Goal: Task Accomplishment & Management: Manage account settings

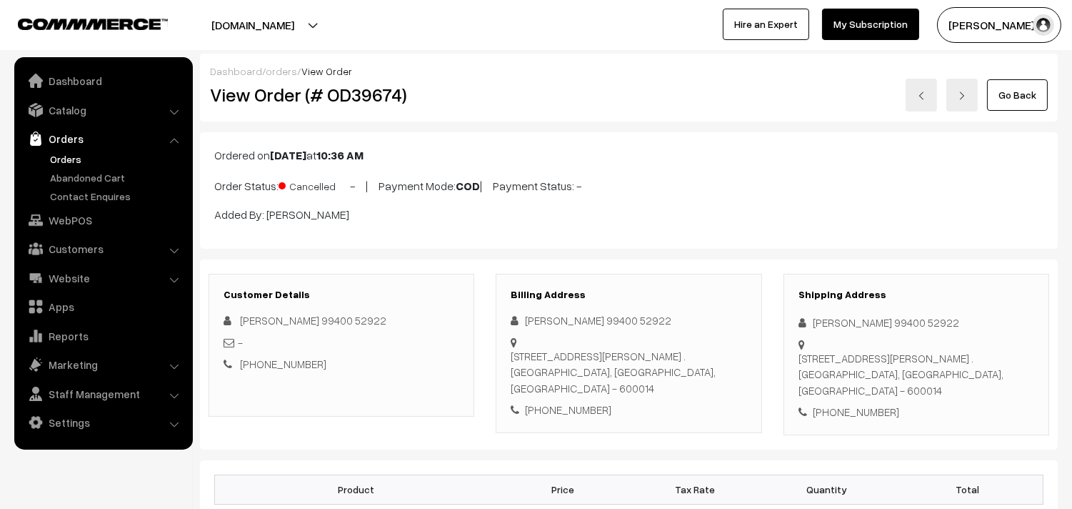
click at [77, 157] on link "Orders" at bounding box center [116, 158] width 141 height 15
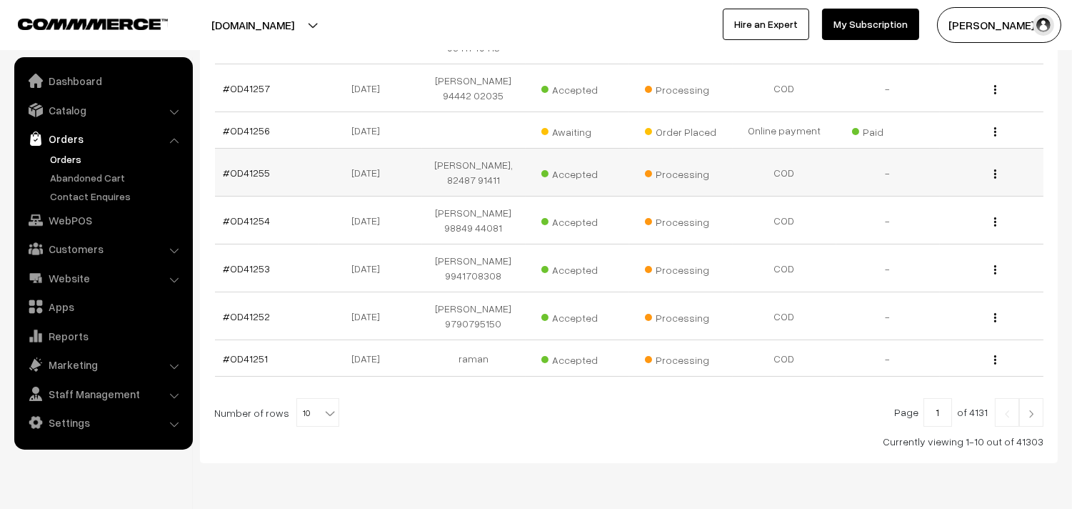
scroll to position [432, 0]
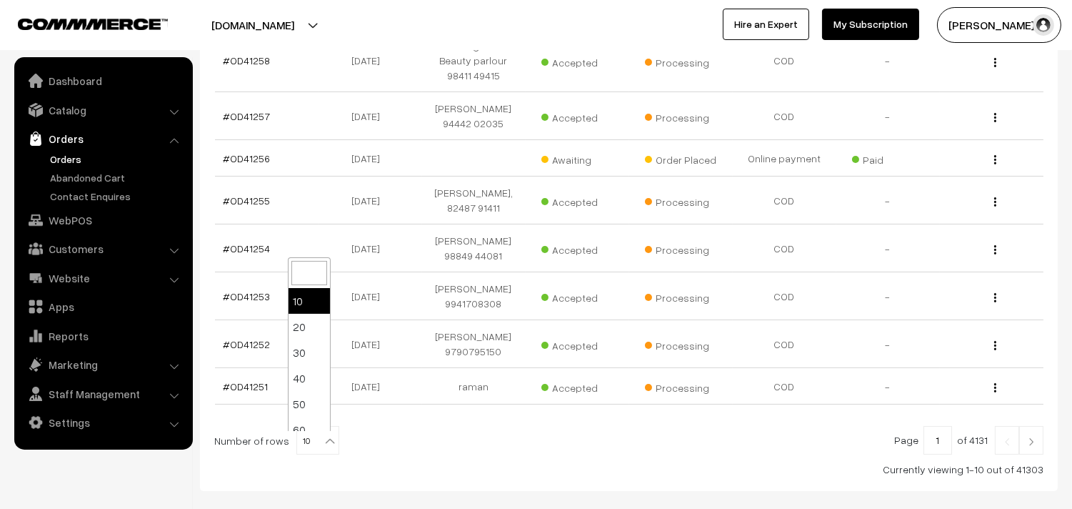
click at [313, 446] on span "10" at bounding box center [317, 441] width 41 height 29
select select "70"
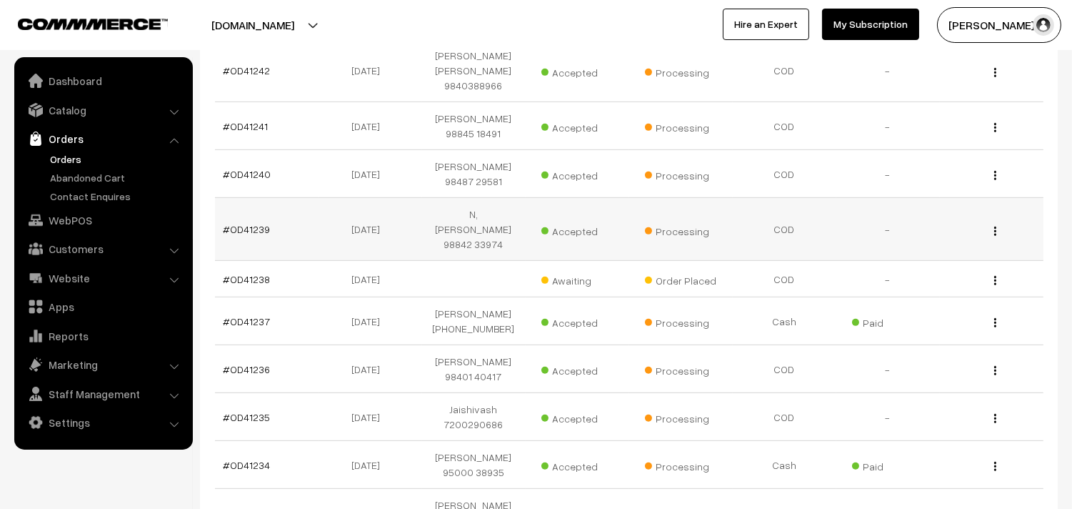
scroll to position [1190, 0]
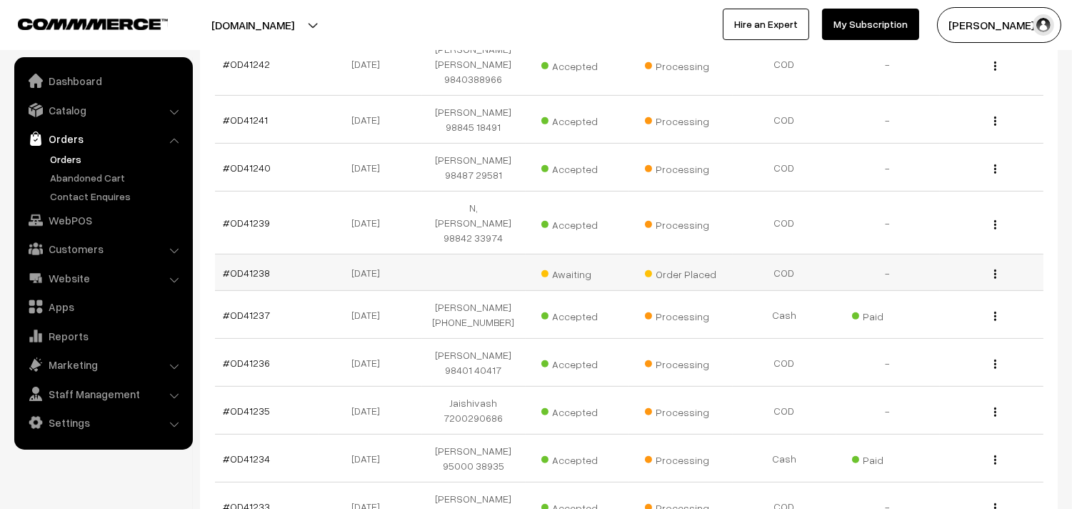
drag, startPoint x: 238, startPoint y: 212, endPoint x: 239, endPoint y: 199, distance: 13.6
click at [239, 266] on link "#OD41238" at bounding box center [247, 272] width 47 height 12
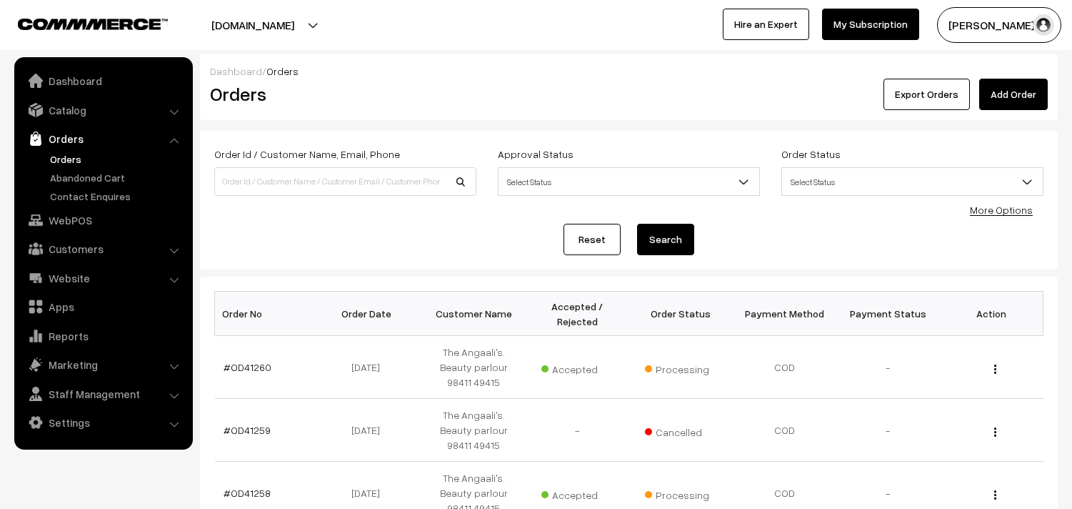
select select "70"
click at [255, 369] on link "#OD41260" at bounding box center [248, 367] width 48 height 12
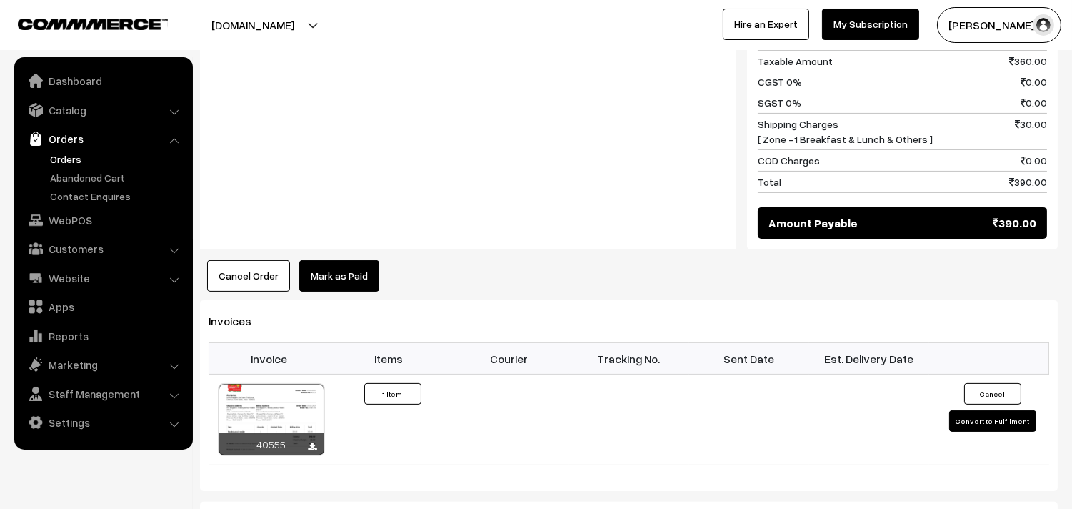
scroll to position [714, 0]
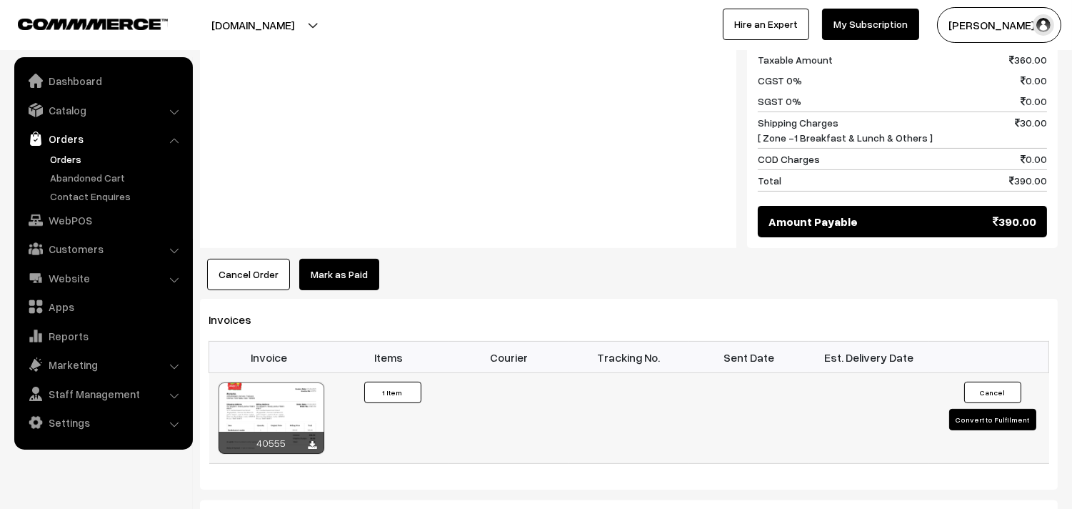
click at [259, 432] on div "40555" at bounding box center [272, 443] width 106 height 22
click at [266, 403] on div at bounding box center [272, 417] width 106 height 71
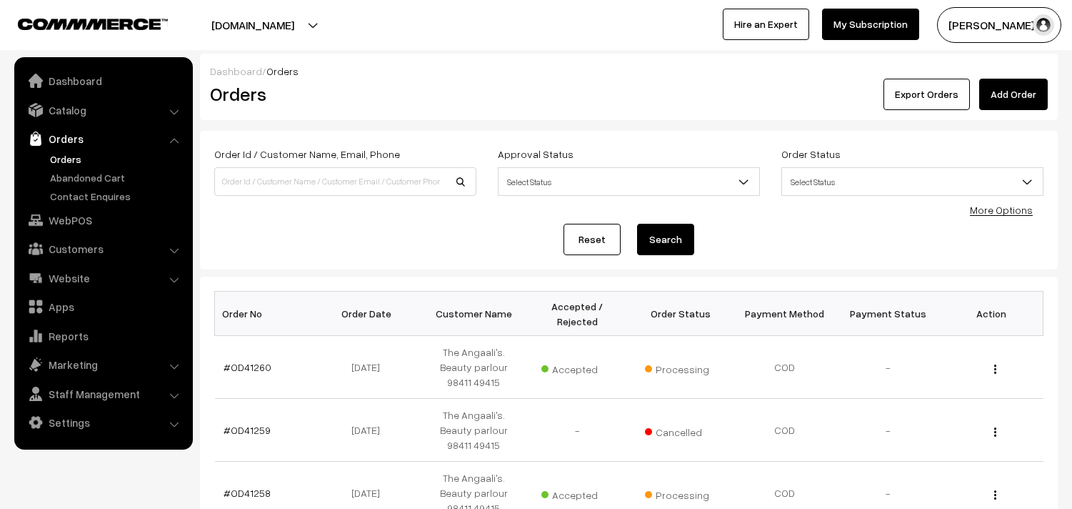
select select "70"
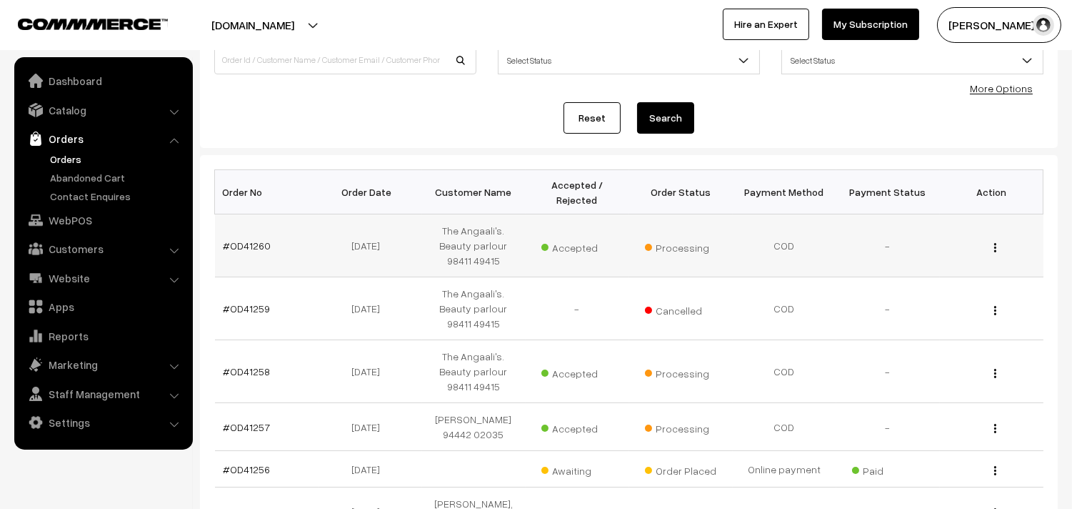
scroll to position [159, 0]
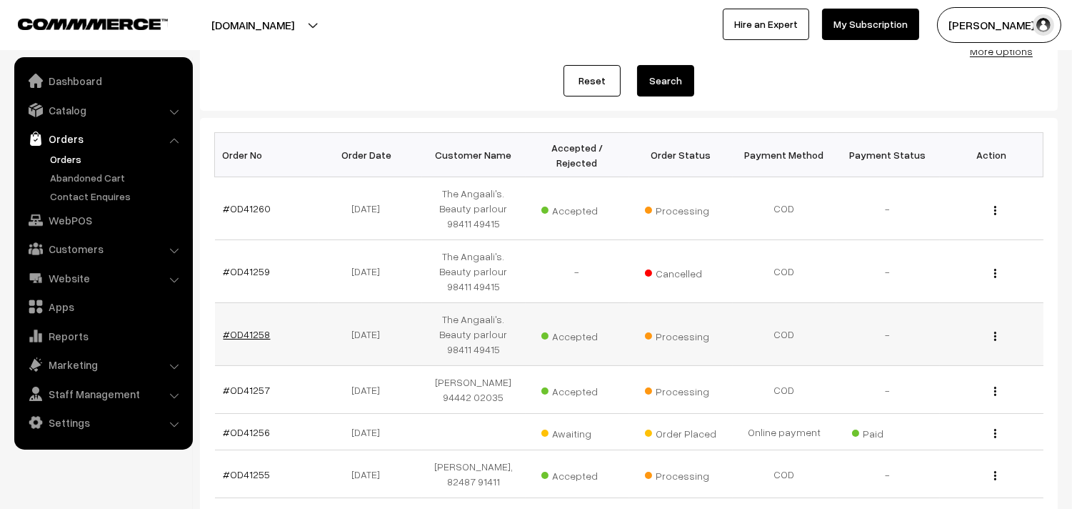
click at [249, 334] on link "#OD41258" at bounding box center [247, 334] width 47 height 12
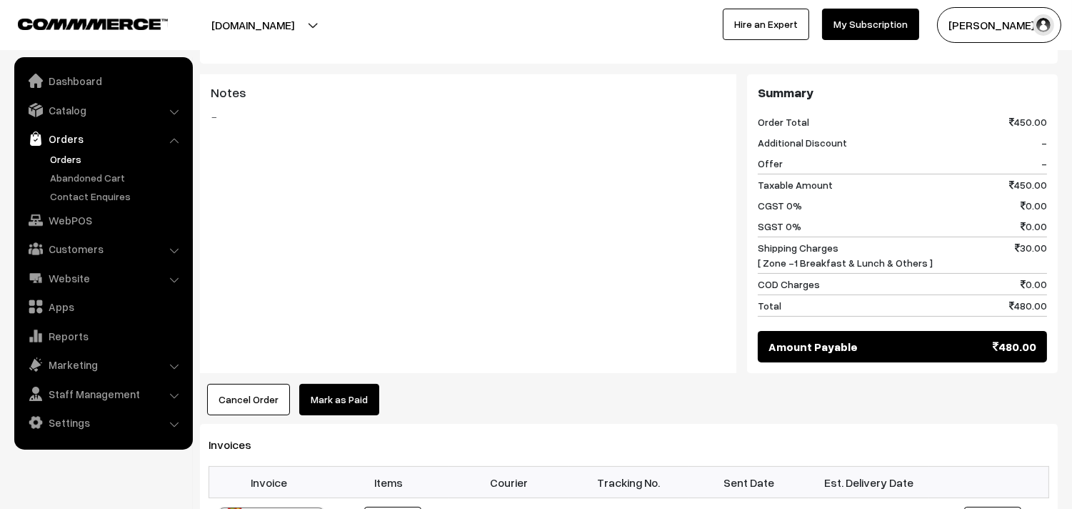
scroll to position [873, 0]
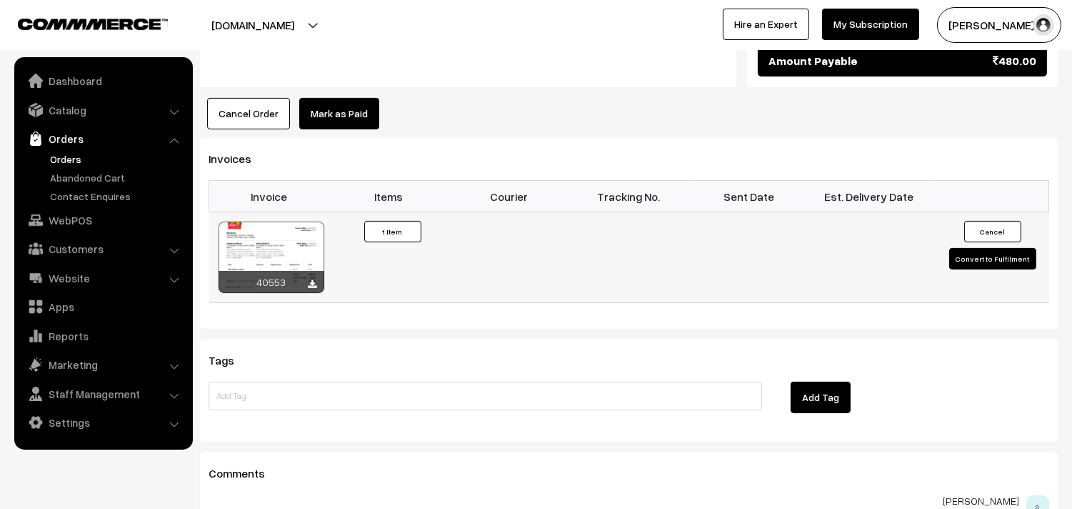
click at [276, 221] on div at bounding box center [272, 256] width 106 height 71
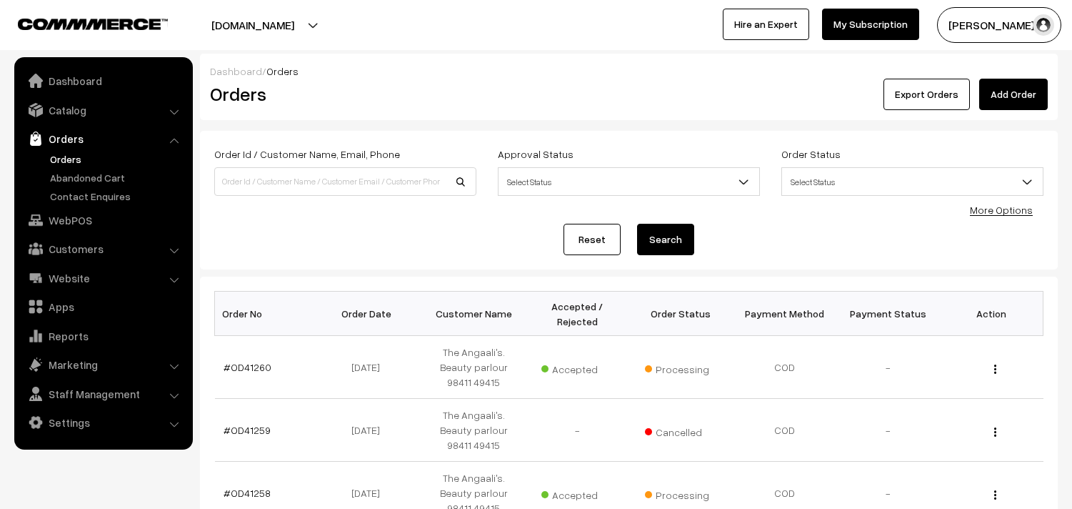
select select "70"
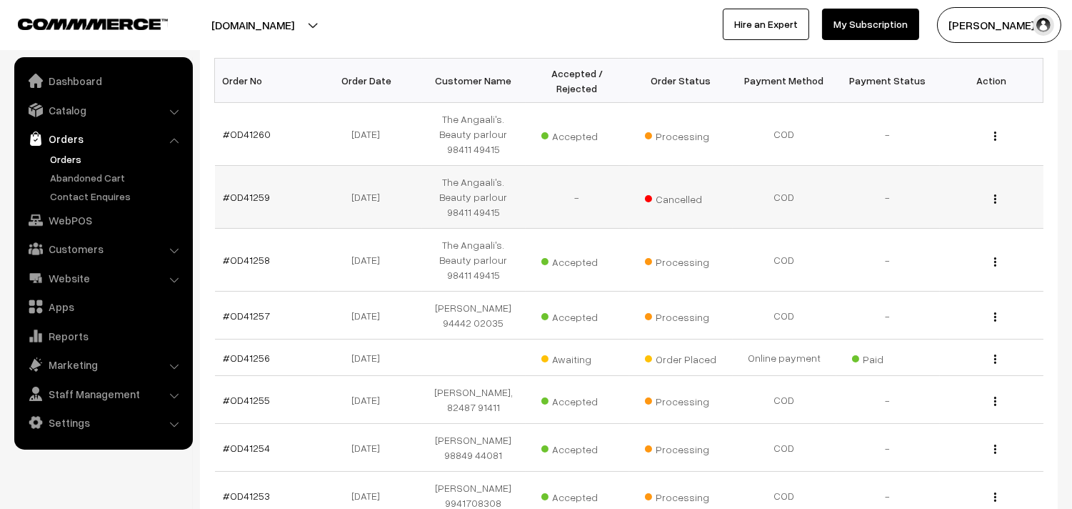
scroll to position [237, 0]
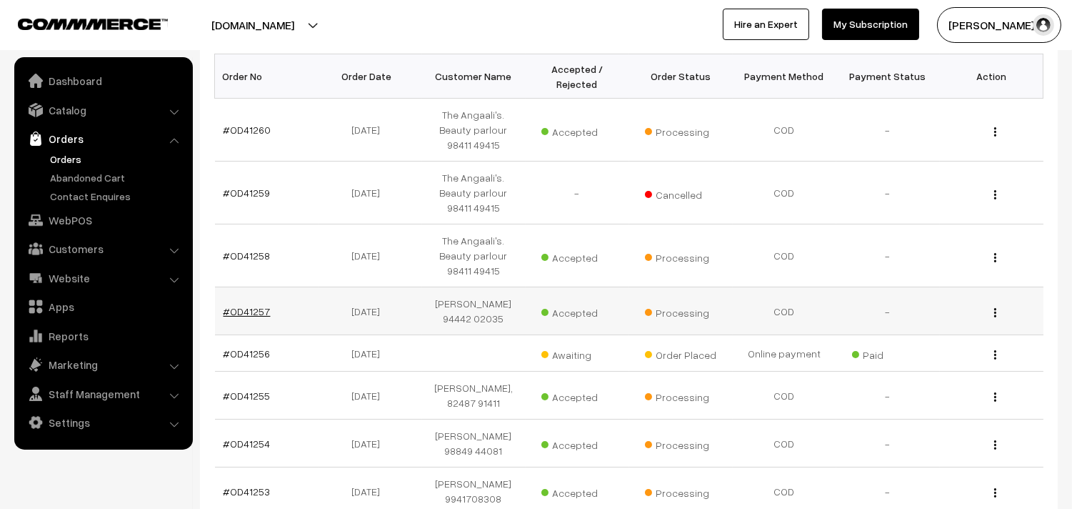
click at [251, 312] on link "#OD41257" at bounding box center [247, 311] width 47 height 12
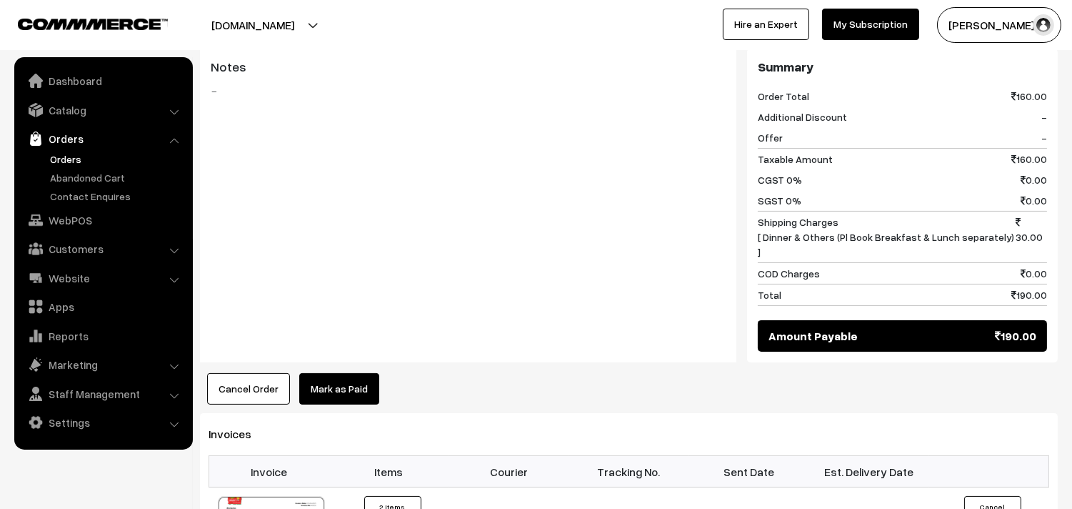
scroll to position [634, 0]
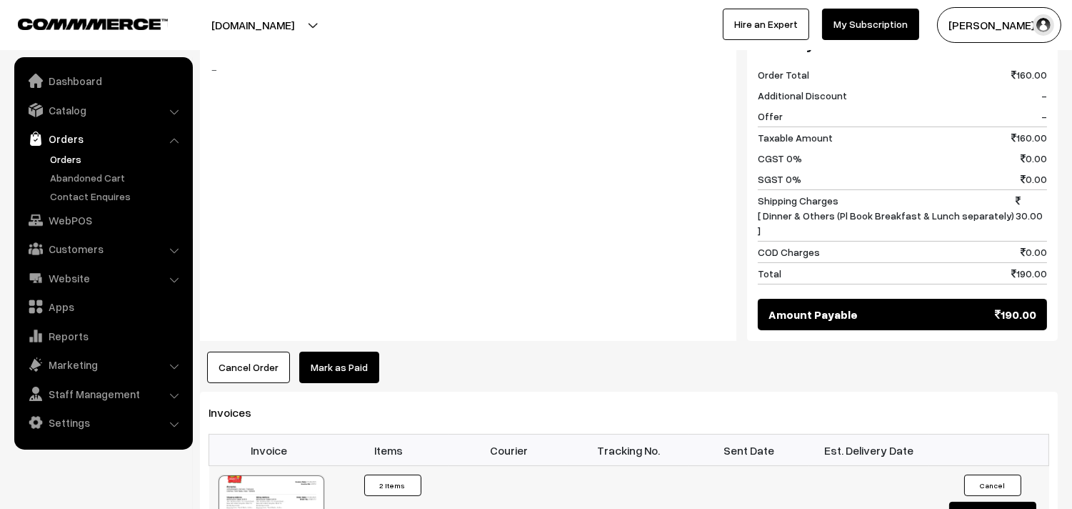
click at [269, 475] on div at bounding box center [272, 510] width 106 height 71
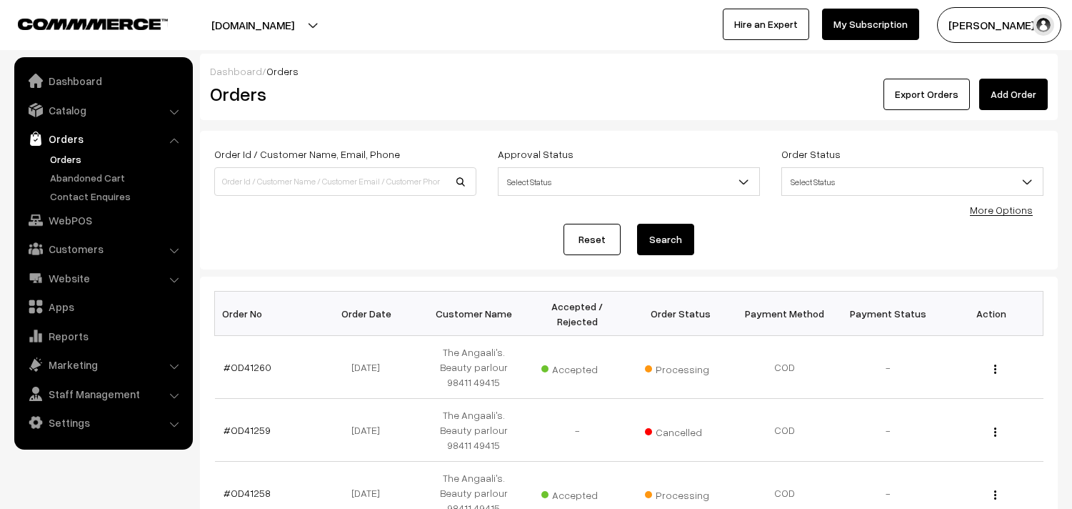
select select "70"
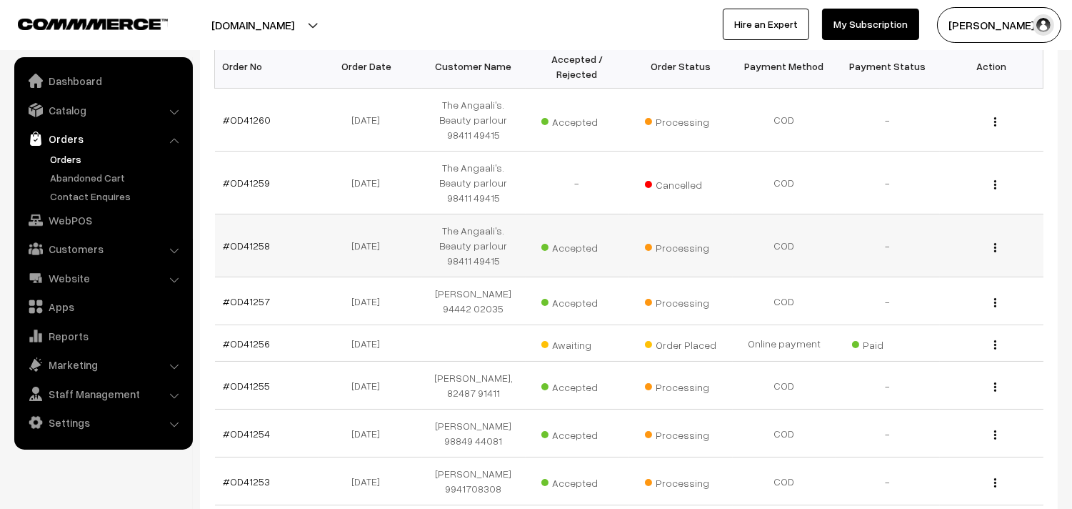
scroll to position [396, 0]
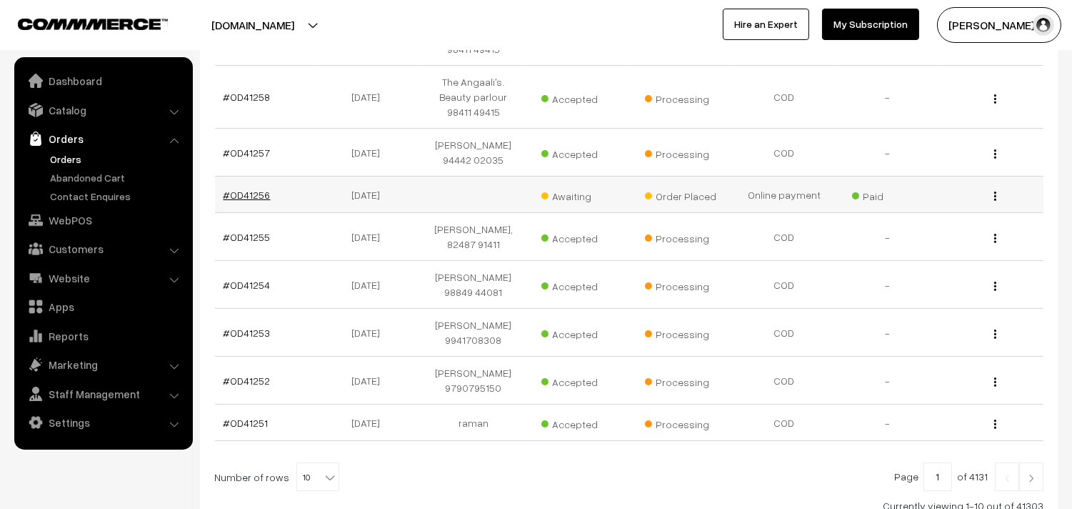
click at [266, 193] on link "#OD41256" at bounding box center [247, 195] width 47 height 12
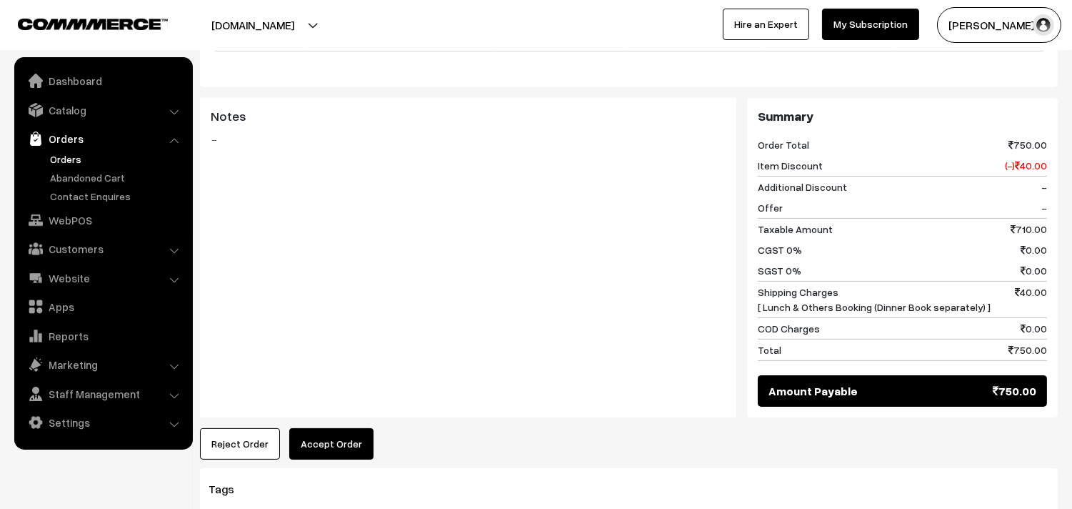
scroll to position [634, 0]
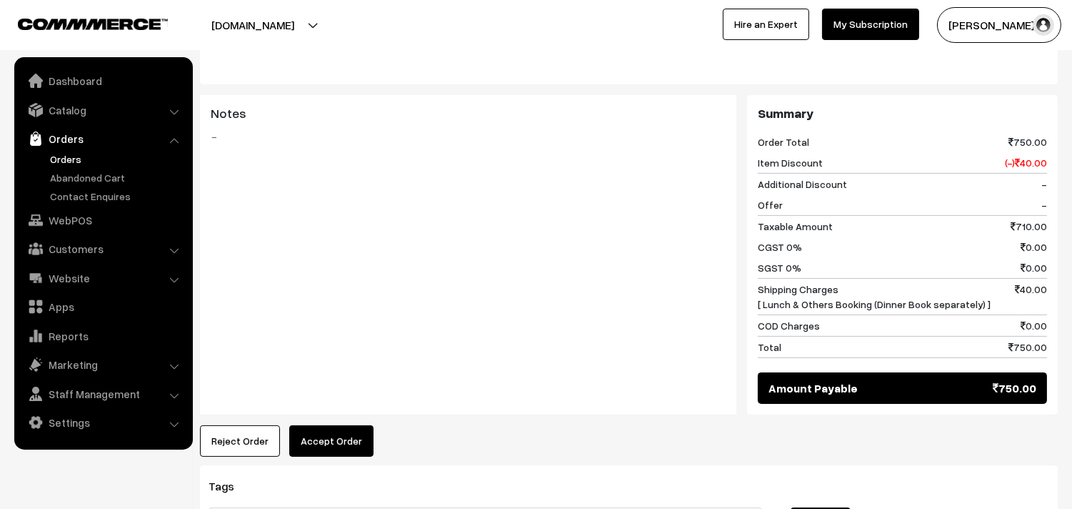
click at [319, 404] on div "Product Price Tax Rate Quantity Total Health Mix 350.00" at bounding box center [629, 135] width 858 height 642
click at [320, 425] on button "Accept Order" at bounding box center [331, 440] width 84 height 31
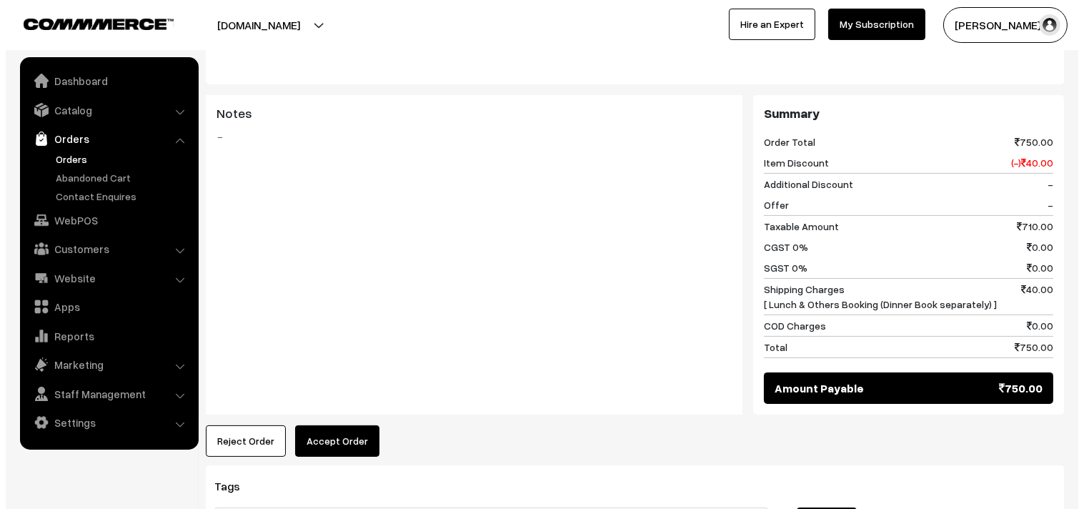
scroll to position [637, 0]
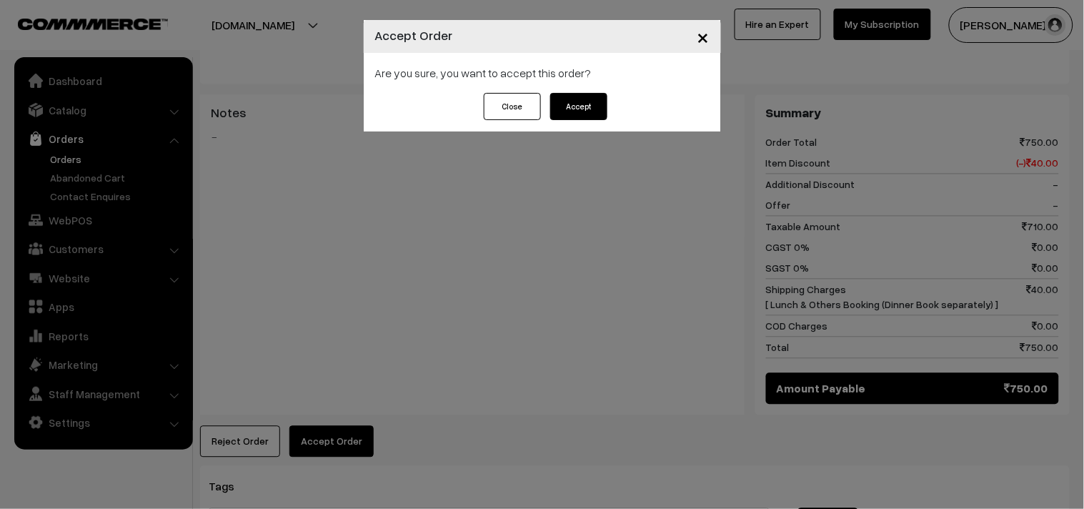
click at [579, 114] on button "Accept" at bounding box center [578, 106] width 57 height 27
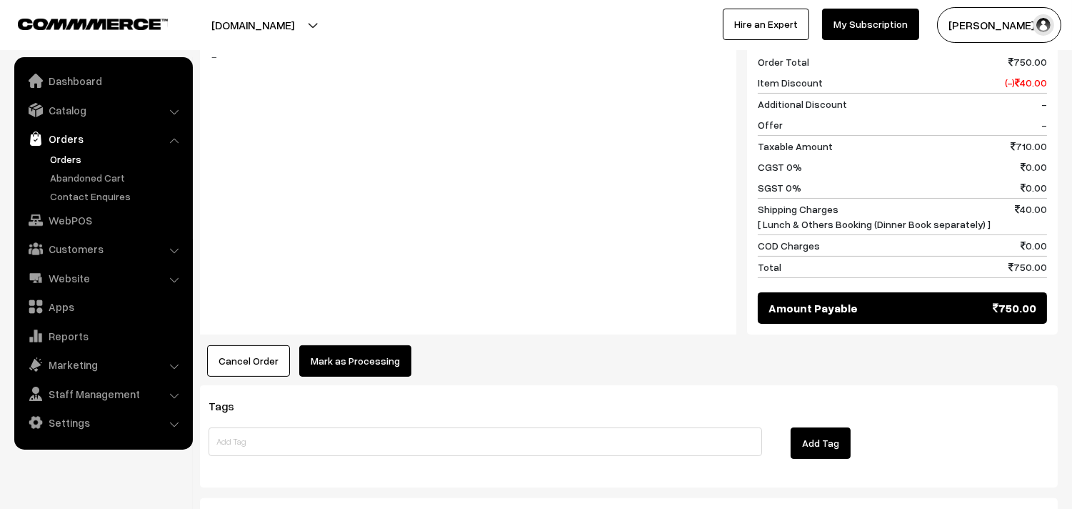
click at [359, 345] on button "Mark as Processing" at bounding box center [355, 360] width 112 height 31
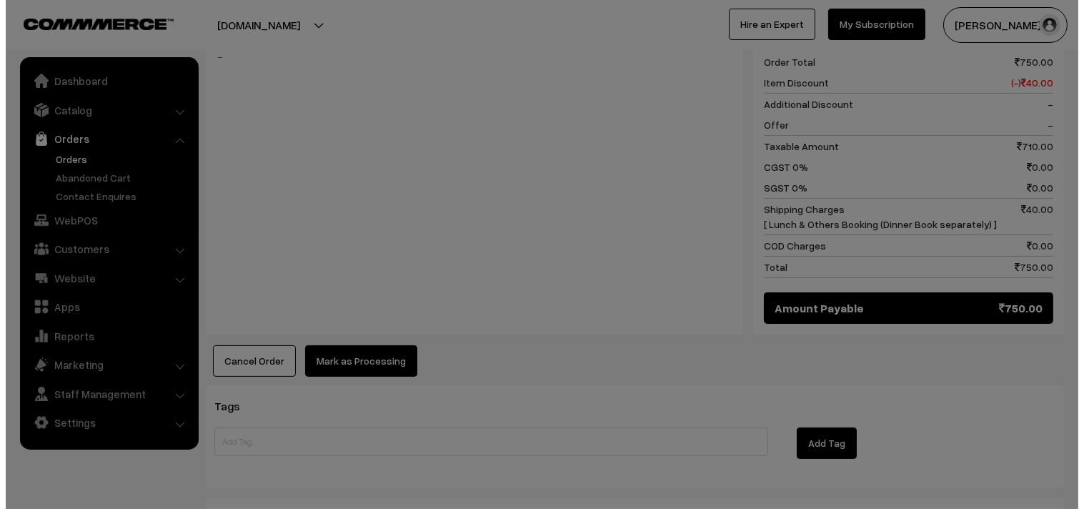
scroll to position [717, 0]
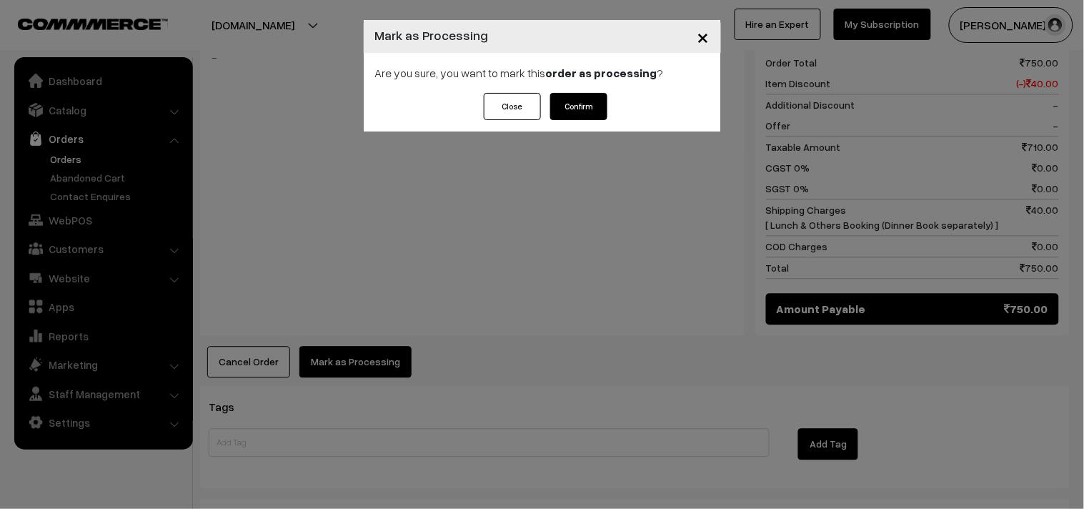
click at [589, 103] on button "Confirm" at bounding box center [578, 106] width 57 height 27
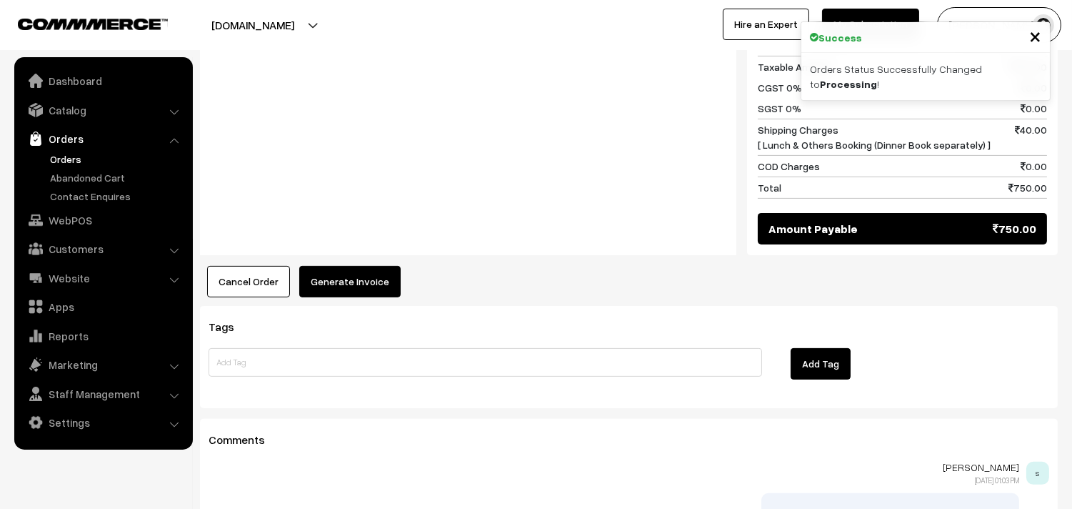
click at [351, 266] on button "Generate Invoice" at bounding box center [349, 281] width 101 height 31
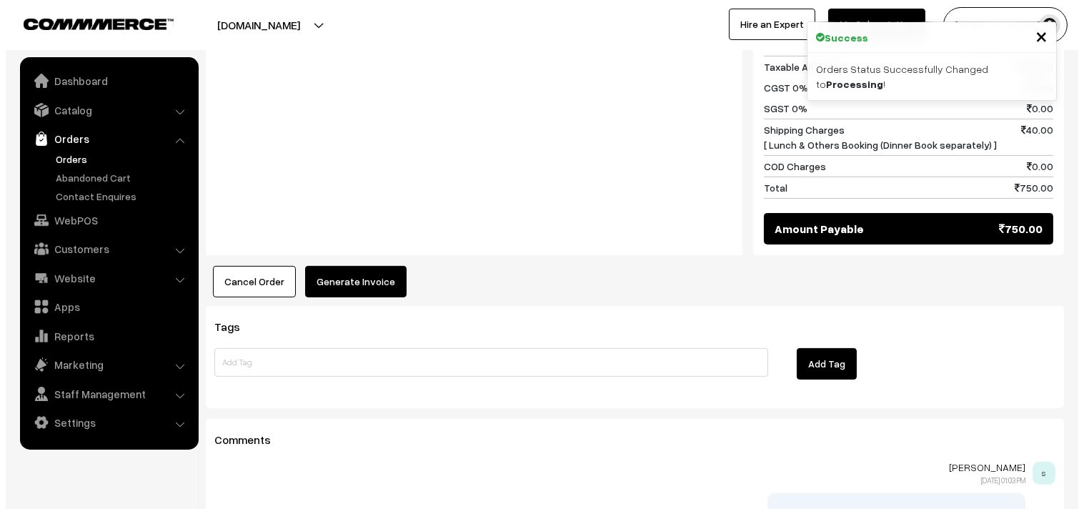
scroll to position [797, 0]
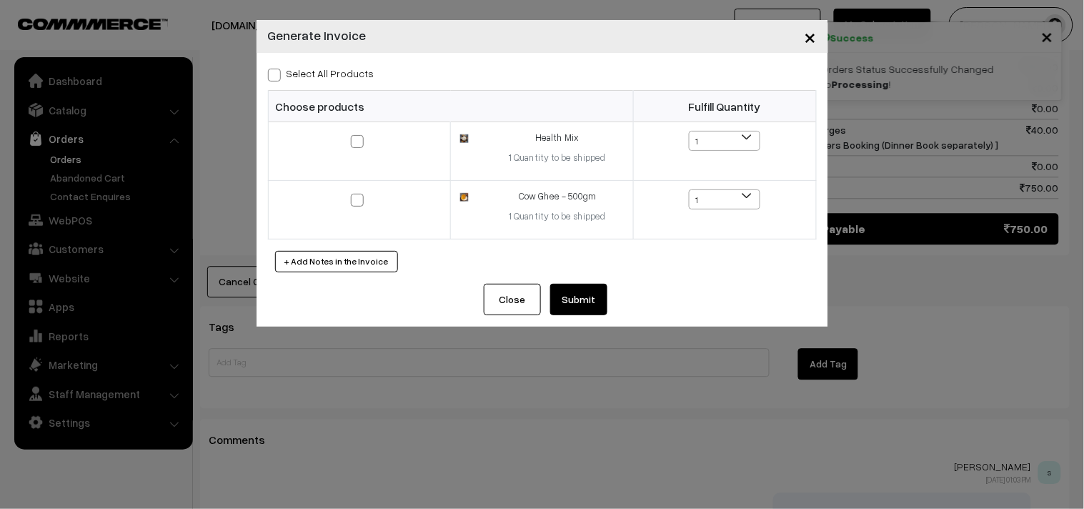
click at [344, 74] on label "Select All Products" at bounding box center [321, 73] width 106 height 15
click at [277, 74] on input "Select All Products" at bounding box center [272, 72] width 9 height 9
checkbox input "true"
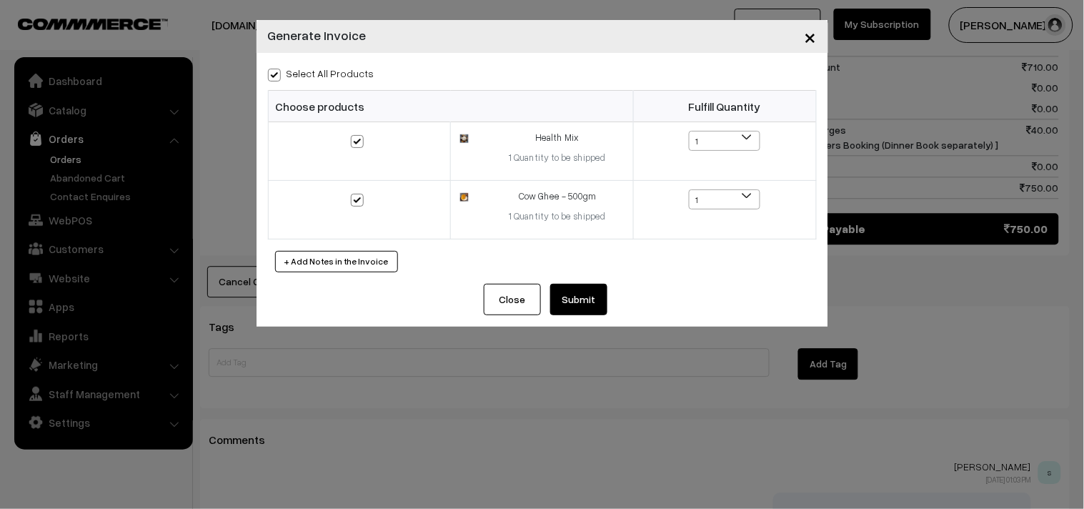
click at [582, 299] on button "Submit" at bounding box center [578, 299] width 57 height 31
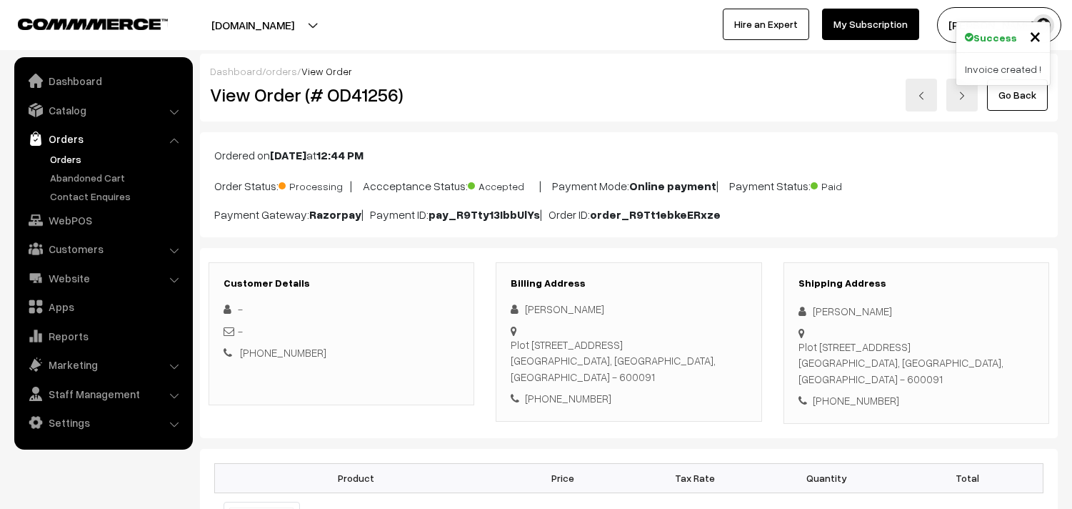
scroll to position [794, 0]
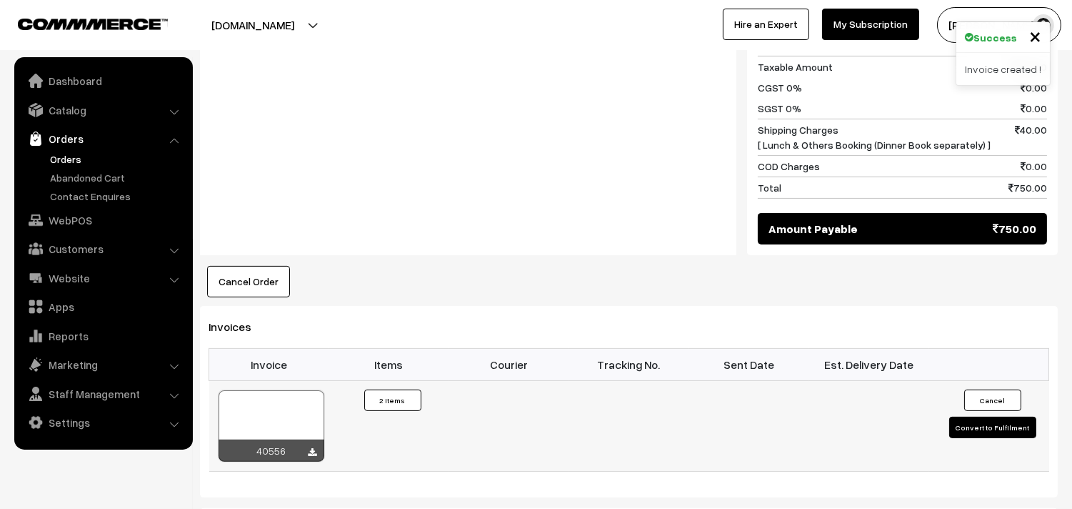
click at [282, 396] on div at bounding box center [272, 425] width 106 height 71
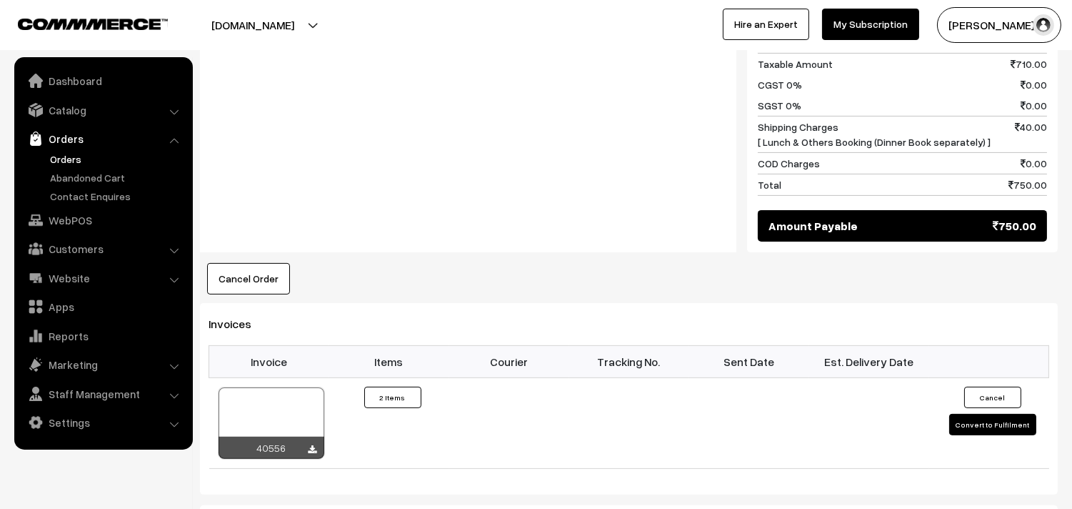
drag, startPoint x: 76, startPoint y: 157, endPoint x: 82, endPoint y: 166, distance: 10.3
click at [76, 156] on link "Orders" at bounding box center [116, 158] width 141 height 15
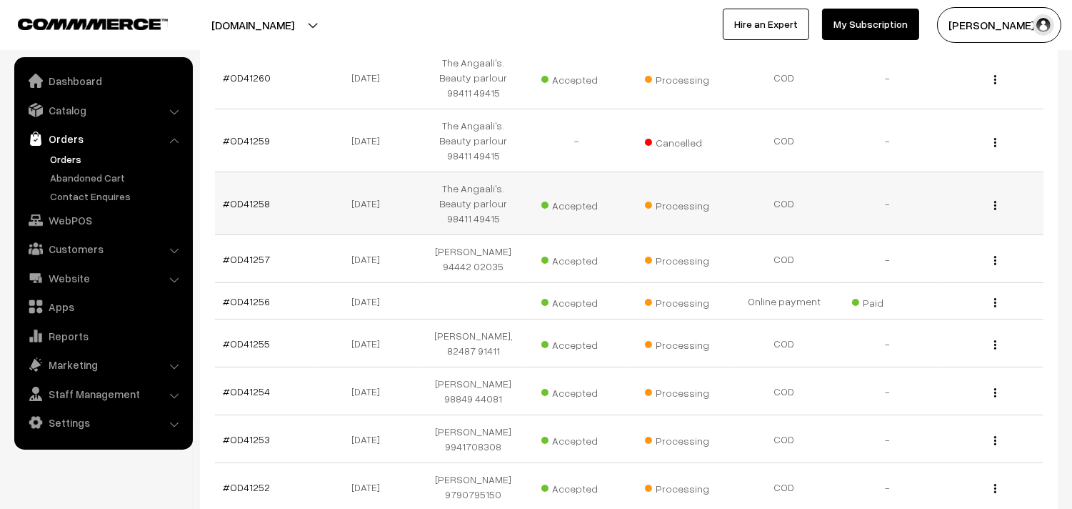
scroll to position [317, 0]
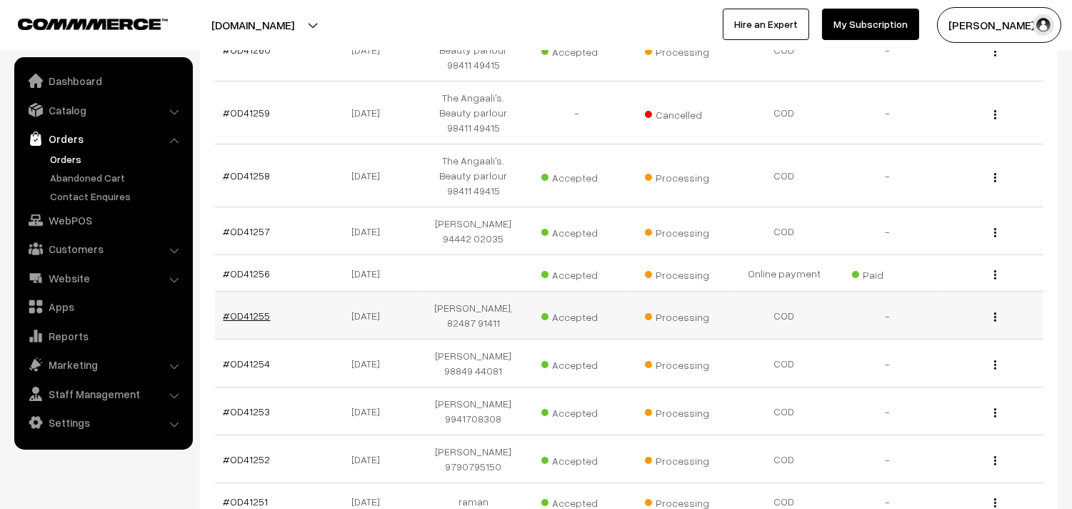
click at [252, 321] on link "#OD41255" at bounding box center [247, 315] width 47 height 12
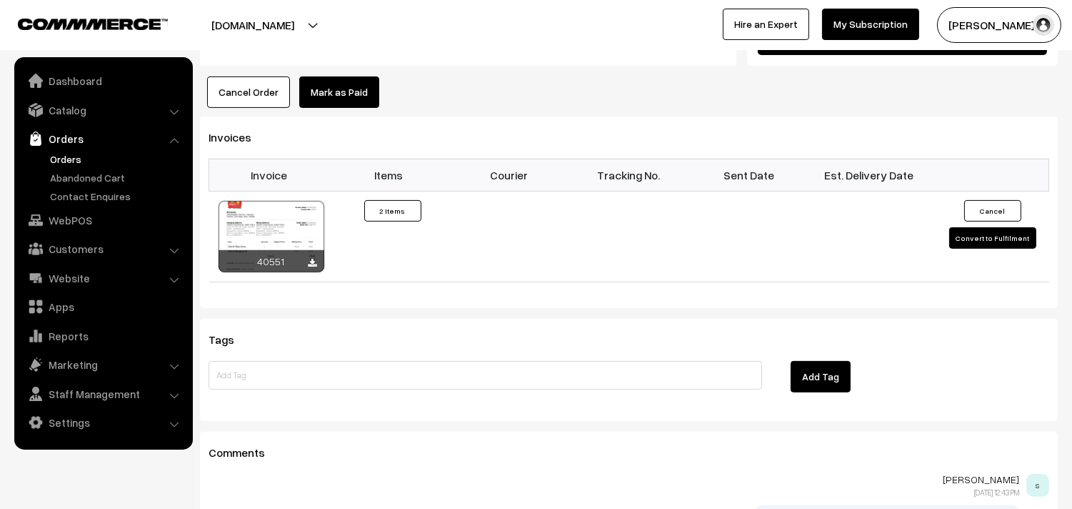
scroll to position [1032, 0]
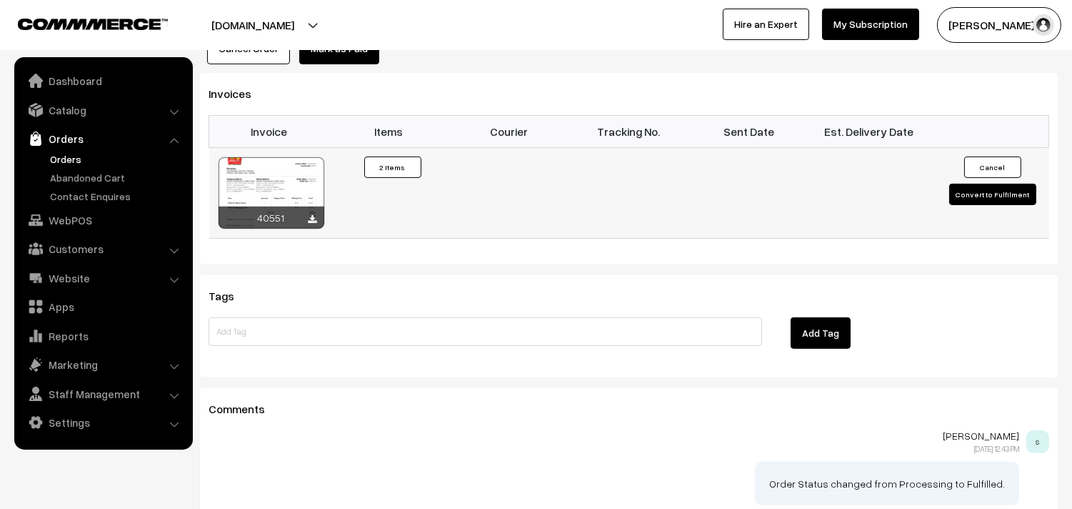
click at [326, 171] on td "40551" at bounding box center [269, 192] width 120 height 91
click at [279, 164] on div at bounding box center [272, 192] width 106 height 71
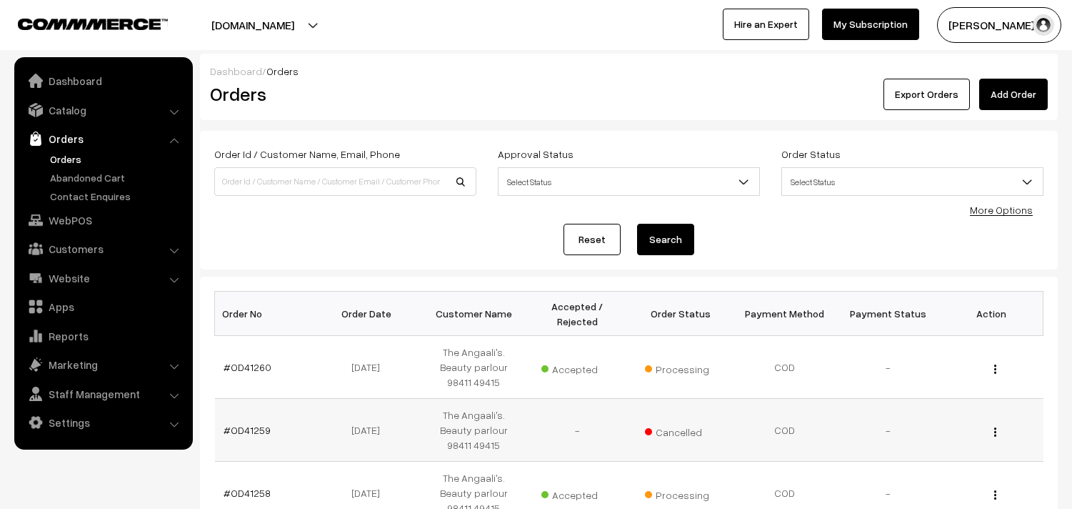
scroll to position [317, 0]
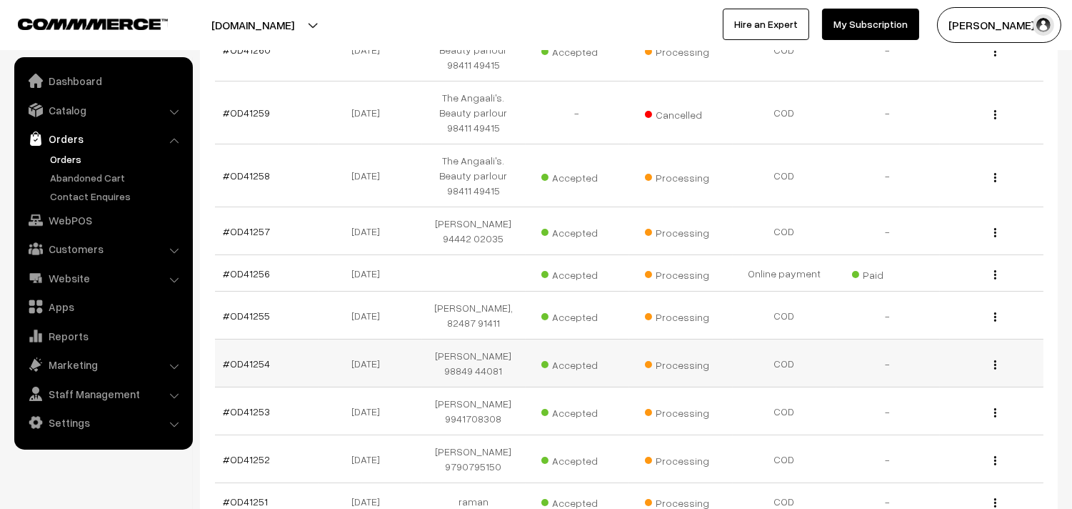
click at [257, 365] on td "#OD41254" at bounding box center [267, 363] width 104 height 48
click at [256, 369] on link "#OD41254" at bounding box center [247, 363] width 47 height 12
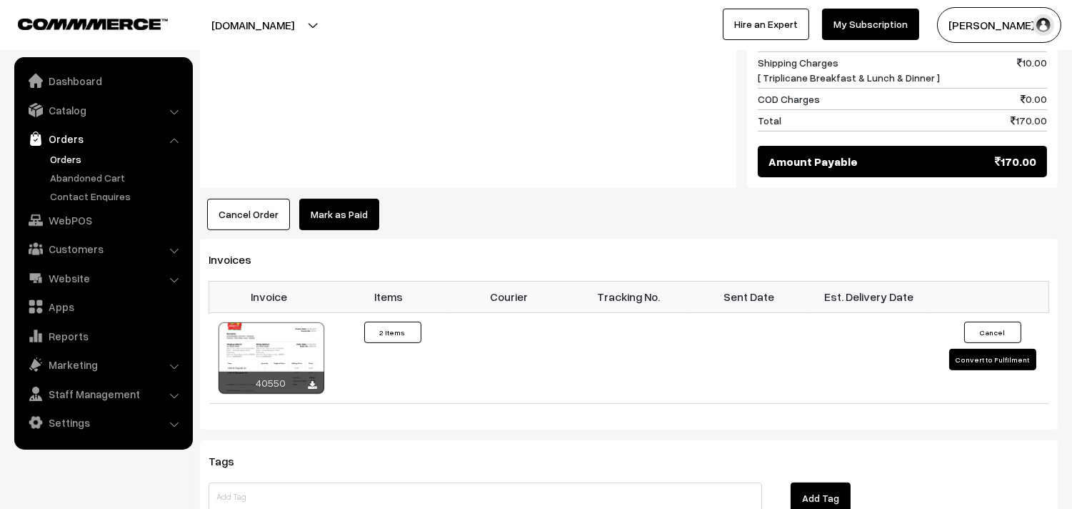
scroll to position [873, 0]
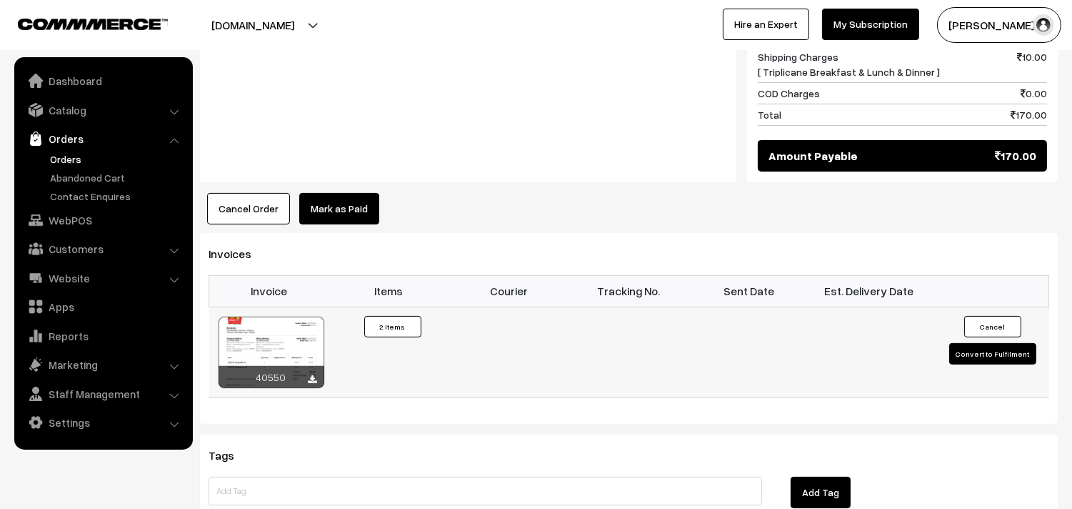
click at [280, 323] on div at bounding box center [272, 351] width 106 height 71
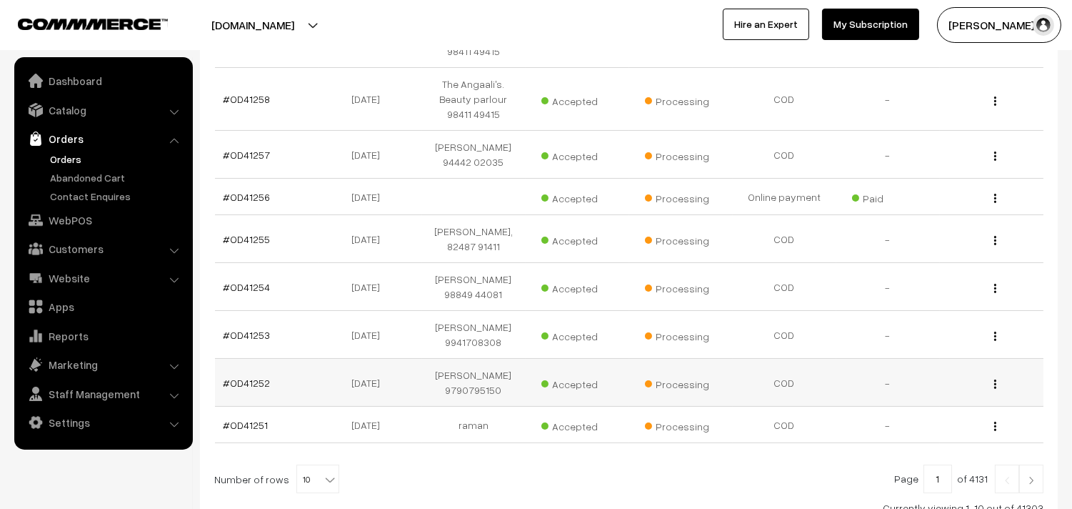
scroll to position [397, 0]
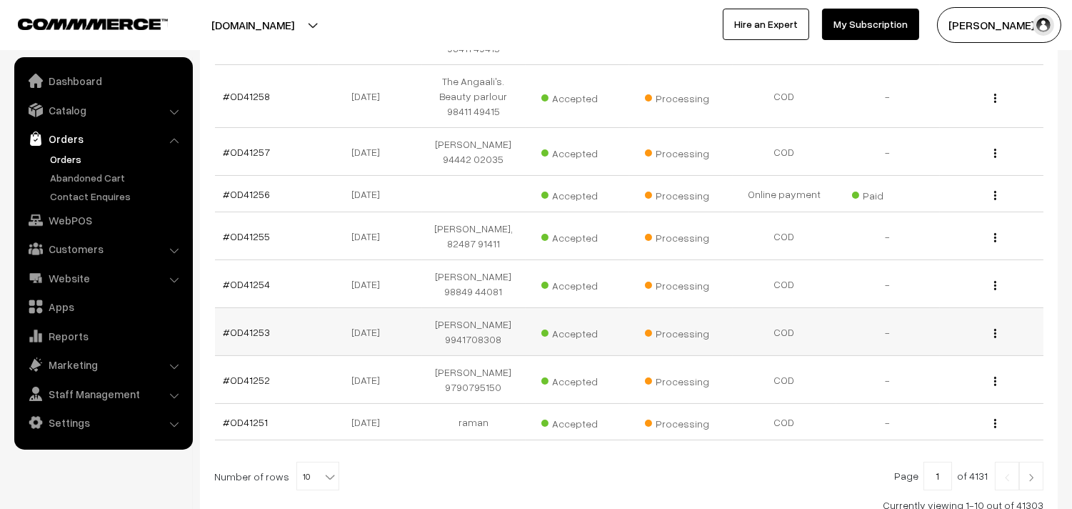
click at [246, 342] on td "#OD41253" at bounding box center [267, 332] width 104 height 48
click at [254, 337] on link "#OD41253" at bounding box center [247, 332] width 47 height 12
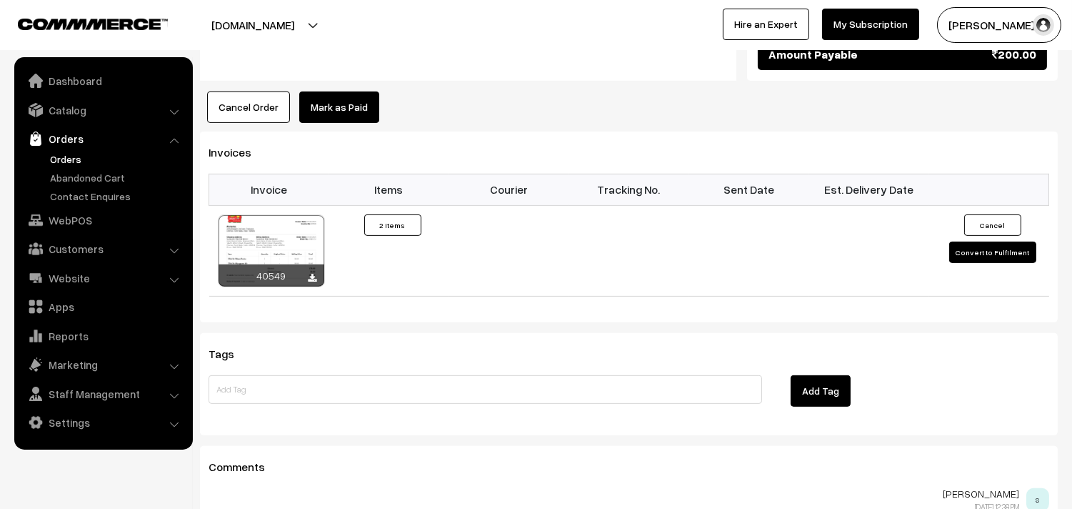
scroll to position [1111, 0]
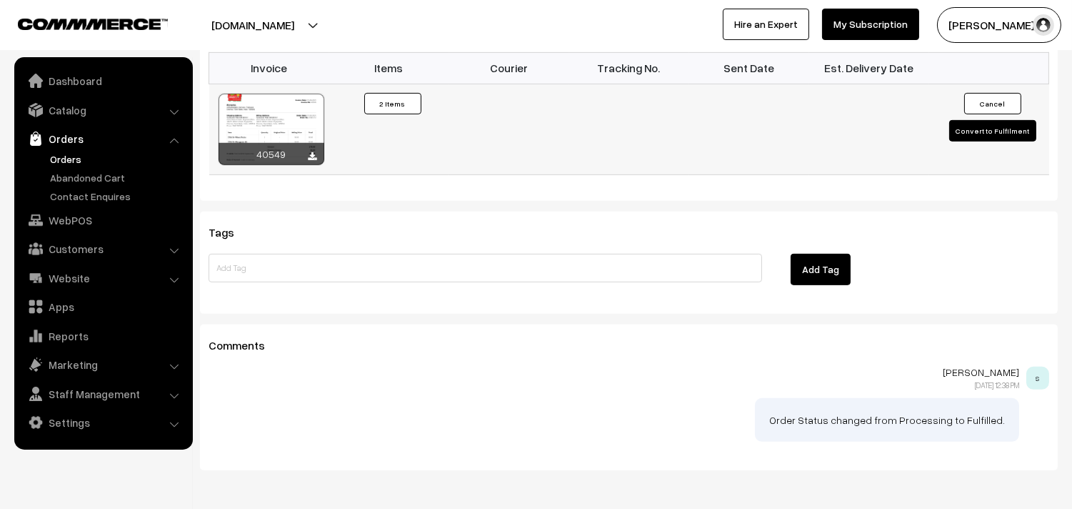
click at [272, 97] on div at bounding box center [272, 129] width 106 height 71
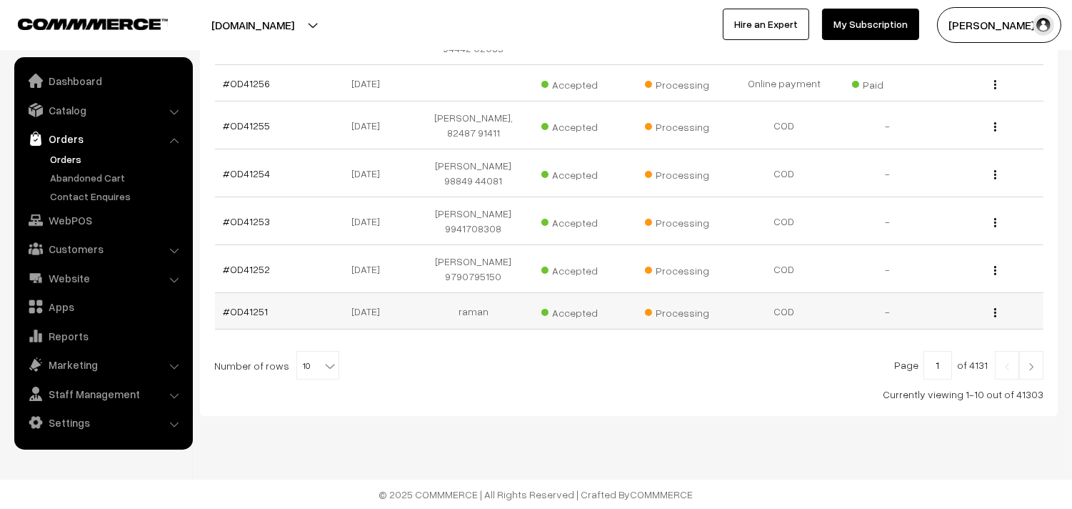
scroll to position [512, 0]
click at [247, 266] on link "#OD41252" at bounding box center [247, 269] width 47 height 12
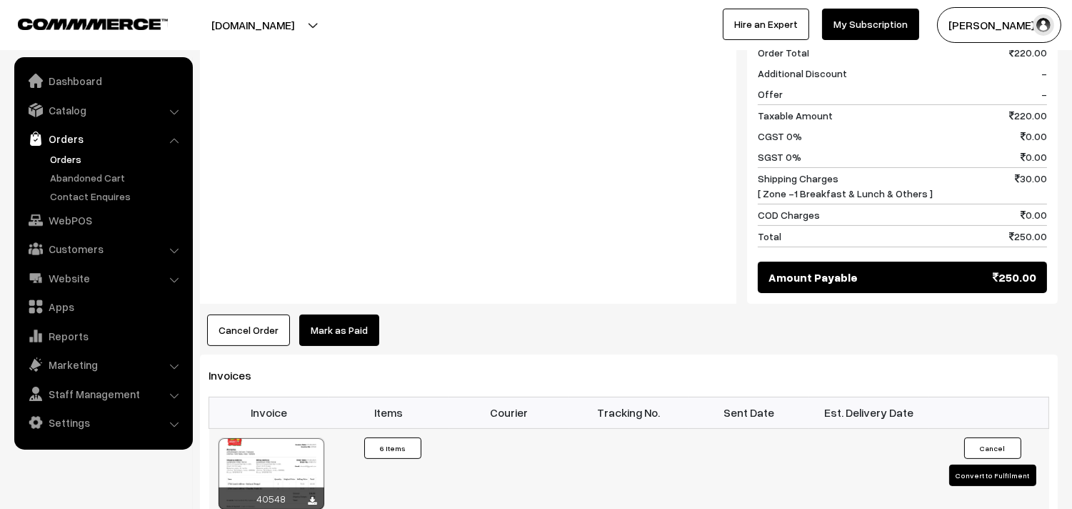
scroll to position [794, 0]
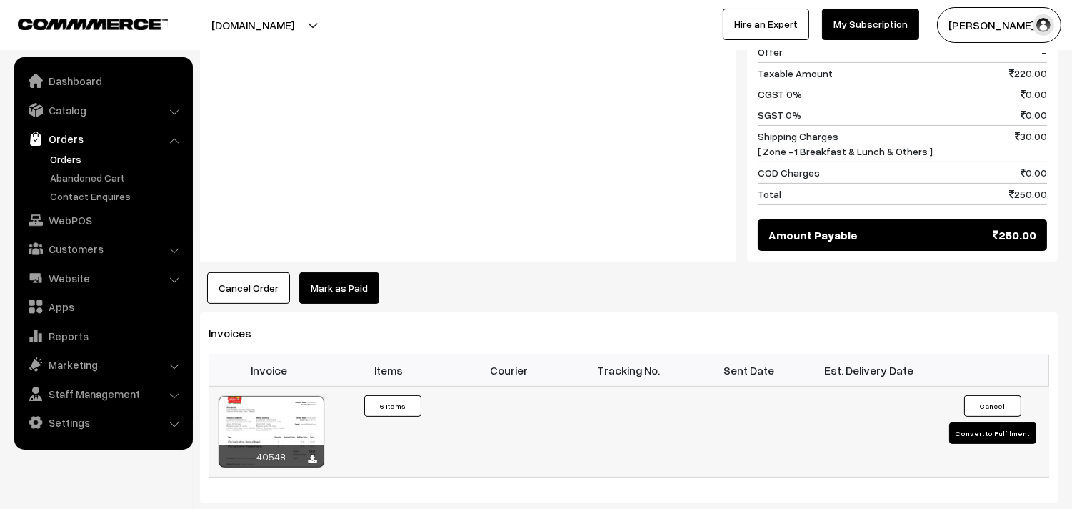
click at [287, 410] on div at bounding box center [272, 431] width 106 height 71
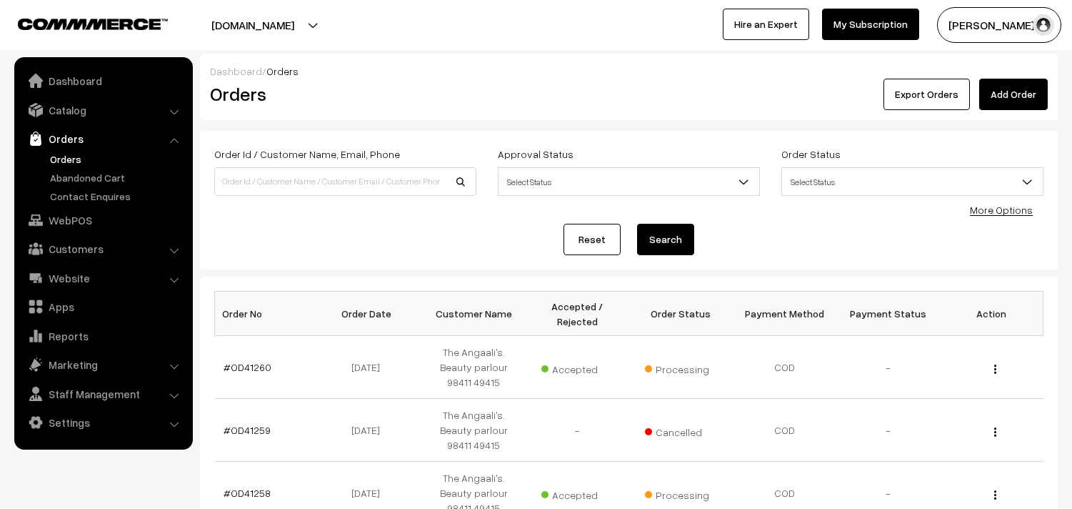
scroll to position [512, 0]
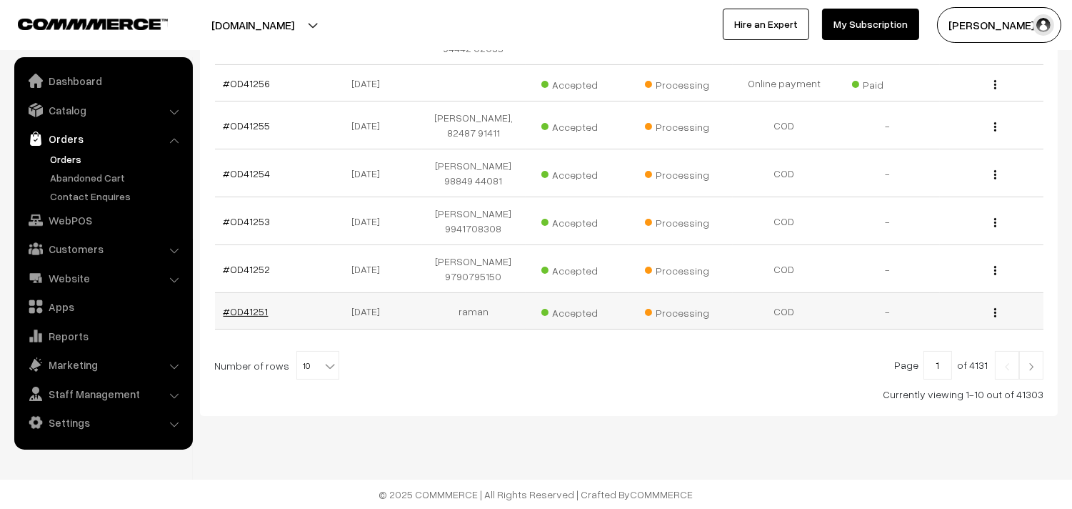
click at [241, 307] on link "#OD41251" at bounding box center [246, 311] width 45 height 12
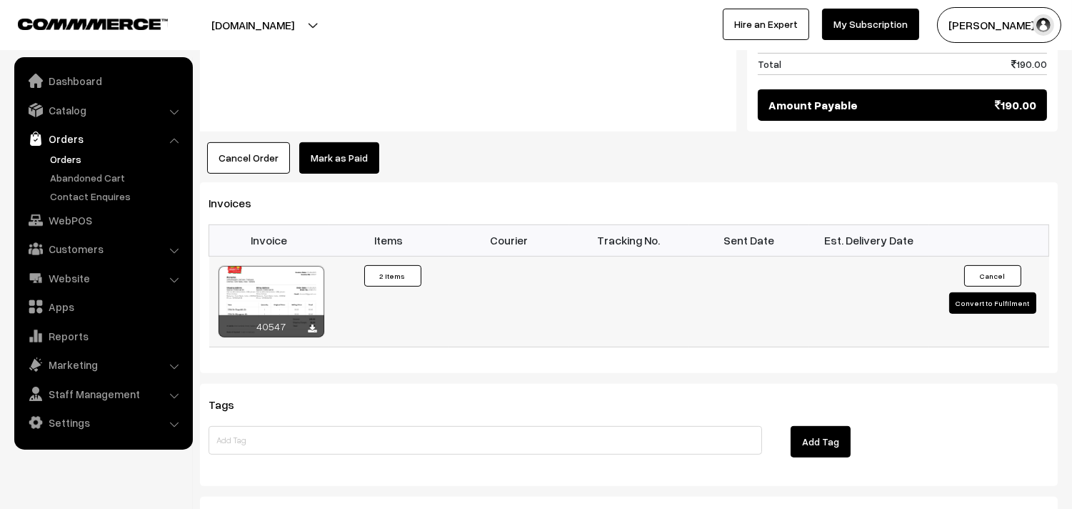
scroll to position [952, 0]
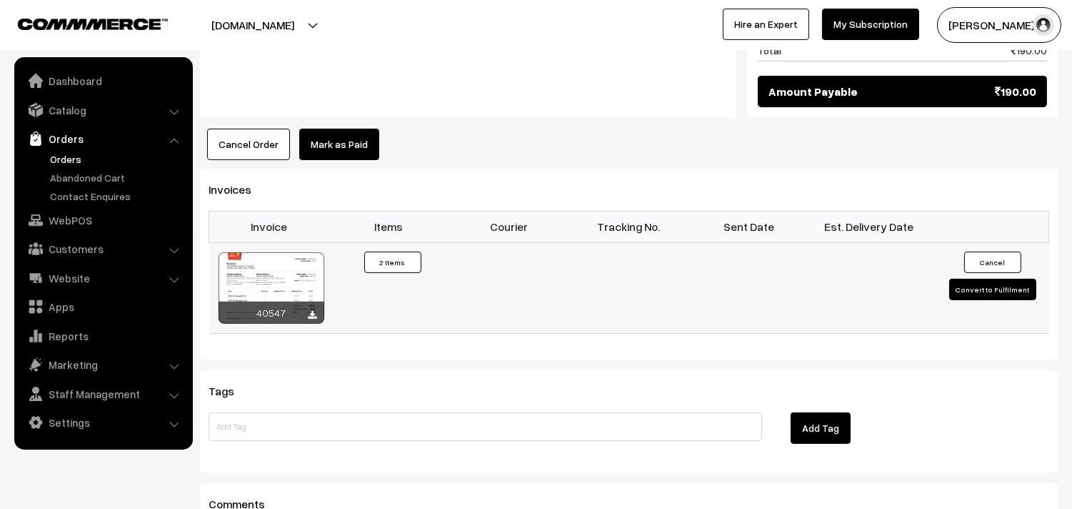
click at [281, 252] on div at bounding box center [272, 287] width 106 height 71
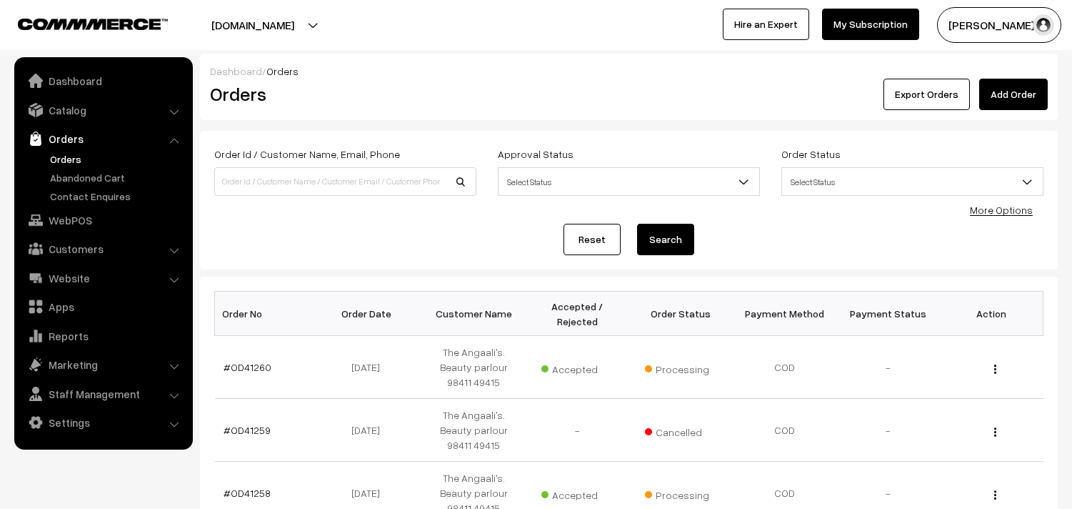
scroll to position [512, 0]
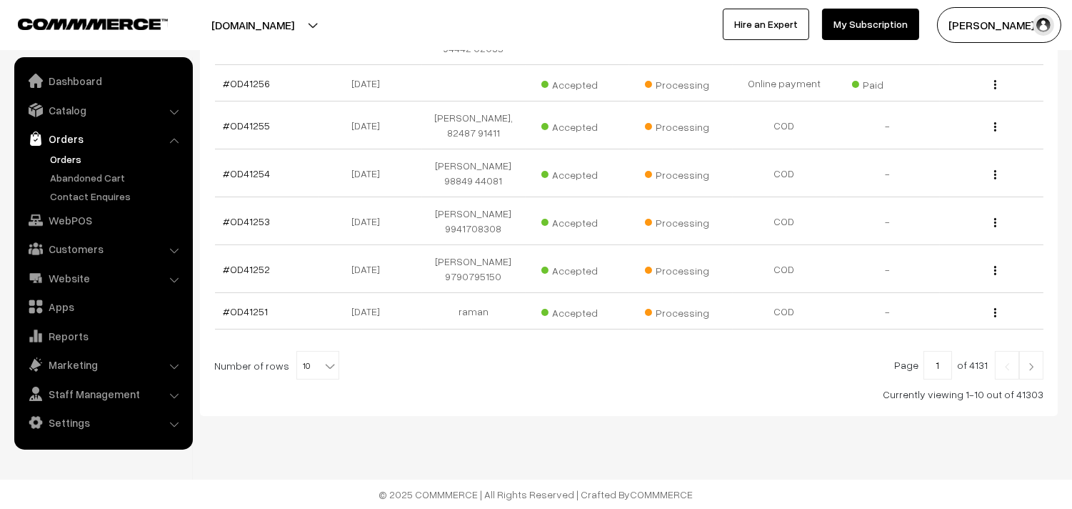
click at [323, 364] on b at bounding box center [330, 366] width 14 height 14
select select "100"
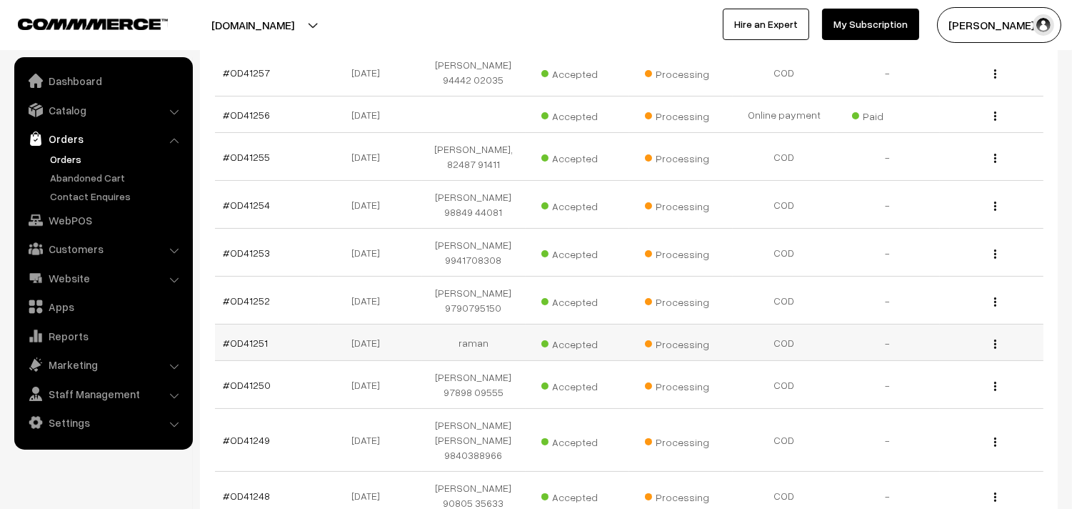
scroll to position [555, 0]
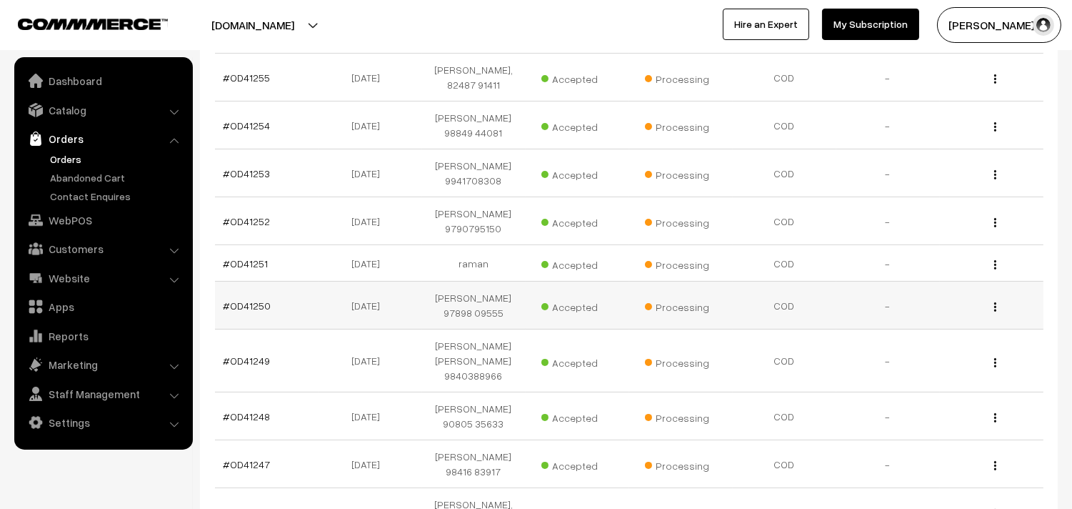
click at [244, 307] on td "#OD41250" at bounding box center [267, 305] width 104 height 48
click at [245, 311] on link "#OD41250" at bounding box center [248, 305] width 48 height 12
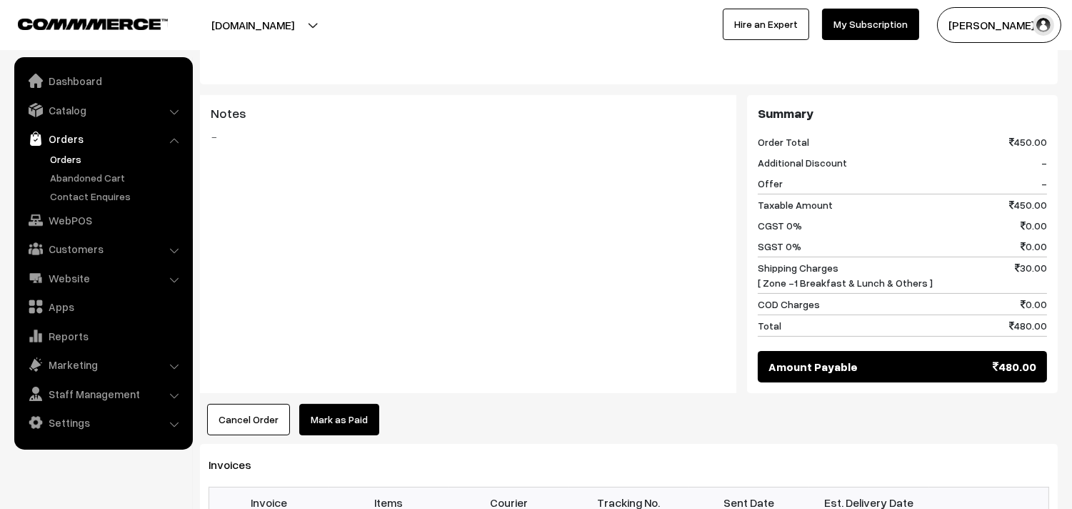
scroll to position [1032, 0]
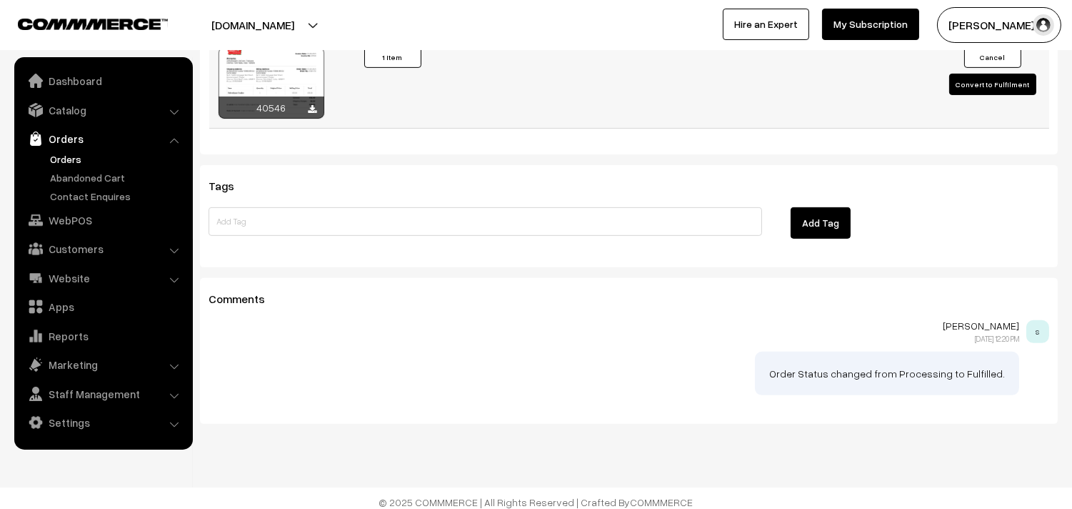
click at [274, 89] on div at bounding box center [272, 82] width 106 height 71
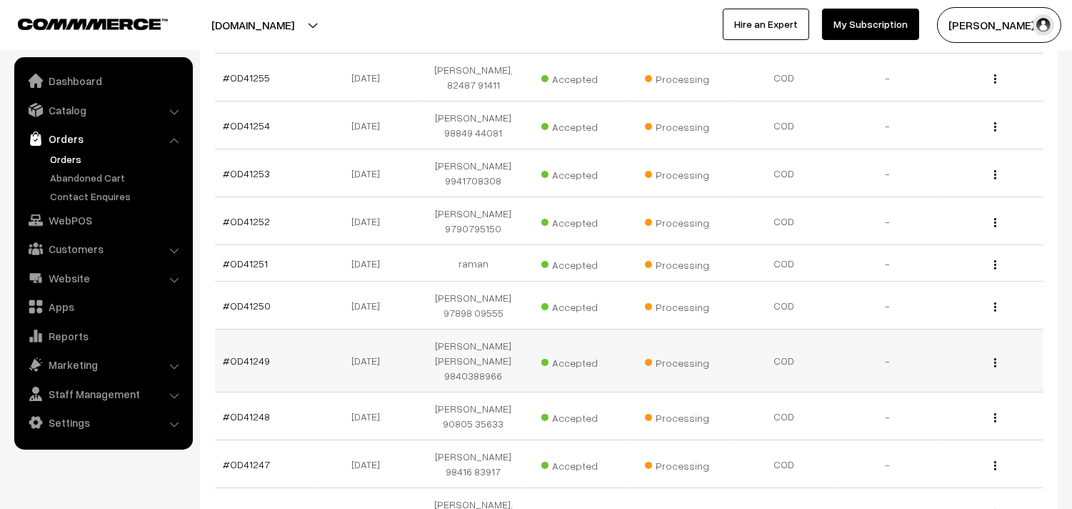
scroll to position [555, 0]
click at [241, 379] on td "#OD41249" at bounding box center [267, 360] width 104 height 63
click at [243, 367] on link "#OD41249" at bounding box center [247, 360] width 47 height 12
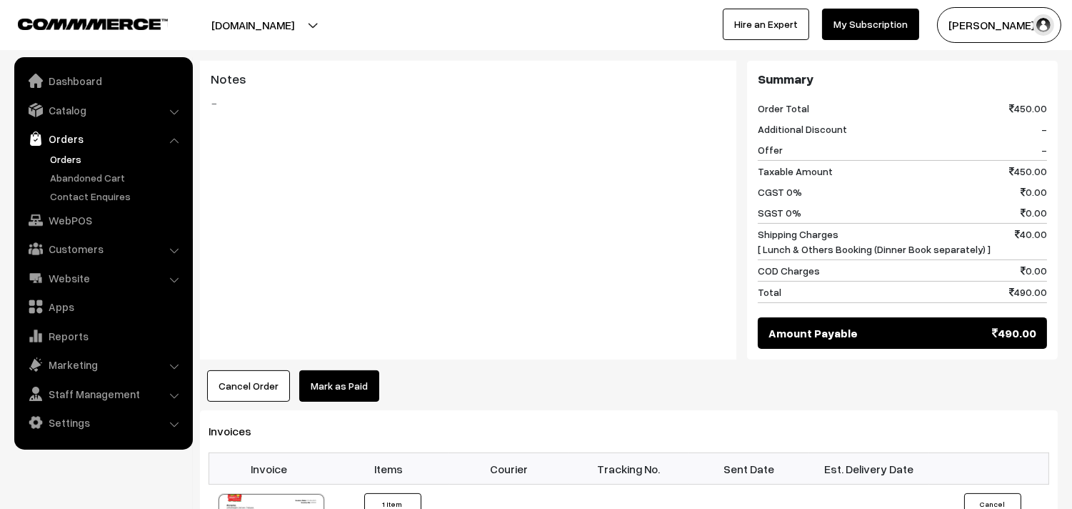
scroll to position [634, 0]
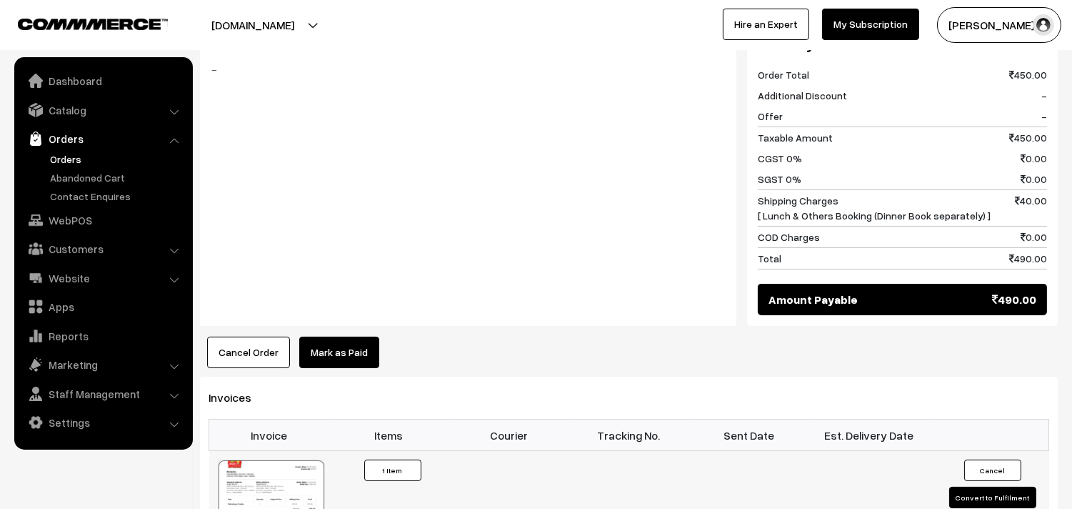
click at [288, 470] on div at bounding box center [272, 495] width 106 height 71
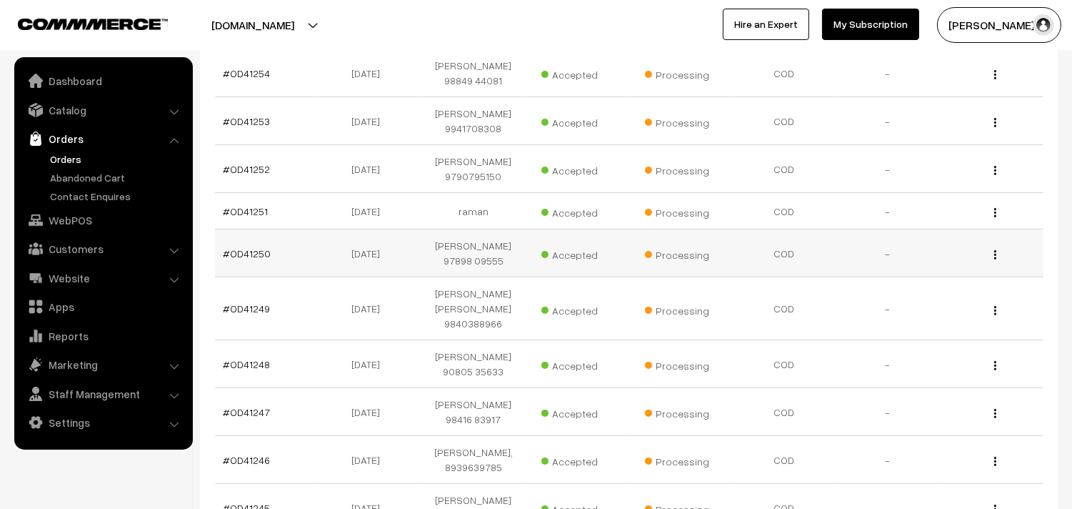
scroll to position [634, 0]
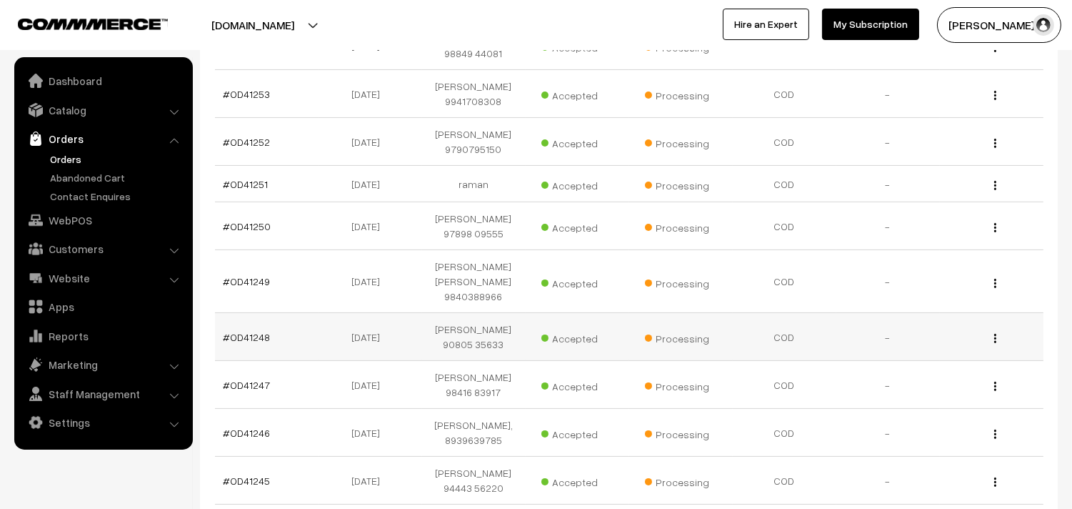
click at [259, 347] on td "#OD41248" at bounding box center [267, 337] width 104 height 48
click at [251, 337] on link "#OD41248" at bounding box center [247, 337] width 47 height 12
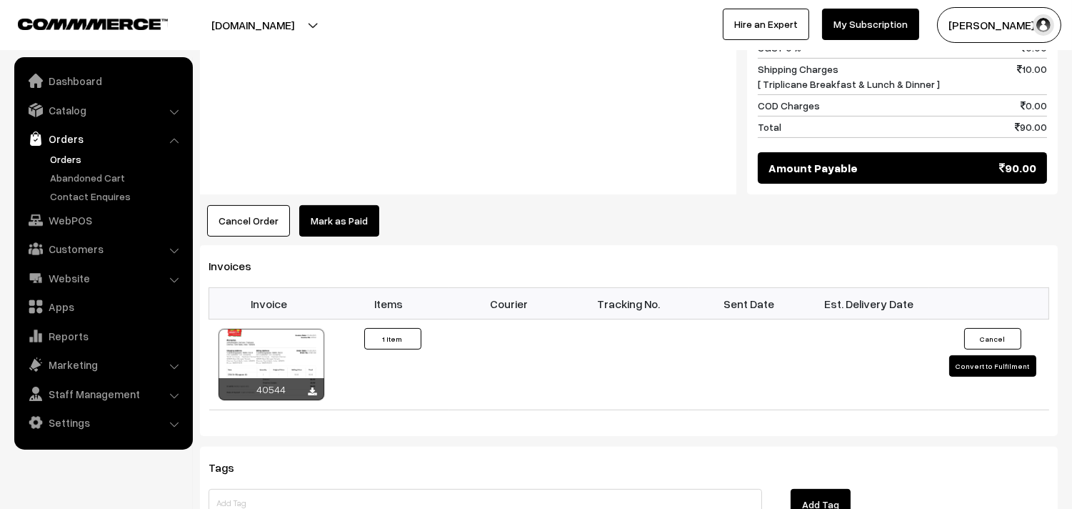
scroll to position [794, 0]
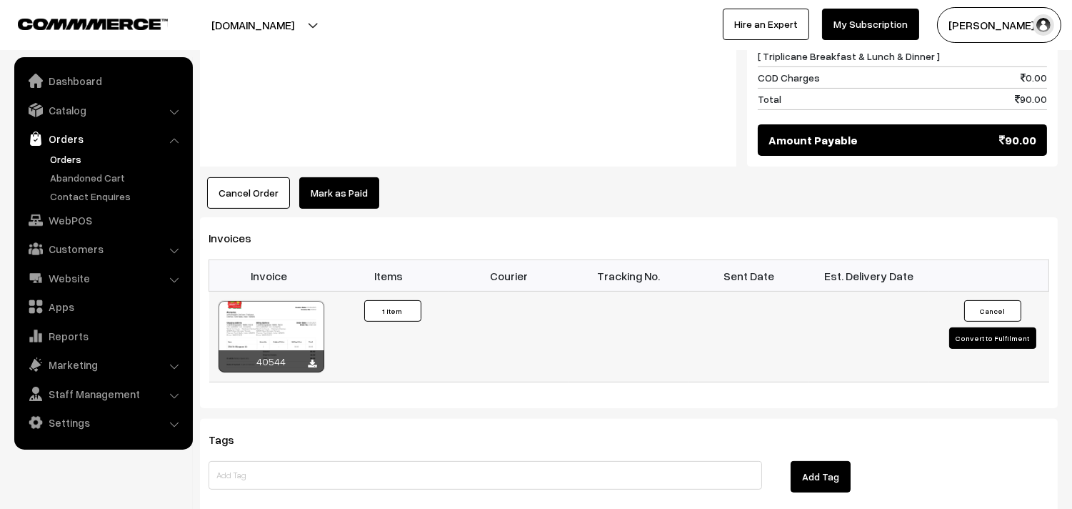
click at [239, 306] on div at bounding box center [272, 336] width 106 height 71
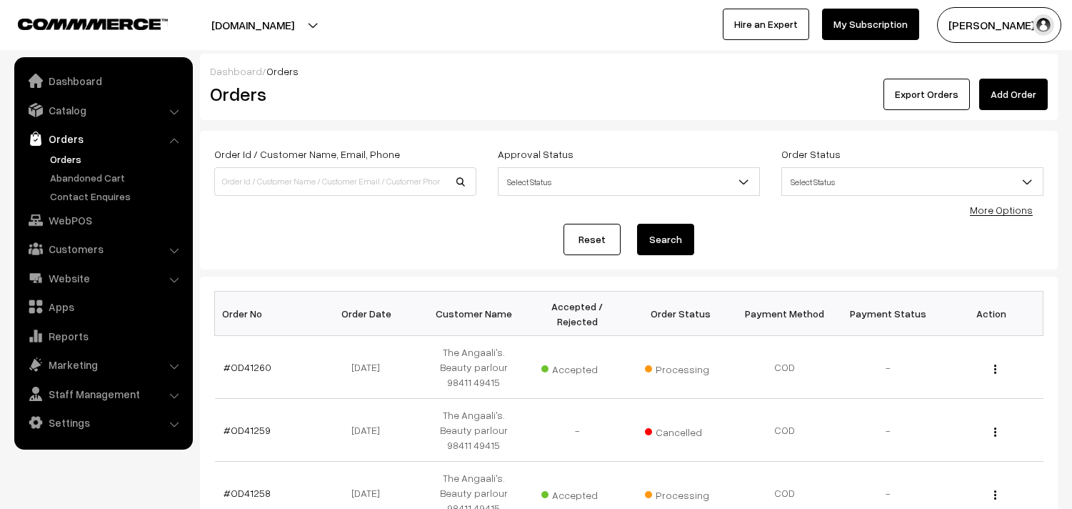
scroll to position [889, 0]
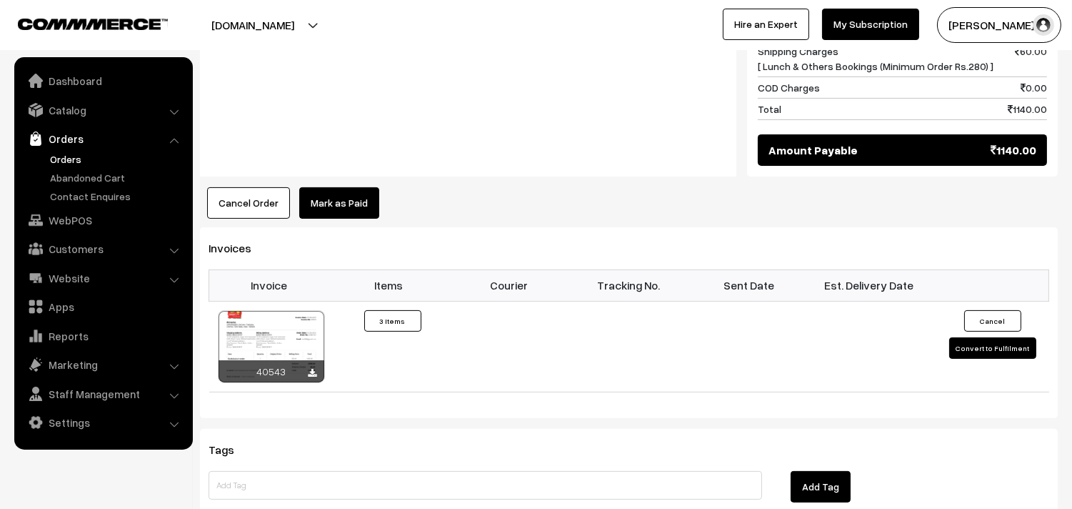
scroll to position [873, 0]
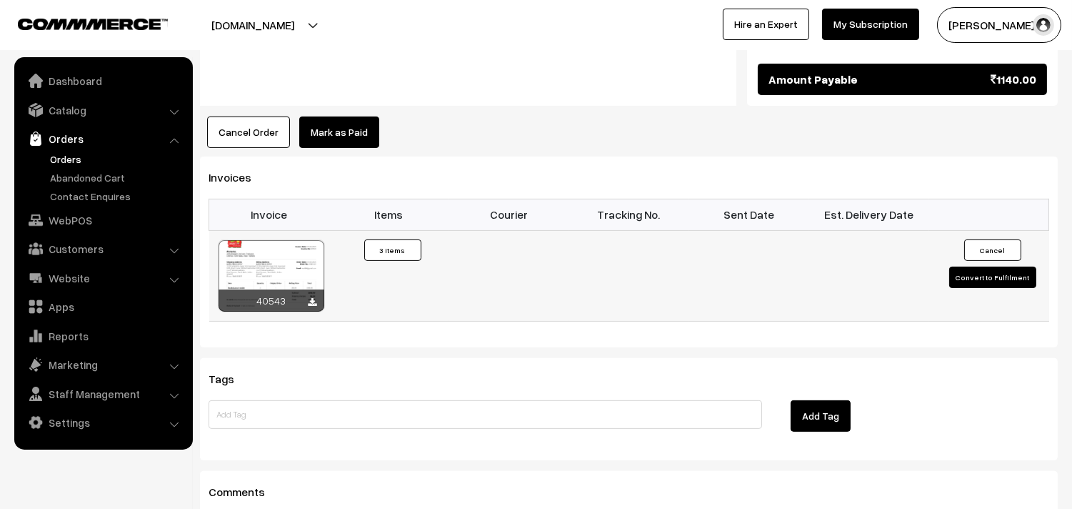
click at [273, 240] on div at bounding box center [272, 275] width 106 height 71
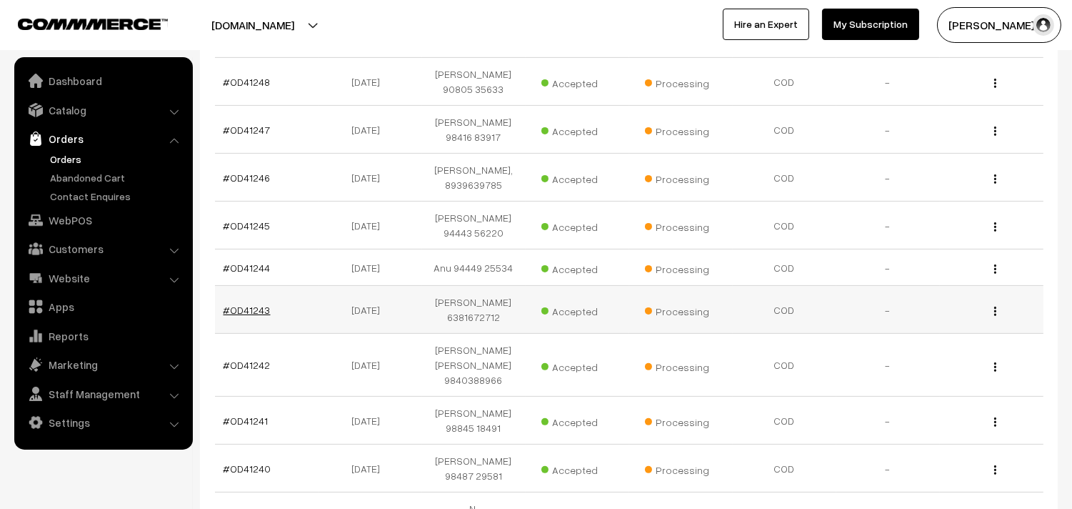
scroll to position [889, 0]
click at [249, 171] on link "#OD41246" at bounding box center [247, 177] width 47 height 12
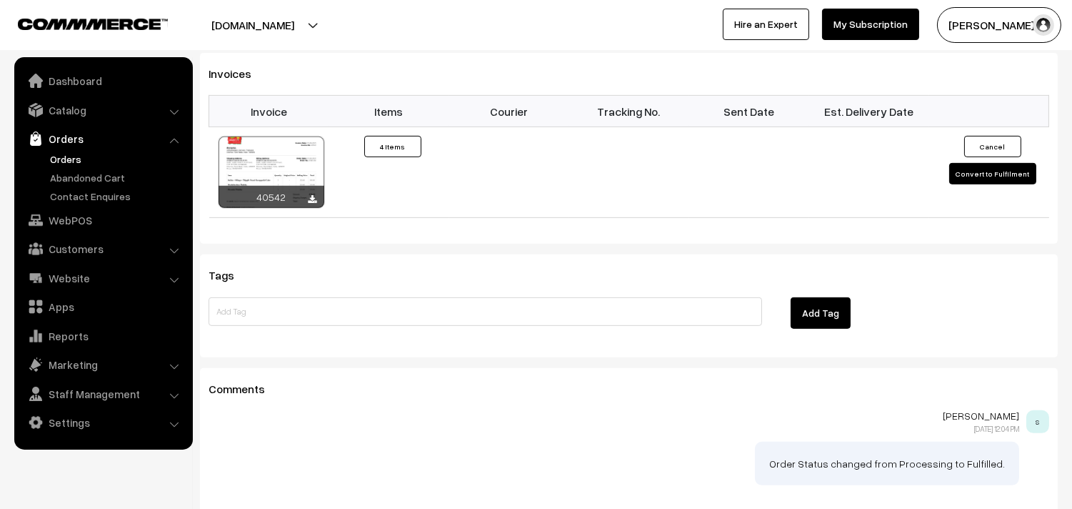
scroll to position [1190, 0]
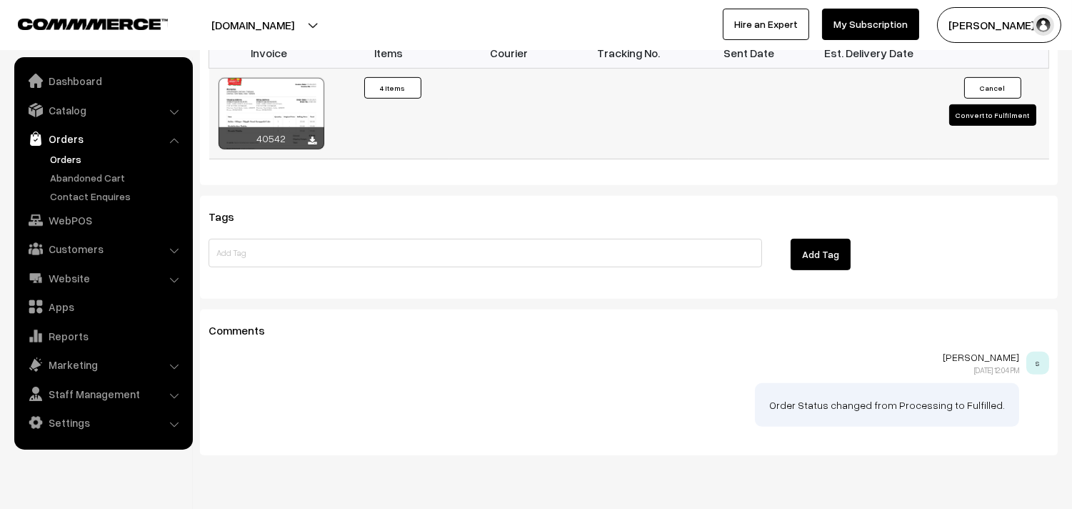
drag, startPoint x: 270, startPoint y: 120, endPoint x: 263, endPoint y: 121, distance: 7.3
click at [268, 121] on div at bounding box center [272, 113] width 106 height 71
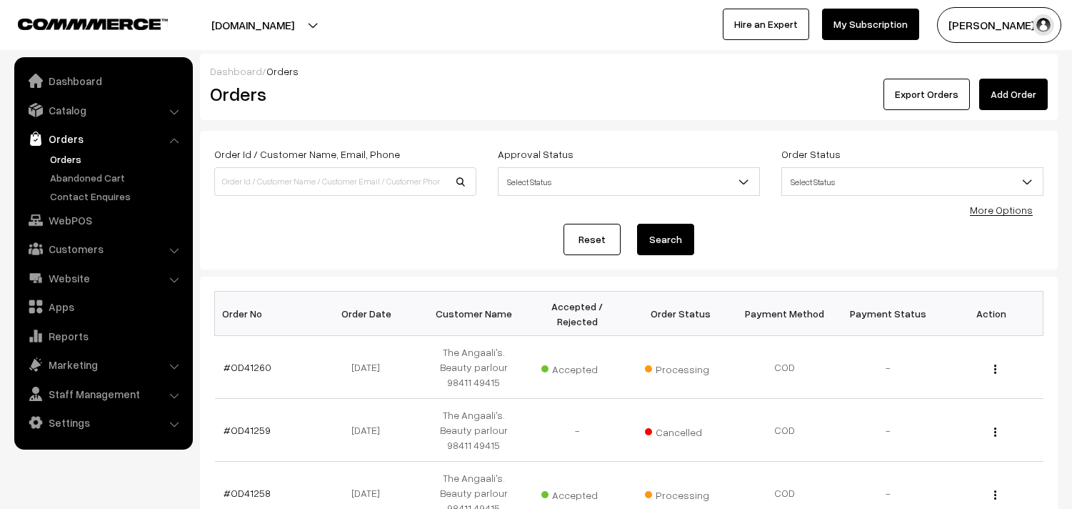
scroll to position [889, 0]
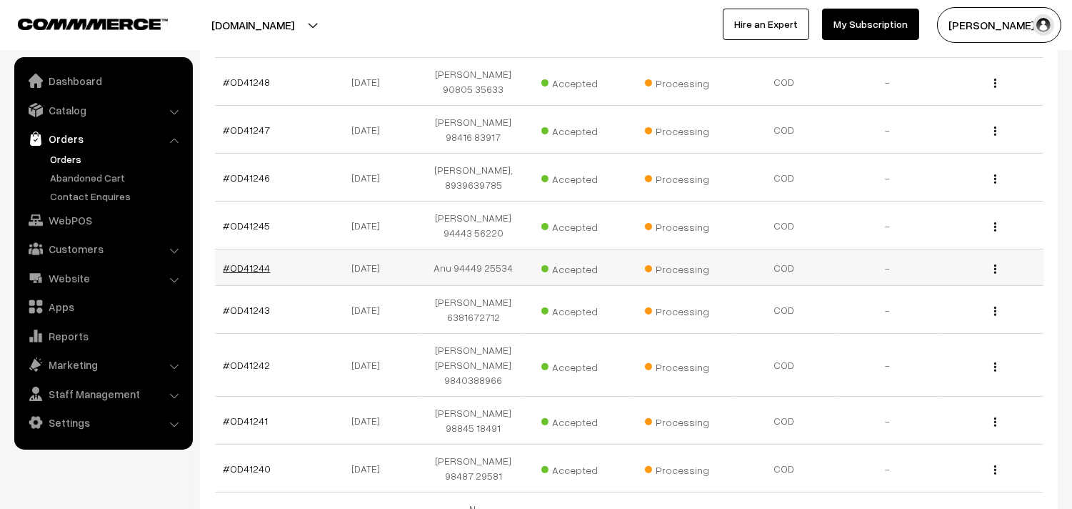
click at [247, 261] on link "#OD41244" at bounding box center [247, 267] width 47 height 12
click at [254, 219] on link "#OD41245" at bounding box center [247, 225] width 47 height 12
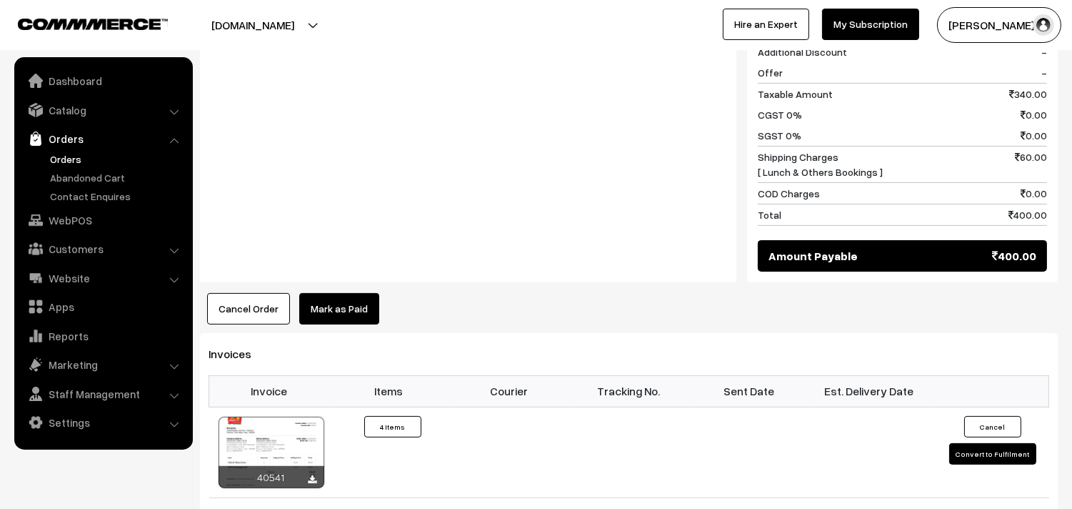
scroll to position [794, 0]
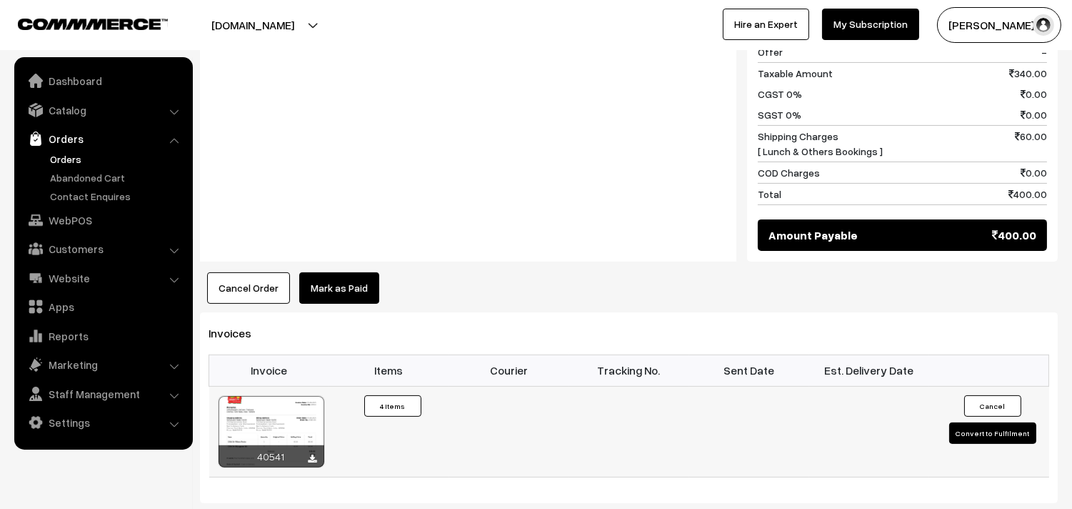
click at [276, 412] on div at bounding box center [272, 431] width 106 height 71
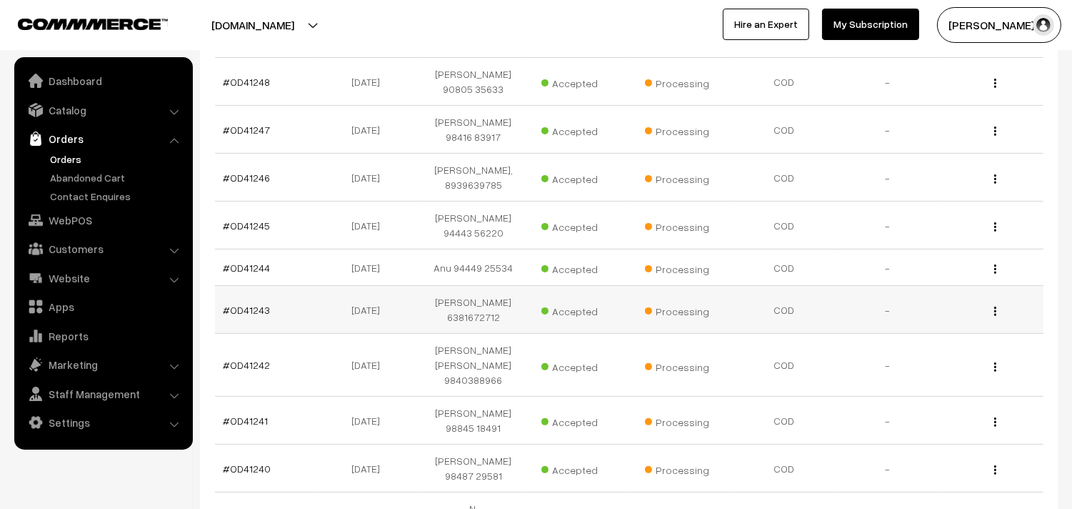
scroll to position [889, 0]
click at [257, 261] on link "#OD41244" at bounding box center [247, 267] width 47 height 12
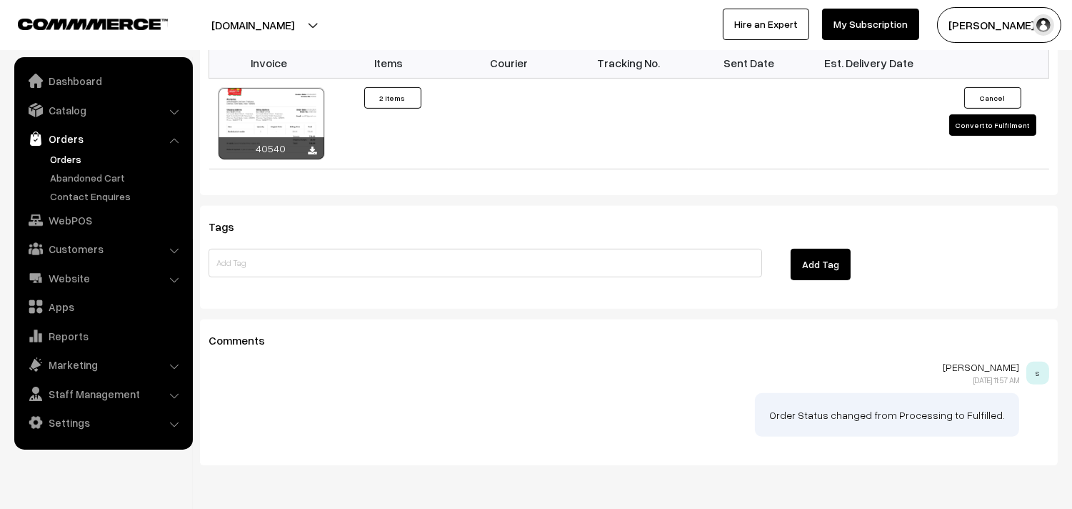
scroll to position [1032, 0]
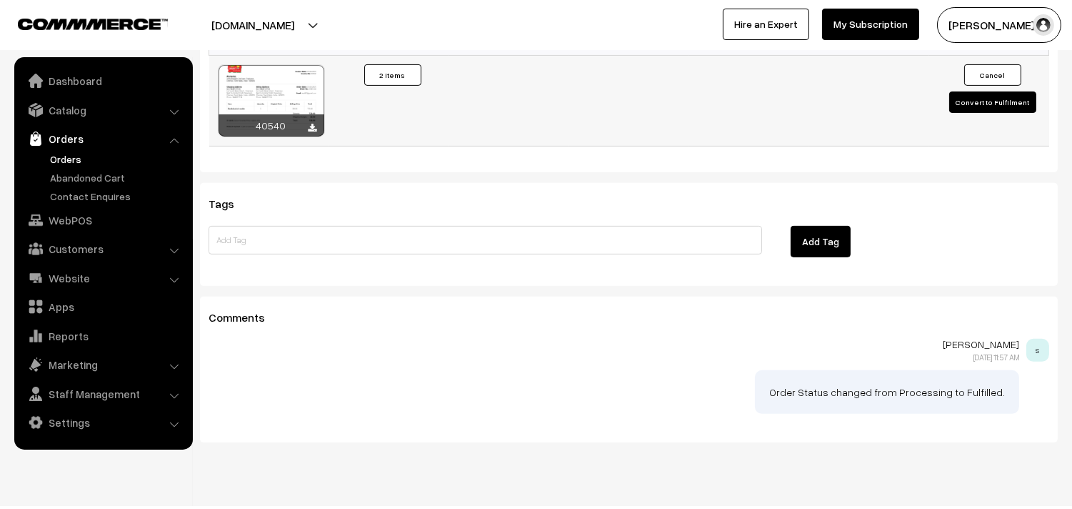
click at [286, 114] on div "40540" at bounding box center [272, 125] width 106 height 22
click at [289, 72] on div at bounding box center [272, 100] width 106 height 71
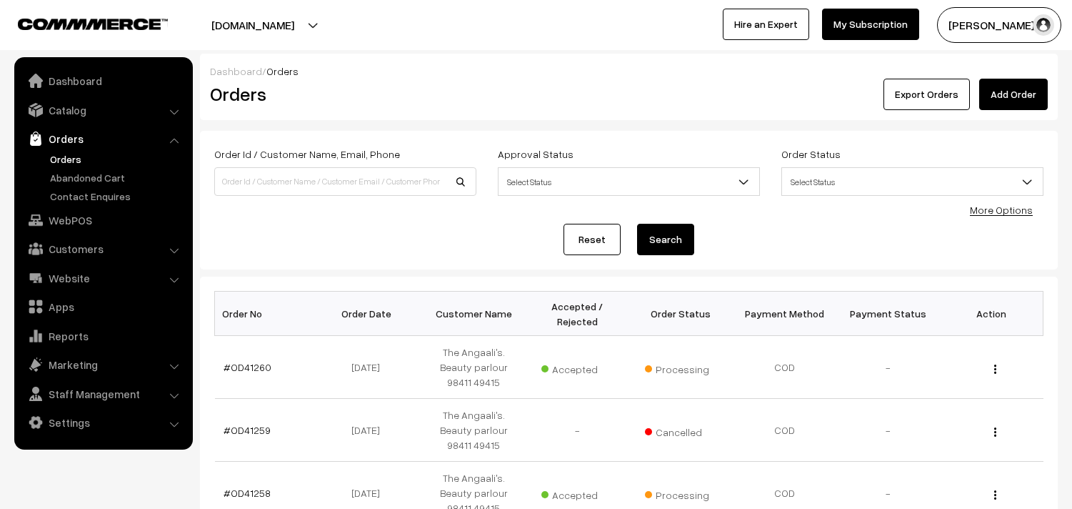
scroll to position [889, 0]
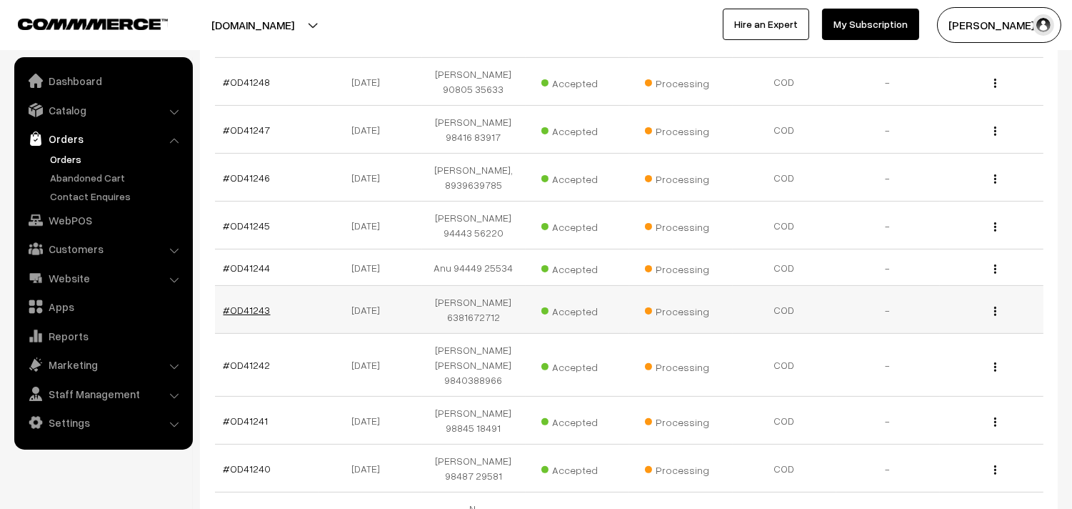
click at [249, 304] on link "#OD41243" at bounding box center [247, 310] width 47 height 12
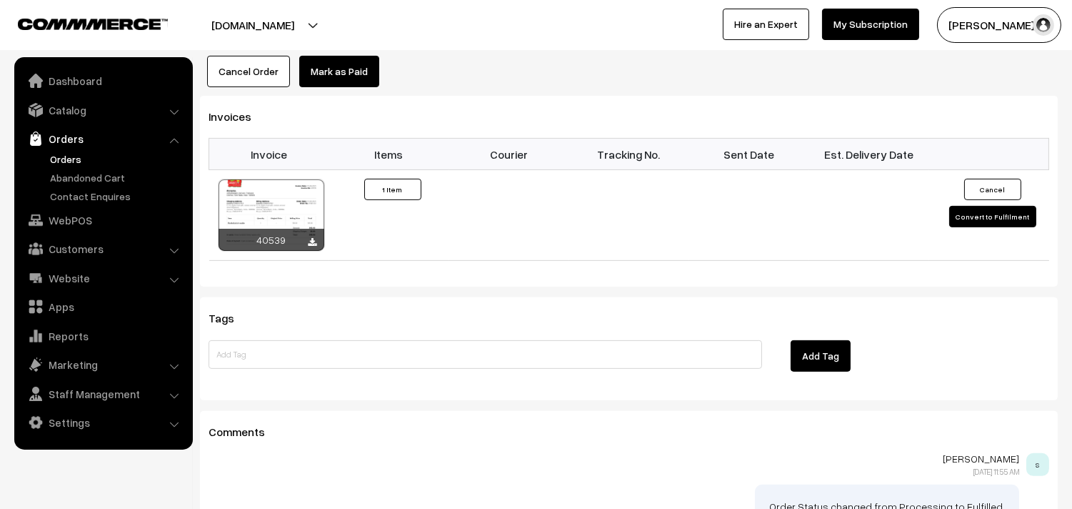
scroll to position [952, 0]
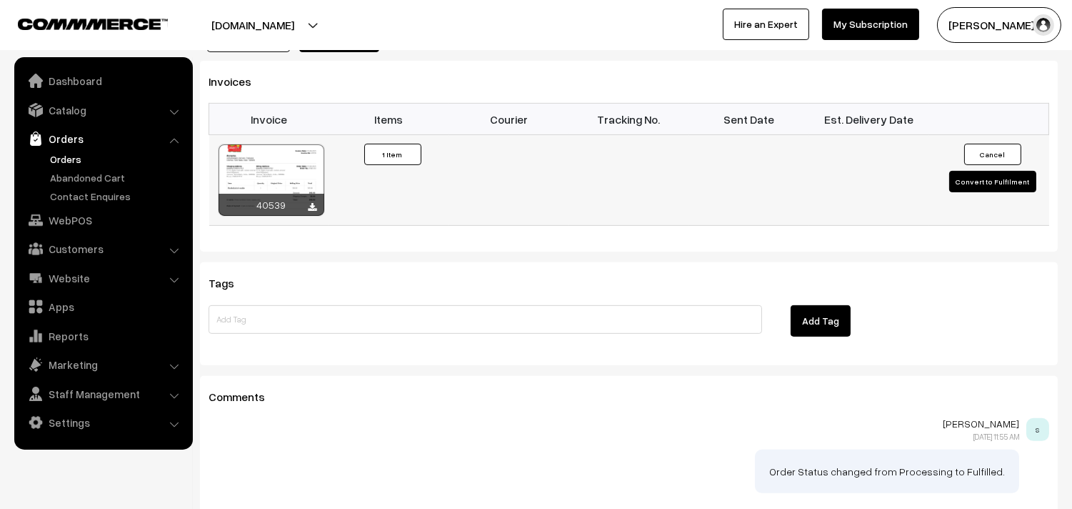
click at [277, 144] on div at bounding box center [272, 179] width 106 height 71
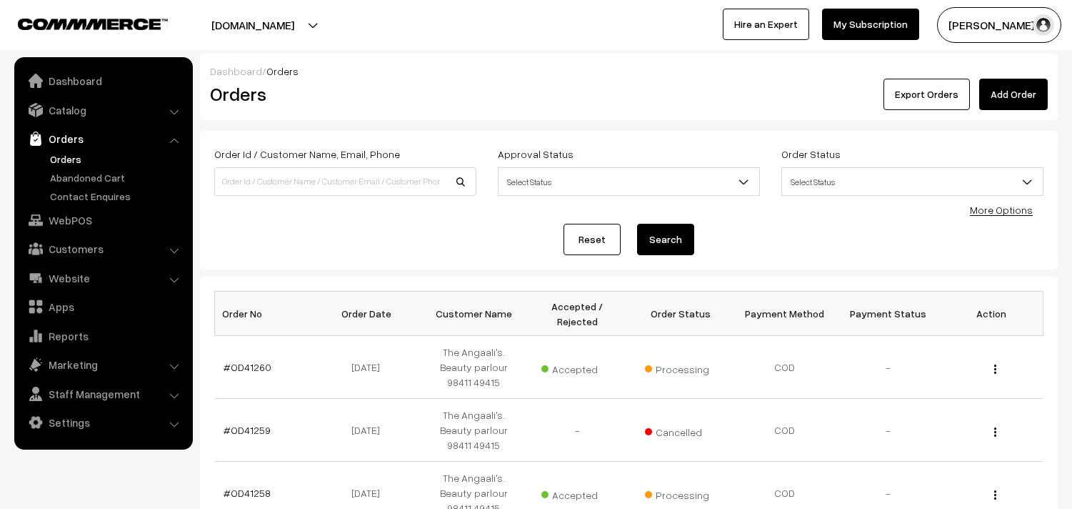
scroll to position [889, 0]
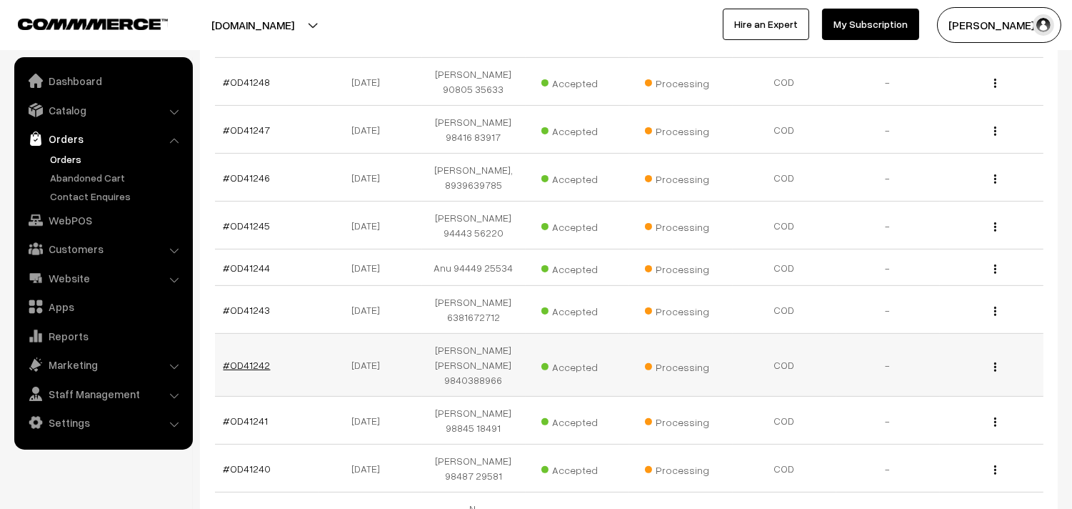
click at [250, 359] on link "#OD41242" at bounding box center [247, 365] width 47 height 12
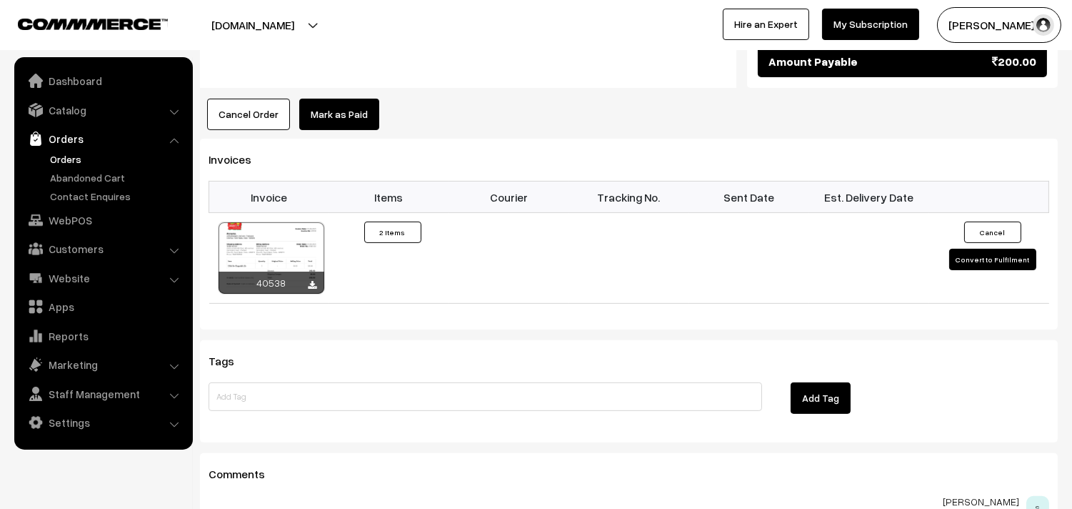
scroll to position [873, 0]
click at [294, 227] on div at bounding box center [272, 256] width 106 height 71
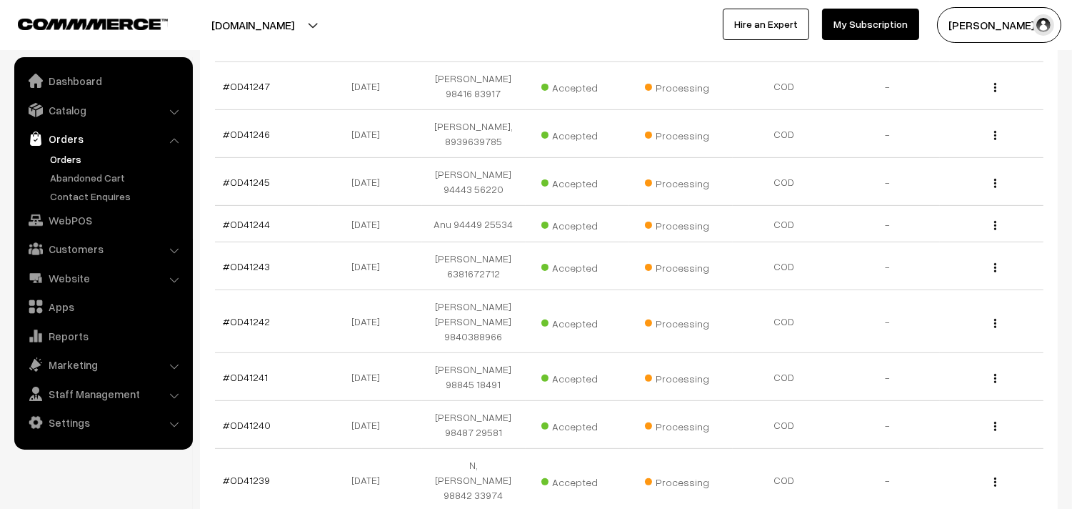
scroll to position [969, 0]
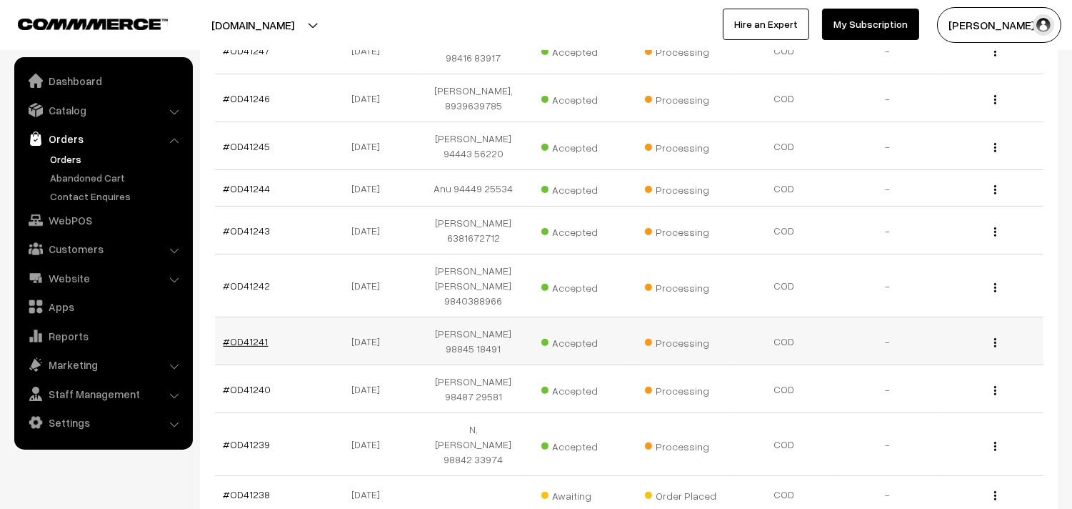
click at [251, 335] on link "#OD41241" at bounding box center [246, 341] width 45 height 12
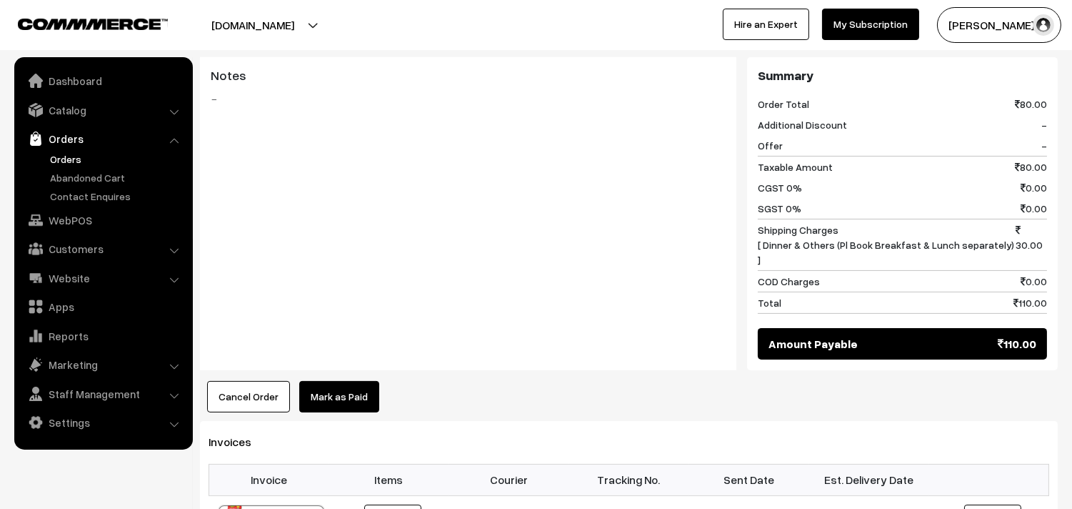
scroll to position [634, 0]
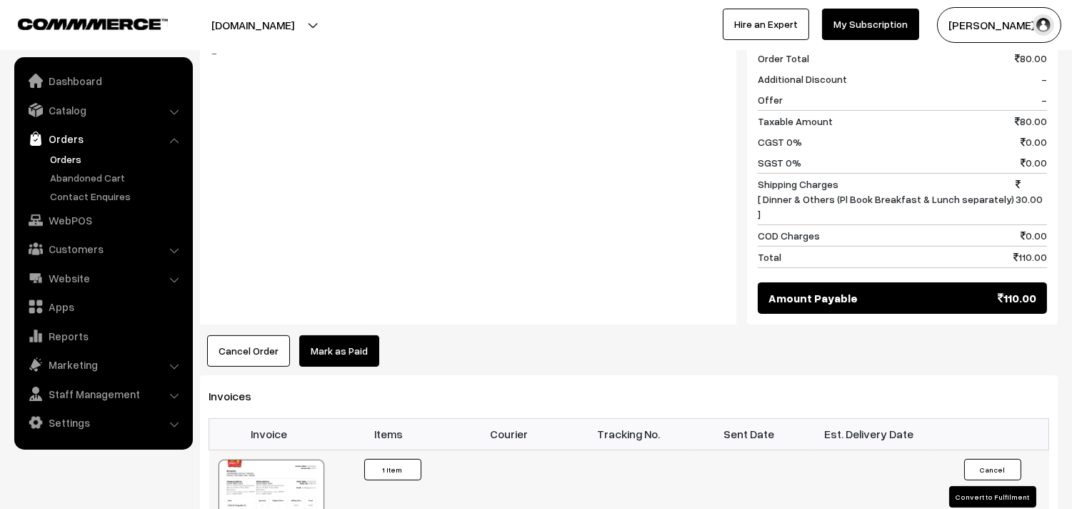
click at [279, 466] on div at bounding box center [272, 494] width 106 height 71
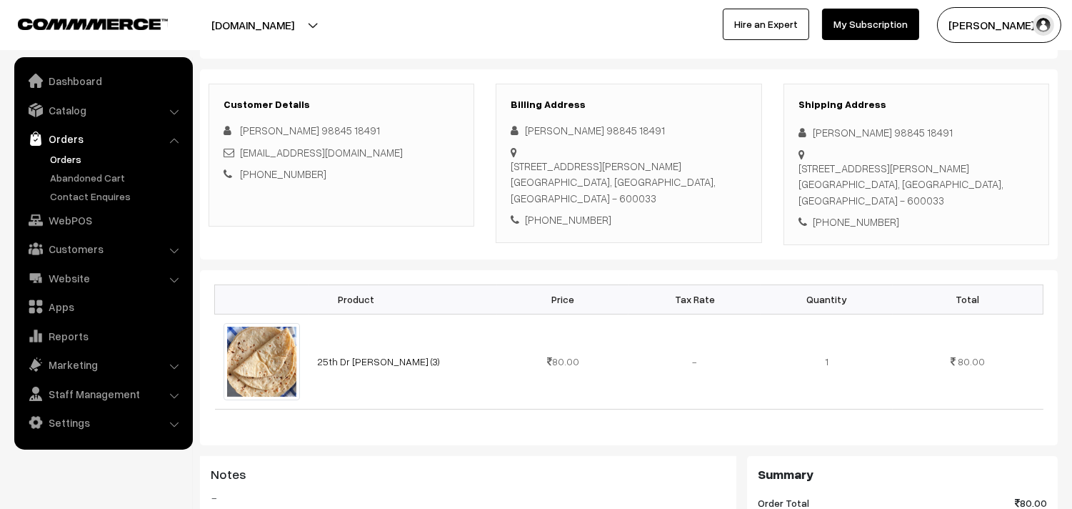
scroll to position [0, 0]
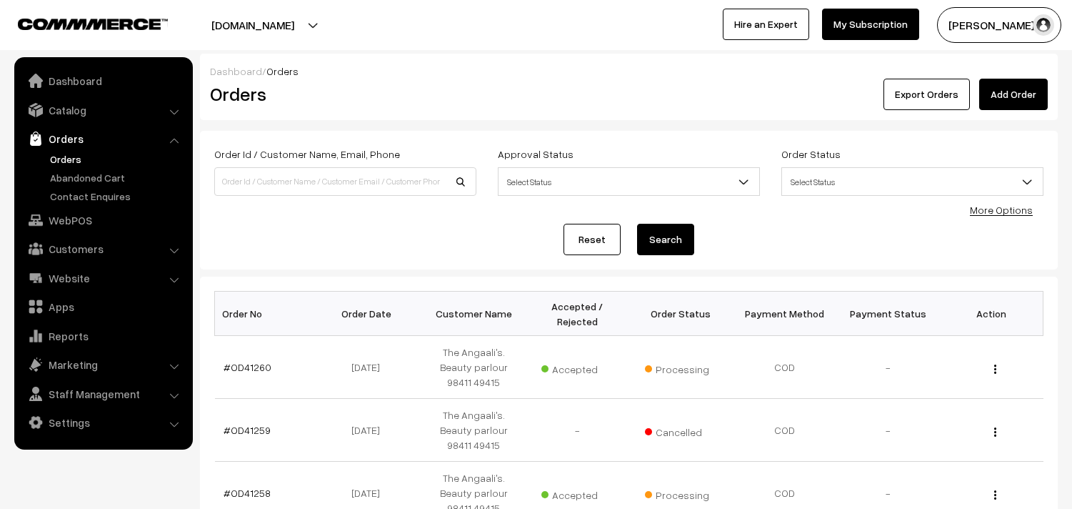
scroll to position [969, 0]
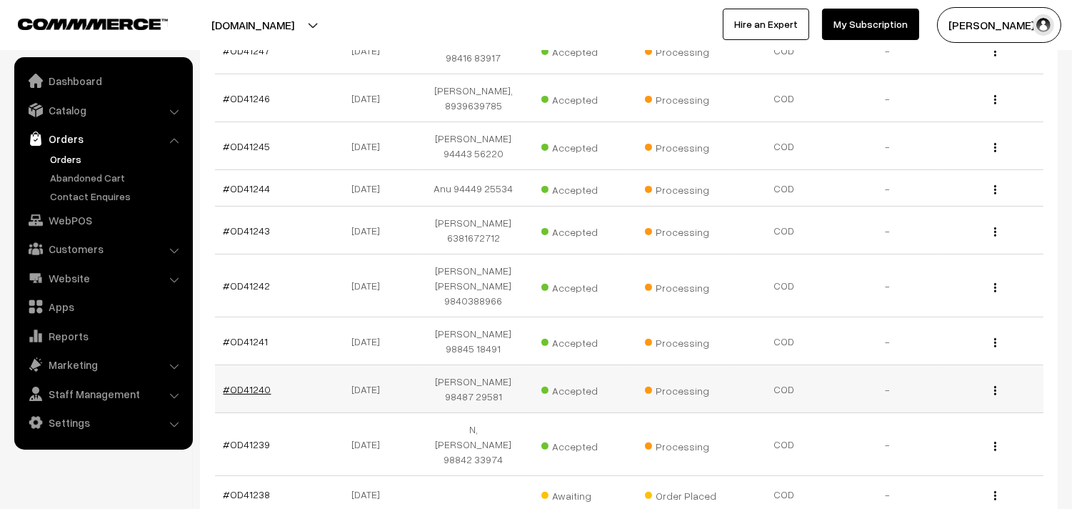
click at [253, 383] on link "#OD41240" at bounding box center [248, 389] width 48 height 12
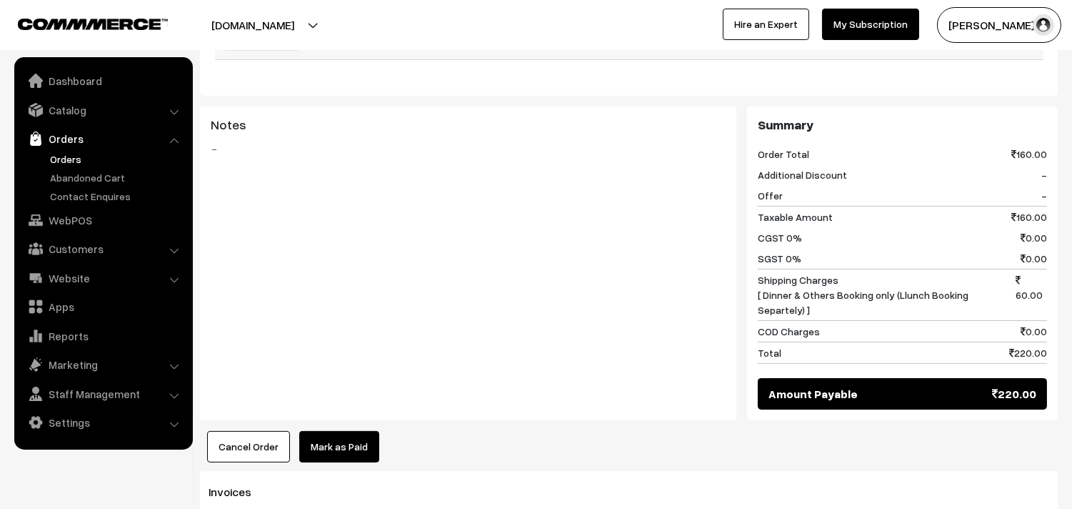
scroll to position [952, 0]
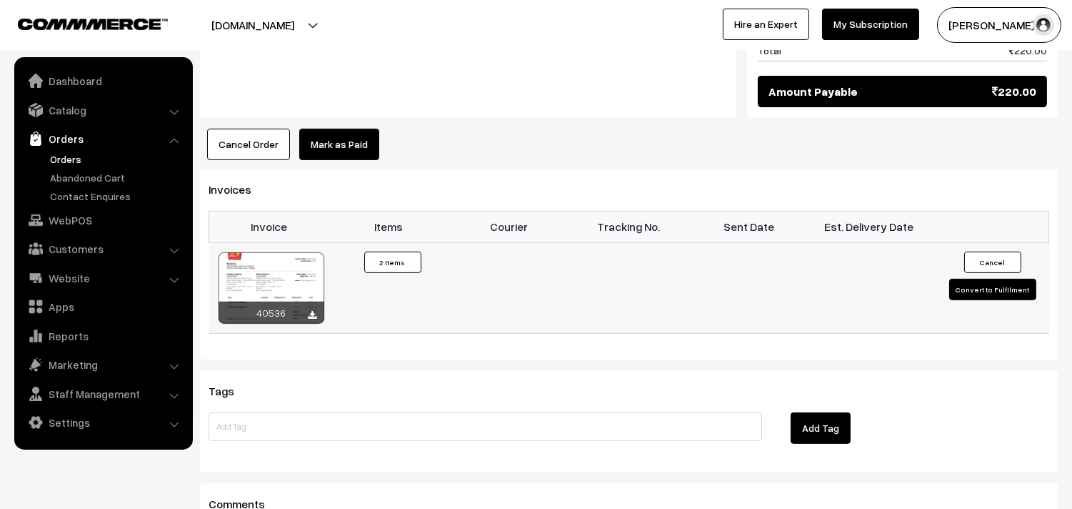
click at [332, 248] on td "Invoice #40536 × Products Quantity 2 Items" at bounding box center [389, 288] width 120 height 91
click at [297, 252] on div at bounding box center [272, 287] width 106 height 71
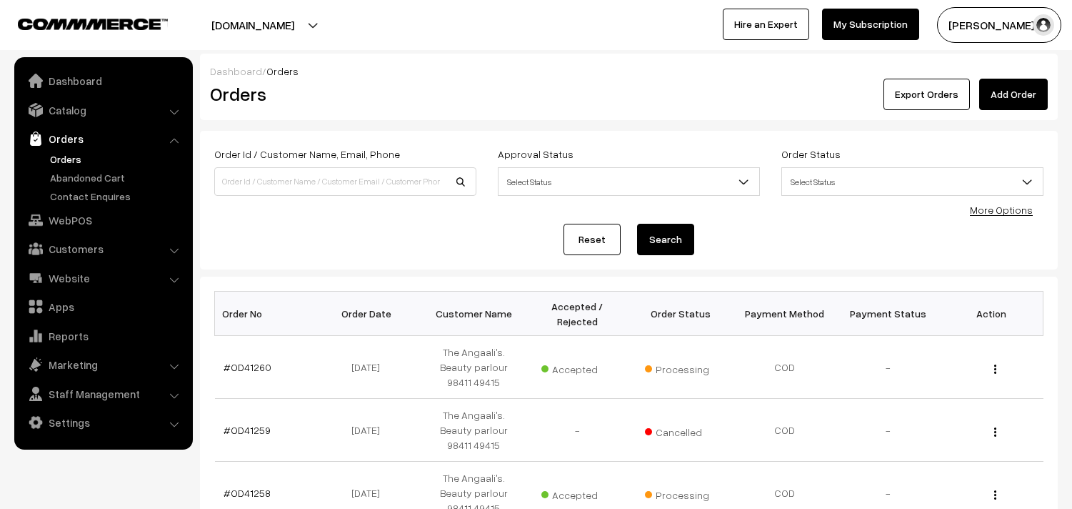
scroll to position [969, 0]
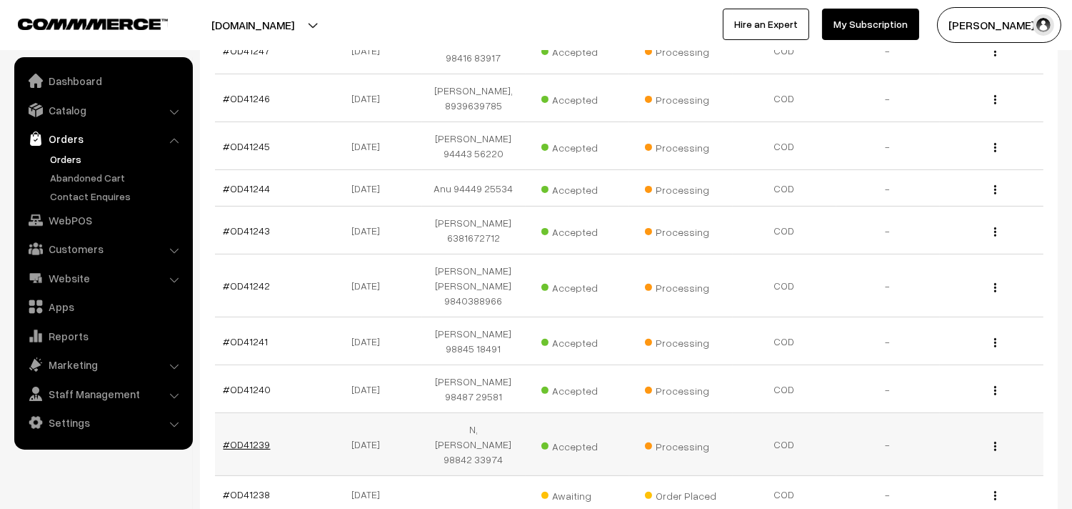
click at [251, 438] on link "#OD41239" at bounding box center [247, 444] width 47 height 12
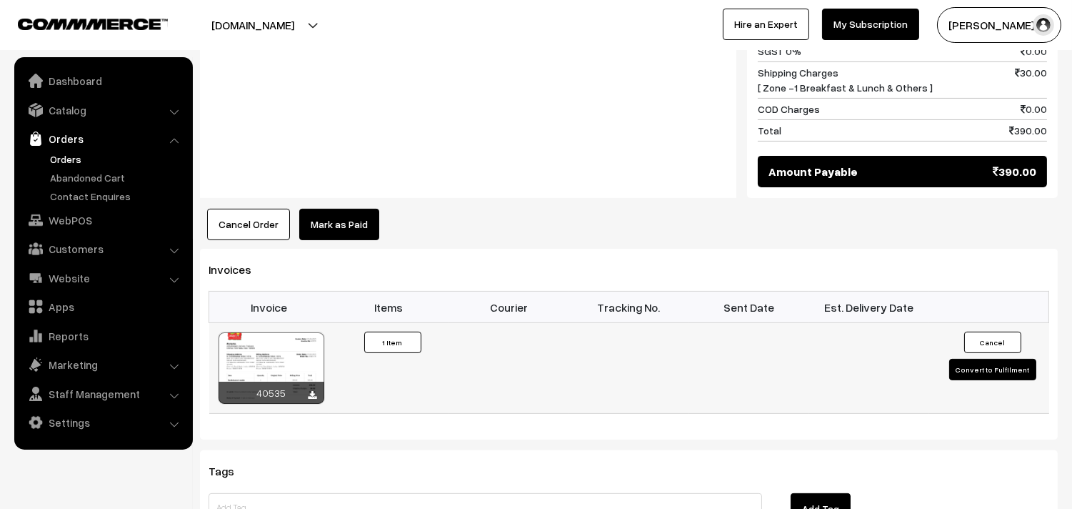
scroll to position [794, 0]
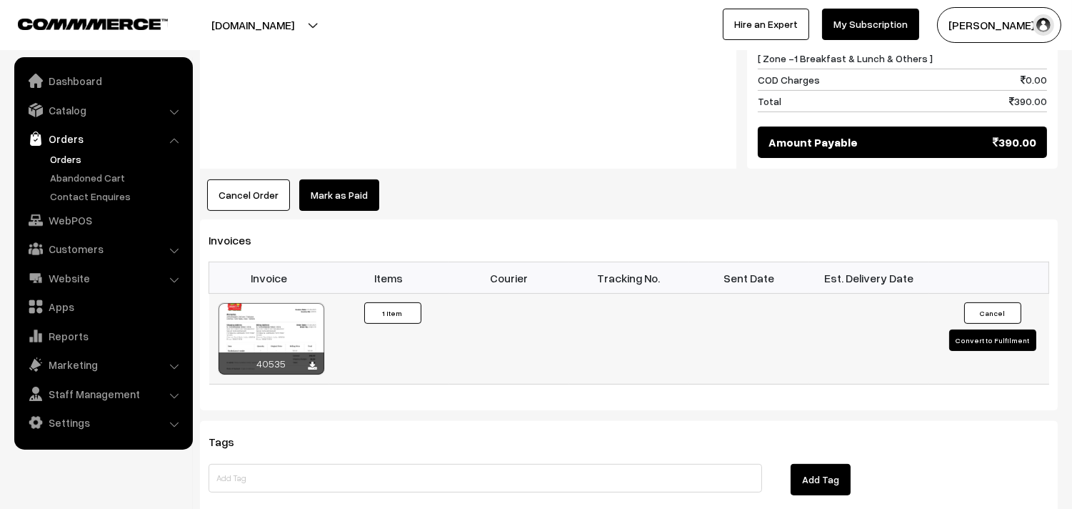
click at [286, 341] on div at bounding box center [272, 338] width 106 height 71
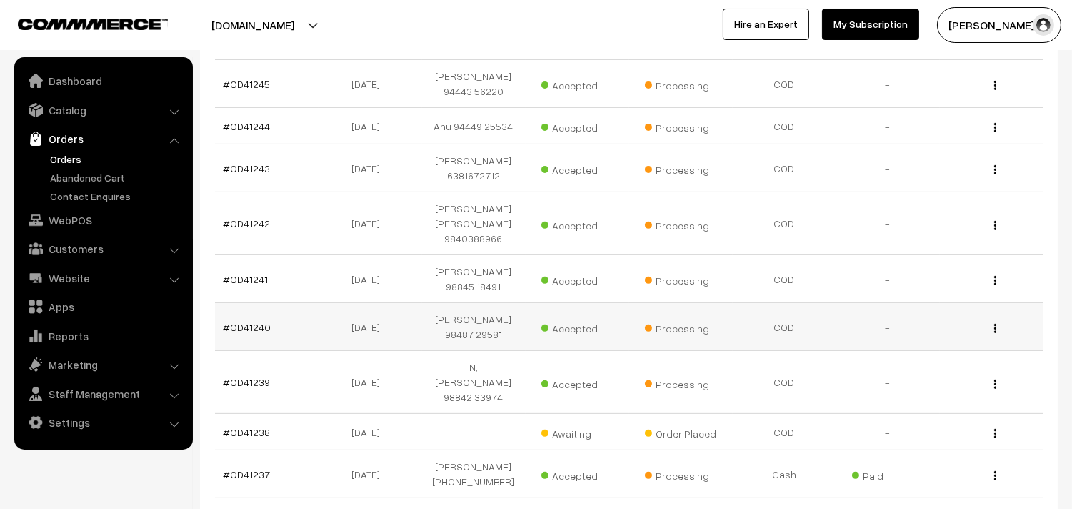
scroll to position [1127, 0]
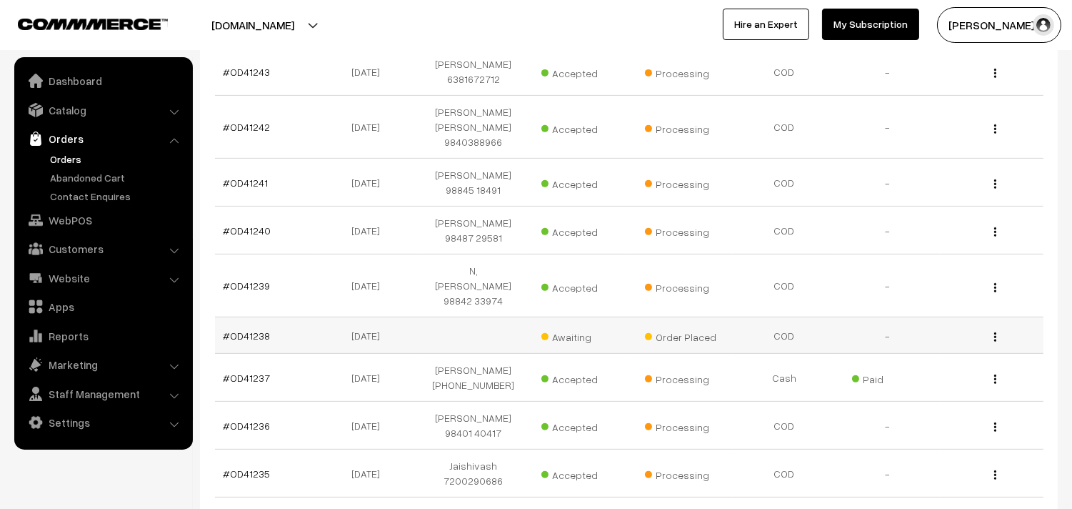
click at [251, 317] on td "#OD41238" at bounding box center [267, 335] width 104 height 36
click at [246, 329] on link "#OD41238" at bounding box center [247, 335] width 47 height 12
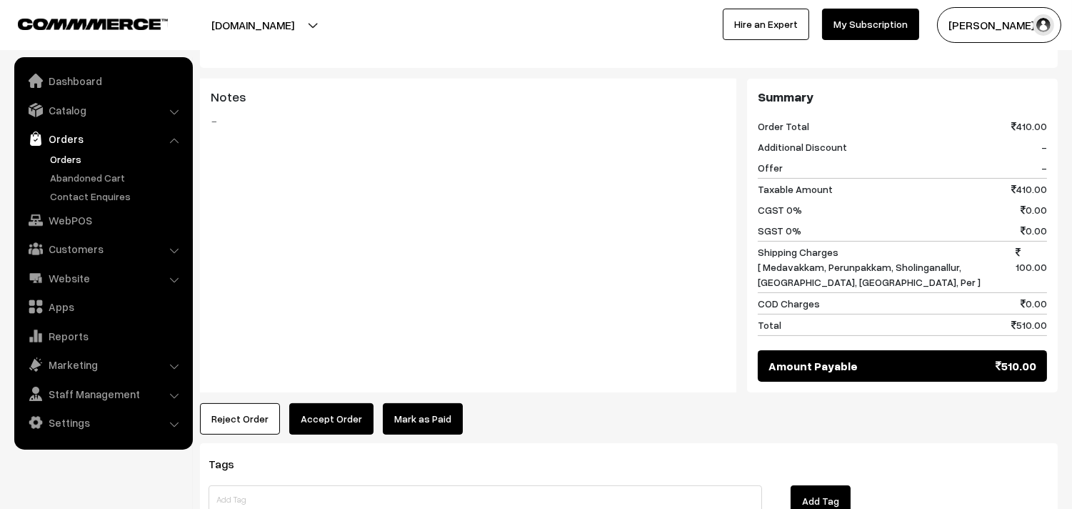
click at [346, 408] on button "Accept Order" at bounding box center [331, 418] width 84 height 31
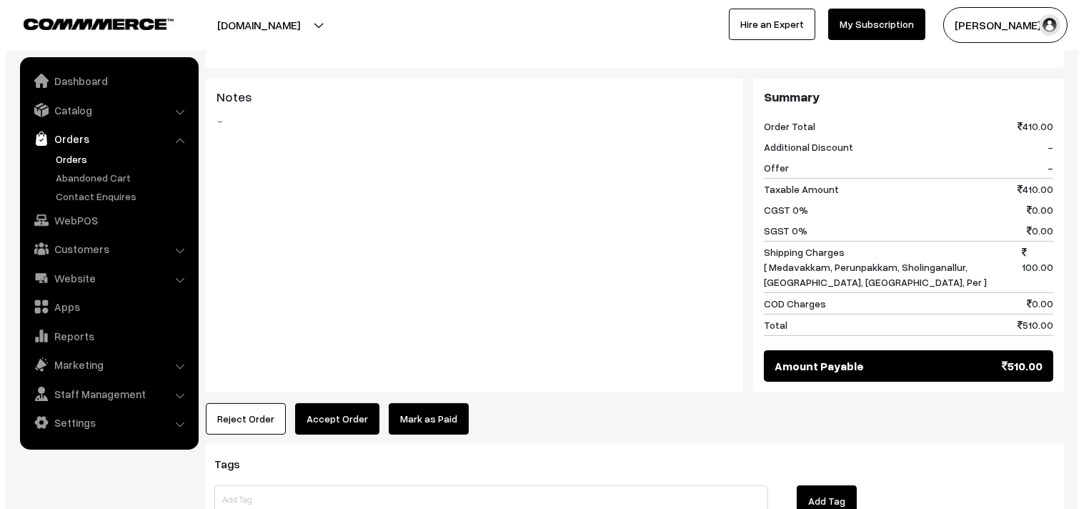
scroll to position [636, 0]
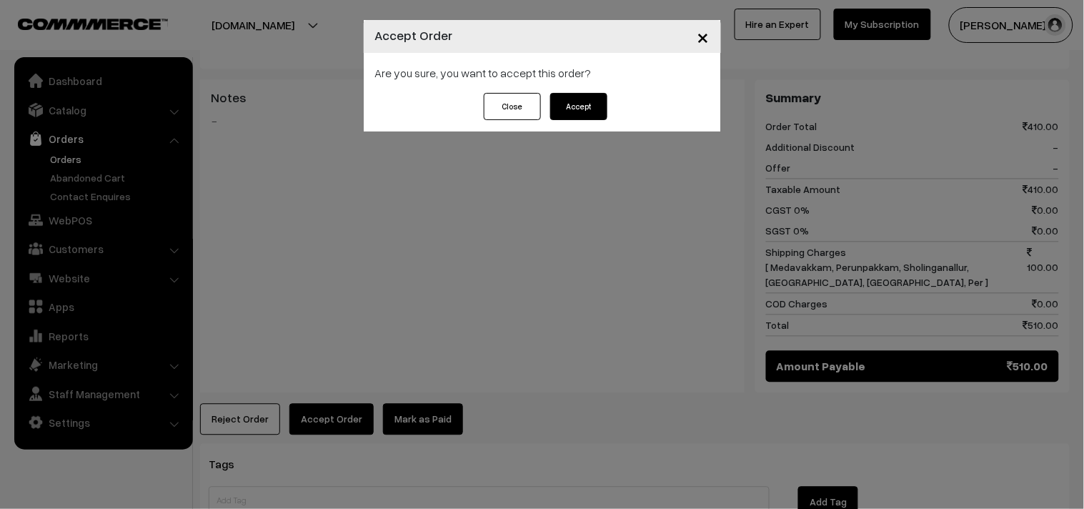
click at [598, 79] on div "Are you sure, you want to accept this order?" at bounding box center [542, 73] width 357 height 40
click at [589, 105] on button "Accept" at bounding box center [578, 106] width 57 height 27
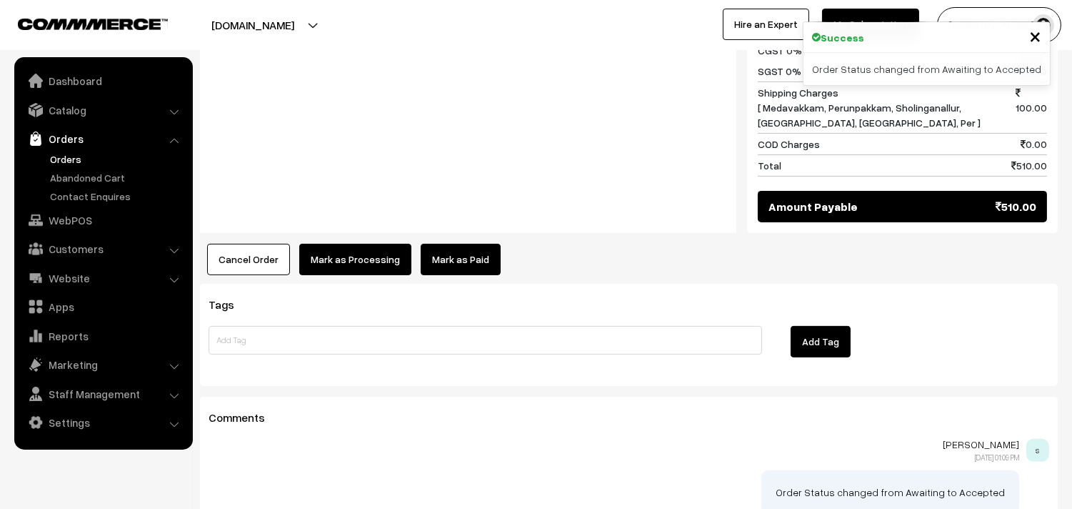
click at [334, 254] on button "Mark as Processing" at bounding box center [355, 259] width 112 height 31
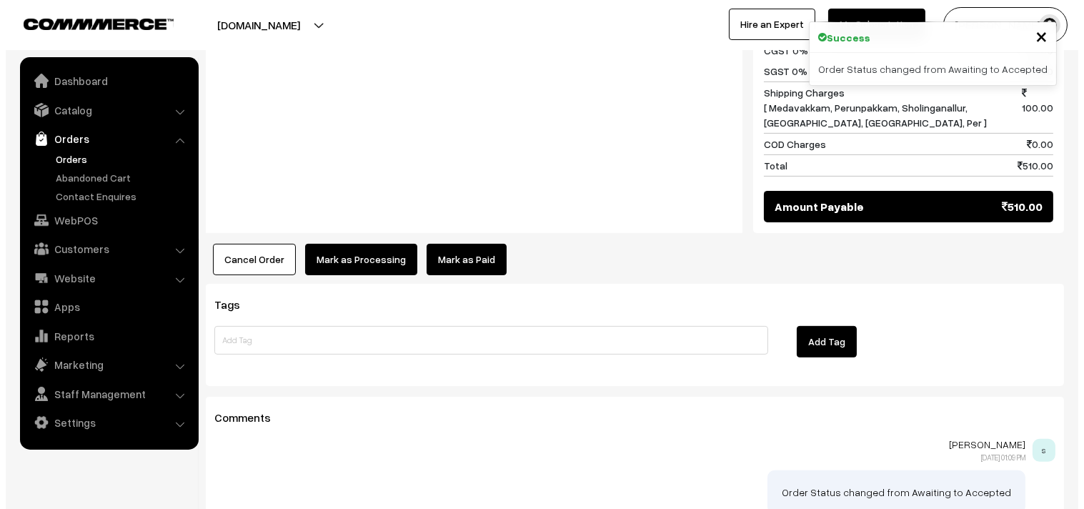
scroll to position [796, 0]
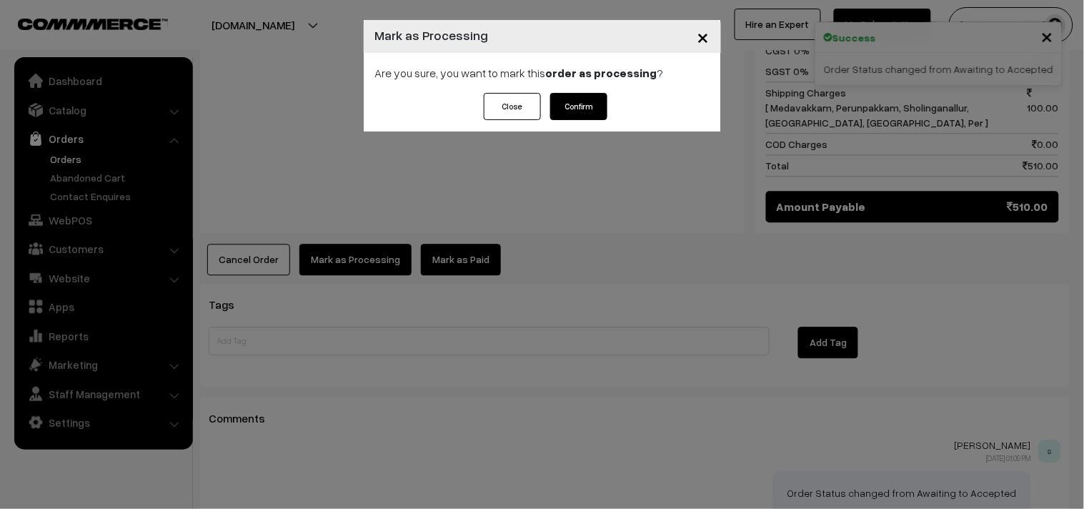
drag, startPoint x: 581, startPoint y: 87, endPoint x: 574, endPoint y: 98, distance: 12.5
click at [582, 86] on div "Are you sure, you want to mark this order as processing ?" at bounding box center [542, 73] width 357 height 40
click at [574, 100] on button "Confirm" at bounding box center [578, 106] width 57 height 27
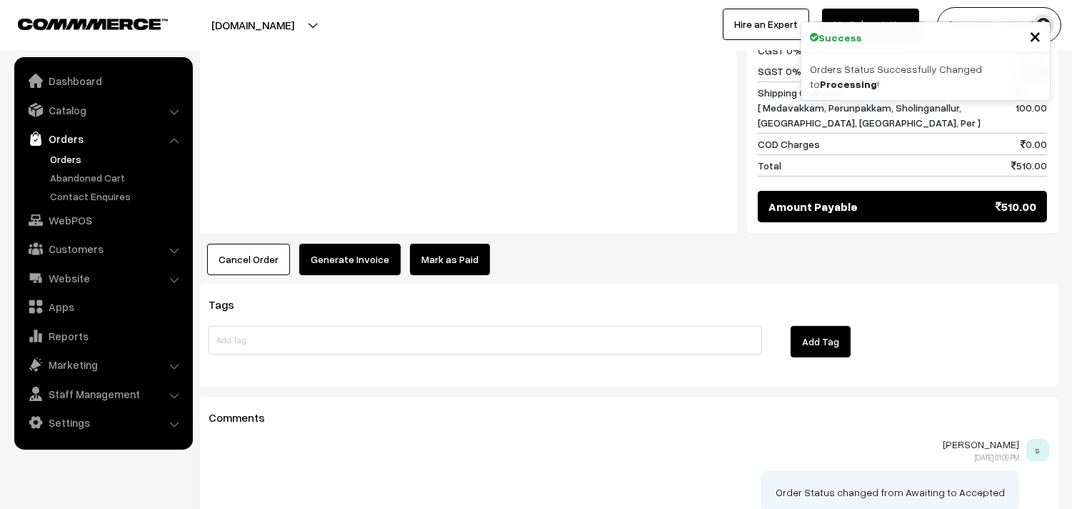
click at [337, 259] on button "Generate Invoice" at bounding box center [349, 259] width 101 height 31
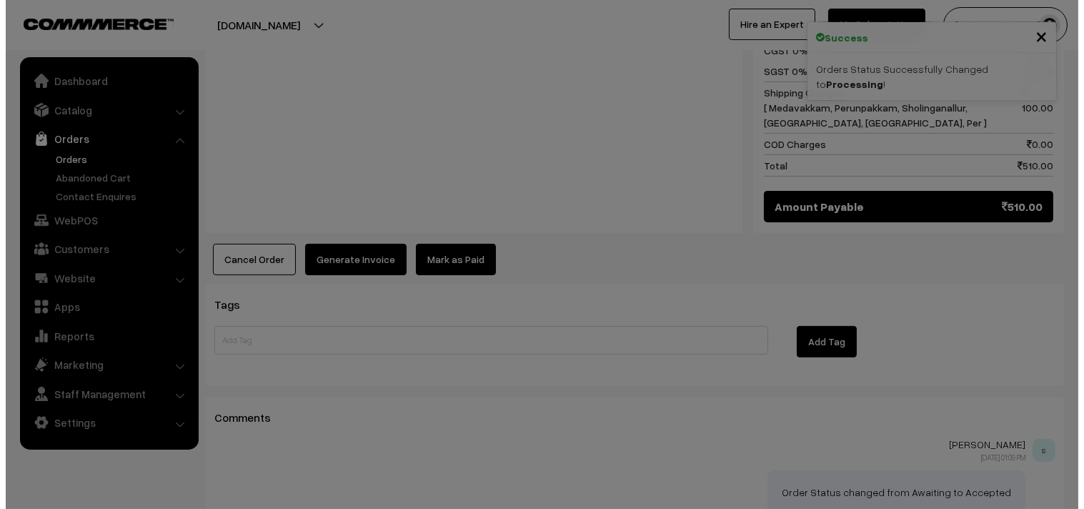
scroll to position [796, 0]
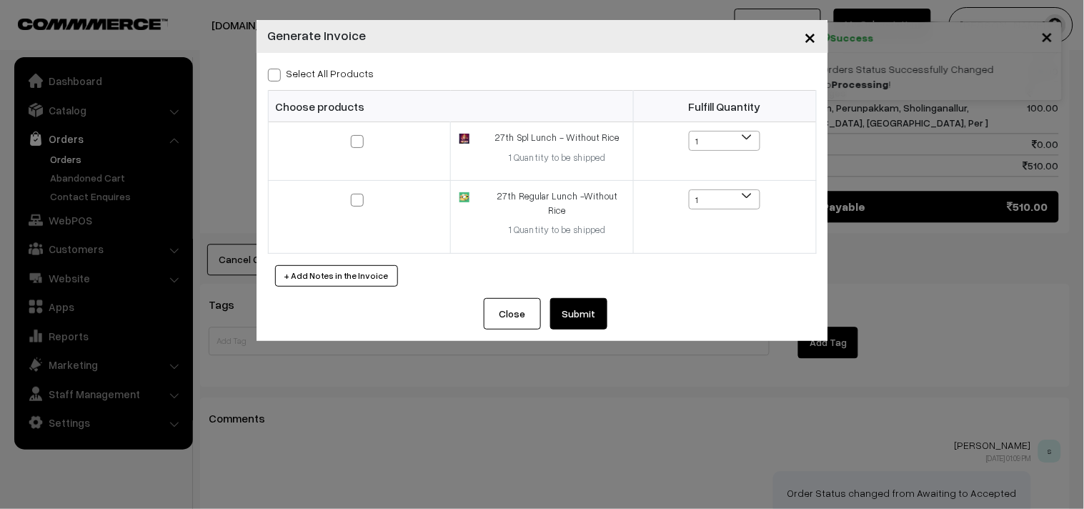
click at [354, 76] on label "Select All Products" at bounding box center [321, 73] width 106 height 15
click at [277, 76] on input "Select All Products" at bounding box center [272, 72] width 9 height 9
checkbox input "true"
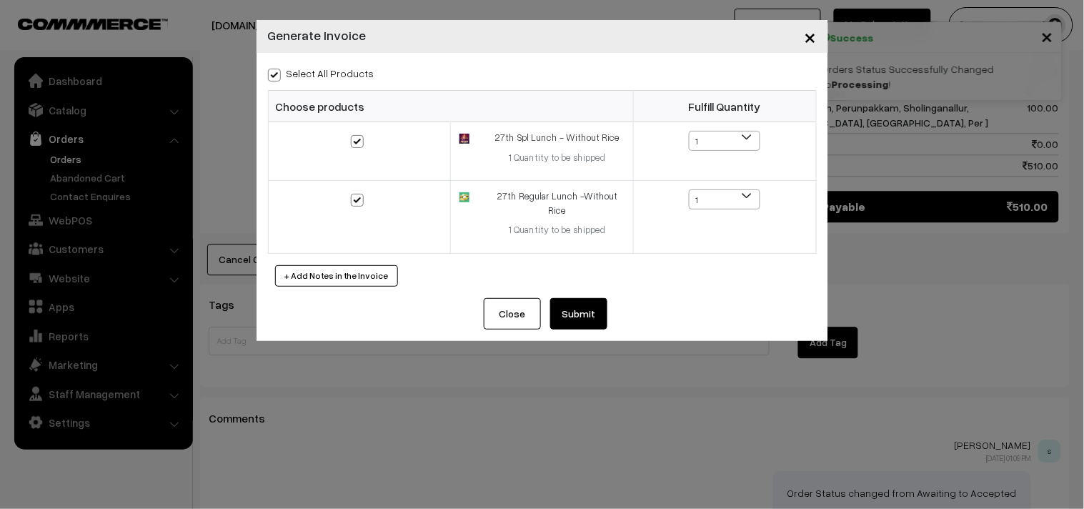
click at [584, 301] on button "Submit" at bounding box center [578, 313] width 57 height 31
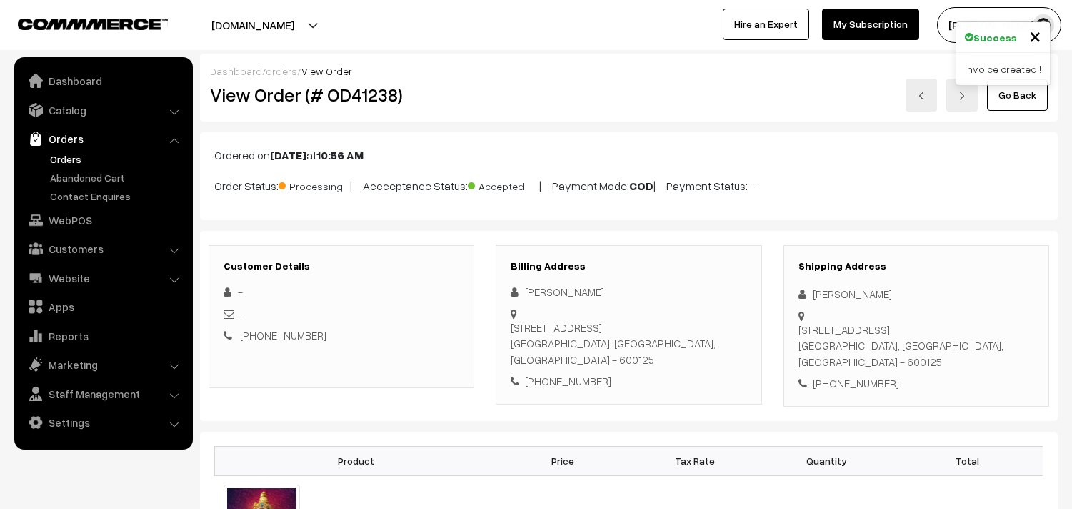
scroll to position [794, 0]
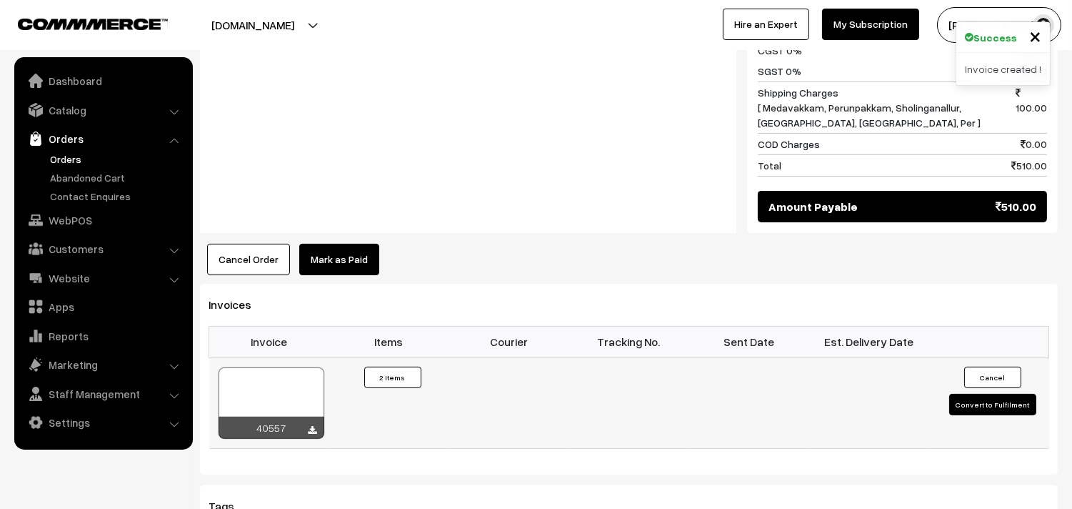
click at [251, 387] on div at bounding box center [272, 402] width 106 height 71
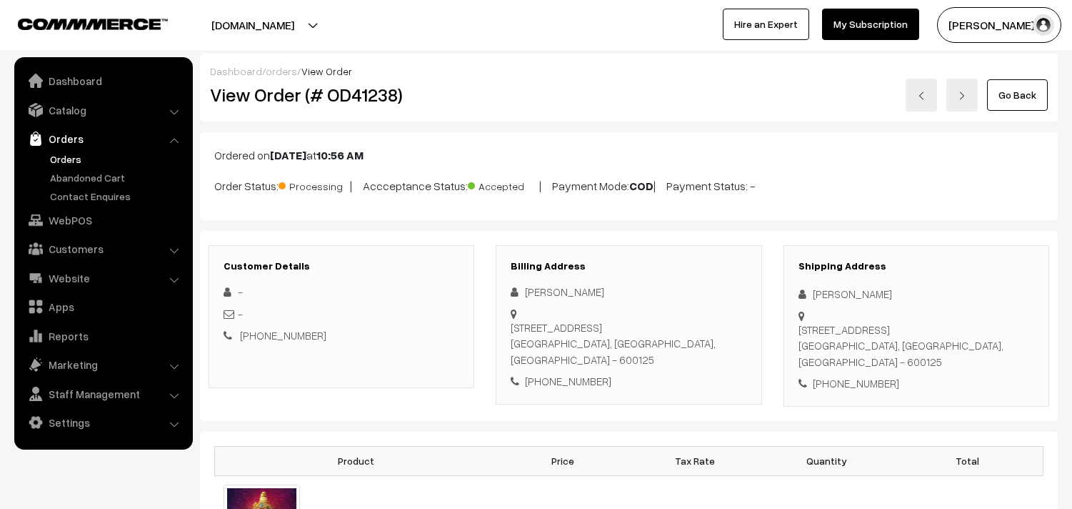
scroll to position [634, 0]
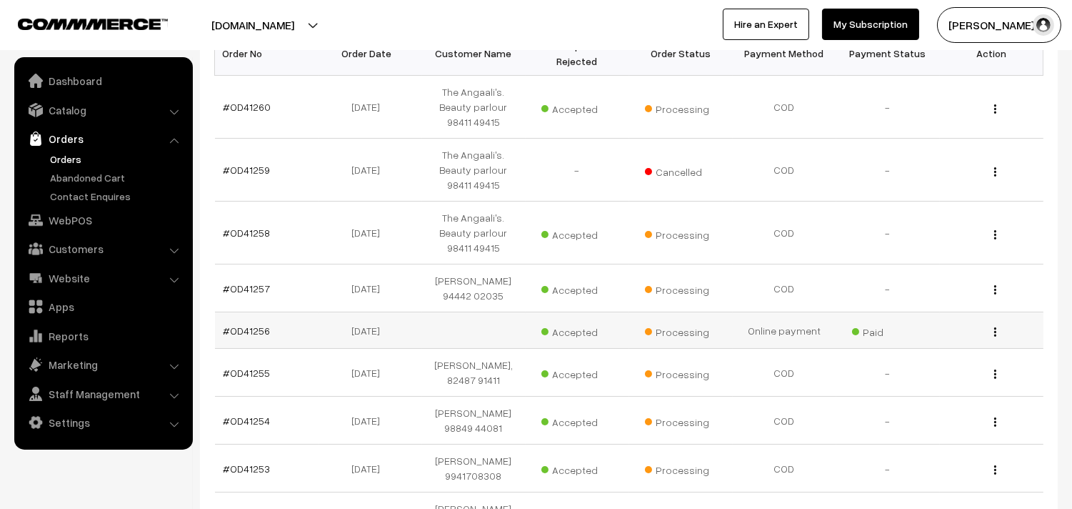
scroll to position [254, 0]
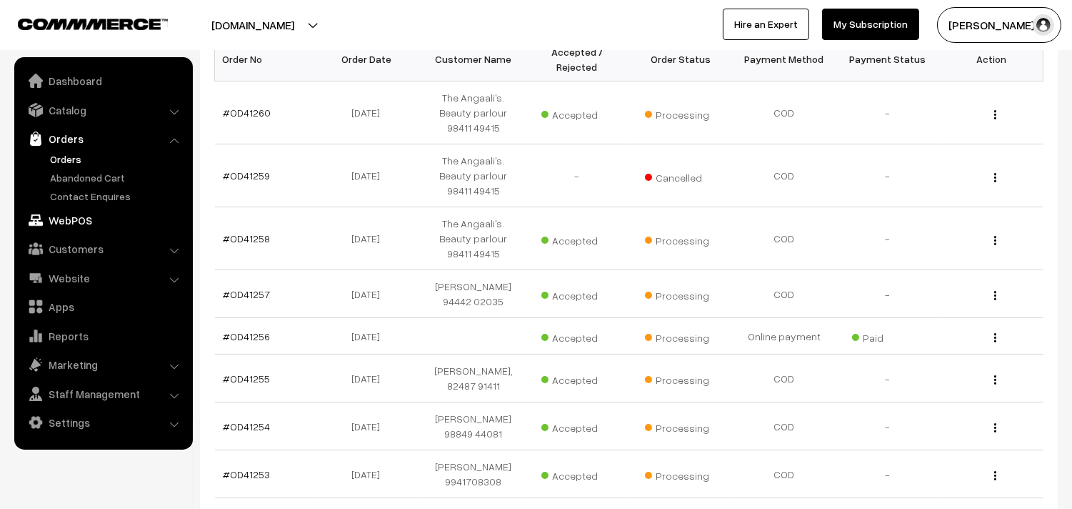
click at [86, 212] on link "WebPOS" at bounding box center [103, 220] width 170 height 26
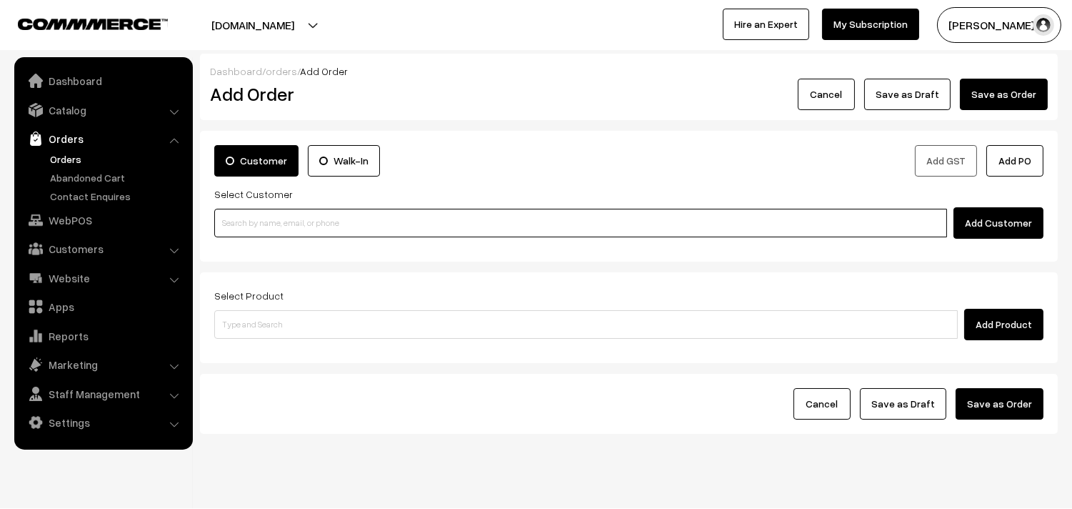
click at [355, 225] on input at bounding box center [580, 223] width 733 height 29
paste input "94444 82501"
click at [250, 219] on input "94444 82501" at bounding box center [580, 223] width 733 height 29
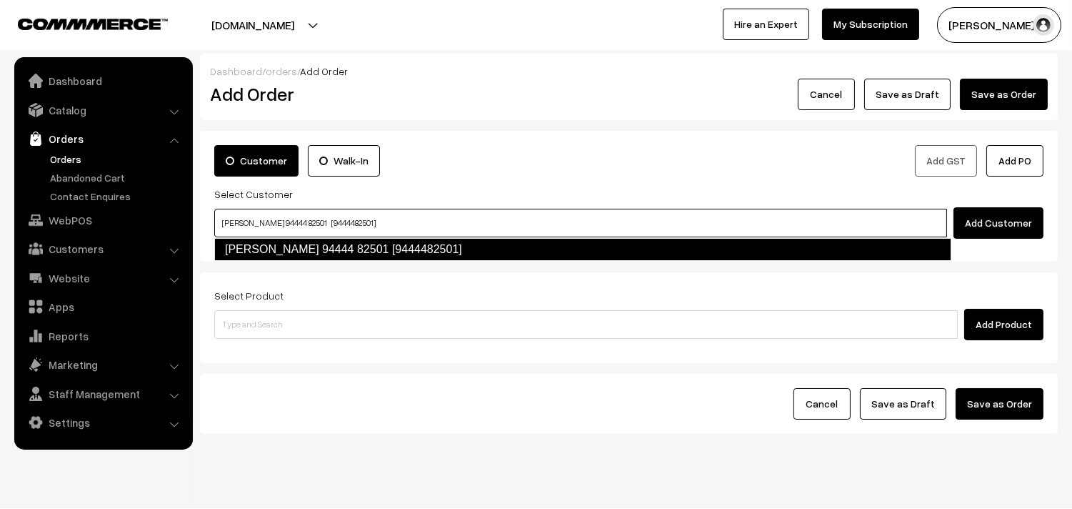
type input "Venkatesan 94444 82501 [9444482501]"
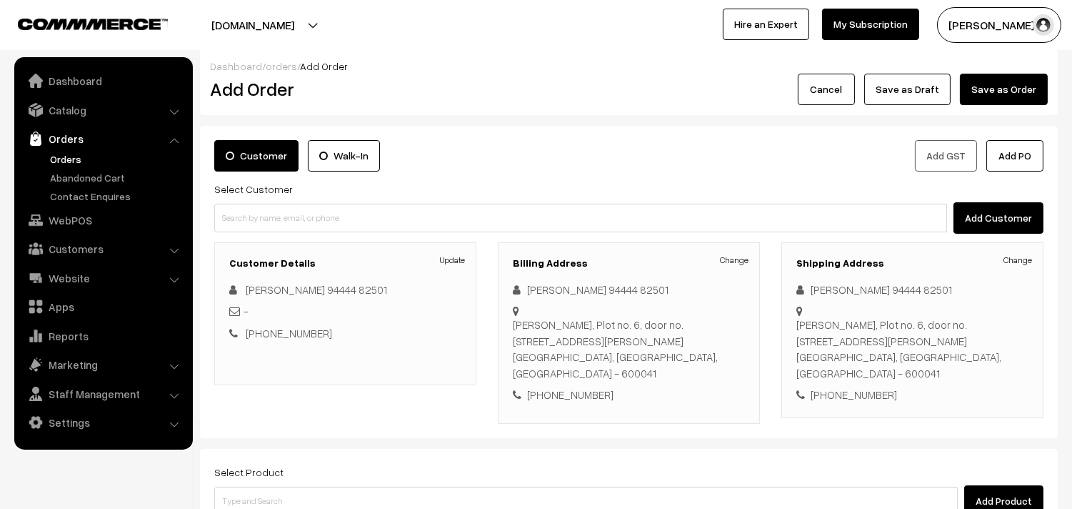
scroll to position [131, 0]
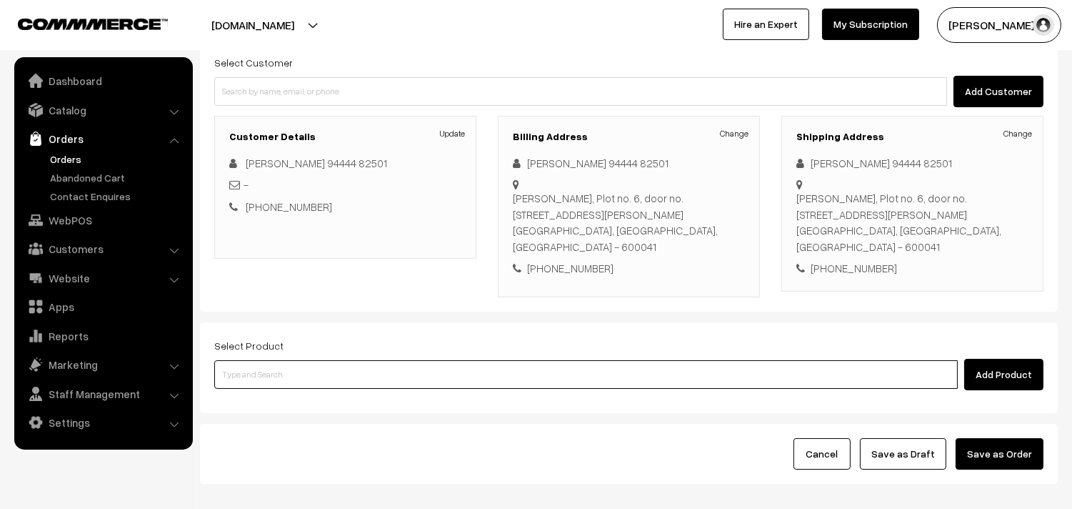
click at [442, 376] on input at bounding box center [586, 374] width 744 height 29
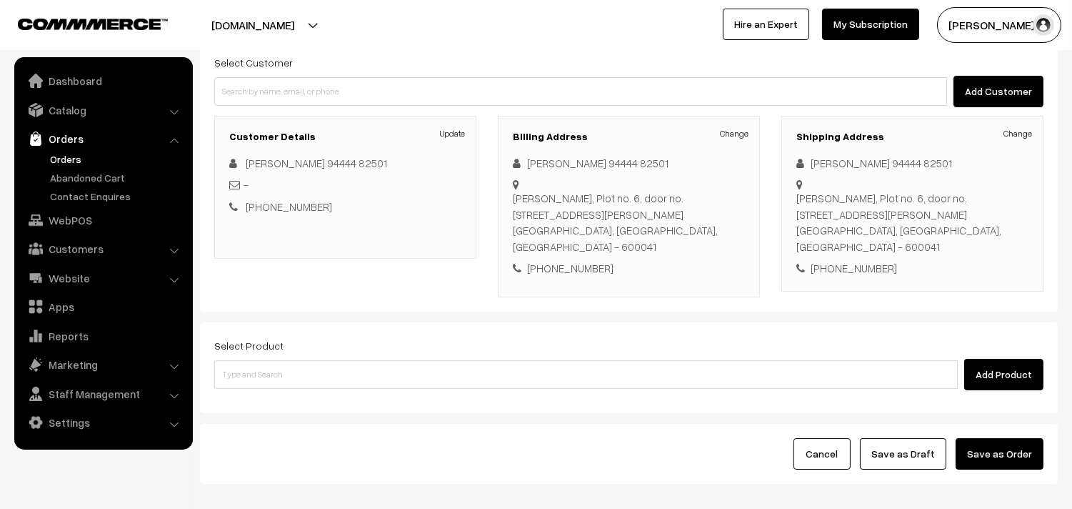
click at [473, 356] on div "Select Product Add Product" at bounding box center [628, 364] width 829 height 54
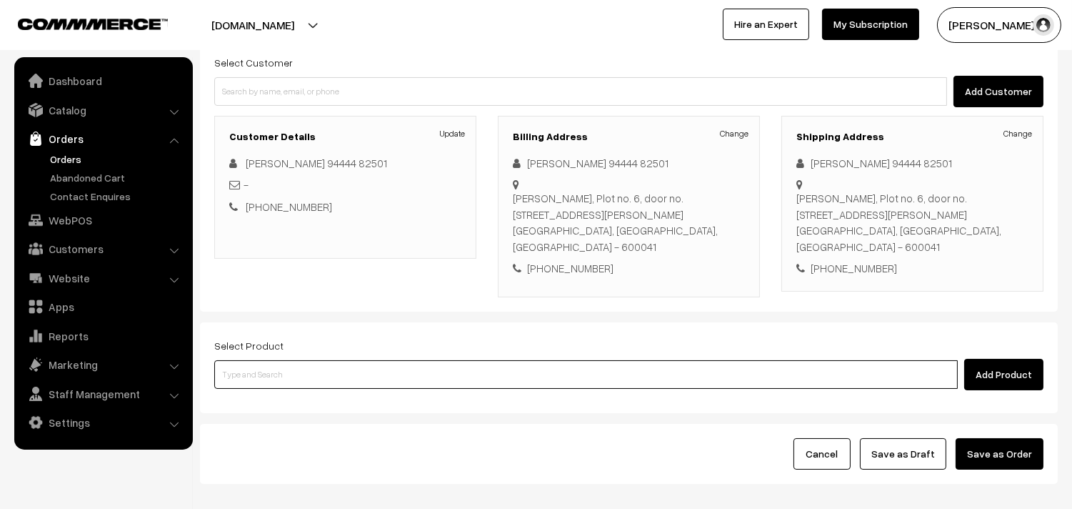
click at [473, 384] on input at bounding box center [586, 374] width 744 height 29
click at [476, 379] on input at bounding box center [586, 374] width 744 height 29
type input "25th Dr Chapathi (3)"
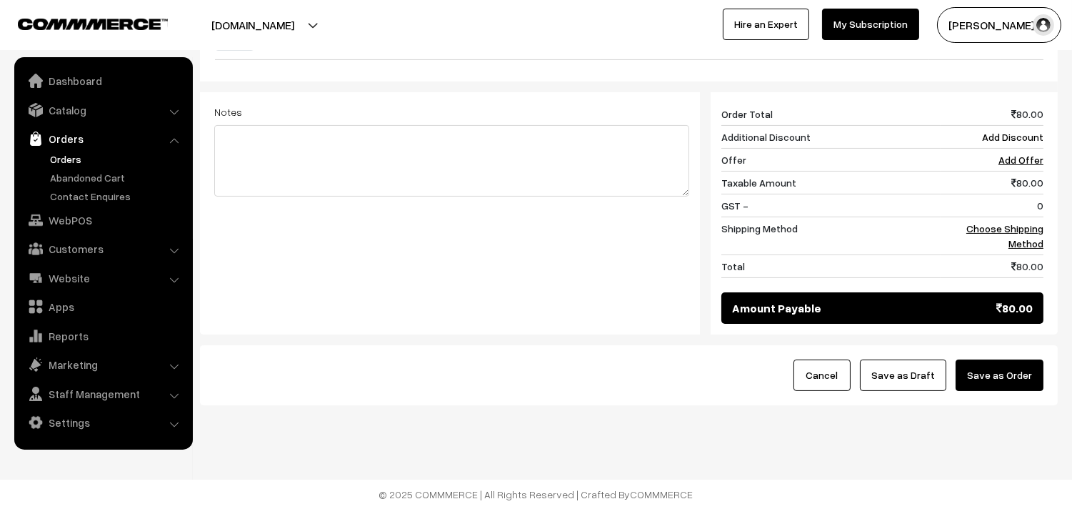
scroll to position [479, 0]
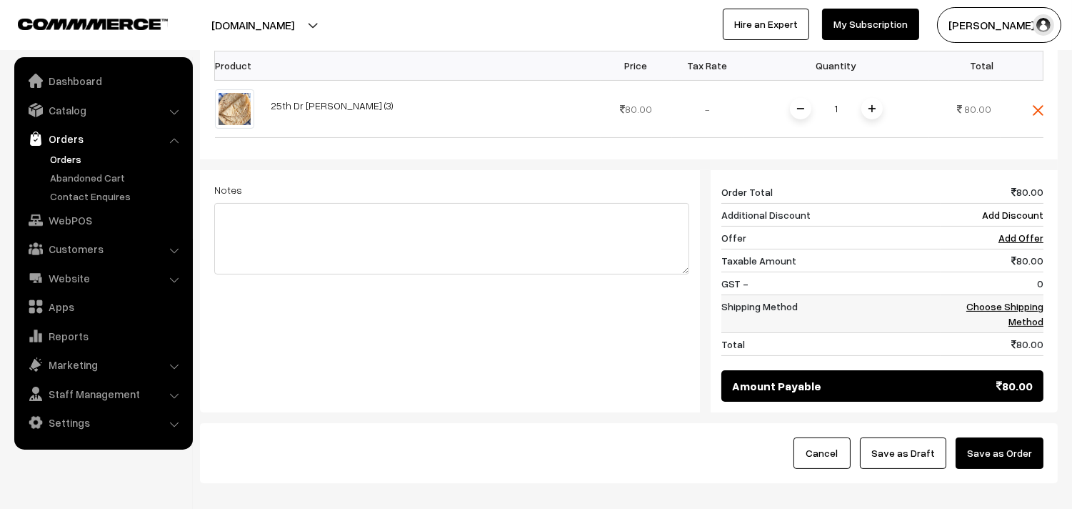
click at [1024, 310] on link "Choose Shipping Method" at bounding box center [1005, 313] width 77 height 27
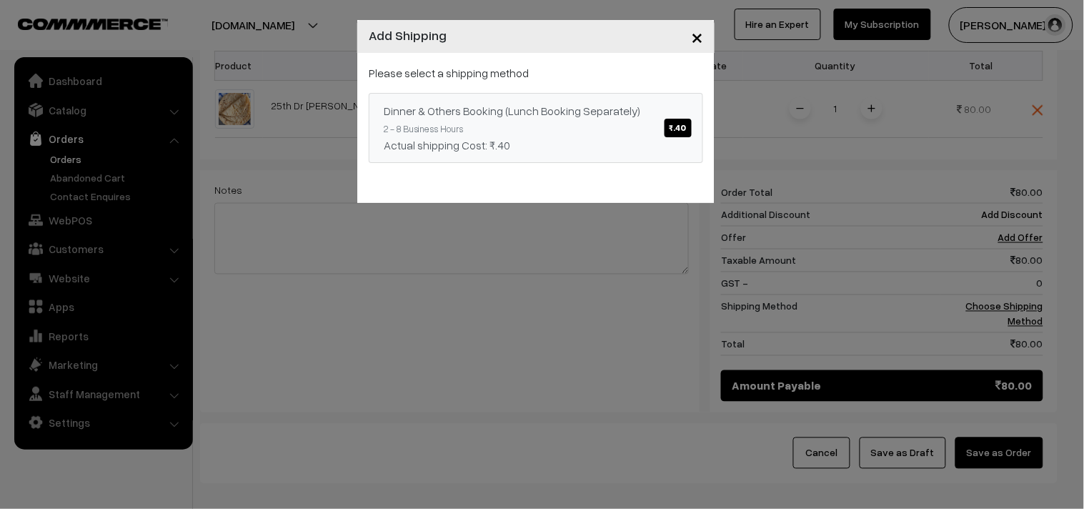
click at [639, 151] on div "Actual shipping Cost: ₹.40" at bounding box center [536, 144] width 304 height 17
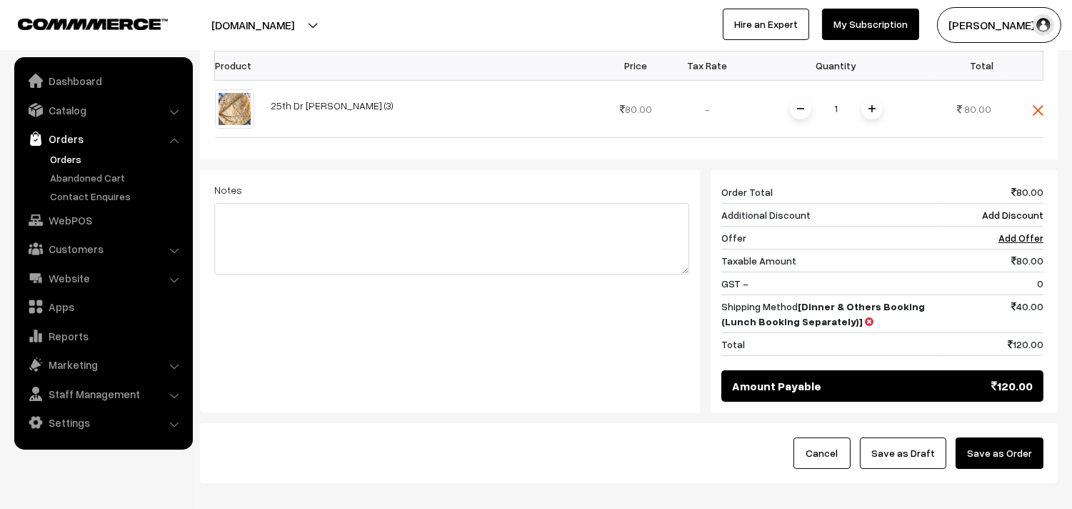
click at [1012, 462] on button "Save as Order" at bounding box center [1000, 452] width 88 height 31
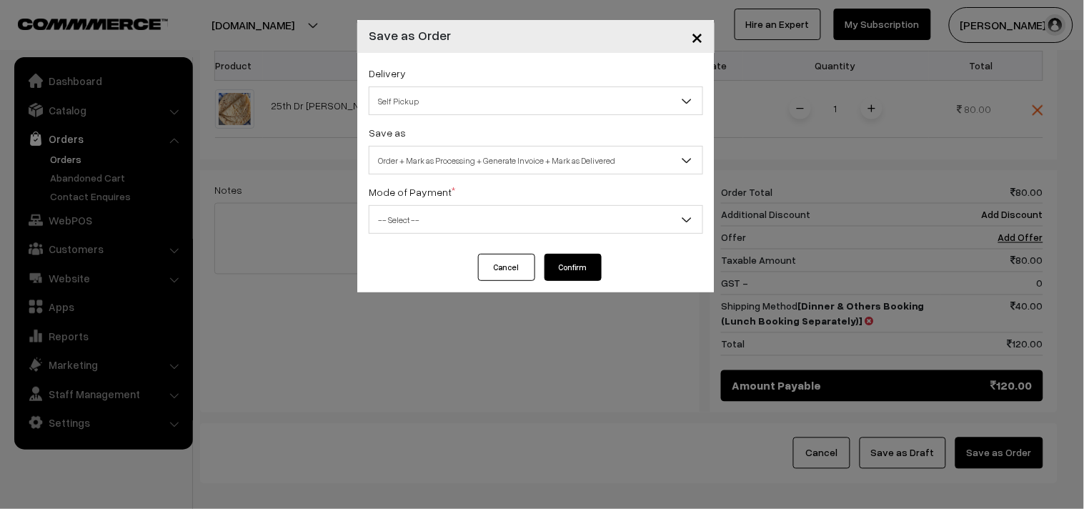
click at [455, 204] on div "Mode of Payment * -- Select -- COD Cash Cheque NEFT Online Payment DD Others --…" at bounding box center [536, 208] width 334 height 51
click at [447, 219] on span "-- Select --" at bounding box center [535, 219] width 333 height 25
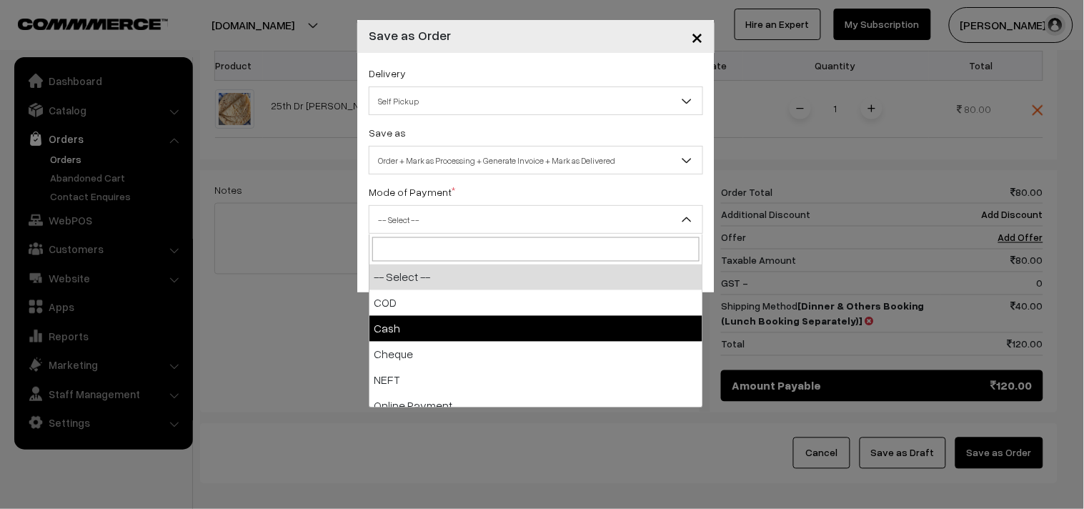
select select "2"
checkbox input "true"
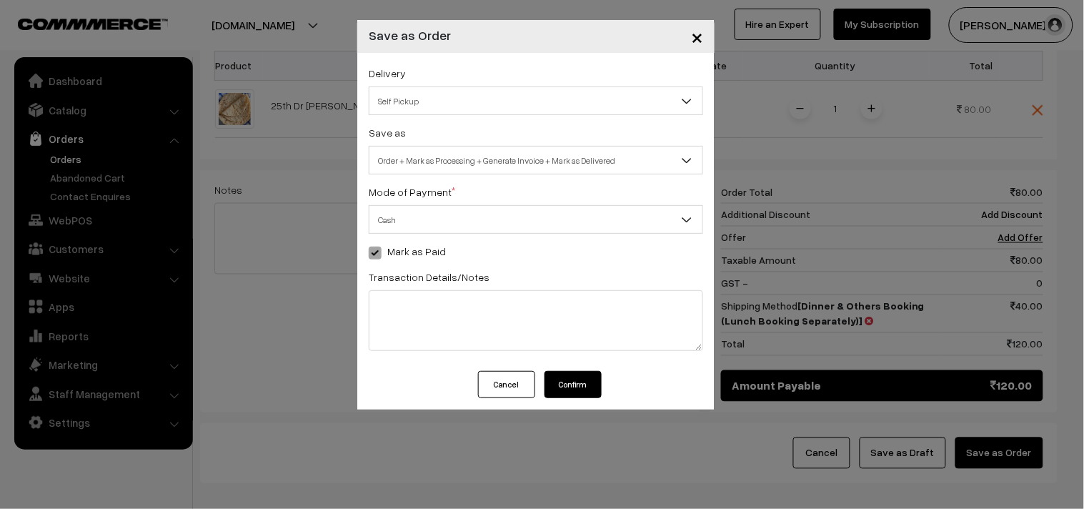
click at [582, 399] on div "Cancel Confirm" at bounding box center [535, 390] width 357 height 39
click at [484, 160] on span "Order + Mark as Processing + Generate Invoice + Mark as Delivered" at bounding box center [535, 160] width 333 height 25
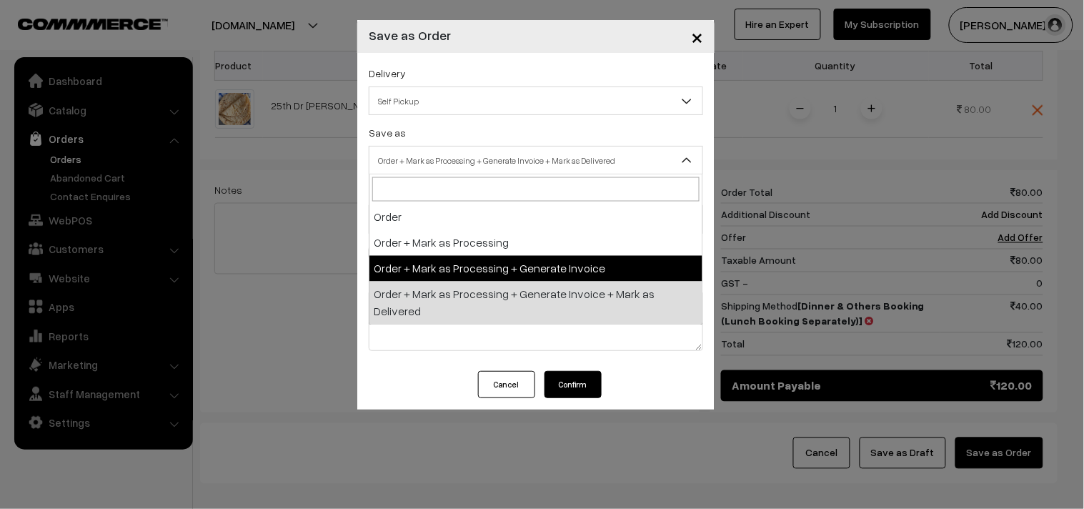
select select "3"
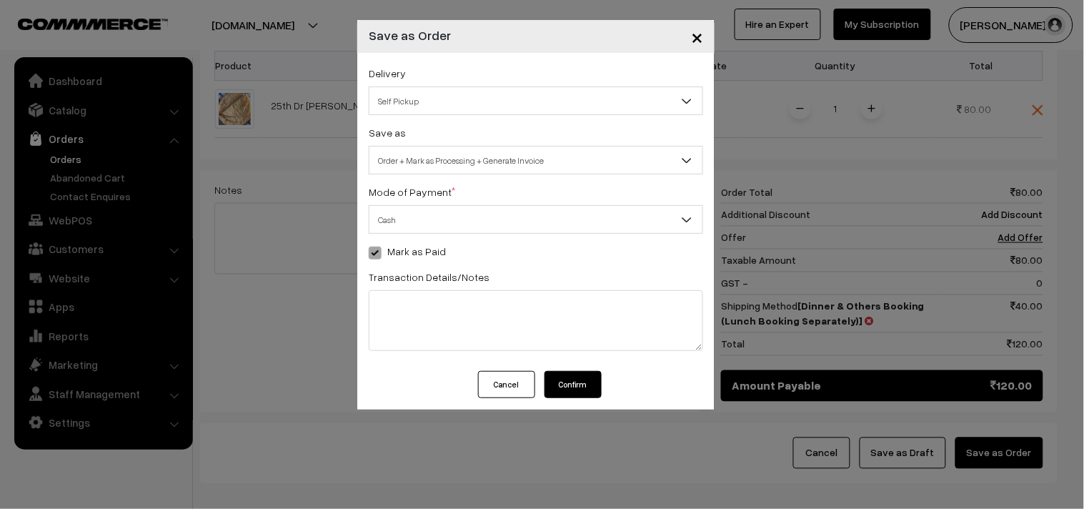
click at [565, 374] on button "Confirm" at bounding box center [572, 384] width 57 height 27
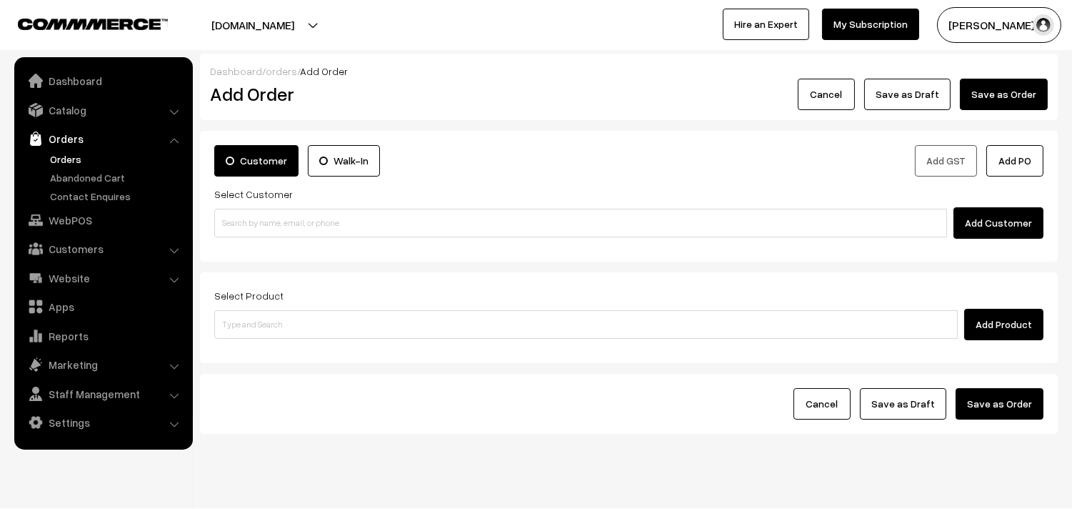
click at [81, 156] on link "Orders" at bounding box center [116, 158] width 141 height 15
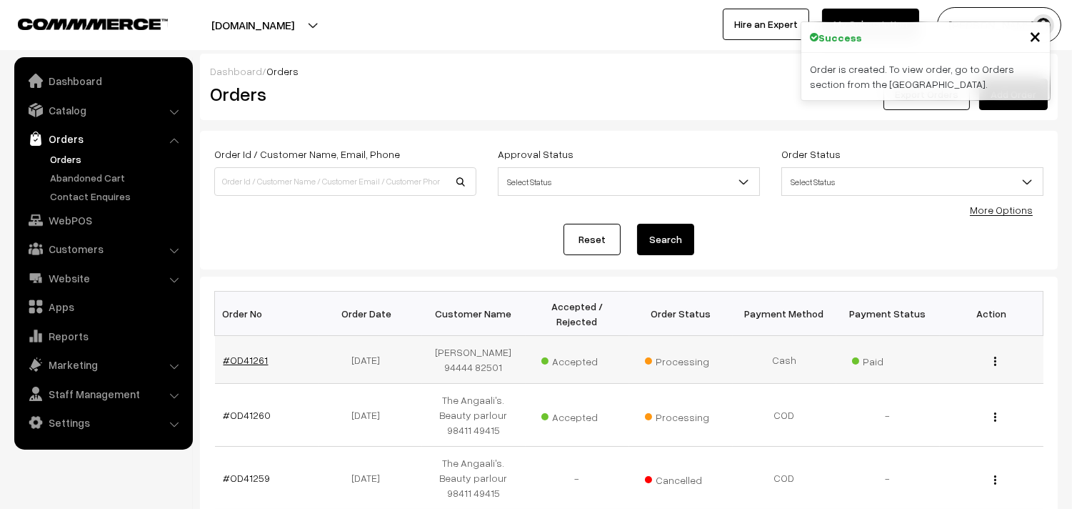
click at [251, 362] on link "#OD41261" at bounding box center [246, 360] width 45 height 12
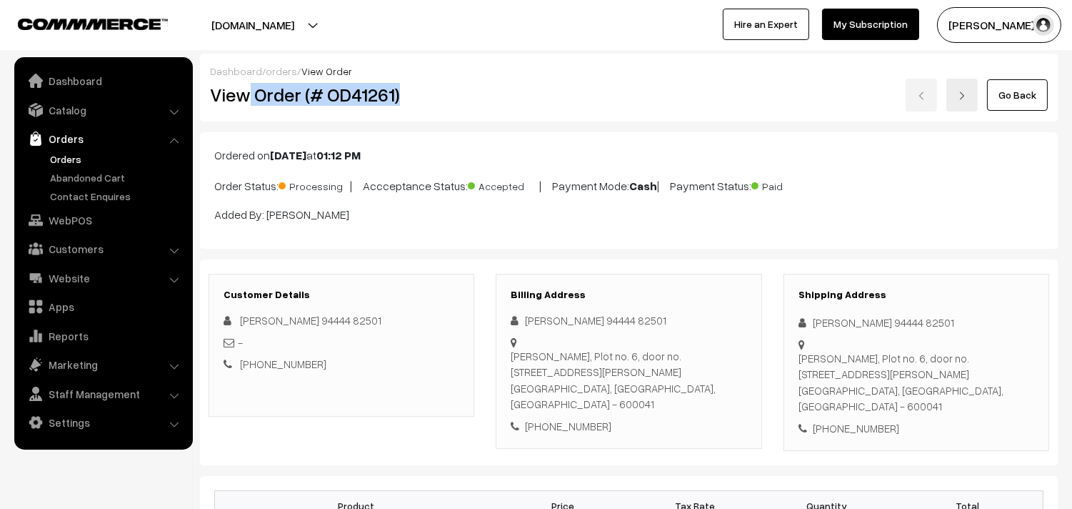
drag, startPoint x: 251, startPoint y: 94, endPoint x: 430, endPoint y: 96, distance: 178.6
click at [430, 96] on h2 "View Order (# OD41261)" at bounding box center [342, 95] width 265 height 22
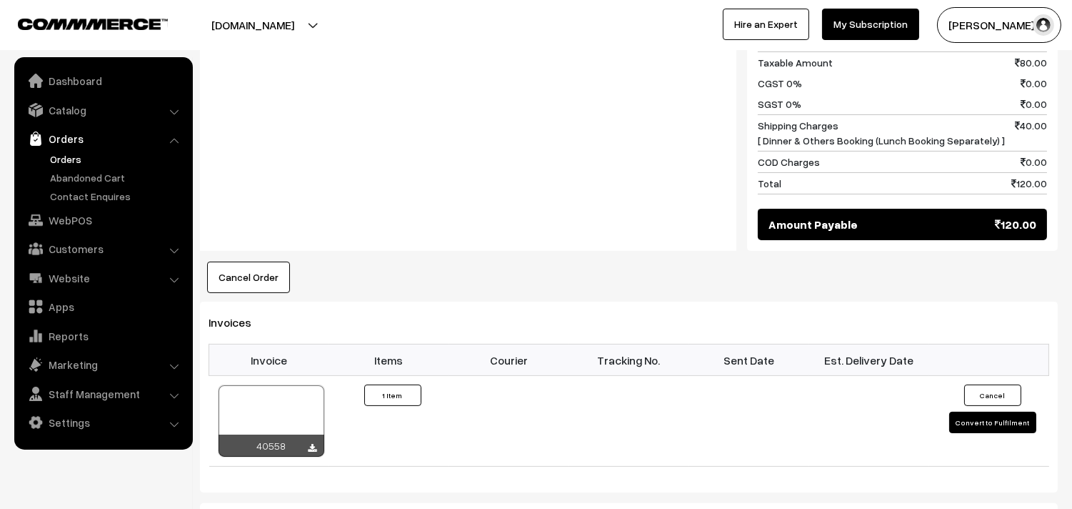
scroll to position [714, 0]
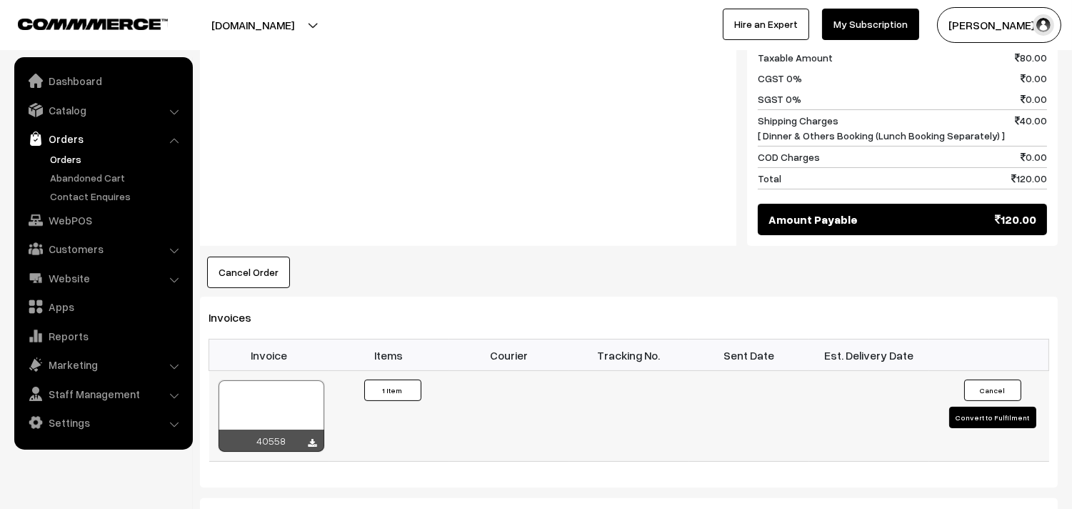
click at [277, 384] on div at bounding box center [272, 415] width 106 height 71
click at [57, 158] on link "Orders" at bounding box center [116, 158] width 141 height 15
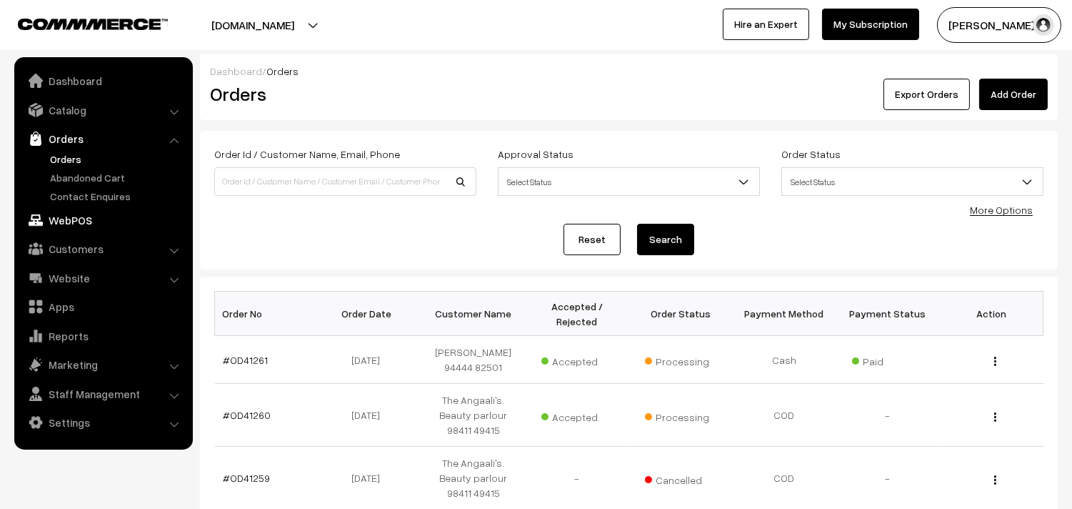
click at [87, 223] on link "WebPOS" at bounding box center [103, 220] width 170 height 26
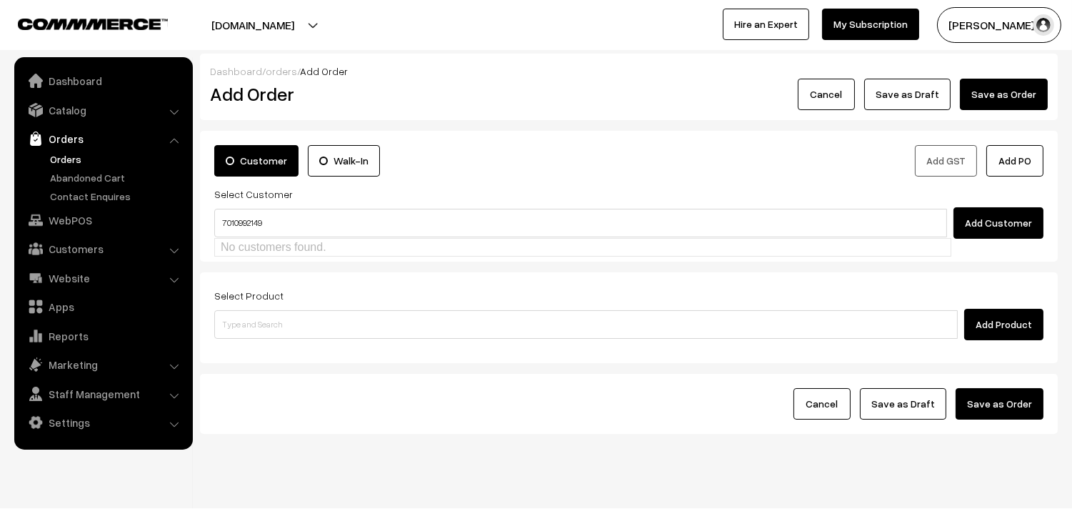
type input "7010992149"
click at [97, 251] on link "Customers" at bounding box center [103, 249] width 170 height 26
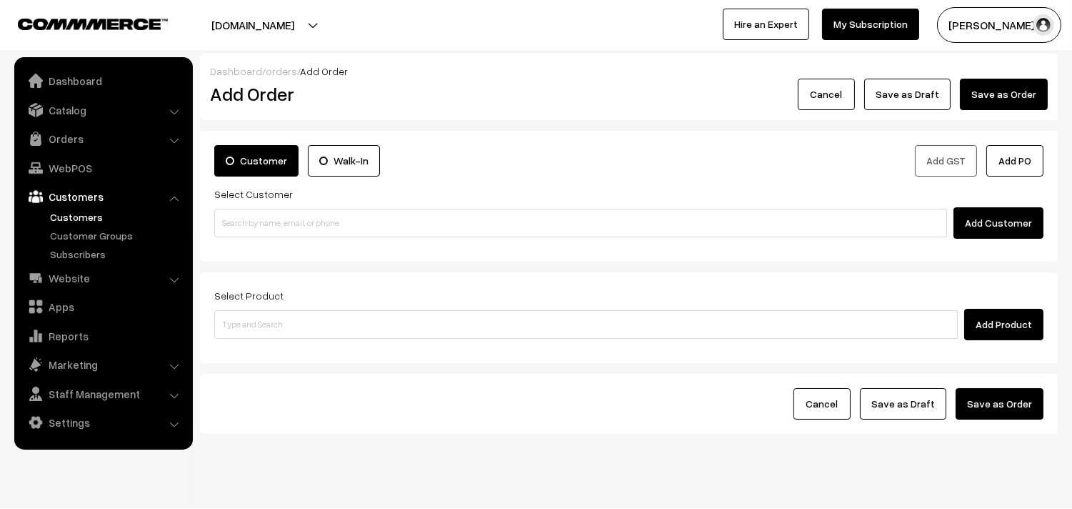
click at [91, 216] on link "Customers" at bounding box center [116, 216] width 141 height 15
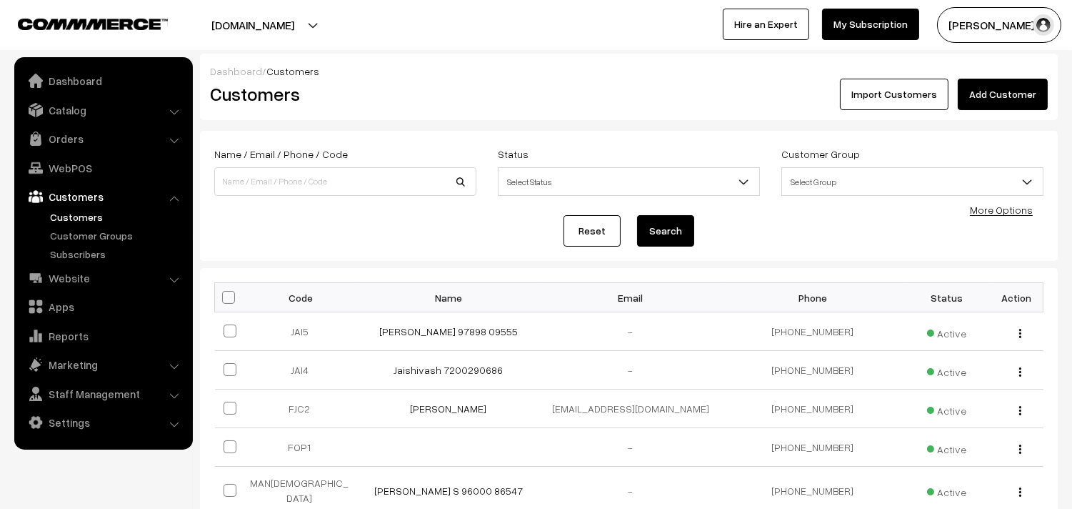
drag, startPoint x: 0, startPoint y: 0, endPoint x: 1010, endPoint y: 99, distance: 1015.0
click at [1019, 96] on link "Add Customer" at bounding box center [1003, 94] width 90 height 31
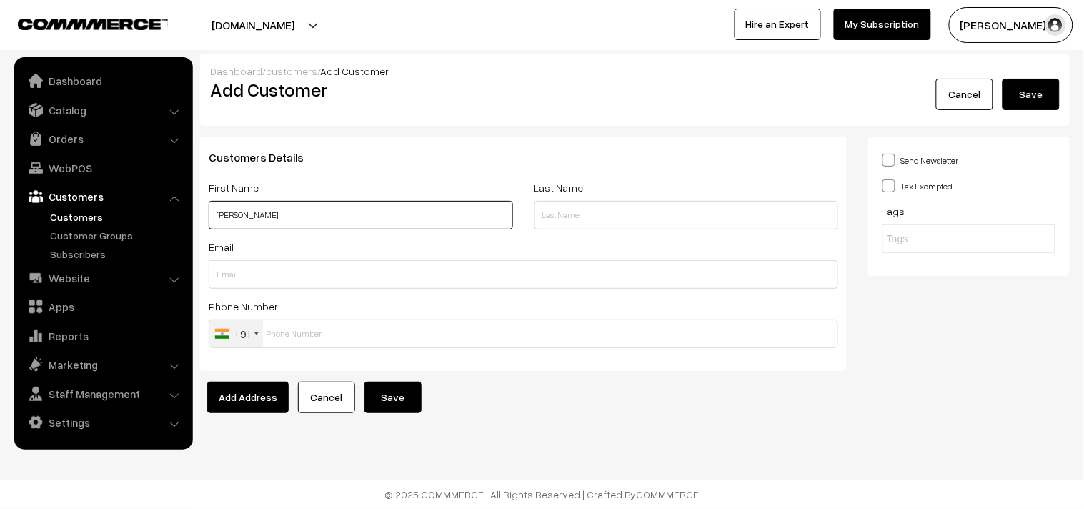
paste input "7010992149"
type input "[PERSON_NAME] 7010992149"
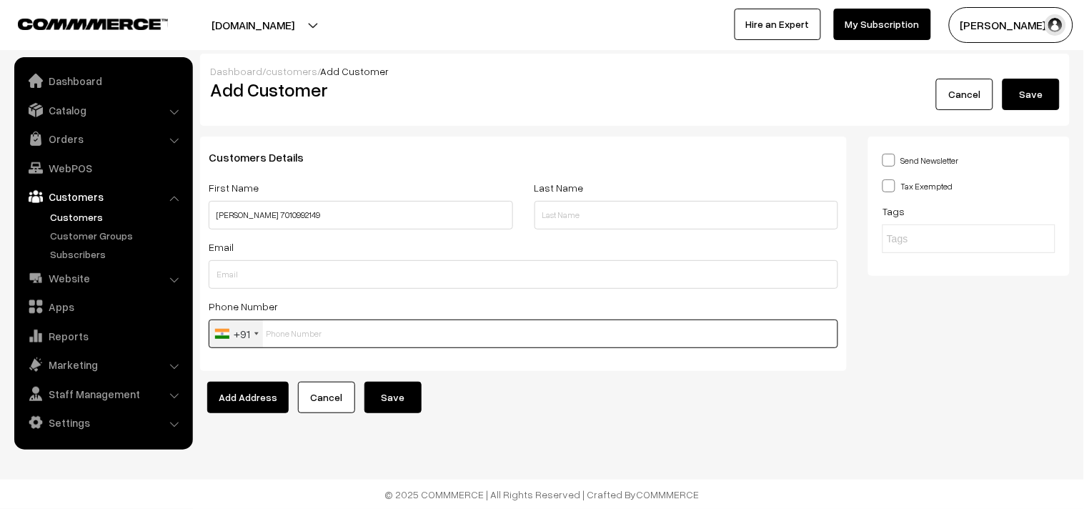
click at [311, 330] on input "text" at bounding box center [523, 333] width 629 height 29
paste input "7010992149"
type input "7010992149"
click at [411, 380] on div "Customers Details First Name Revathi 7010992149 Last Name Email Phone Number +9…" at bounding box center [523, 258] width 668 height 245
click at [401, 397] on button "Save" at bounding box center [392, 397] width 57 height 31
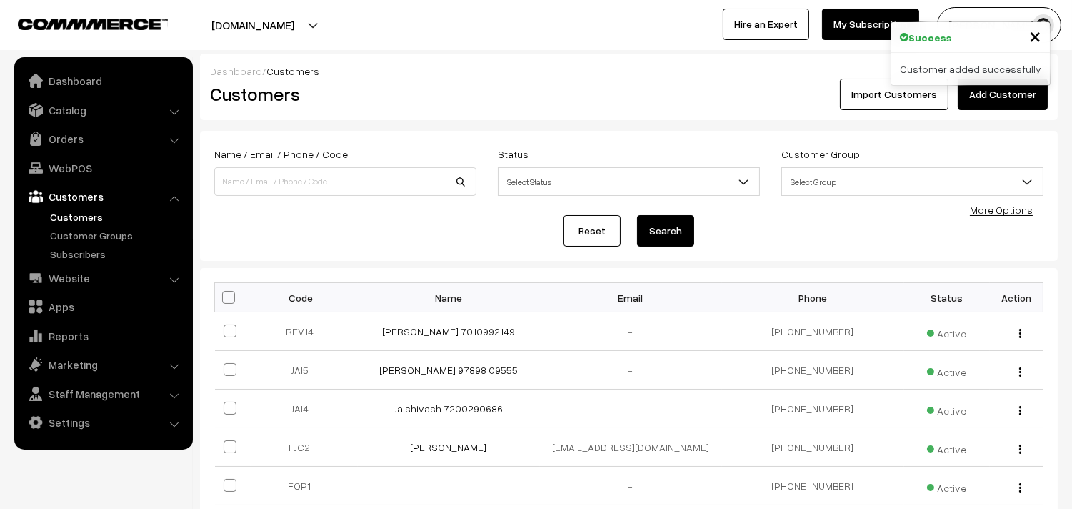
click at [487, 324] on td "[PERSON_NAME] 7010992149" at bounding box center [449, 331] width 182 height 39
click at [477, 327] on link "[PERSON_NAME] 7010992149" at bounding box center [448, 331] width 133 height 12
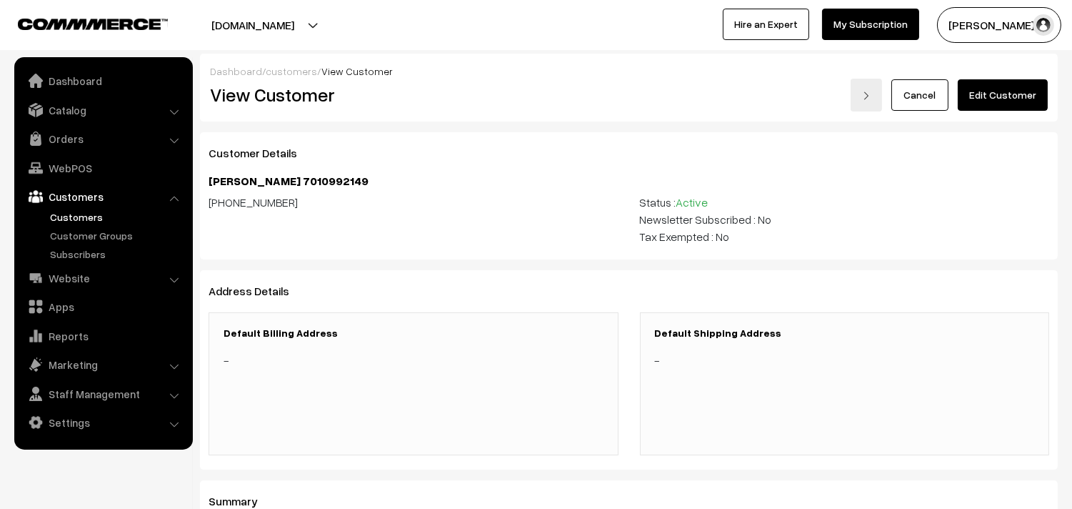
click at [999, 102] on link "Edit Customer" at bounding box center [1003, 94] width 90 height 31
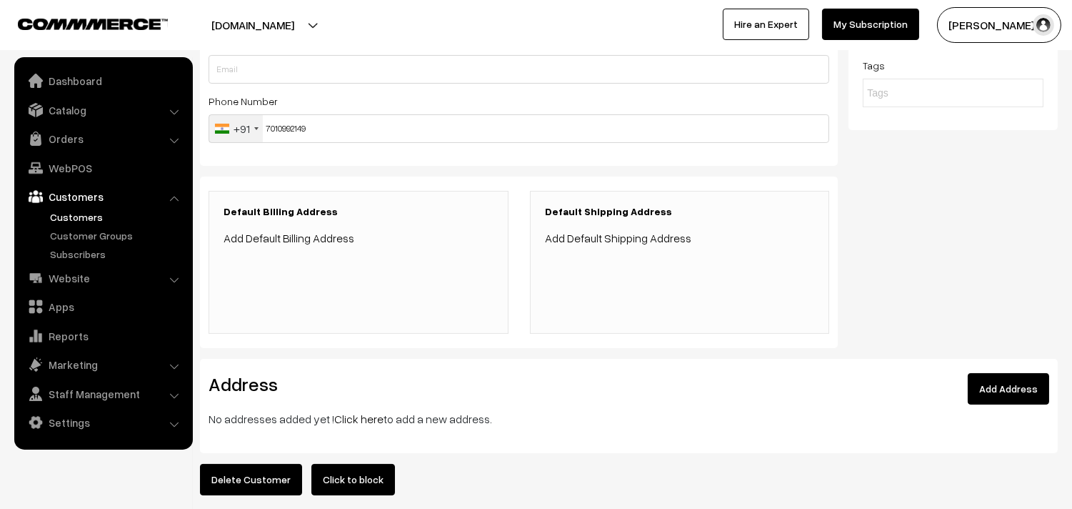
scroll to position [202, 0]
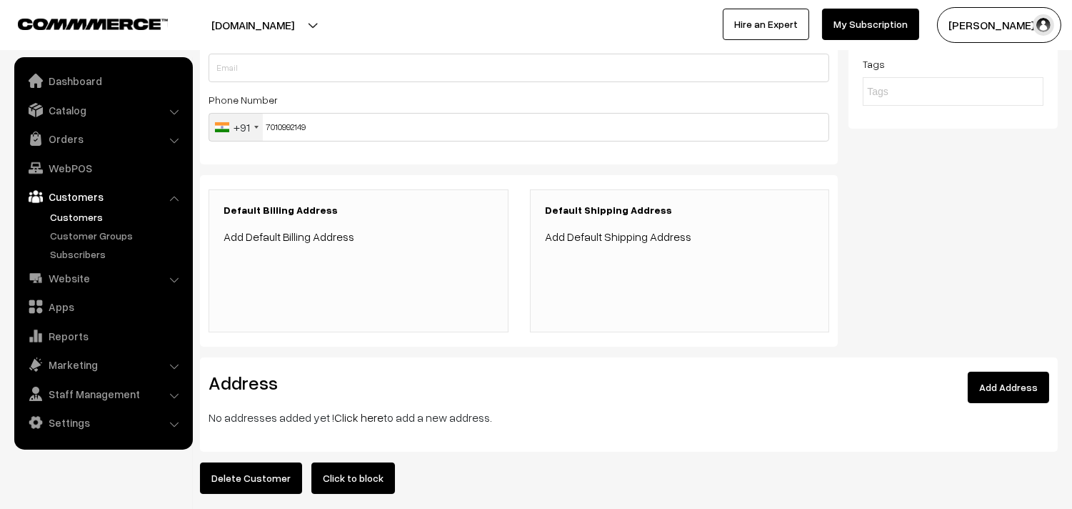
click at [354, 409] on p "No addresses added yet ! Click here to add a new address." at bounding box center [629, 417] width 841 height 17
click at [352, 418] on link "Click here" at bounding box center [358, 417] width 49 height 14
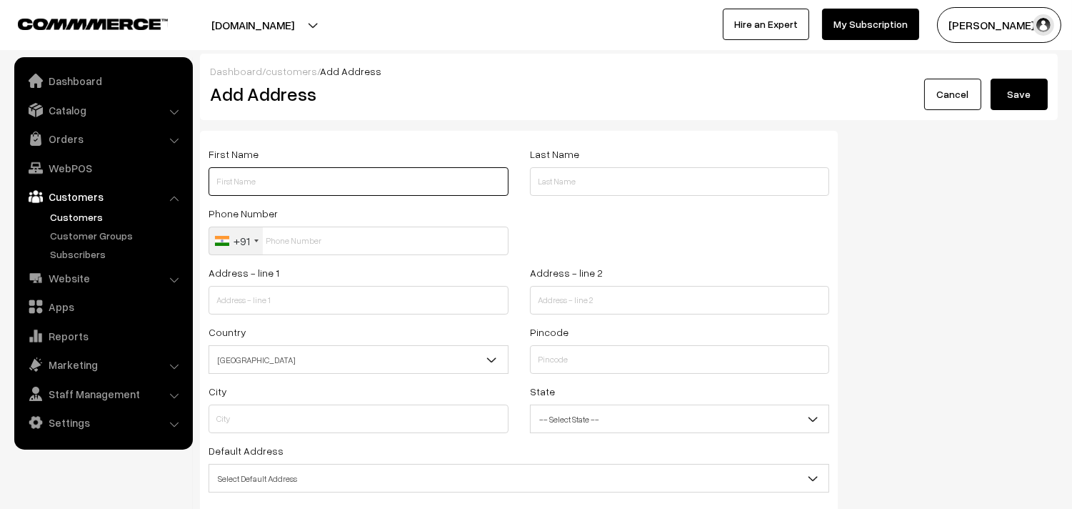
click at [300, 181] on input "text" at bounding box center [359, 181] width 300 height 29
click at [332, 255] on div "Phone Number +91 [GEOGRAPHIC_DATA] +1 [GEOGRAPHIC_DATA] +44 [GEOGRAPHIC_DATA] (…" at bounding box center [358, 233] width 321 height 59
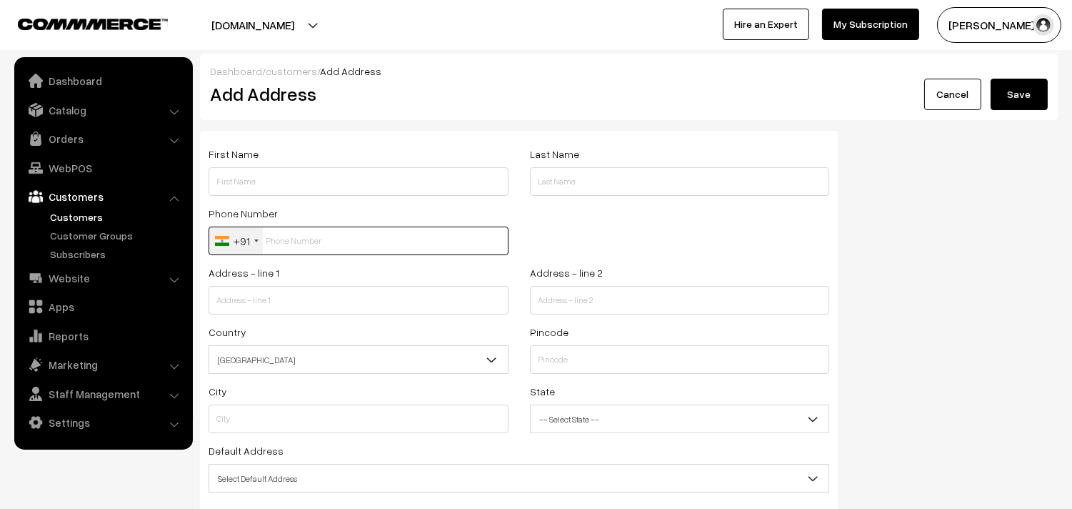
paste input "7010992149"
click at [331, 241] on input "7010992149" at bounding box center [359, 240] width 300 height 29
type input "7010992149"
click at [311, 164] on div "First Name" at bounding box center [359, 170] width 300 height 51
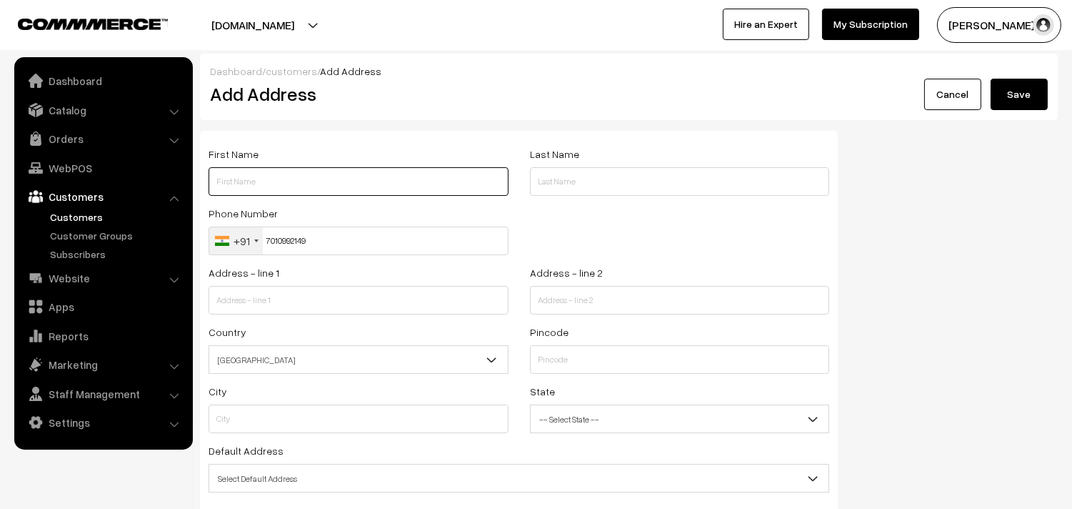
click at [275, 177] on input "text" at bounding box center [359, 181] width 300 height 29
paste input "Revathi"
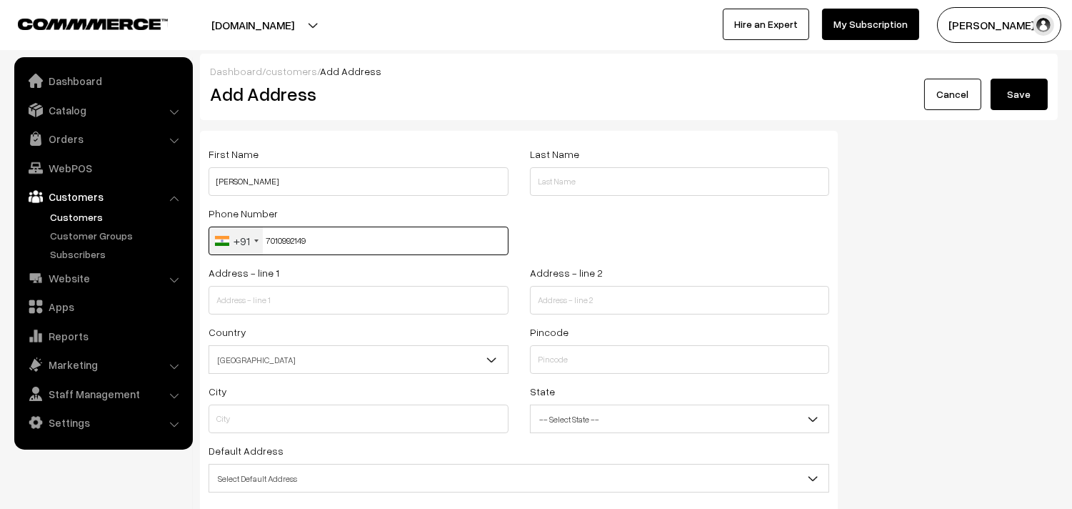
click at [294, 238] on input "7010992149" at bounding box center [359, 240] width 300 height 29
click at [291, 199] on div "First Name Revathi" at bounding box center [358, 174] width 321 height 59
click at [289, 252] on input "7010992149" at bounding box center [359, 240] width 300 height 29
click at [290, 250] on input "7010992149" at bounding box center [359, 240] width 300 height 29
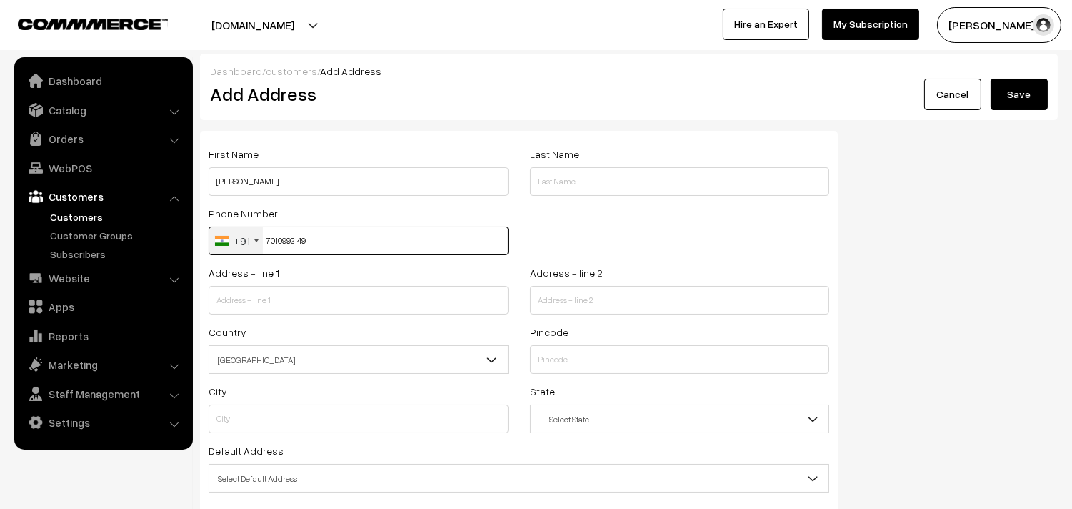
click at [290, 250] on input "7010992149" at bounding box center [359, 240] width 300 height 29
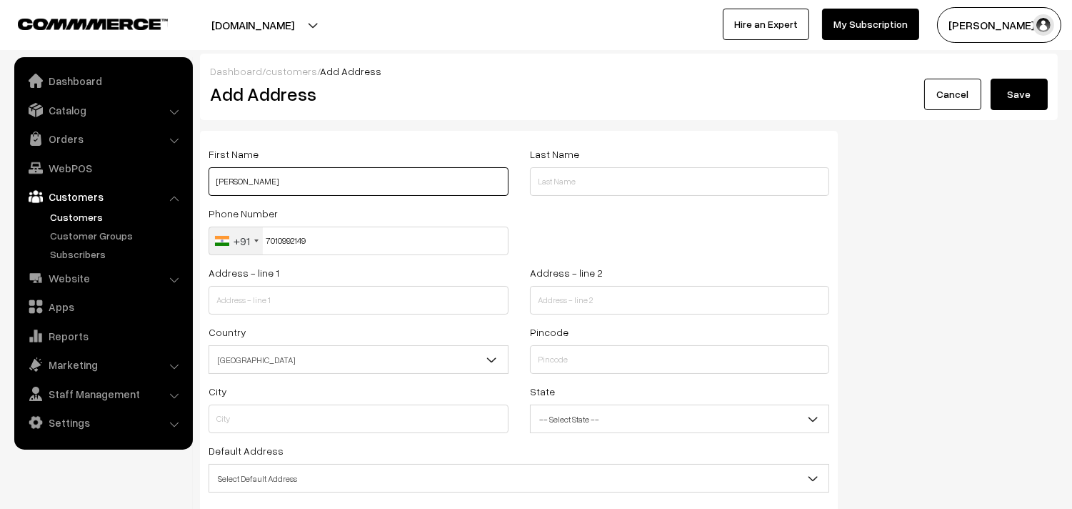
click at [277, 182] on input "Revathi" at bounding box center [359, 181] width 300 height 29
paste input "7010992149"
type input "[PERSON_NAME] 7010992149"
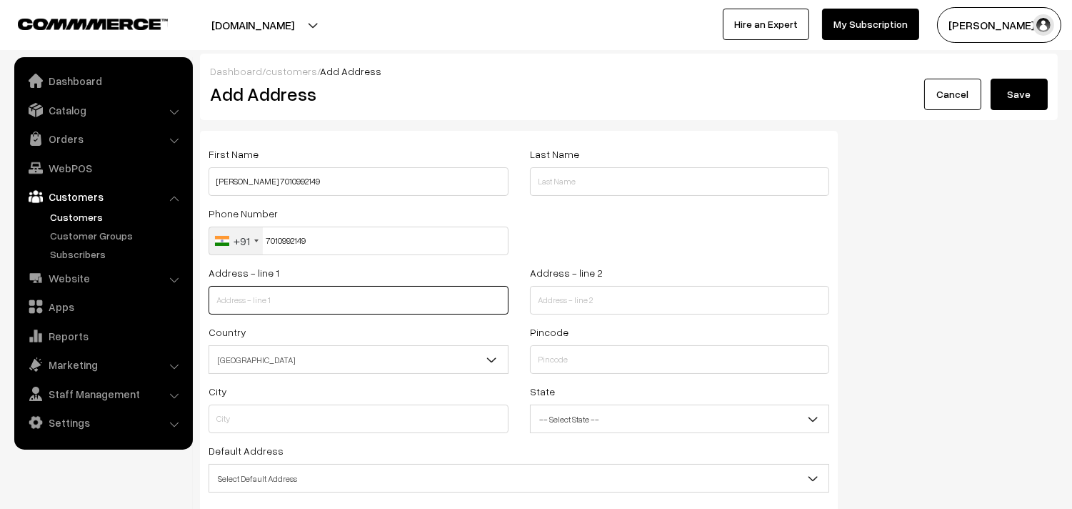
click at [266, 301] on input "text" at bounding box center [359, 300] width 300 height 29
paste input "M 35, Ramaniyam Mahalakshmi 1 D Third street , east kamaraj nagae Tiruvanmiyur …"
drag, startPoint x: 289, startPoint y: 307, endPoint x: 496, endPoint y: 337, distance: 208.5
click at [515, 334] on div "First Name Revathi 7010992149 Last Name Phone Number +91 United States +1 Unite…" at bounding box center [519, 345] width 638 height 429
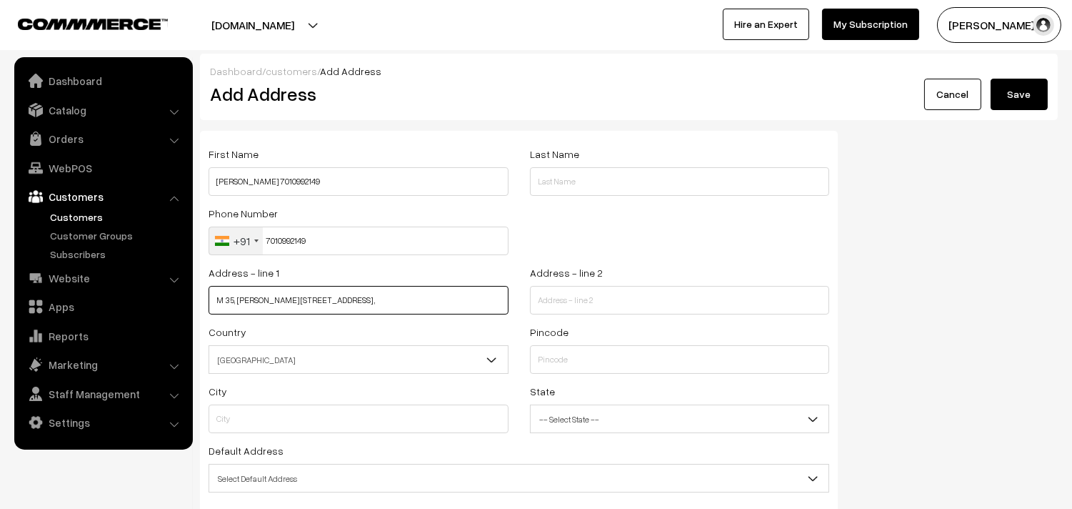
scroll to position [0, 0]
type input "M 35, Ramaniyam Mahalakshmi 1 D Third street ,"
paste input "east kamaraj nagae Tiruvanmiyur 96001 88968 7010992149"
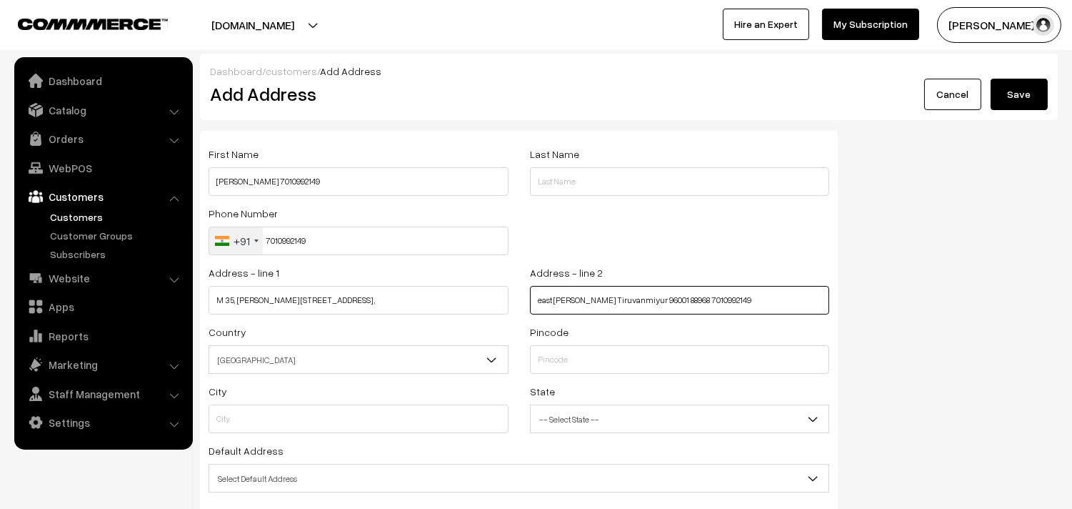
click at [553, 306] on input "east kamaraj nagae Tiruvanmiyur 96001 88968 7010992149" at bounding box center [680, 300] width 300 height 29
type input "east kamaraj nagae Tiruvanmiyur 96001 88968 7010992149"
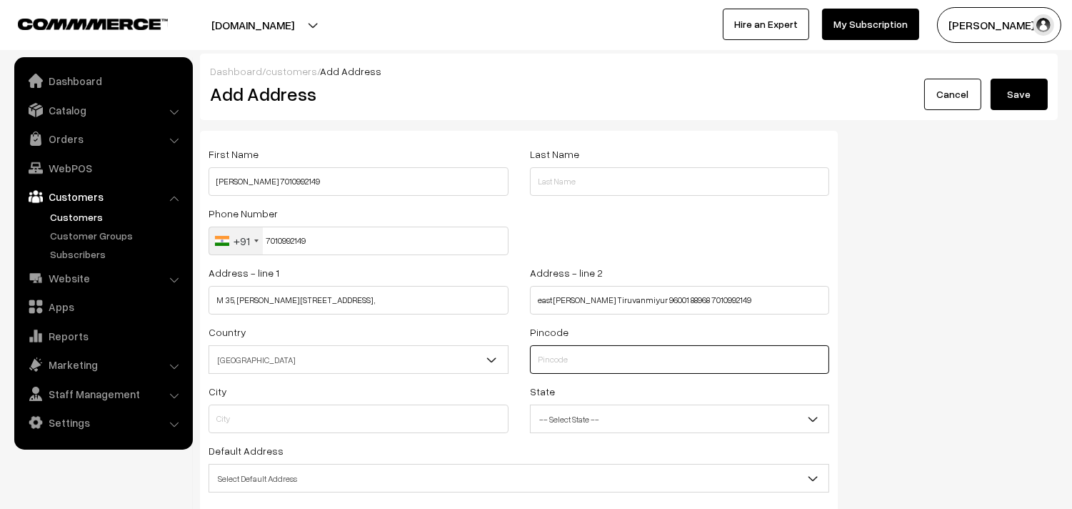
click at [559, 357] on input "text" at bounding box center [680, 359] width 300 height 29
type input "600041"
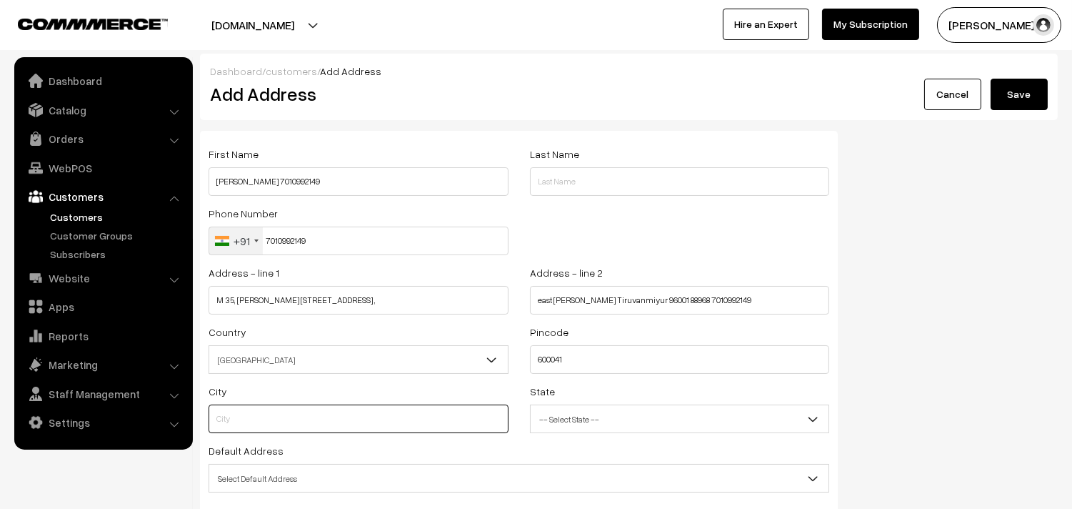
type input "Chennai"
select select "Tamil Nadu"
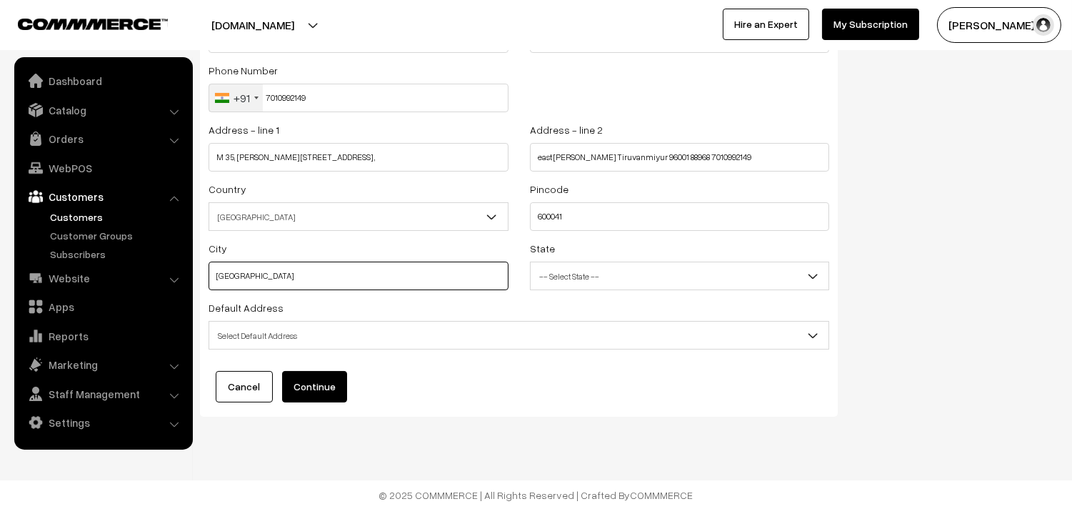
scroll to position [144, 0]
click at [349, 322] on span "Select Default Address" at bounding box center [518, 334] width 619 height 25
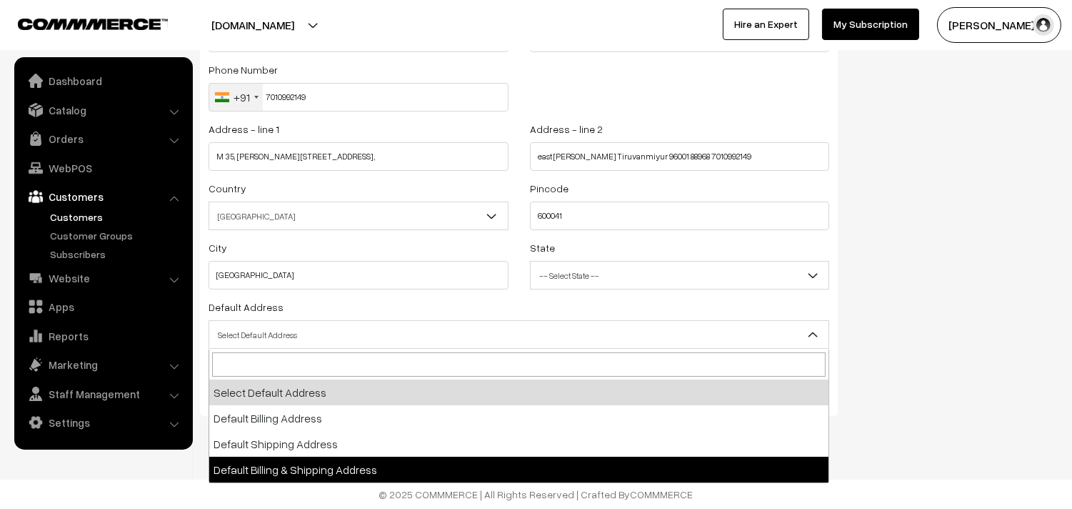
select select "3"
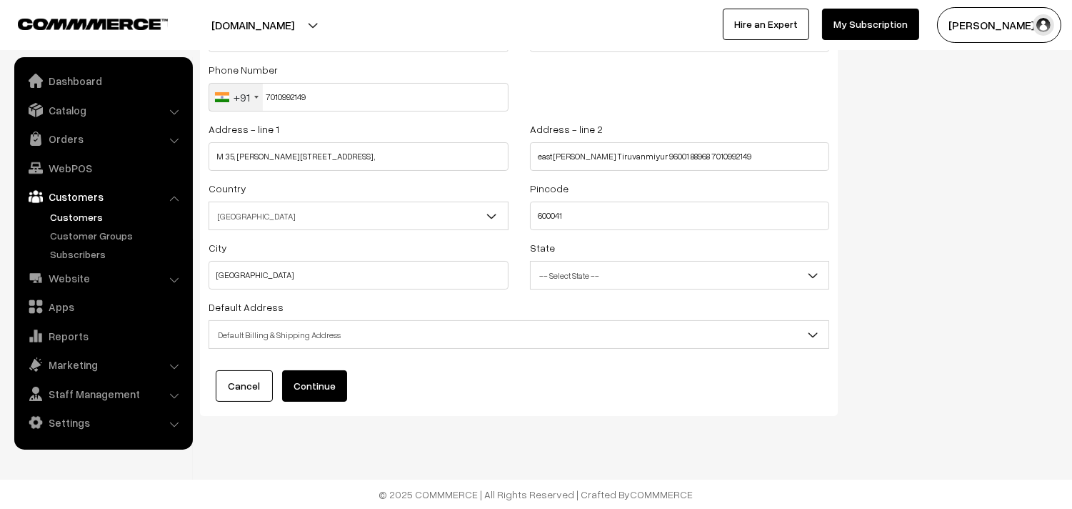
click at [324, 368] on div "First Name Revathi 7010992149 Last Name Phone Number +91 United States +1 Unite…" at bounding box center [519, 201] width 638 height 429
click at [330, 380] on button "Continue" at bounding box center [314, 385] width 65 height 31
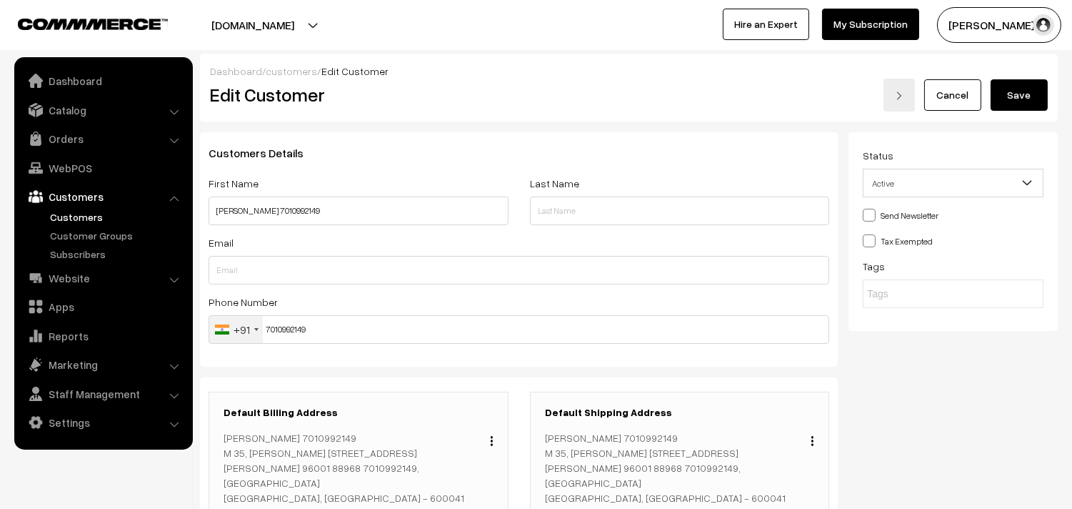
click at [1025, 86] on button "Save" at bounding box center [1019, 94] width 57 height 31
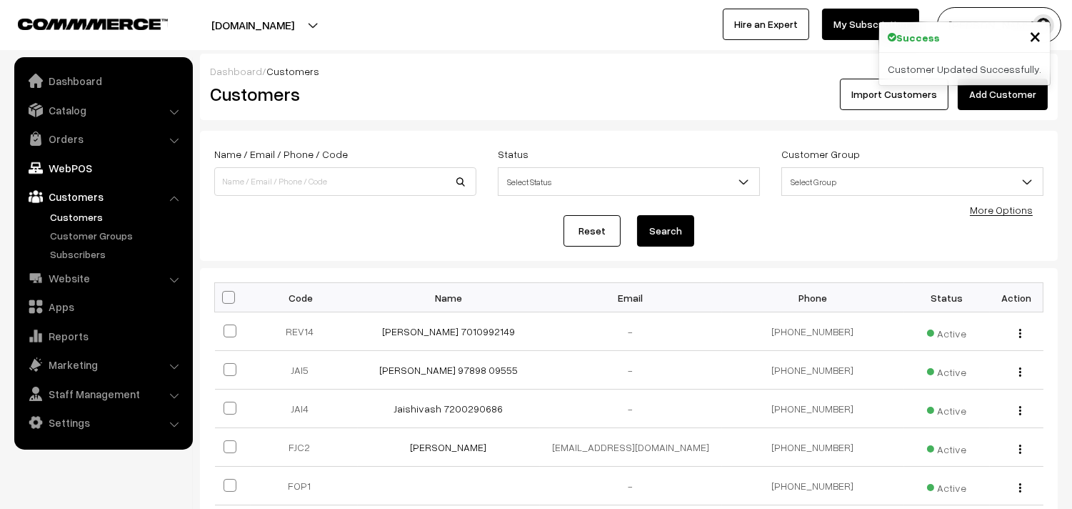
click at [65, 169] on link "WebPOS" at bounding box center [103, 168] width 170 height 26
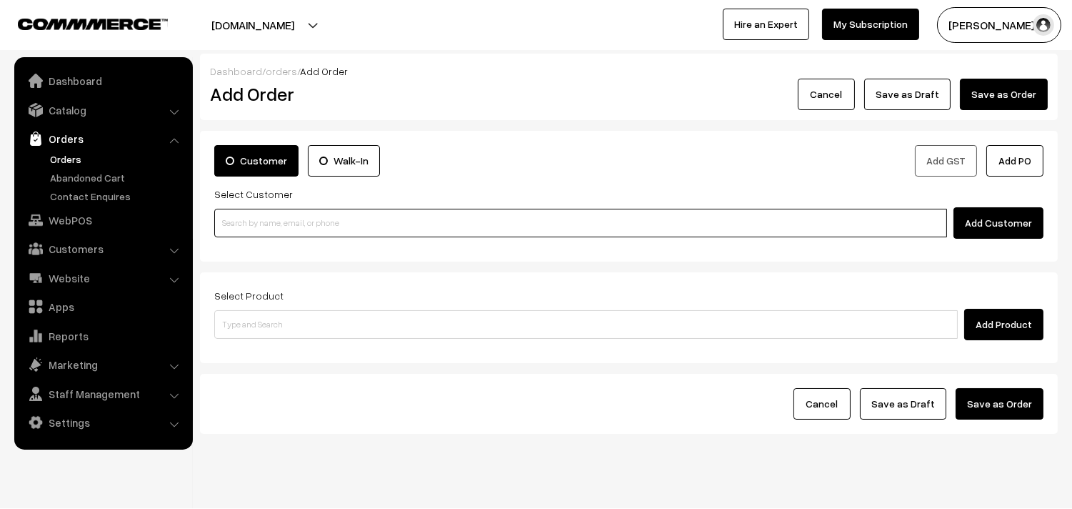
click at [270, 211] on input at bounding box center [580, 223] width 733 height 29
paste input "7010992149"
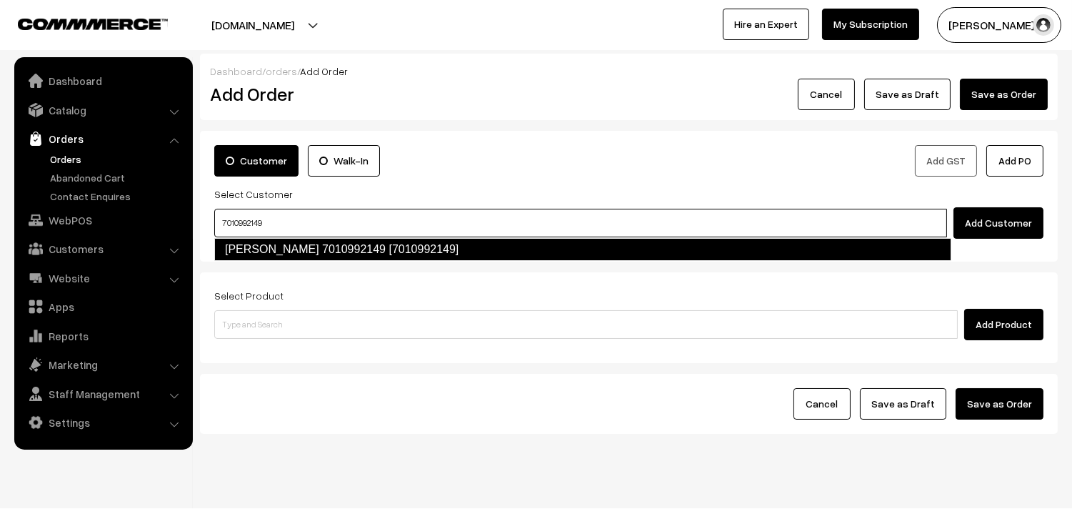
click at [253, 251] on link "Revathi 7010992149 [7010992149]" at bounding box center [582, 249] width 737 height 23
type input "7010992149"
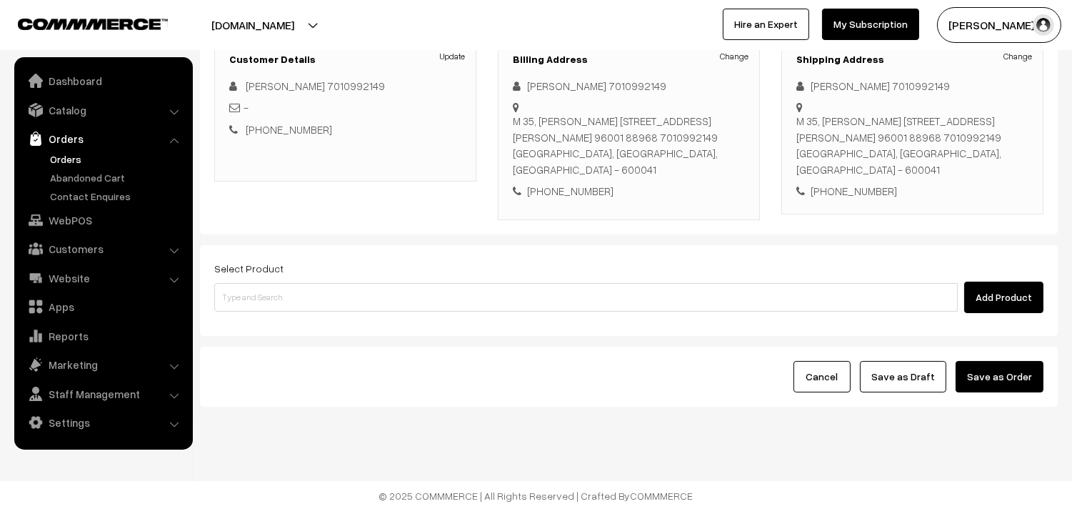
scroll to position [211, 0]
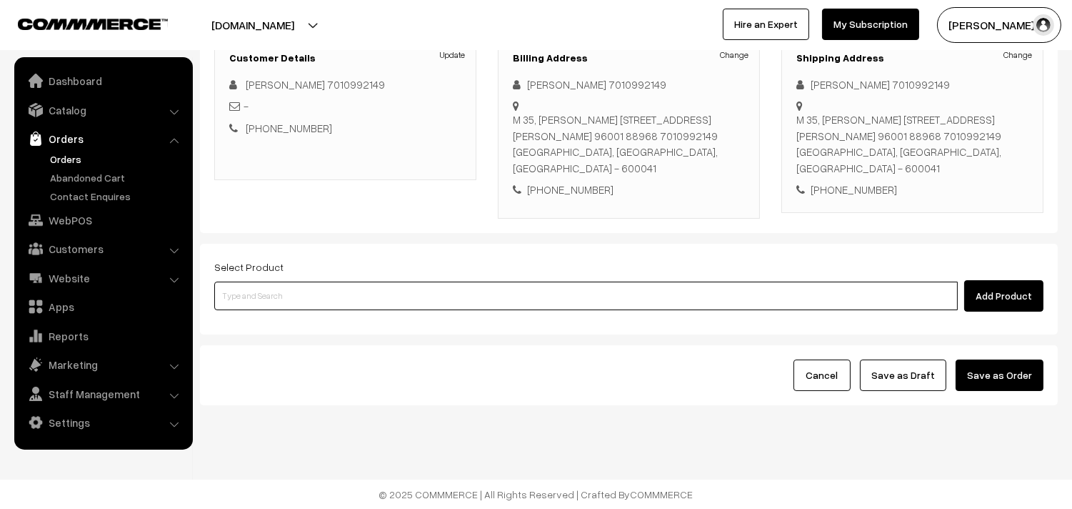
click at [532, 294] on input at bounding box center [586, 295] width 744 height 29
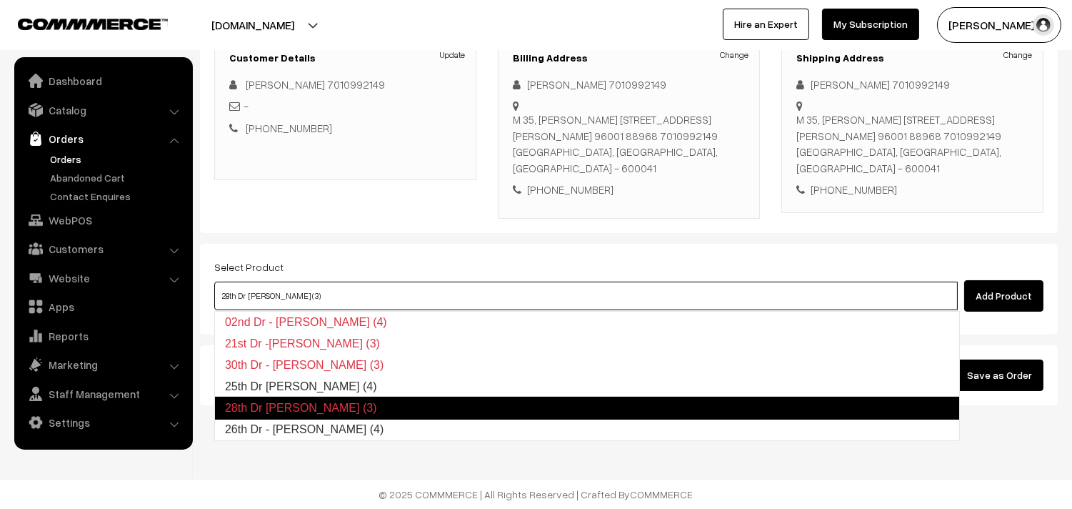
type input "25th Dr Idiyappam (4)"
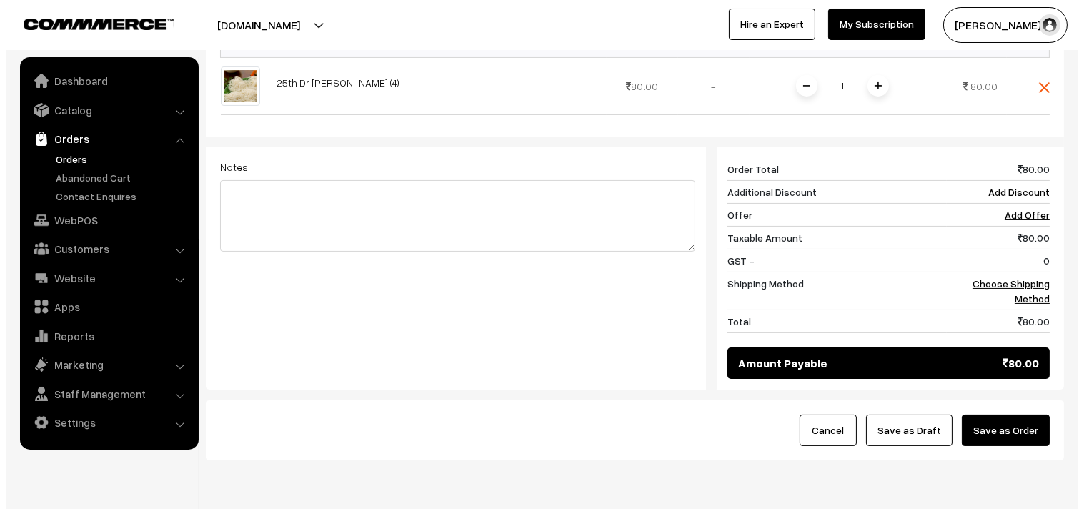
scroll to position [559, 0]
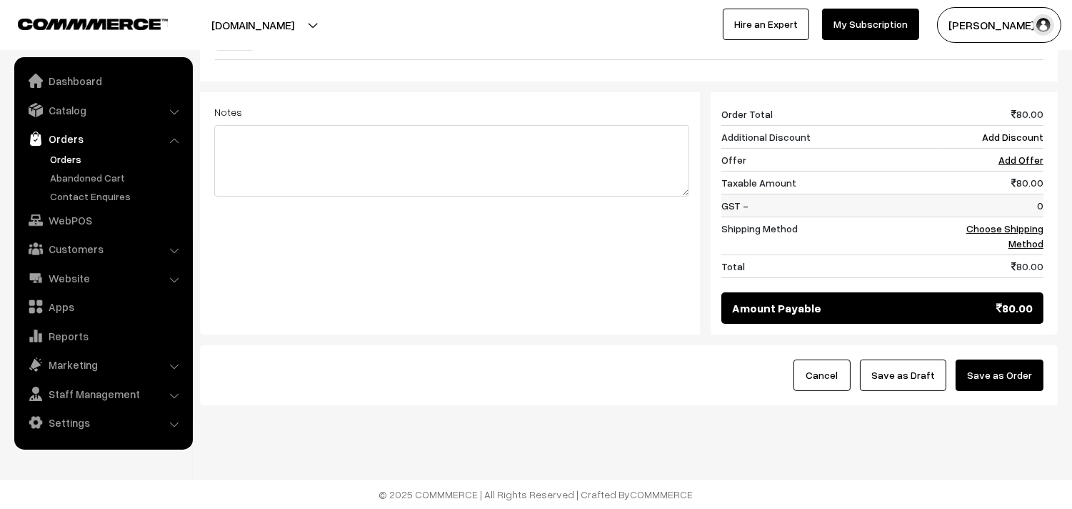
drag, startPoint x: 1015, startPoint y: 219, endPoint x: 875, endPoint y: 203, distance: 140.2
click at [1015, 219] on td "Choose Shipping Method" at bounding box center [992, 235] width 103 height 38
click at [1037, 223] on link "Choose Shipping Method" at bounding box center [1005, 235] width 77 height 27
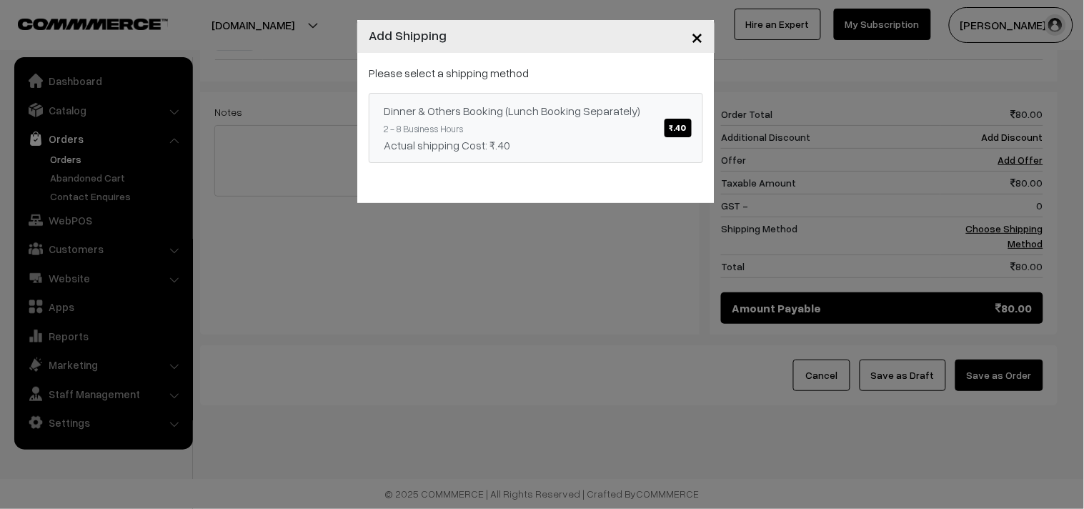
click at [533, 124] on link "Dinner & Others Booking (Lunch Booking Separately) ₹.40 2 - 8 Business Hours Ac…" at bounding box center [536, 128] width 334 height 70
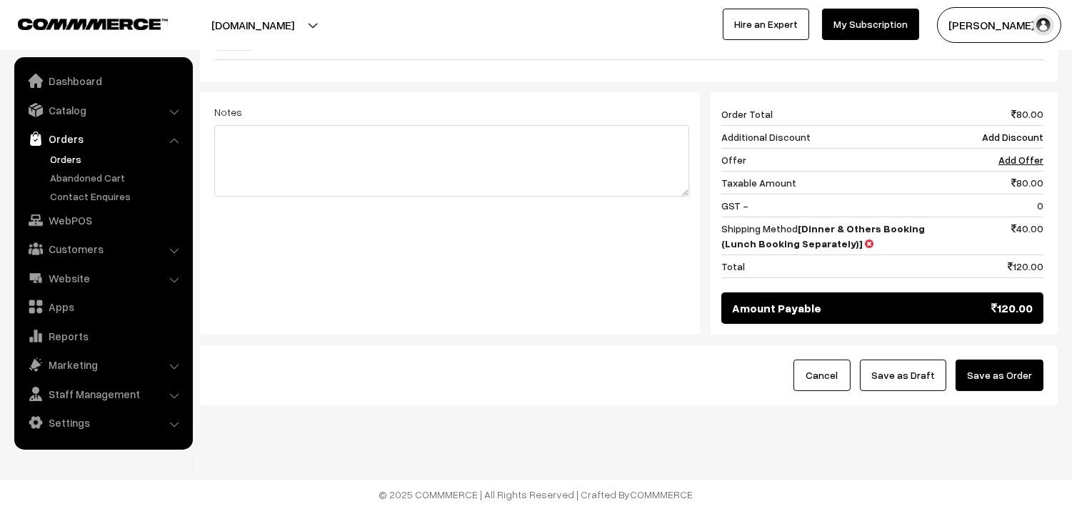
click at [995, 381] on button "Save as Order" at bounding box center [1000, 374] width 88 height 31
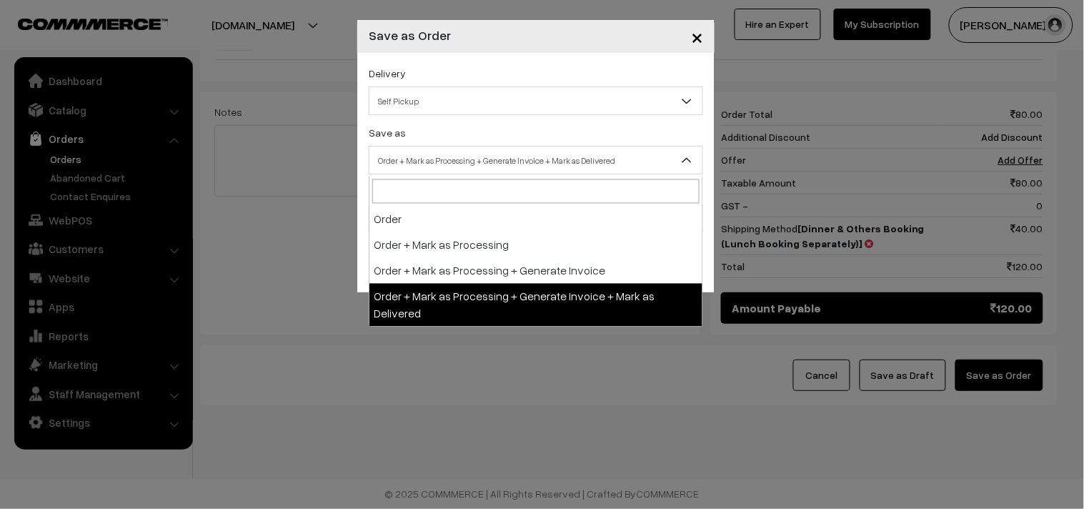
click at [490, 171] on span "Order + Mark as Processing + Generate Invoice + Mark as Delivered" at bounding box center [535, 160] width 333 height 25
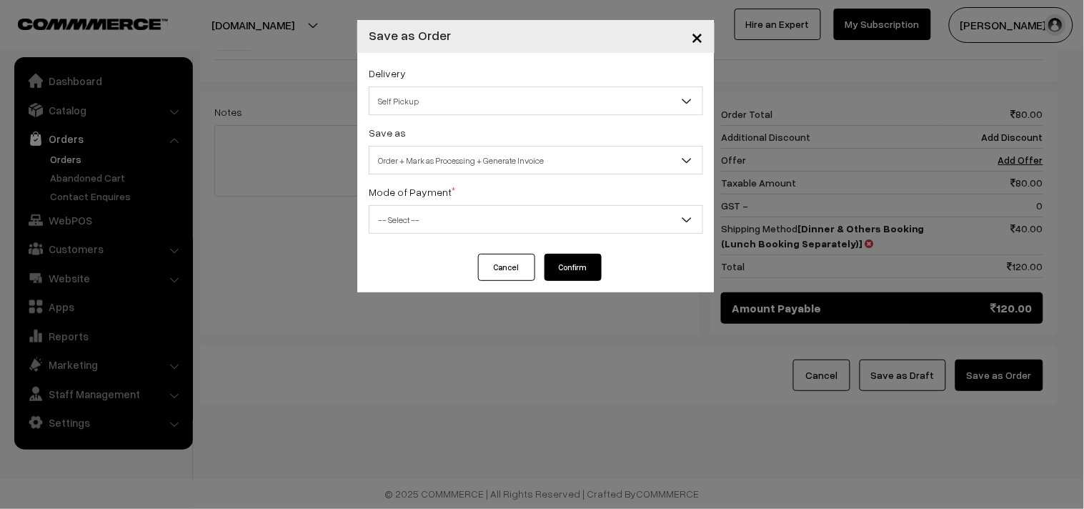
select select "3"
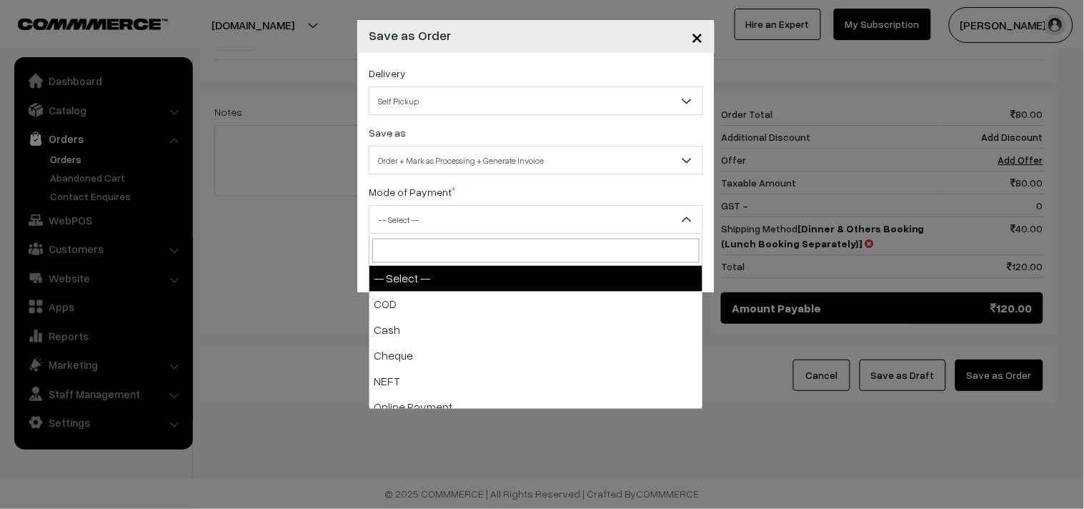
click at [467, 219] on span "-- Select --" at bounding box center [535, 219] width 333 height 25
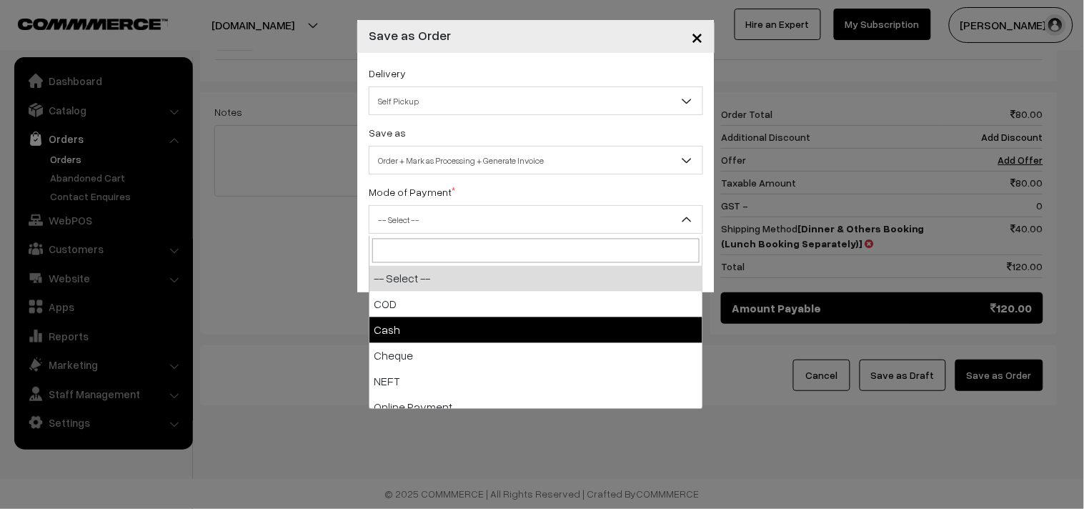
select select "2"
checkbox input "true"
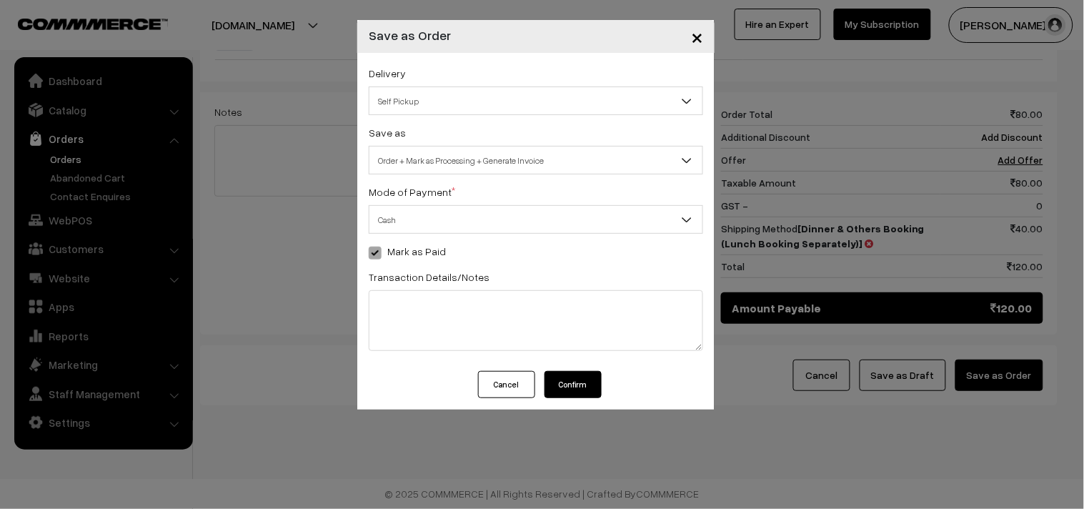
click at [561, 389] on button "Confirm" at bounding box center [572, 384] width 57 height 27
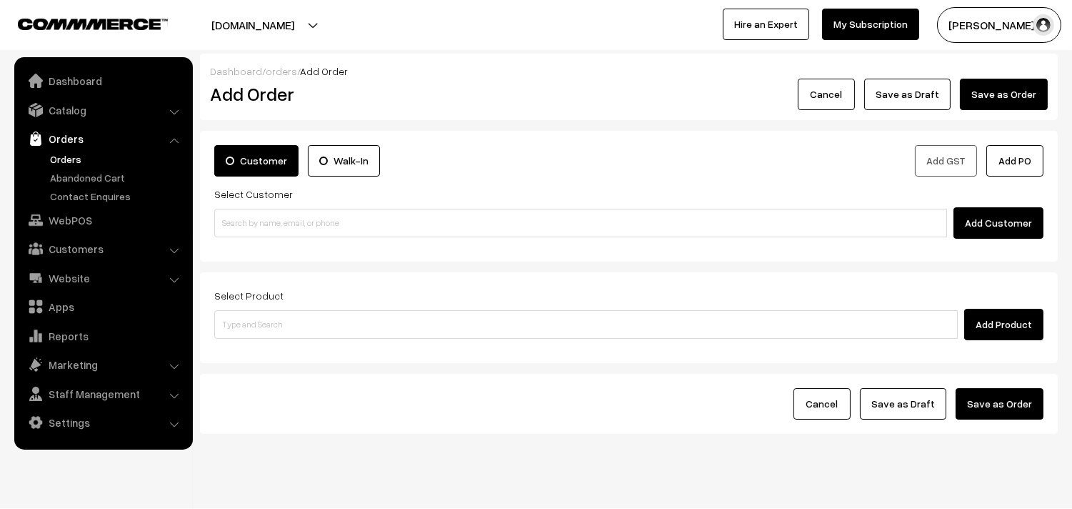
click at [66, 154] on link "Orders" at bounding box center [116, 158] width 141 height 15
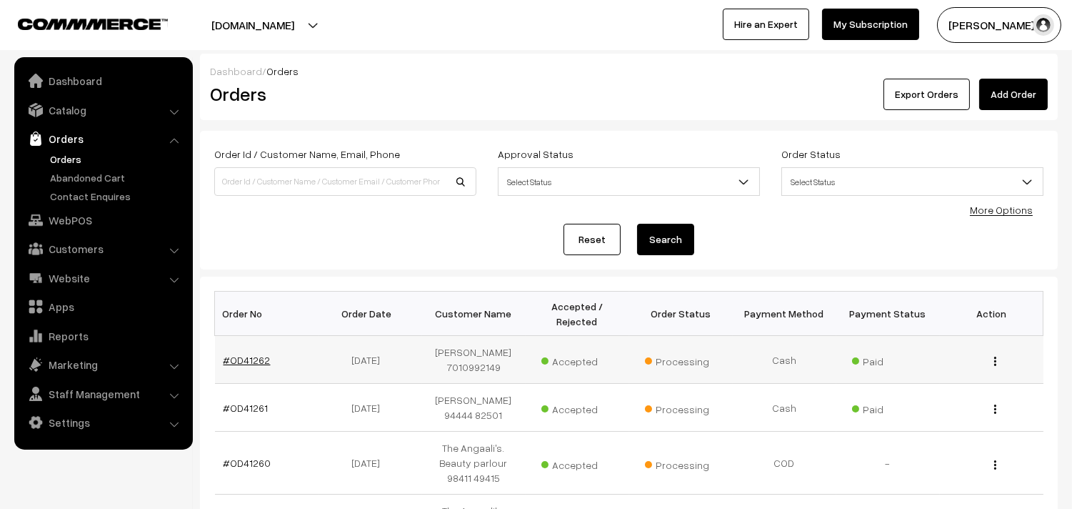
click at [258, 355] on link "#OD41262" at bounding box center [247, 360] width 47 height 12
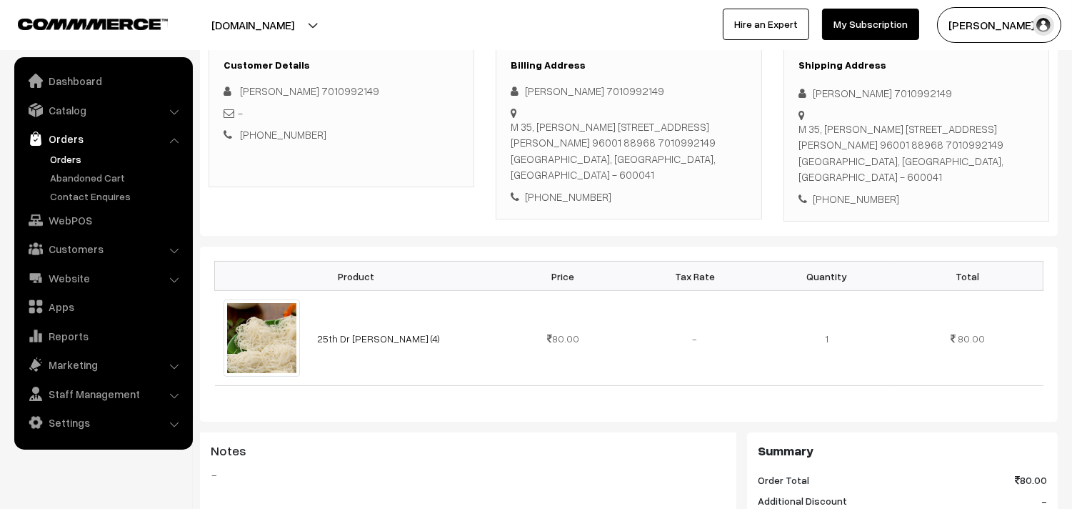
scroll to position [634, 0]
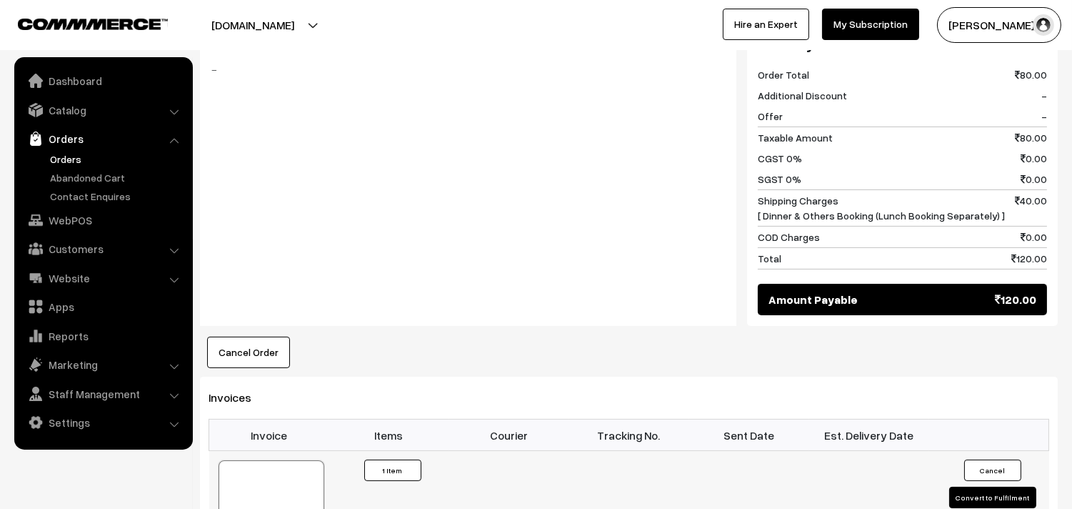
click at [274, 476] on div at bounding box center [272, 495] width 106 height 71
click at [62, 159] on link "Orders" at bounding box center [116, 158] width 141 height 15
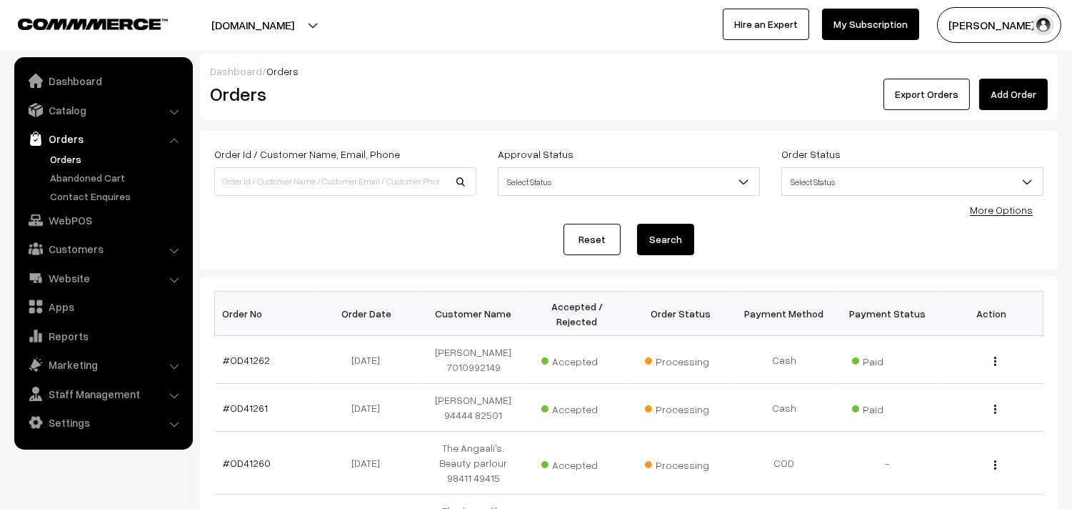
click at [69, 154] on link "Orders" at bounding box center [116, 158] width 141 height 15
click at [98, 261] on ul "Dashboard Catalog" at bounding box center [103, 253] width 179 height 392
click at [89, 249] on link "Customers" at bounding box center [103, 249] width 170 height 26
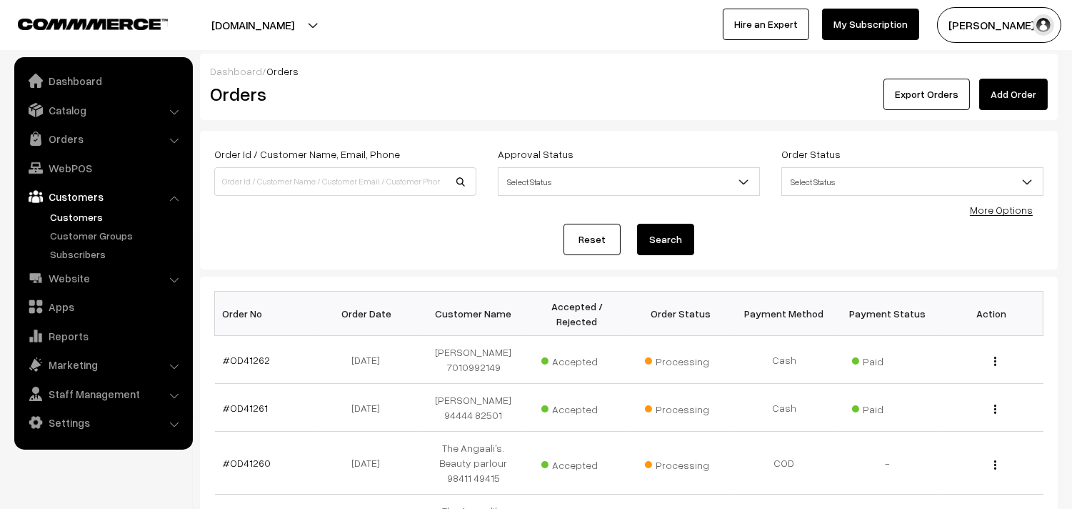
click at [80, 213] on link "Customers" at bounding box center [116, 216] width 141 height 15
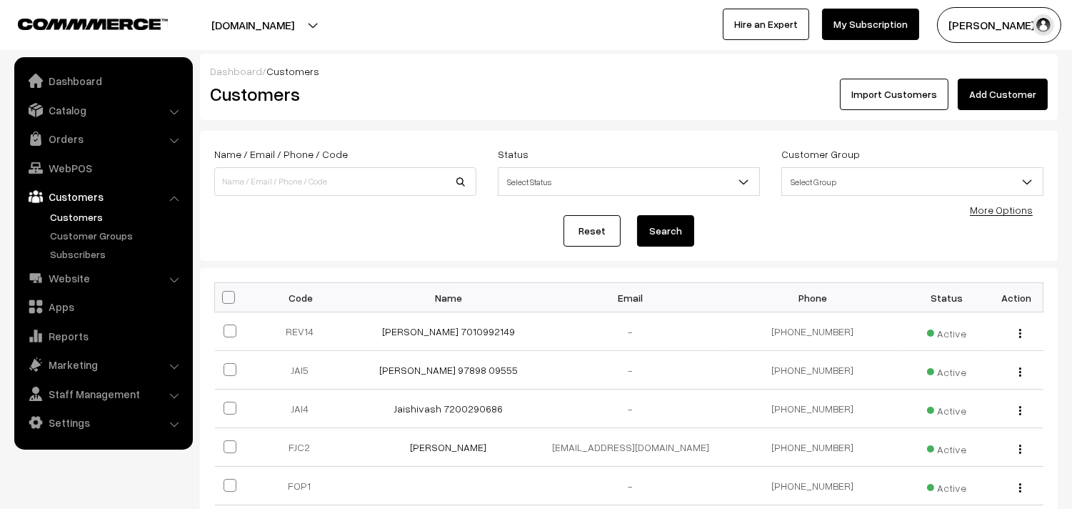
click at [1006, 96] on link "Add Customer" at bounding box center [1003, 94] width 90 height 31
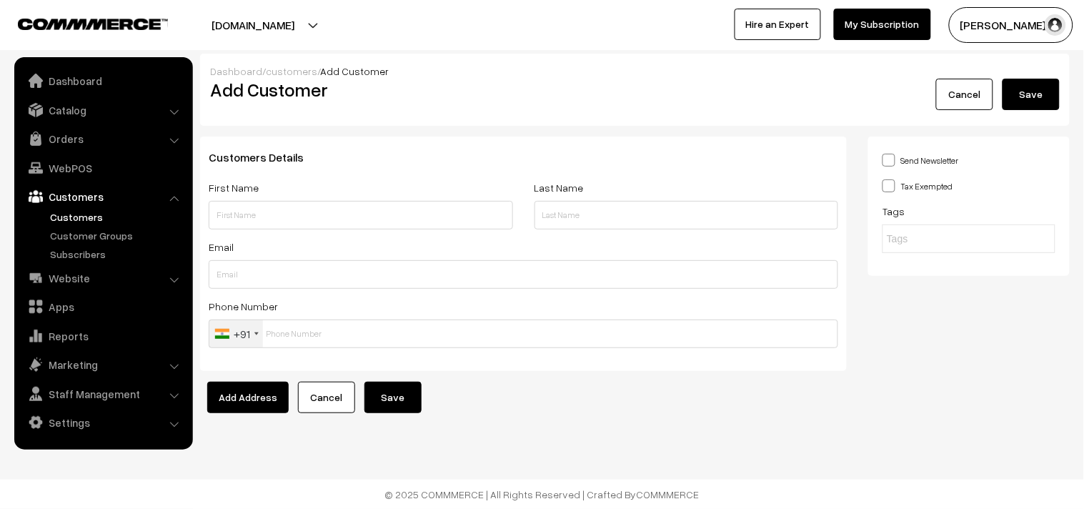
click at [280, 197] on div "First Name" at bounding box center [361, 204] width 304 height 51
click at [281, 208] on input "text" at bounding box center [361, 215] width 304 height 29
type input "A"
paste input "8939709720"
type input "[PERSON_NAME] 8939709720"
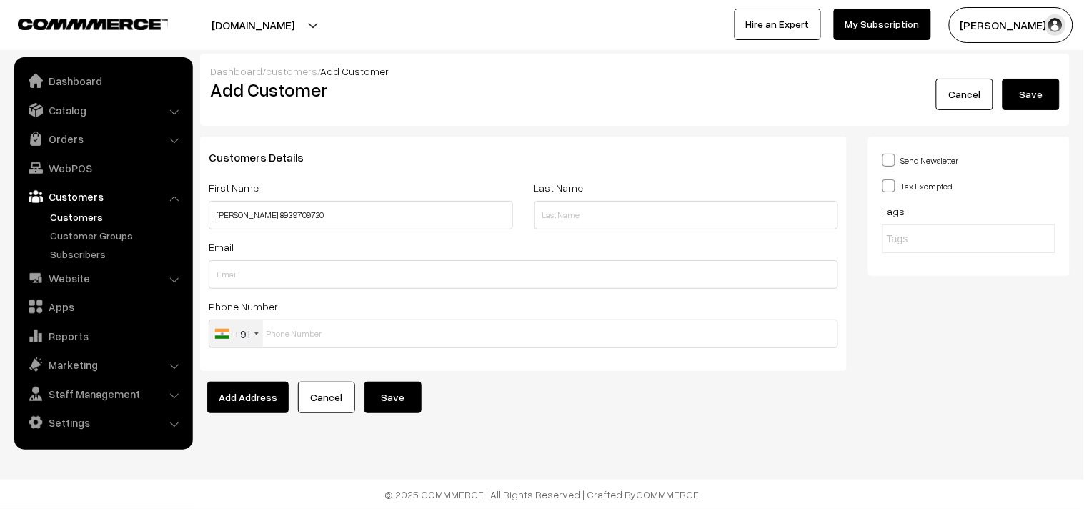
click at [310, 359] on div "Customers Details First Name Anitha 8939709720 Last Name Email Phone Number +91…" at bounding box center [523, 253] width 647 height 234
paste input "8939709720"
click at [316, 334] on input "text" at bounding box center [523, 333] width 629 height 29
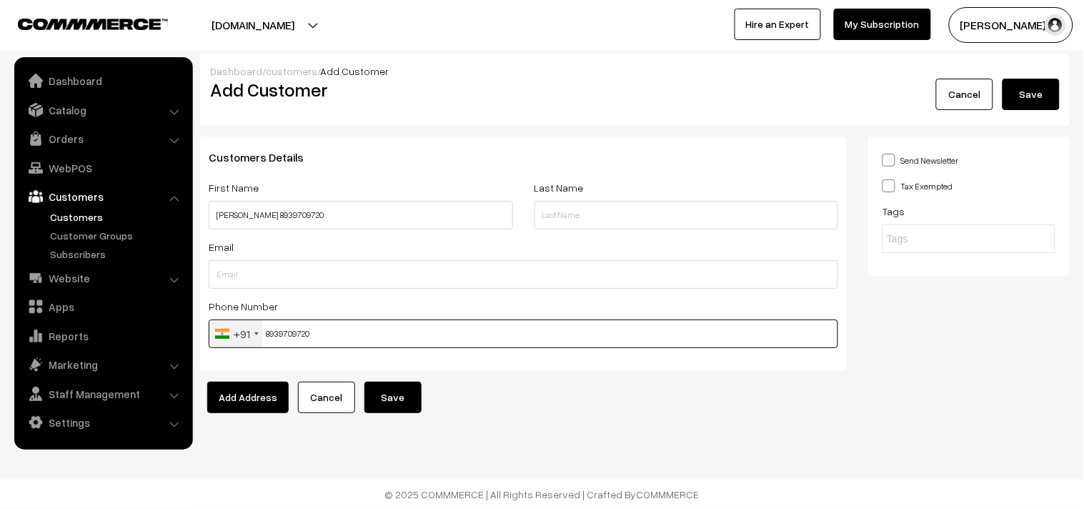
type input "8939709720"
click at [411, 392] on button "Save" at bounding box center [392, 397] width 57 height 31
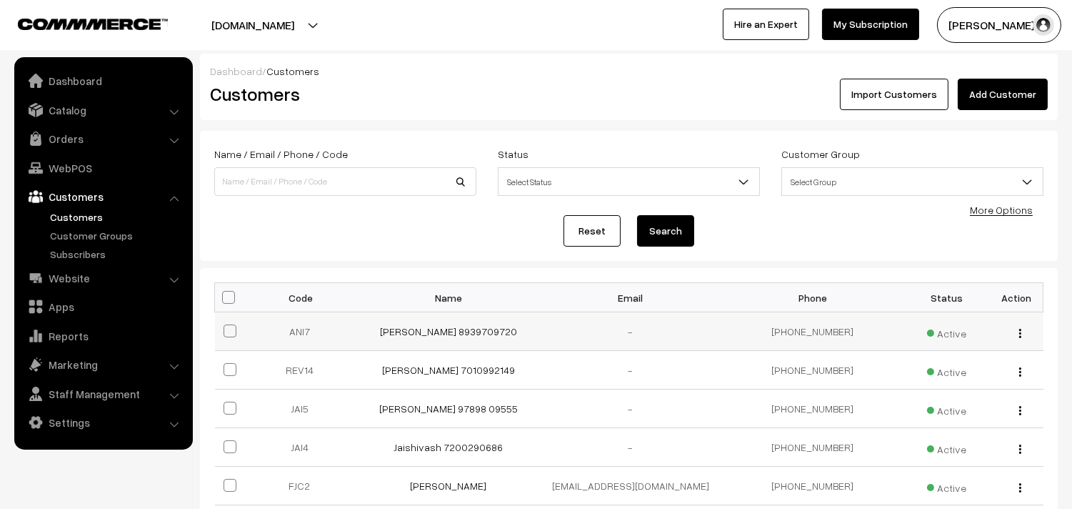
click at [474, 342] on td "[PERSON_NAME] 8939709720" at bounding box center [449, 331] width 182 height 39
click at [473, 332] on link "[PERSON_NAME] 8939709720" at bounding box center [448, 331] width 137 height 12
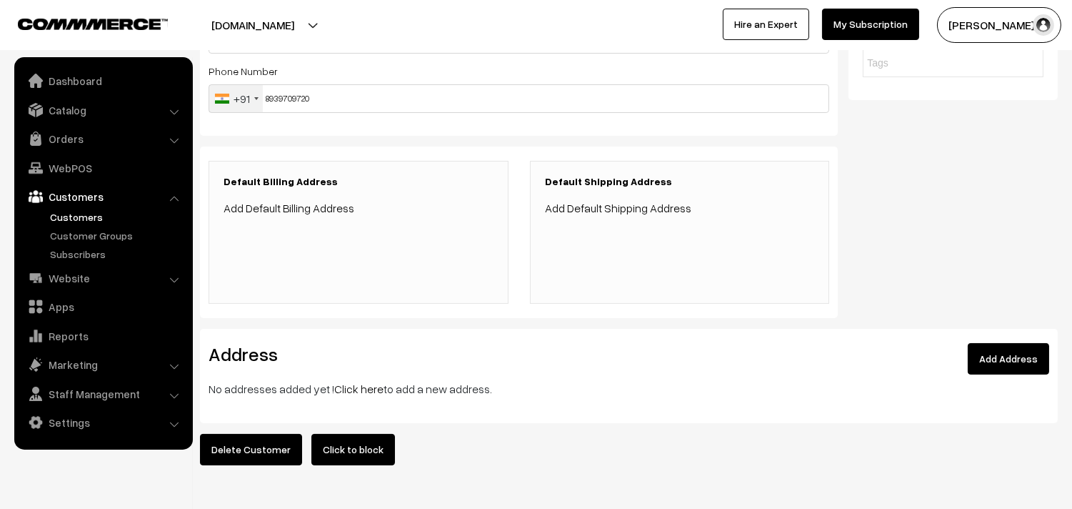
scroll to position [238, 0]
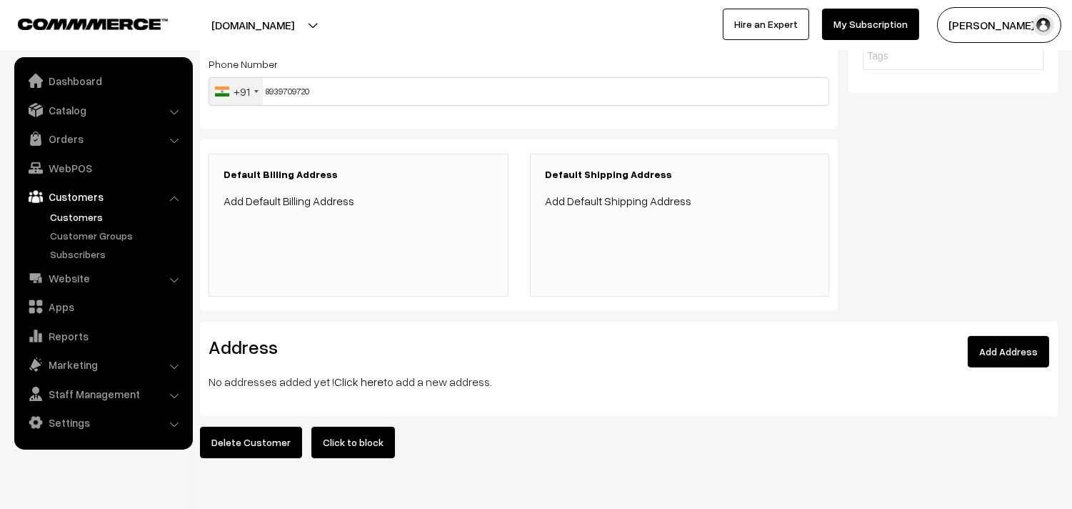
click at [354, 381] on link "Click here" at bounding box center [358, 381] width 49 height 14
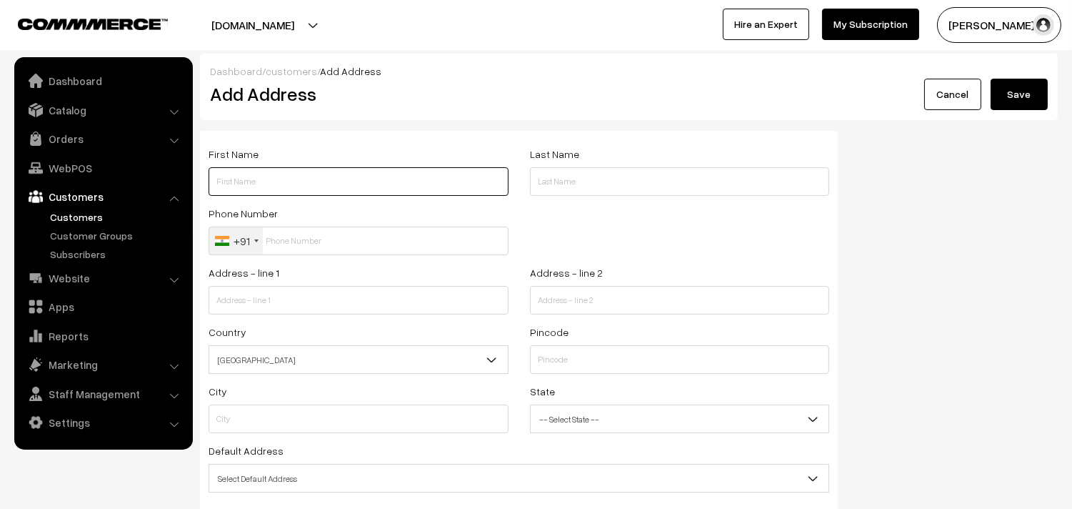
click at [324, 181] on input "text" at bounding box center [359, 181] width 300 height 29
paste input "8939709720"
type input "[PERSON_NAME] 8939709720"
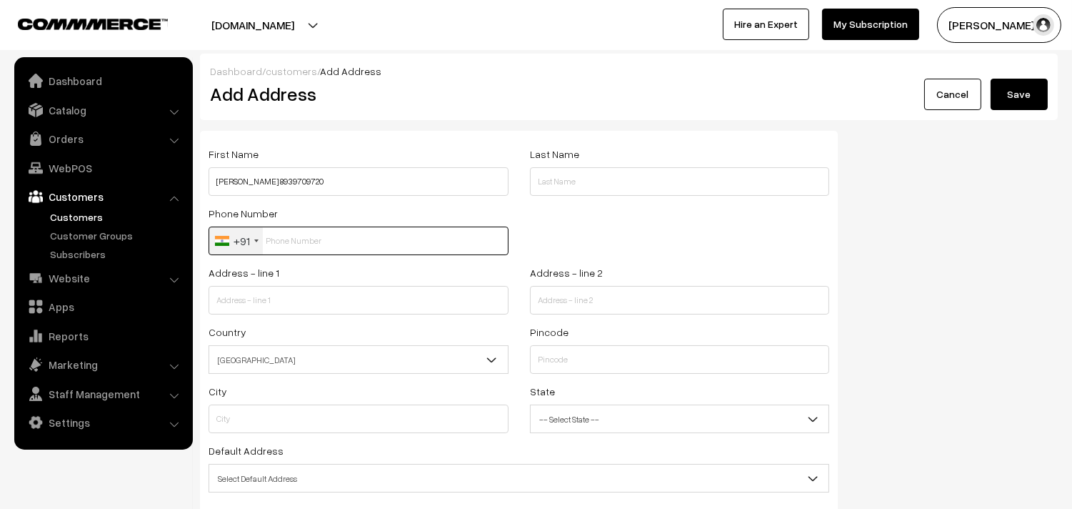
click at [316, 238] on input "text" at bounding box center [359, 240] width 300 height 29
paste input "8939709720"
type input "8939709720"
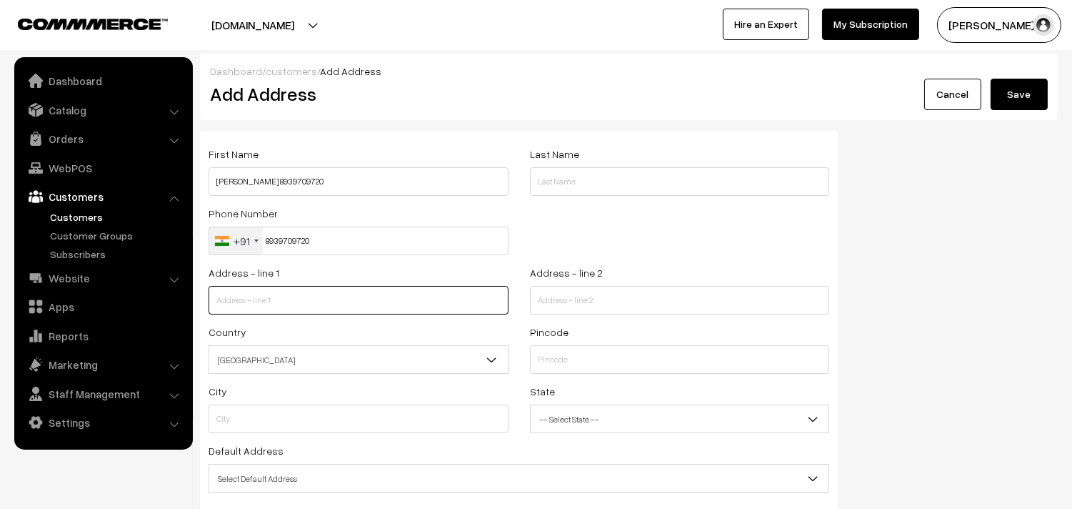
click at [305, 312] on input "text" at bounding box center [359, 300] width 300 height 29
paste input "3A, M 35, Advaita flats , PT Rajan salai Kk nagar , Chennai 600078"
drag, startPoint x: 296, startPoint y: 296, endPoint x: 470, endPoint y: 305, distance: 174.5
click at [472, 306] on input "3A, M 35, Advaita flats , PT Rajan salai Kk nagar , Chennai 600078" at bounding box center [359, 300] width 300 height 29
type input "3A, M 35, Advaita flats ,"
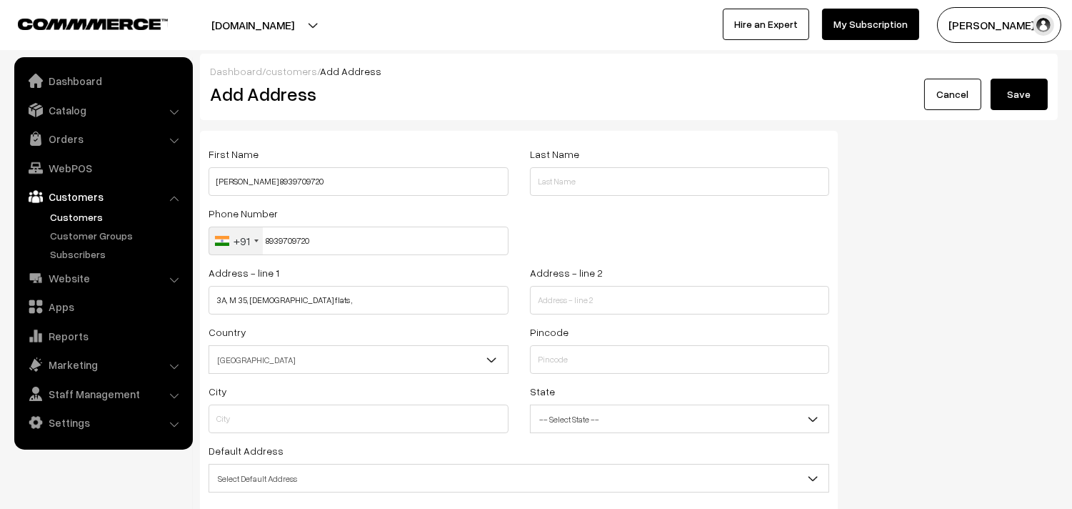
click at [534, 316] on div "Address - line 2" at bounding box center [679, 293] width 321 height 59
click at [553, 300] on input "text" at bounding box center [680, 300] width 300 height 29
paste input "PT Rajan salai Kk nagar , Chennai 600078"
type input "PT Rajan salai Kk nagar , Chennai 600078"
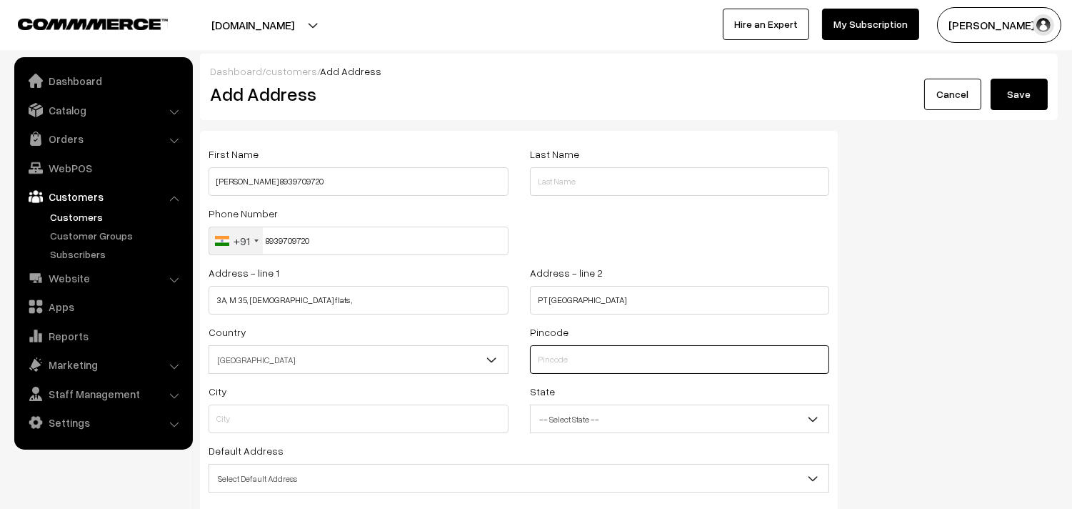
click at [568, 359] on input "text" at bounding box center [680, 359] width 300 height 29
type input "6000078"
type input "Chennai"
select select "[GEOGRAPHIC_DATA]"
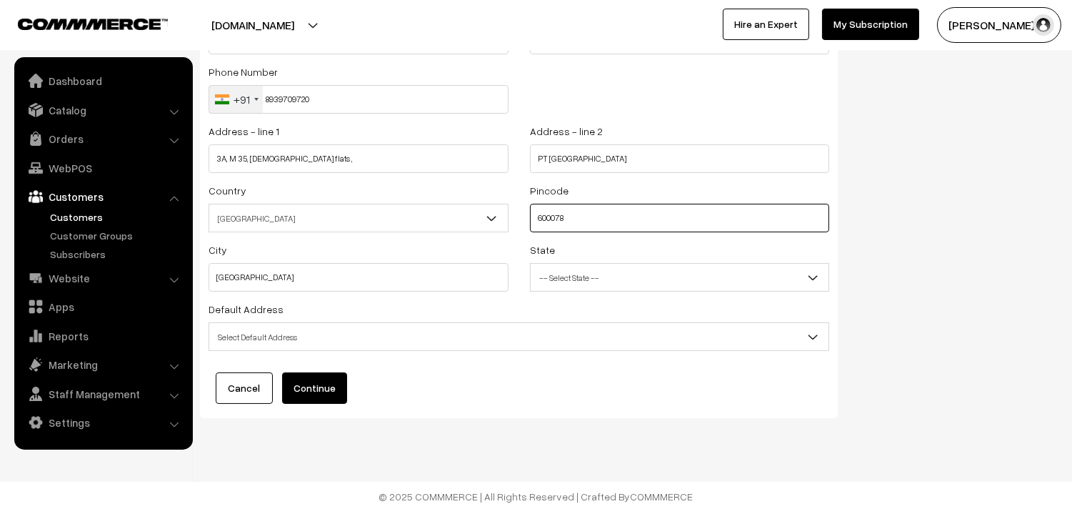
scroll to position [144, 0]
type input "600078"
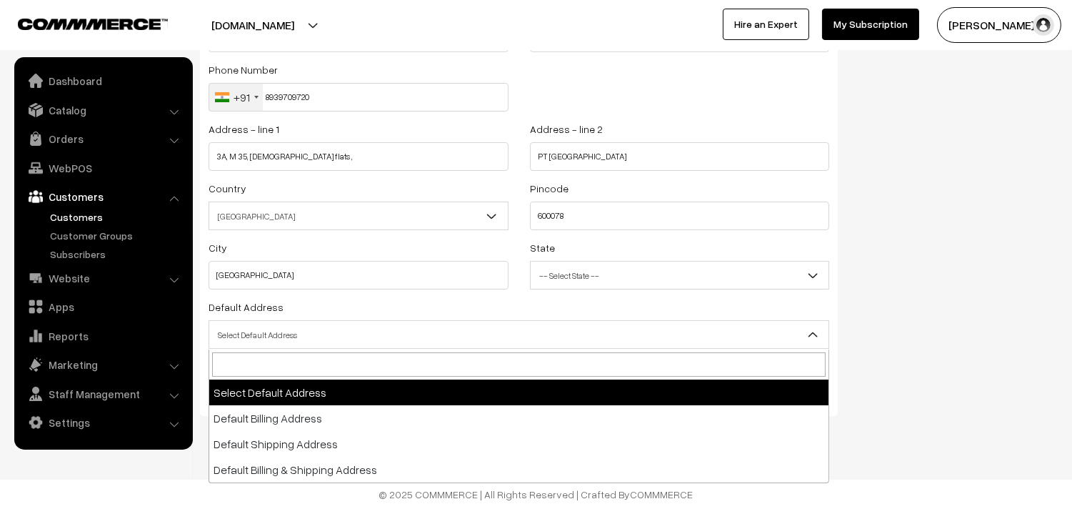
click at [319, 332] on span "Select Default Address" at bounding box center [518, 334] width 619 height 25
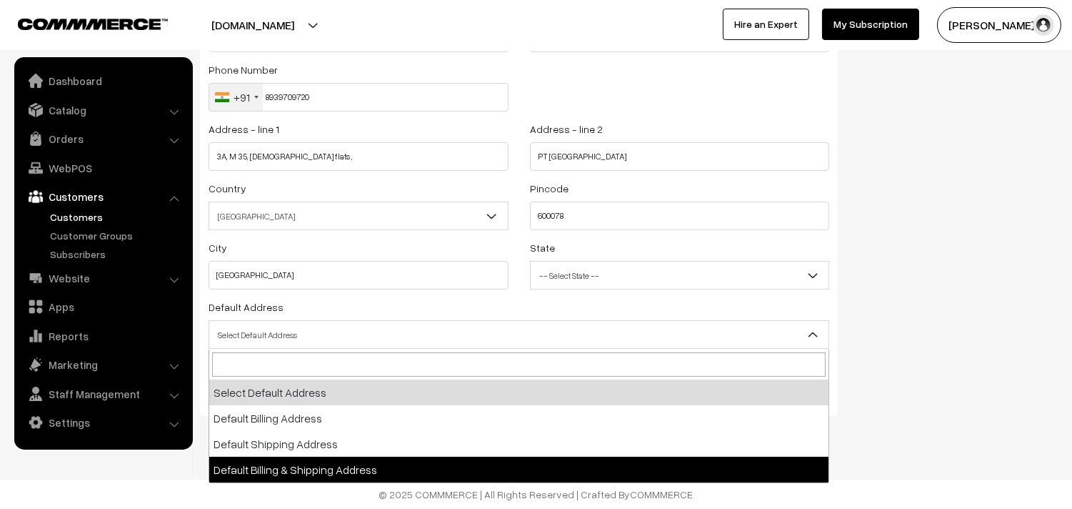
select select "3"
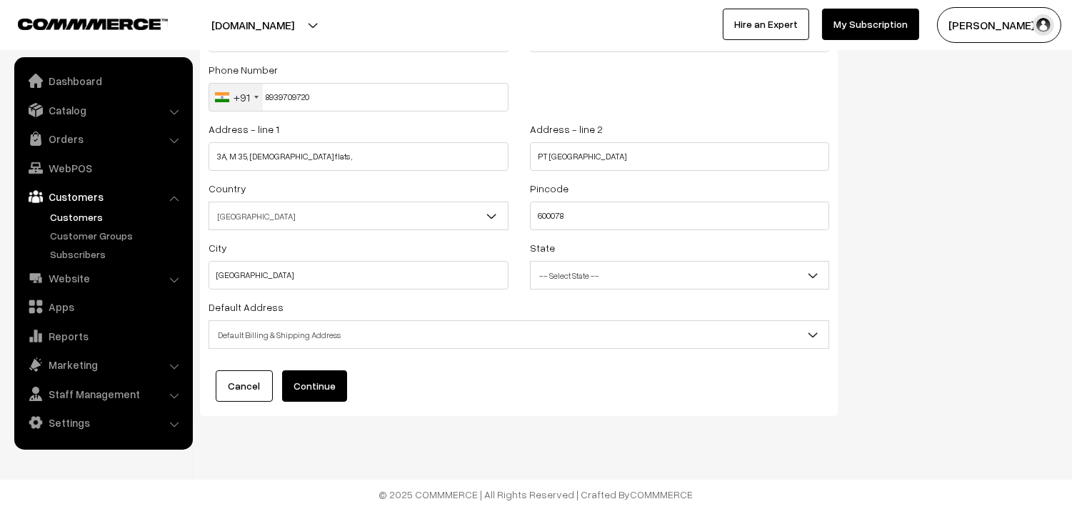
click at [312, 391] on button "Continue" at bounding box center [314, 385] width 65 height 31
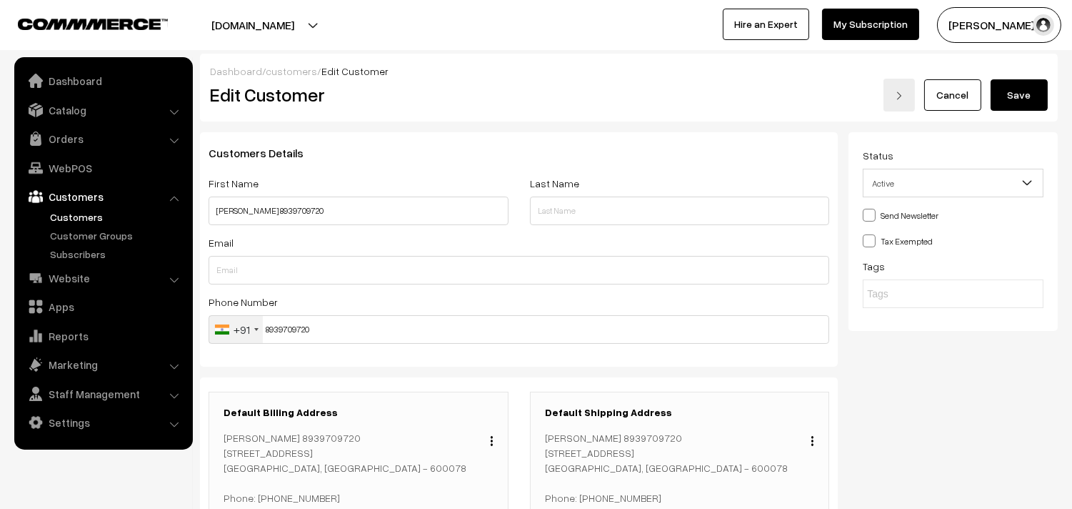
click at [1015, 98] on button "Save" at bounding box center [1019, 94] width 57 height 31
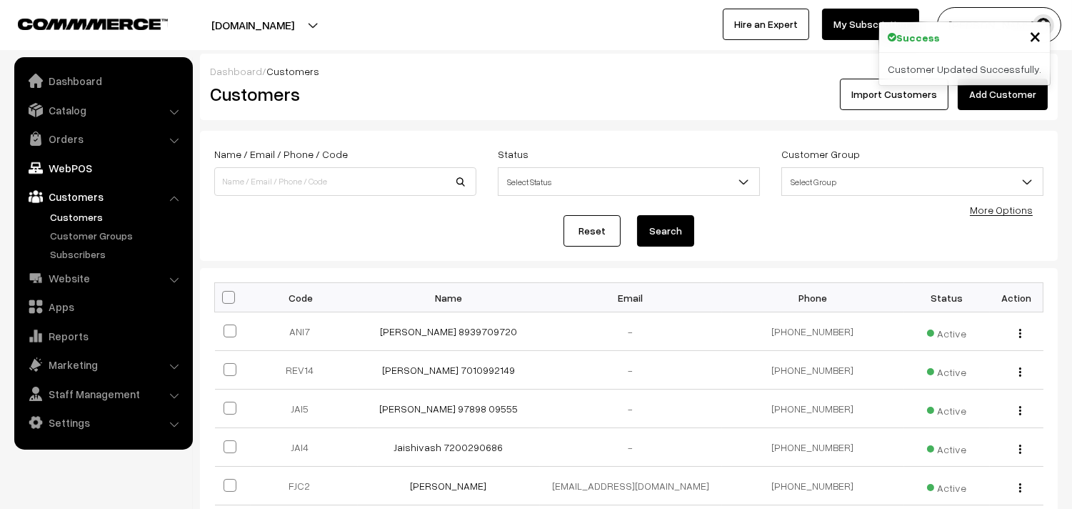
click at [103, 172] on link "WebPOS" at bounding box center [103, 168] width 170 height 26
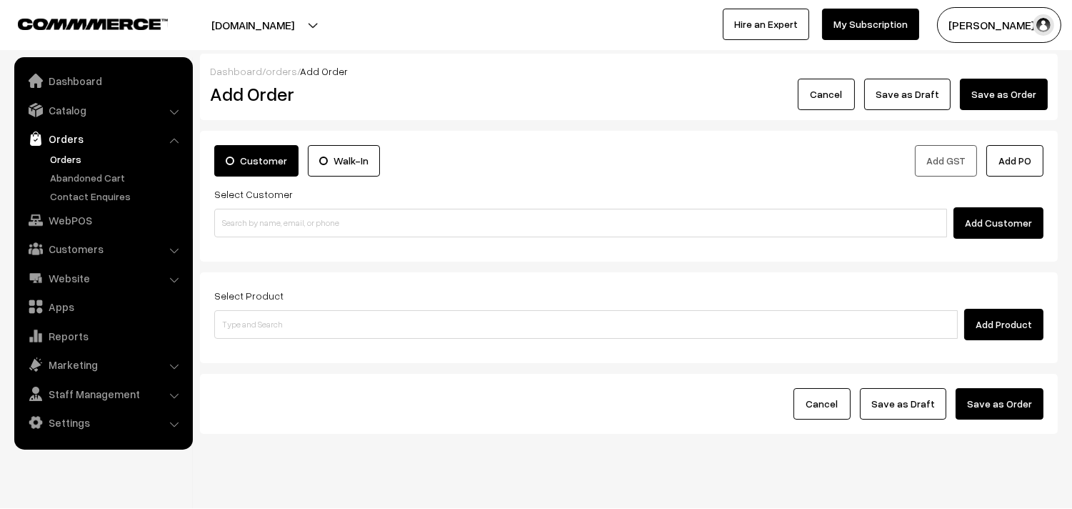
click at [284, 207] on div "Add Customer" at bounding box center [628, 222] width 829 height 31
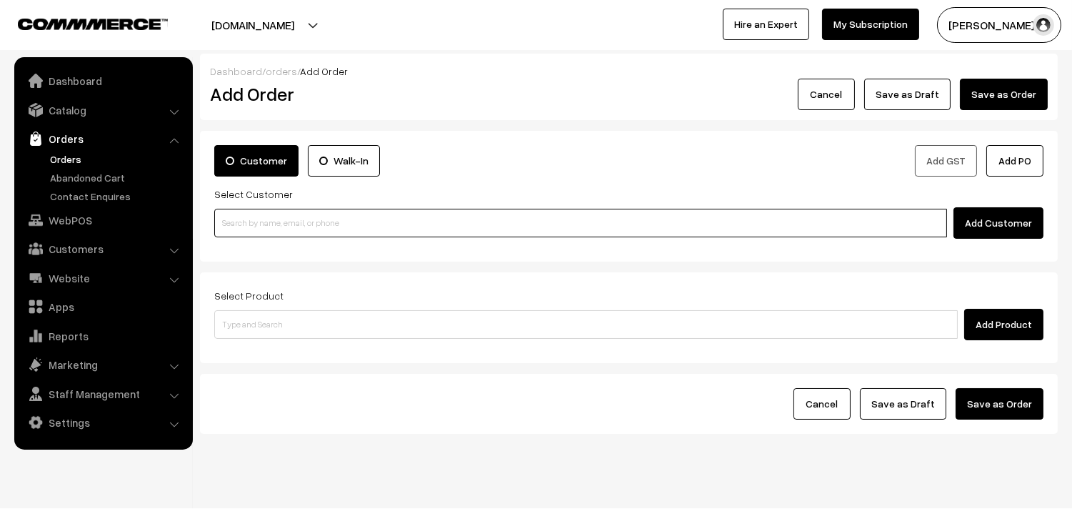
click at [276, 220] on input at bounding box center [580, 223] width 733 height 29
paste input "8939709720"
click at [263, 241] on link "[PERSON_NAME] 8939709720 [8939709720]" at bounding box center [583, 249] width 736 height 21
type input "8939709720"
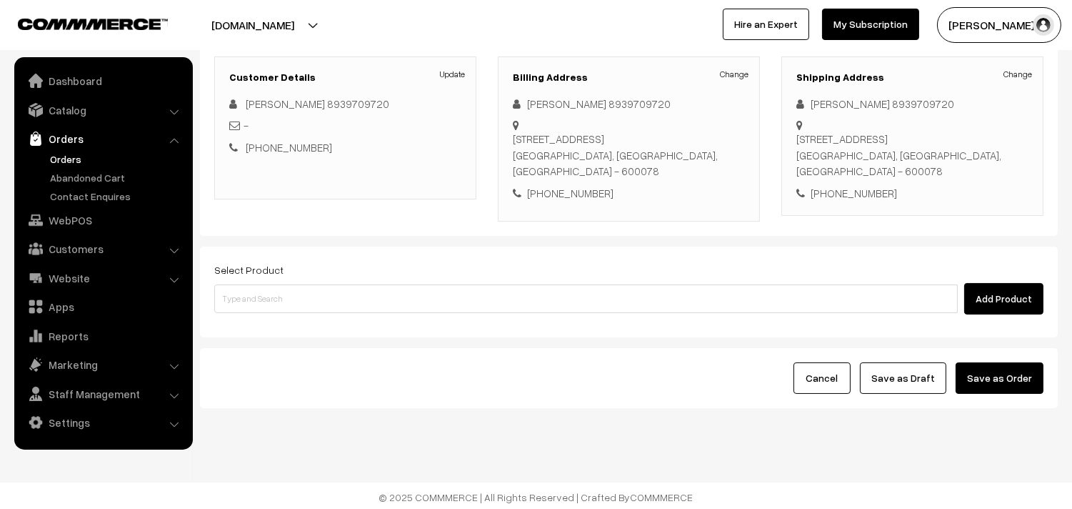
scroll to position [194, 0]
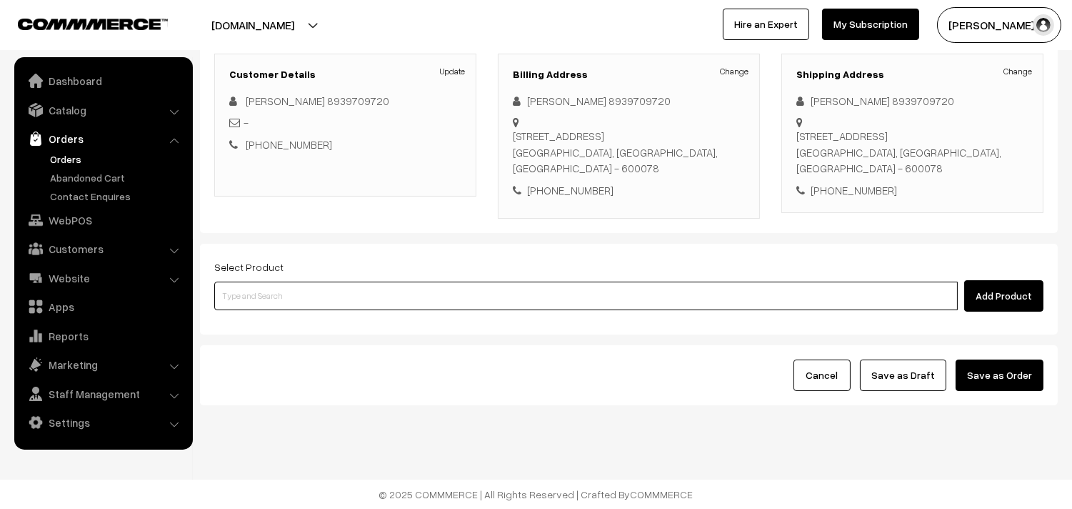
click at [288, 302] on input at bounding box center [586, 295] width 744 height 29
type input "c"
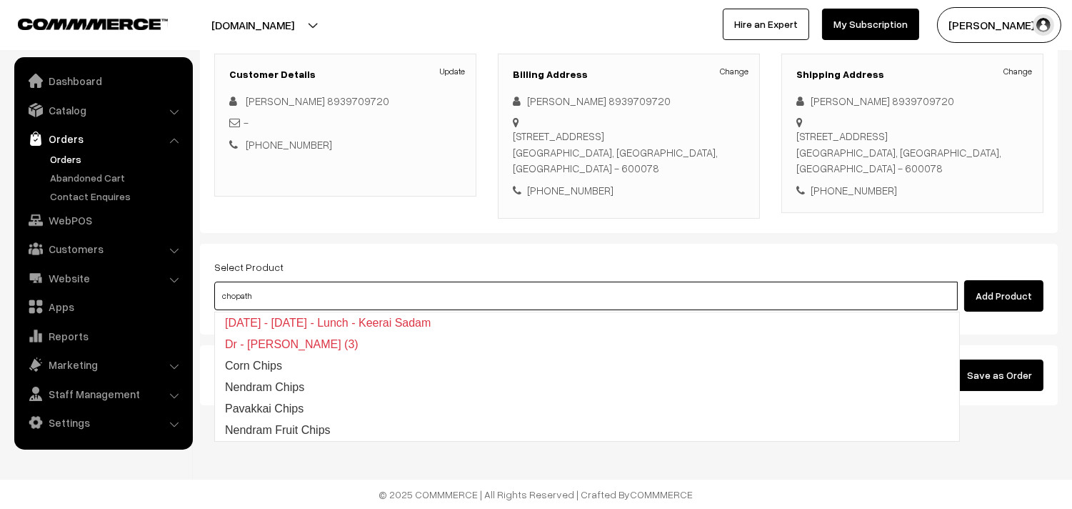
type input "chopathi"
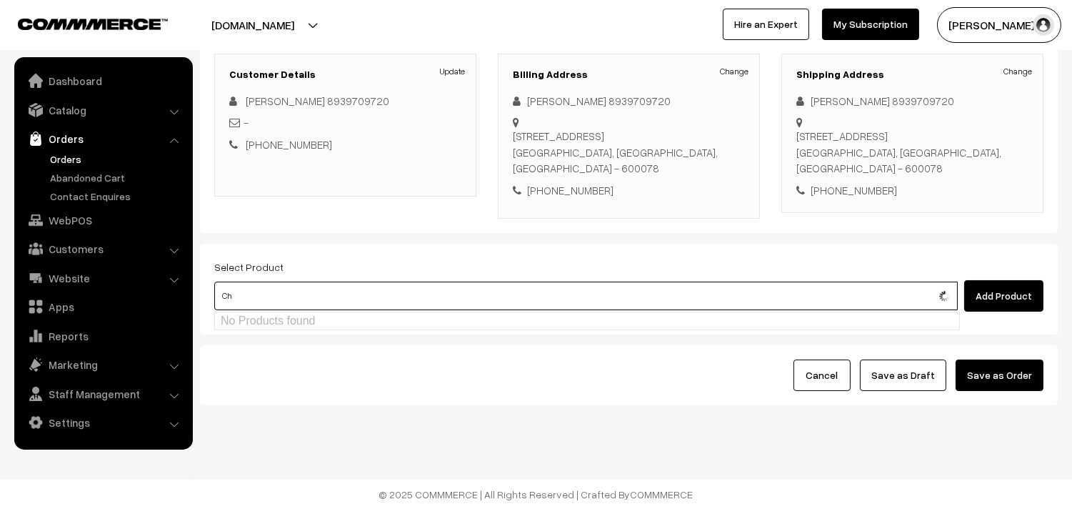
type input "C"
type input "25th Dr Chapathi (3)"
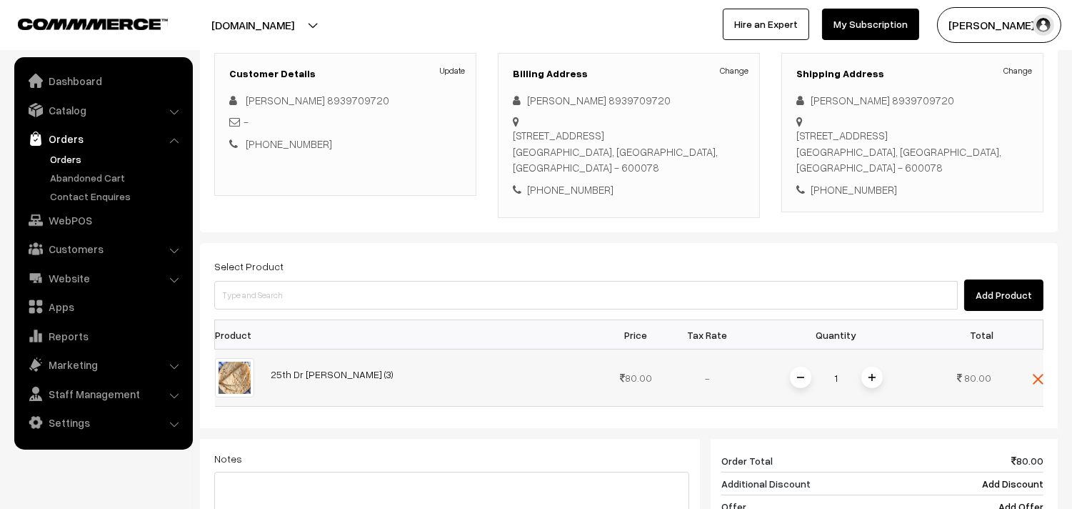
click at [865, 374] on span at bounding box center [872, 377] width 21 height 21
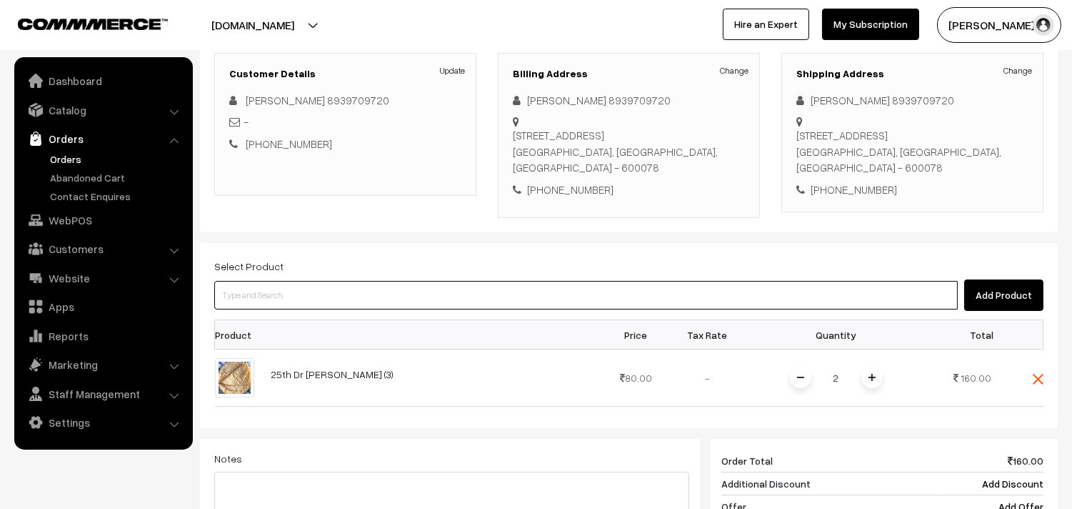
click at [734, 309] on input at bounding box center [586, 295] width 744 height 29
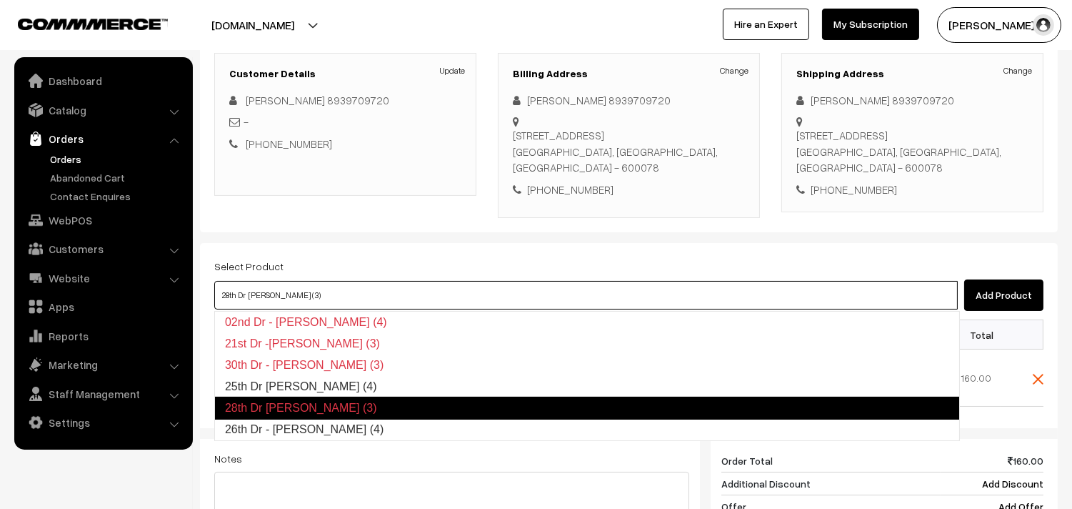
type input "25th Dr [PERSON_NAME] (4)"
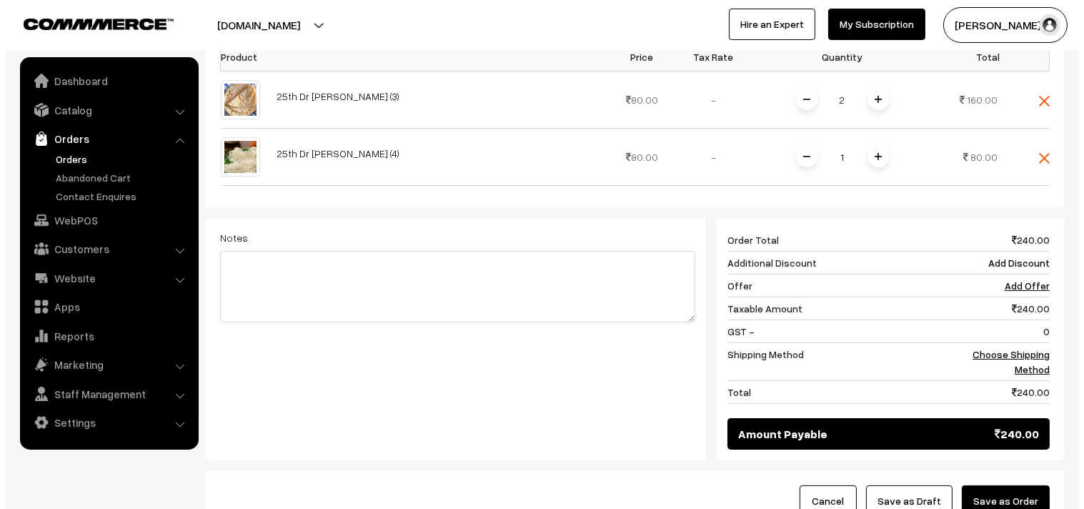
scroll to position [591, 0]
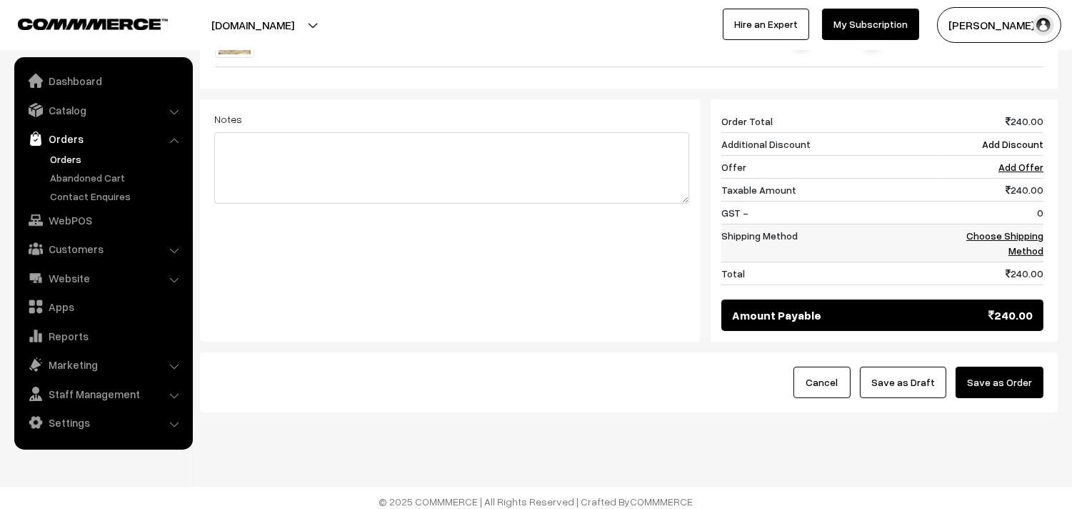
click at [1022, 244] on td "Choose Shipping Method" at bounding box center [992, 243] width 103 height 38
click at [1032, 239] on link "Choose Shipping Method" at bounding box center [1005, 242] width 77 height 27
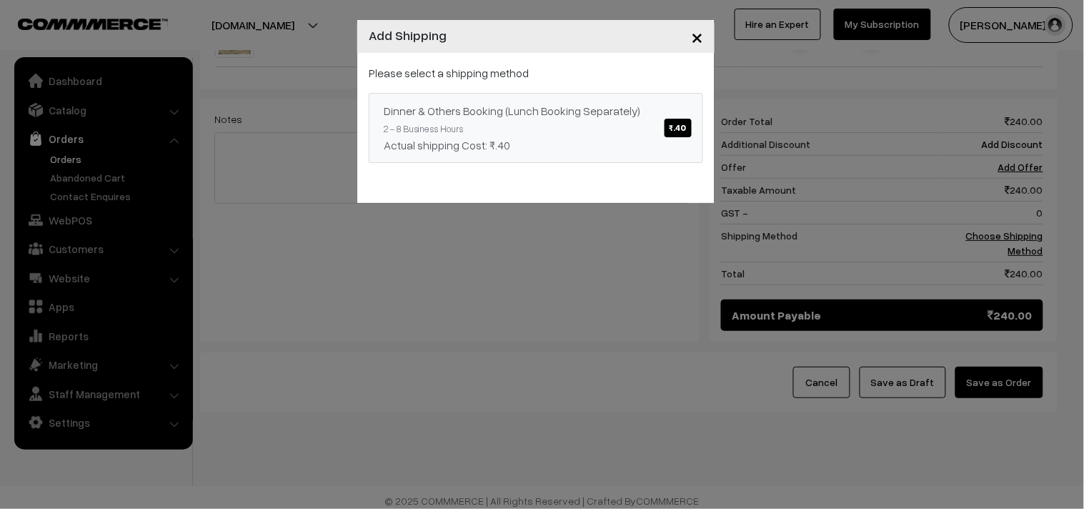
click at [537, 146] on div "Actual shipping Cost: ₹.40" at bounding box center [536, 144] width 304 height 17
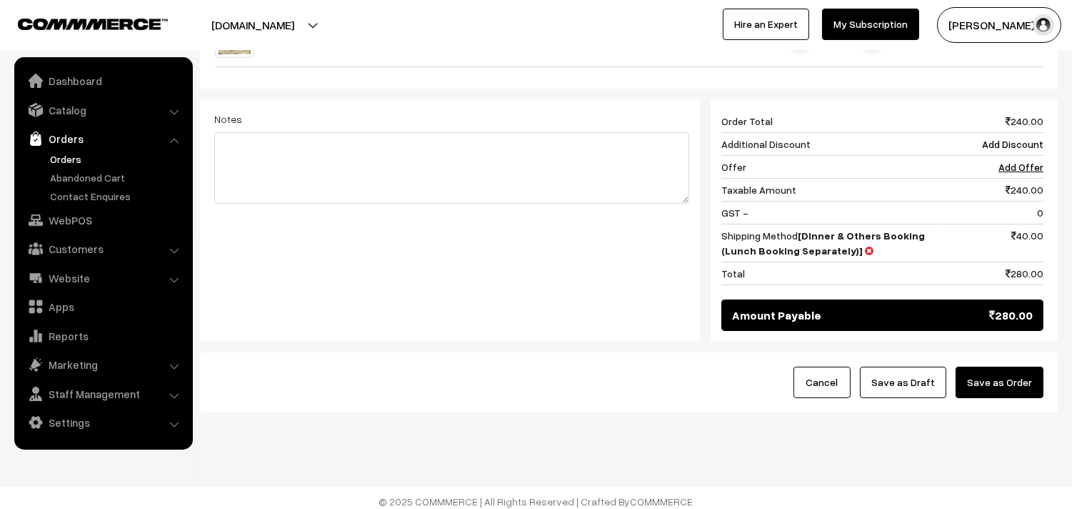
click at [1015, 387] on button "Save as Order" at bounding box center [1000, 382] width 88 height 31
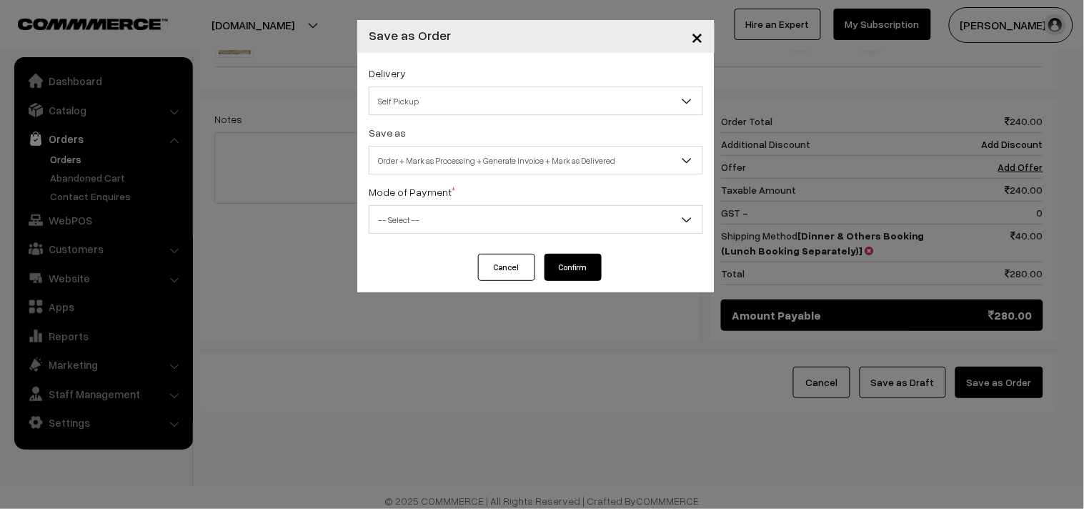
click at [464, 169] on span "Order + Mark as Processing + Generate Invoice + Mark as Delivered" at bounding box center [535, 160] width 333 height 25
click at [450, 154] on span "Order + Mark as Processing" at bounding box center [535, 160] width 333 height 25
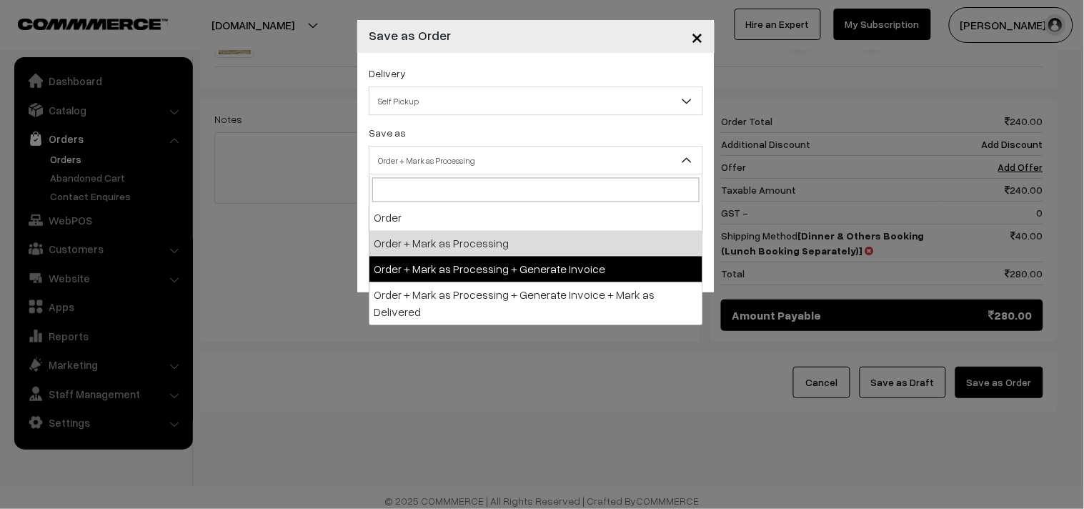
select select "3"
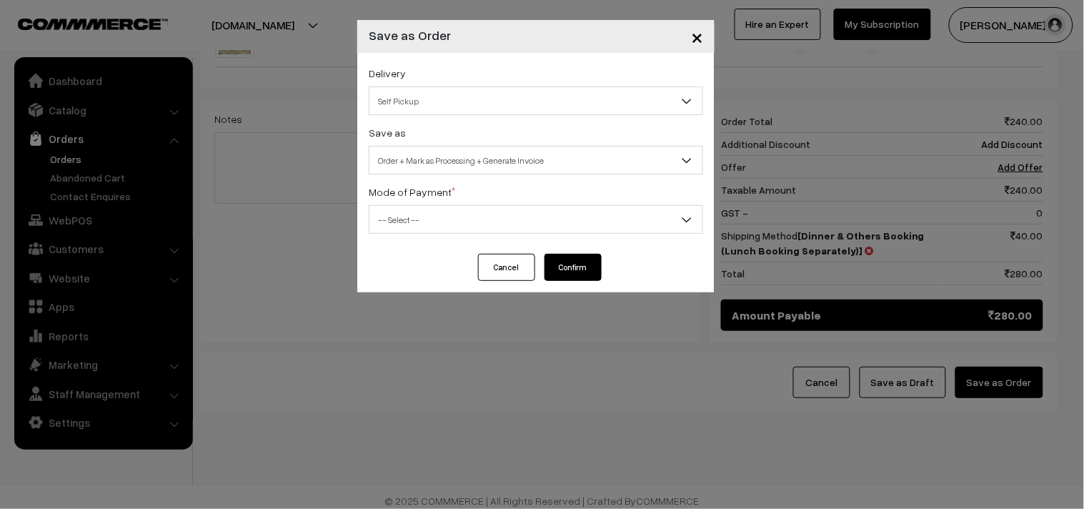
click at [453, 224] on span "-- Select --" at bounding box center [535, 219] width 333 height 25
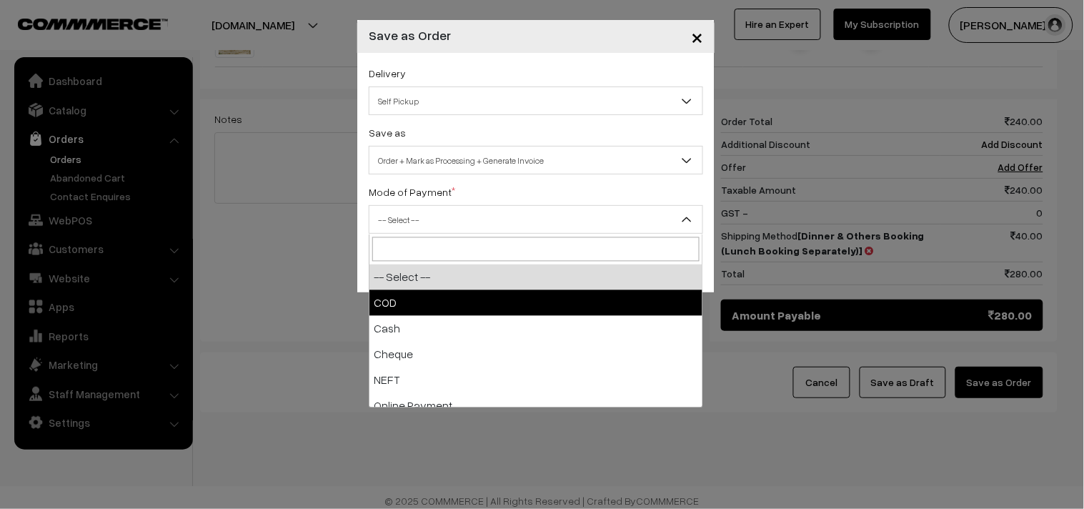
select select "1"
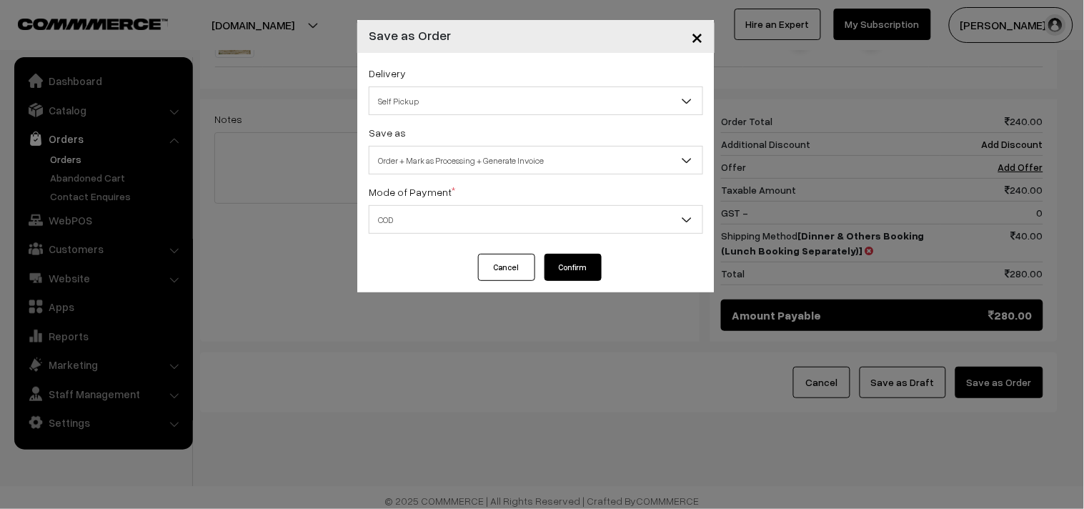
click at [575, 275] on button "Confirm" at bounding box center [572, 267] width 57 height 27
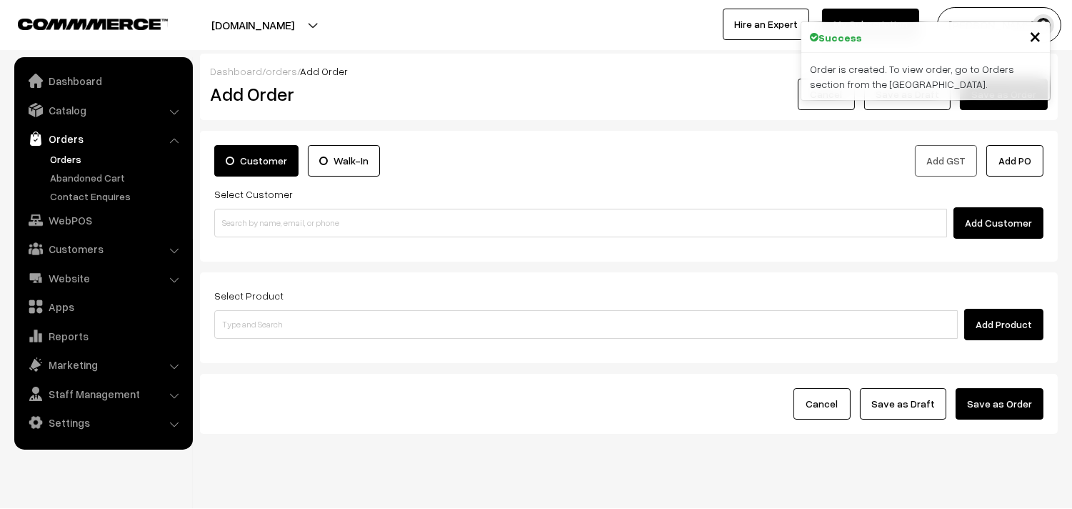
click at [82, 155] on link "Orders" at bounding box center [116, 158] width 141 height 15
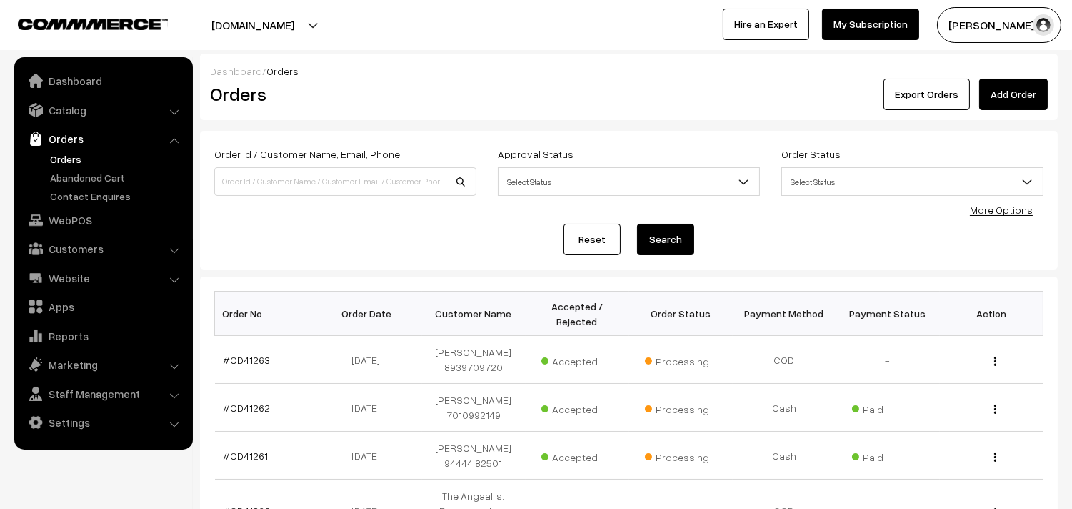
click at [74, 163] on link "Orders" at bounding box center [116, 158] width 141 height 15
click at [251, 354] on link "#OD41263" at bounding box center [247, 360] width 47 height 12
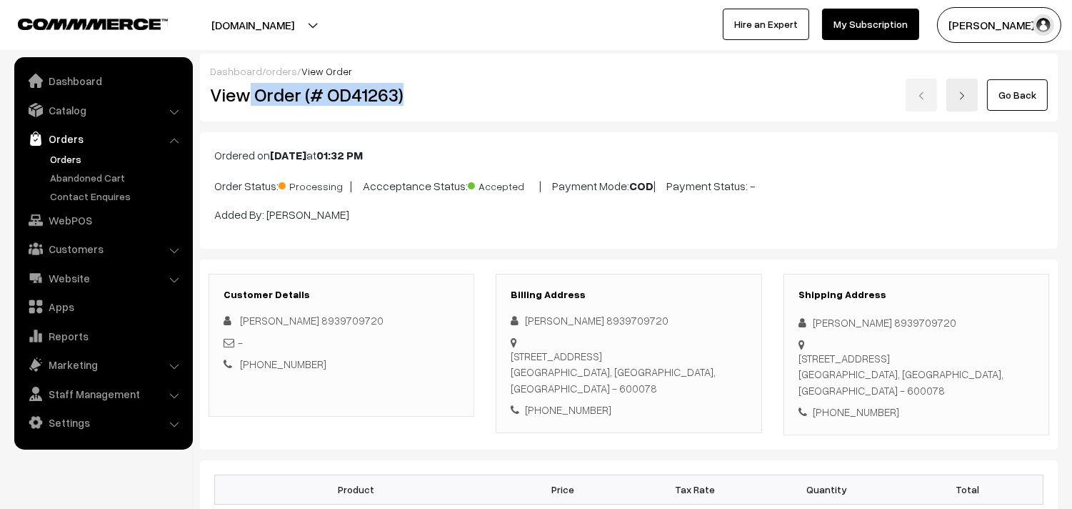
click at [480, 96] on div "View Order (# OD41263)" at bounding box center [342, 95] width 286 height 33
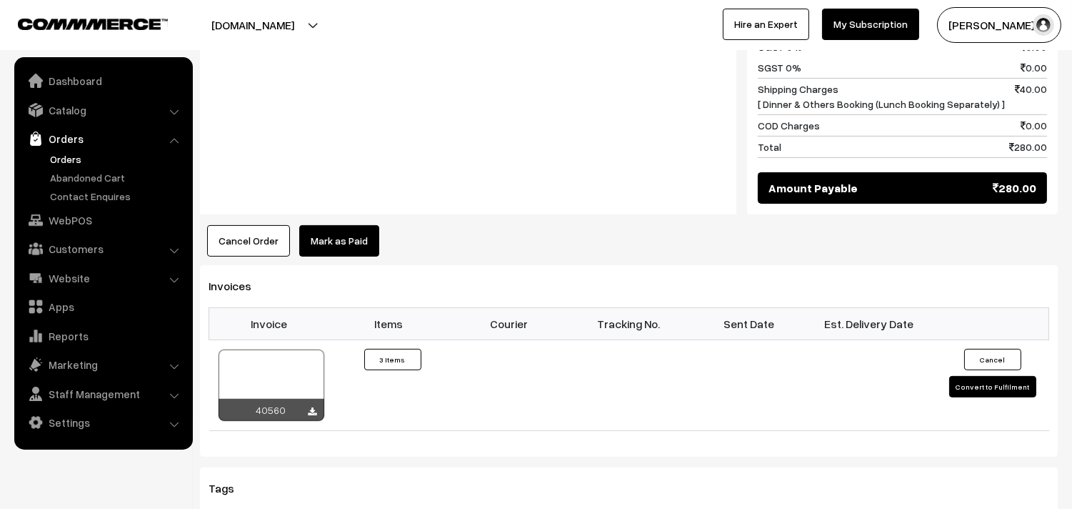
scroll to position [873, 0]
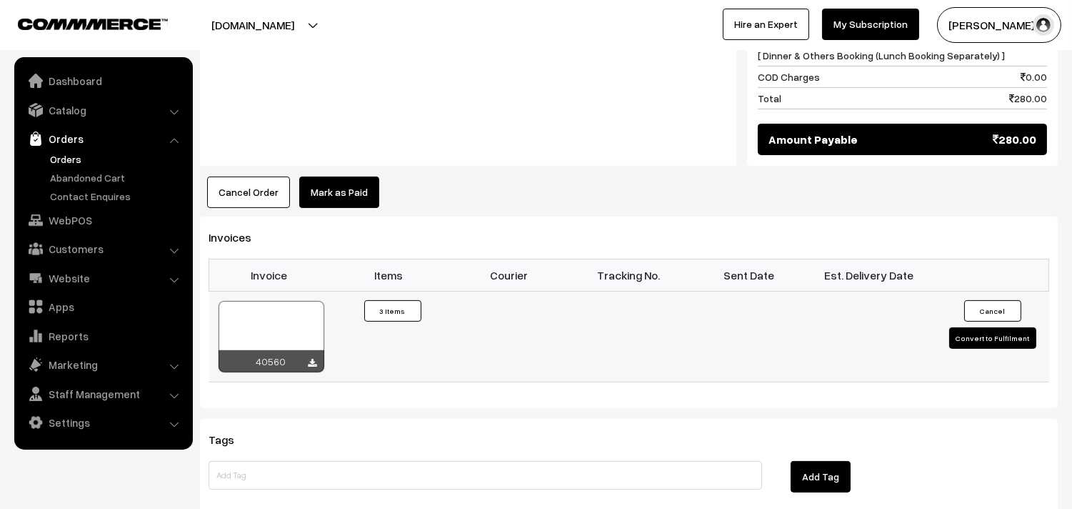
click at [259, 319] on div at bounding box center [272, 336] width 106 height 71
click at [75, 224] on link "WebPOS" at bounding box center [103, 220] width 170 height 26
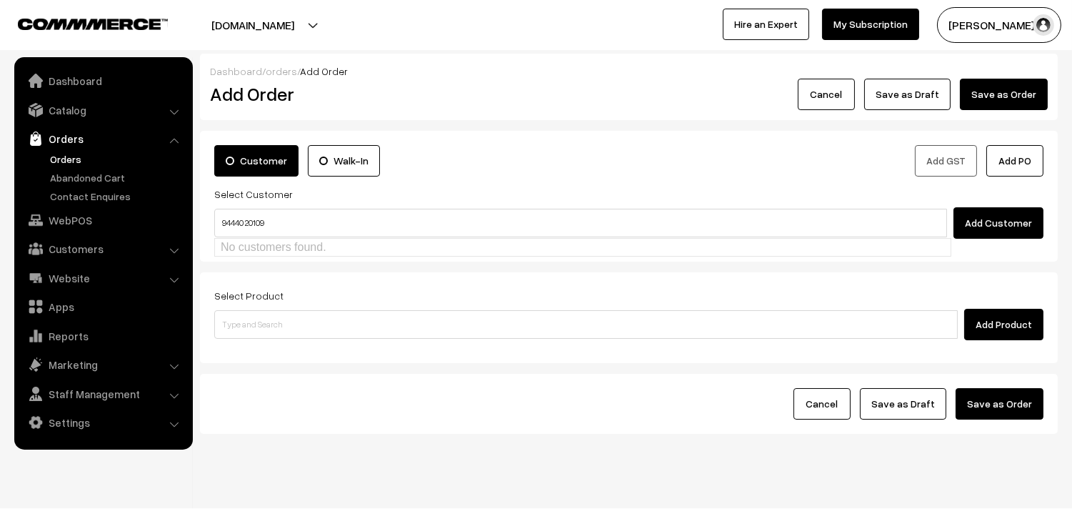
click at [250, 223] on input "94440 20109" at bounding box center [580, 223] width 733 height 29
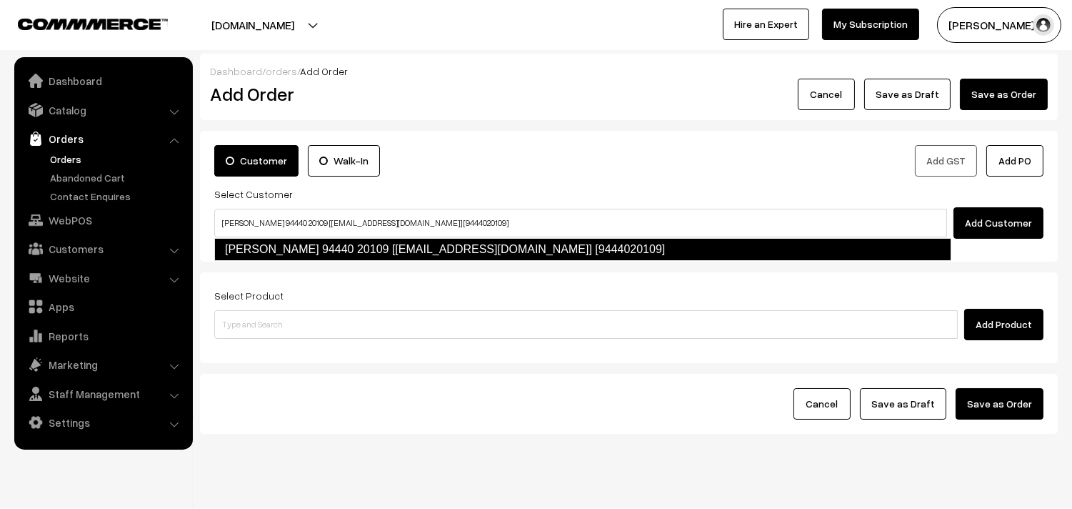
type input "[PERSON_NAME] 94440 20109 [[EMAIL_ADDRESS][DOMAIN_NAME]] [9444020109]"
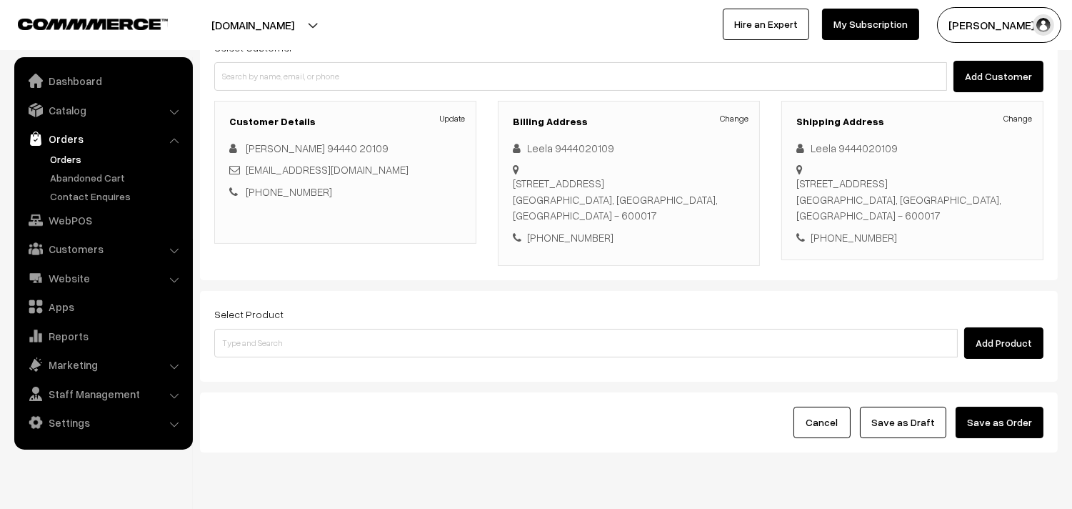
scroll to position [159, 0]
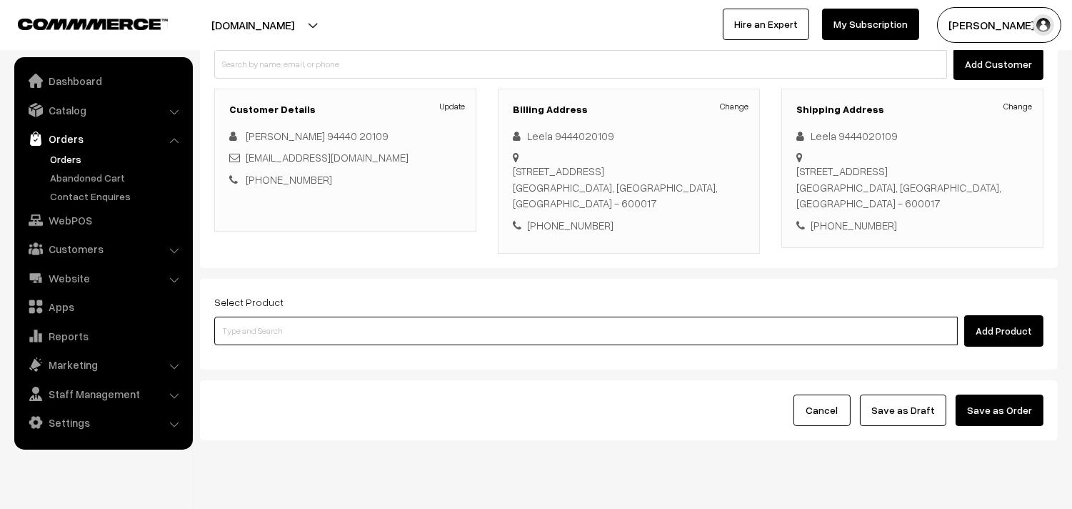
click at [394, 316] on input at bounding box center [586, 330] width 744 height 29
type input "25th Dr Chapathi (3)"
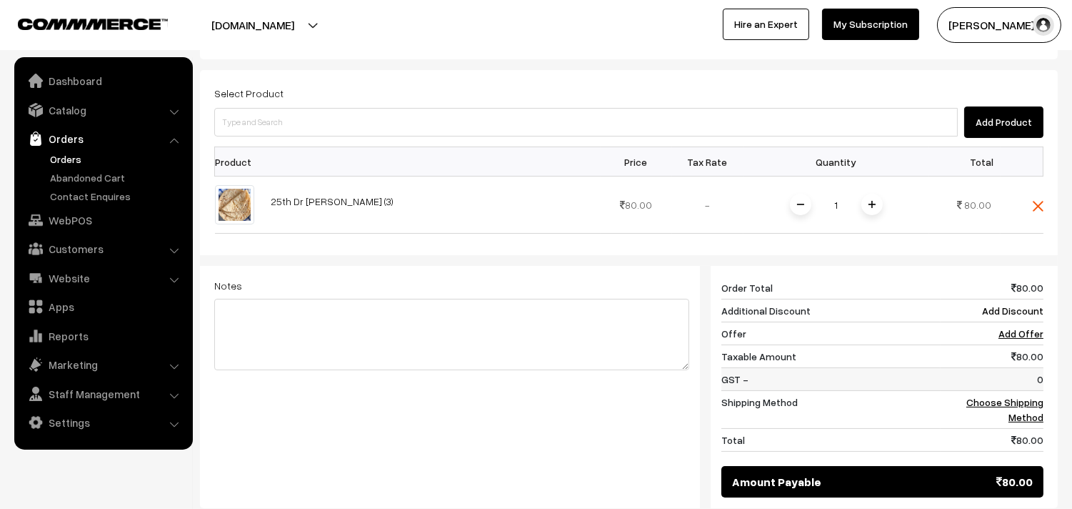
scroll to position [397, 0]
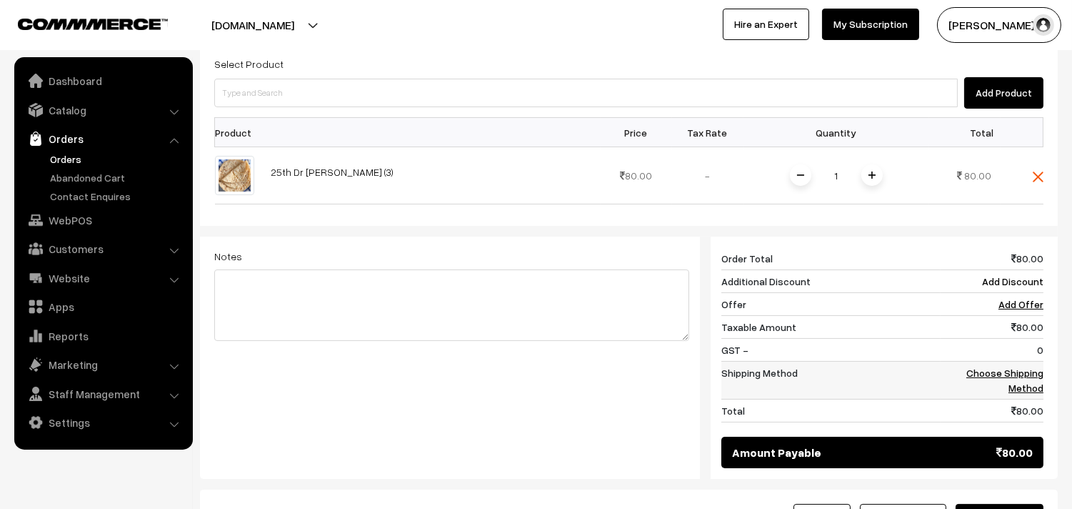
click at [1032, 367] on link "Choose Shipping Method" at bounding box center [1005, 380] width 77 height 27
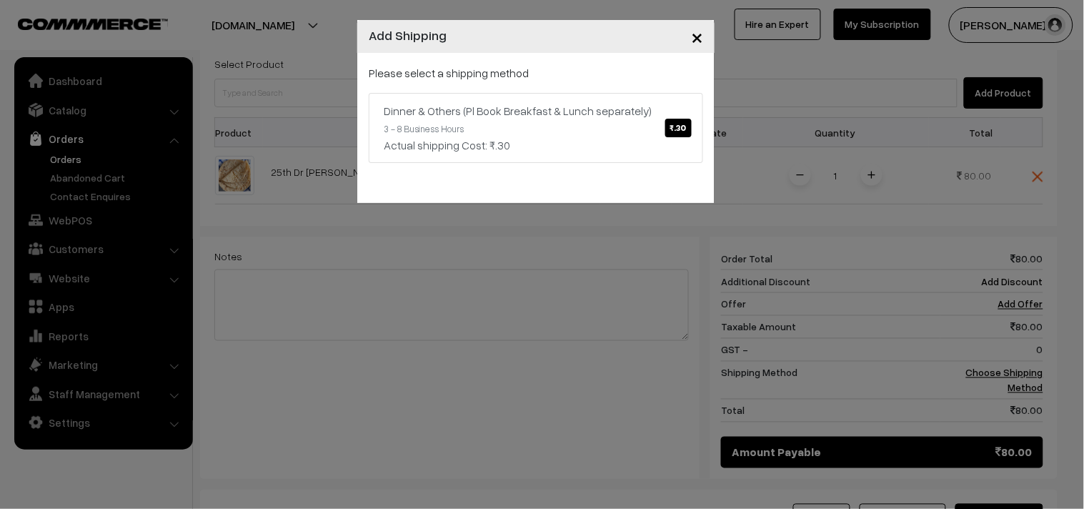
click at [453, 171] on div "Please select a shipping method Dinner & Others (Pl Book Breakfast & Lunch sepa…" at bounding box center [535, 128] width 357 height 150
click at [579, 152] on div "Actual shipping Cost: ₹.30" at bounding box center [536, 144] width 304 height 17
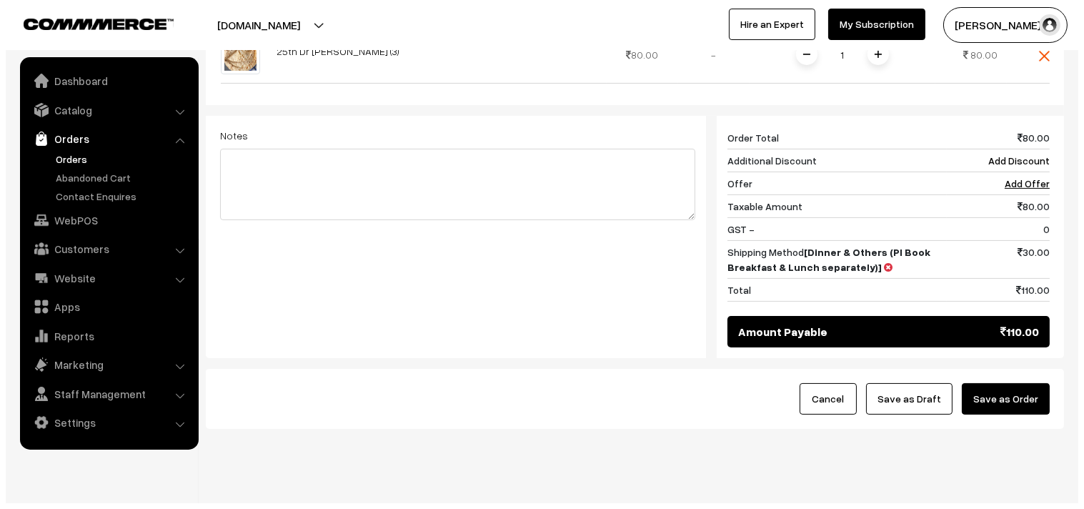
scroll to position [520, 0]
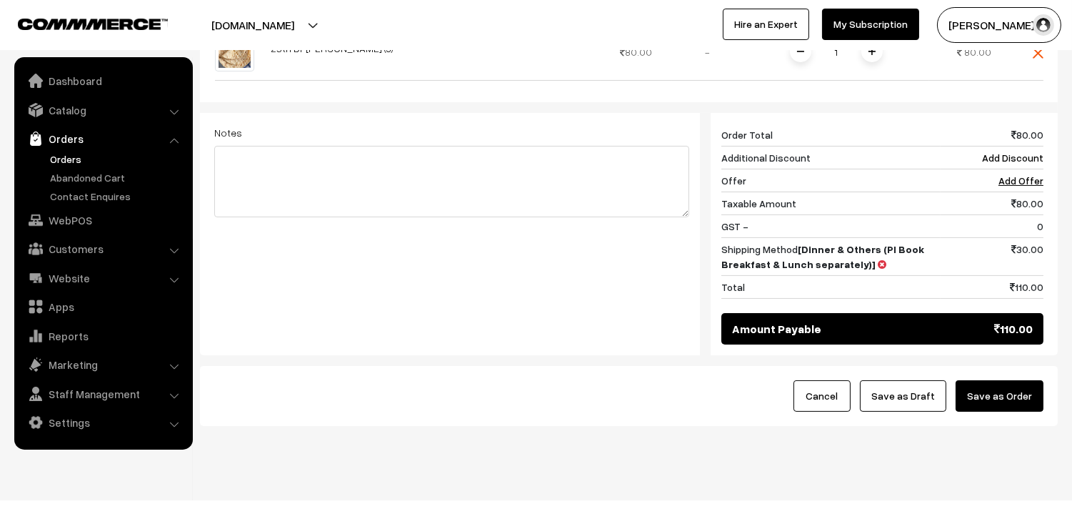
click at [1006, 380] on button "Save as Order" at bounding box center [1000, 395] width 88 height 31
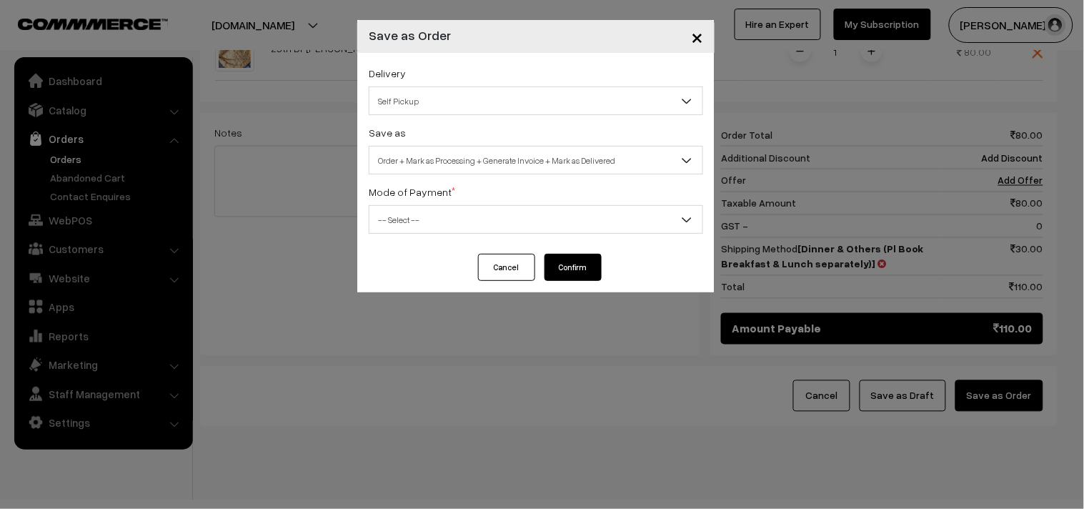
click at [516, 164] on span "Order + Mark as Processing + Generate Invoice + Mark as Delivered" at bounding box center [535, 160] width 333 height 25
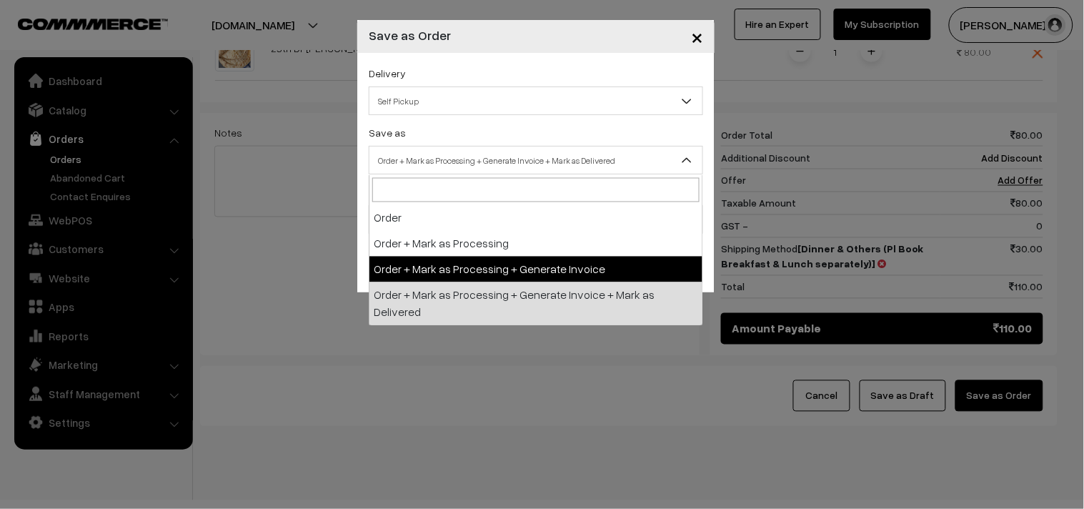
select select "3"
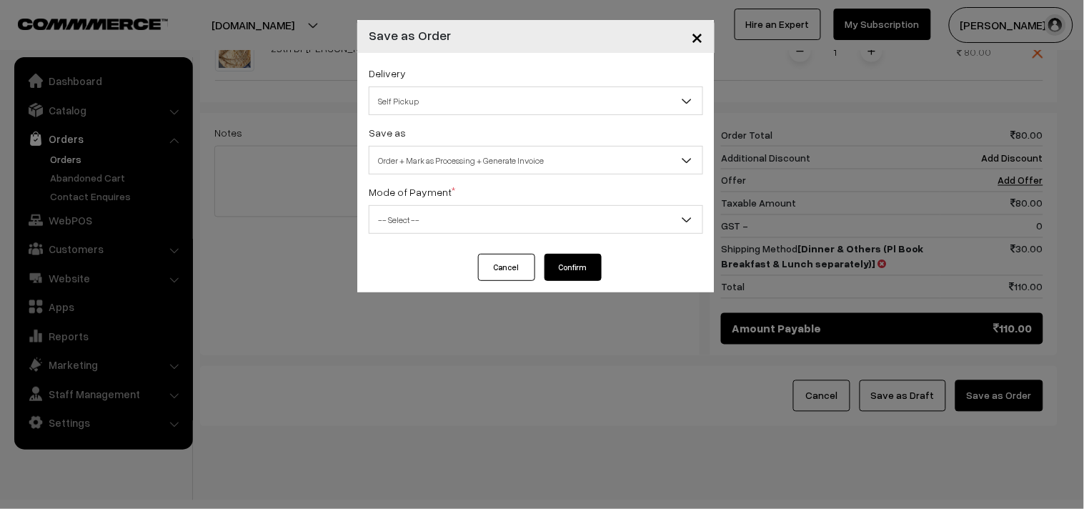
click at [437, 226] on span "-- Select --" at bounding box center [535, 219] width 333 height 25
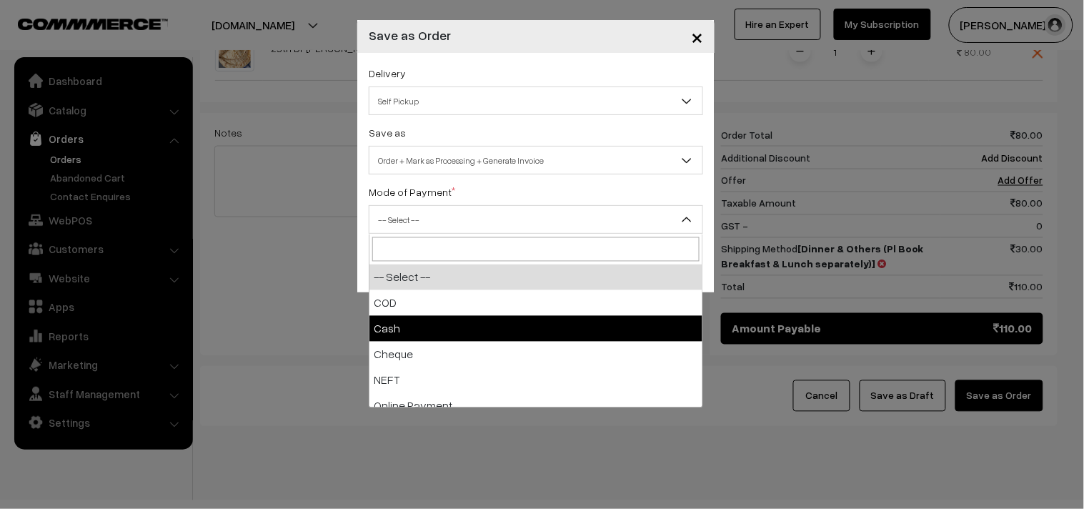
drag, startPoint x: 443, startPoint y: 317, endPoint x: 502, endPoint y: 373, distance: 80.9
select select "2"
checkbox input "true"
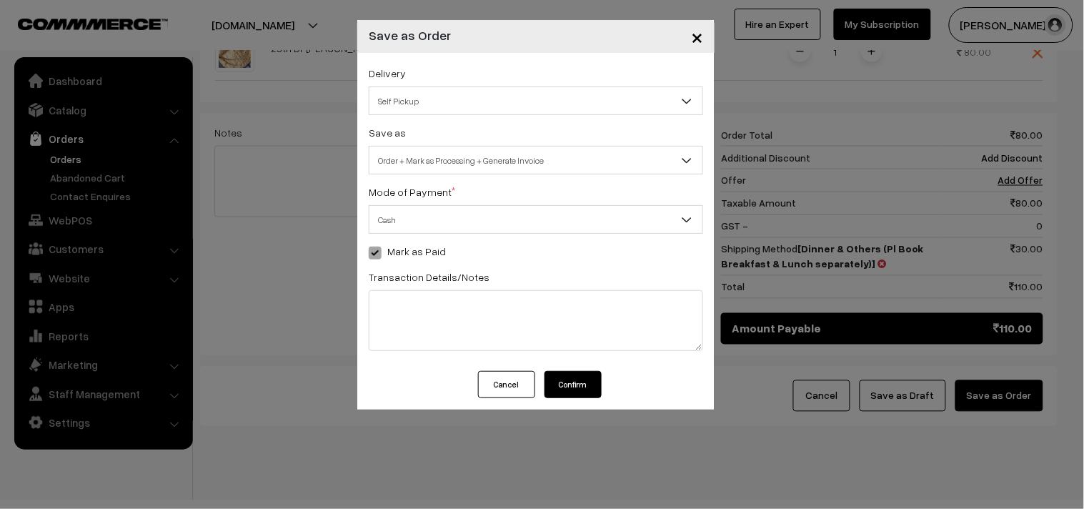
click at [576, 384] on button "Confirm" at bounding box center [572, 384] width 57 height 27
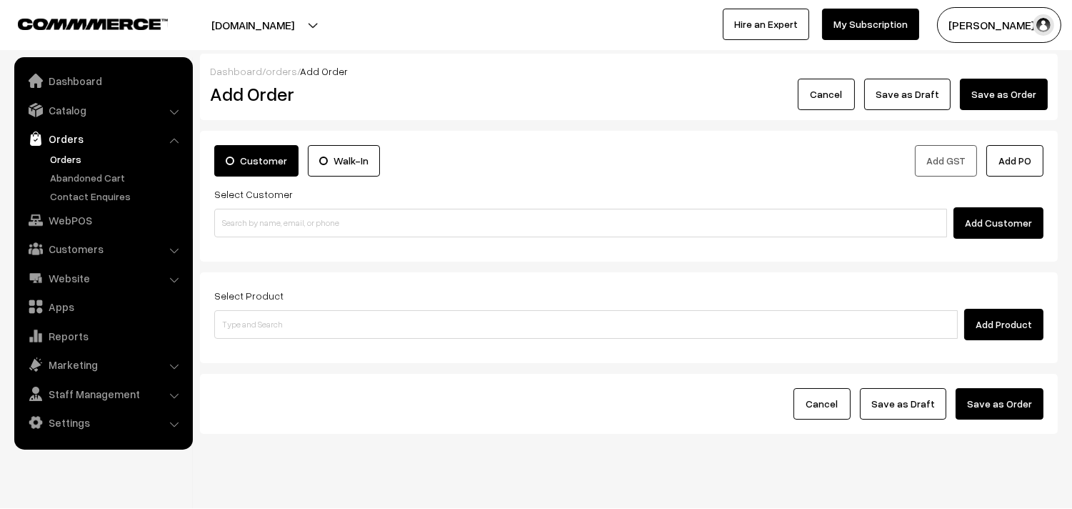
click at [67, 158] on link "Orders" at bounding box center [116, 158] width 141 height 15
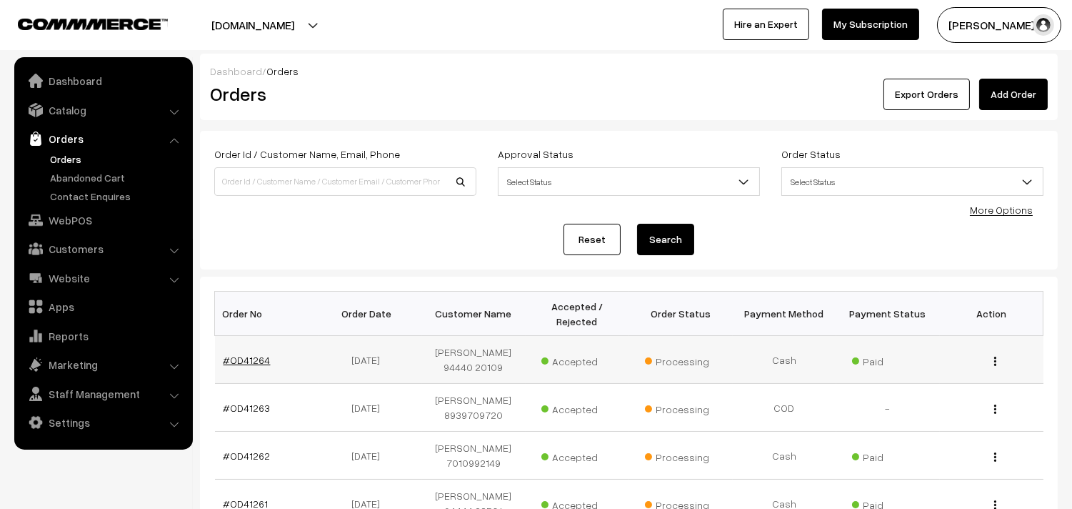
click at [247, 360] on link "#OD41264" at bounding box center [247, 360] width 47 height 12
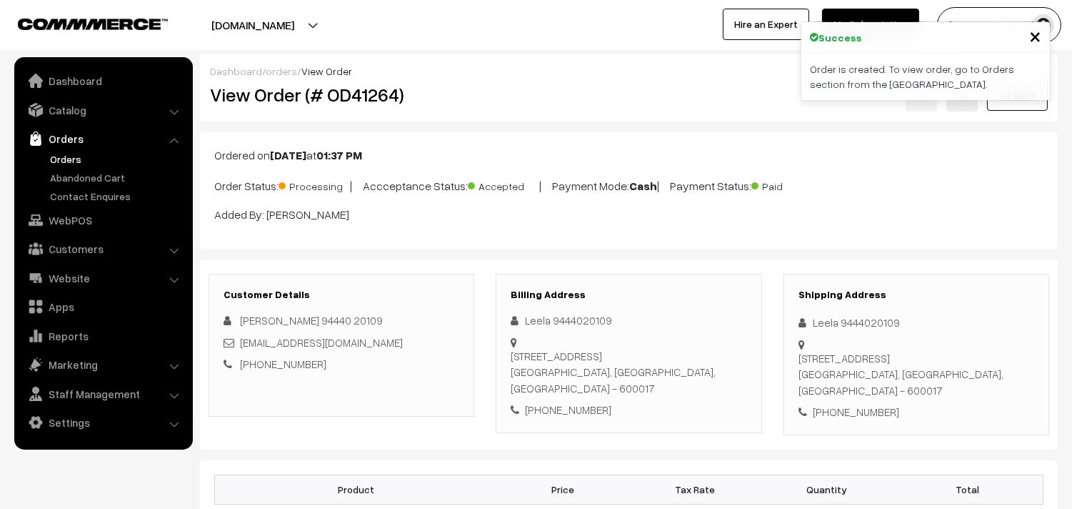
drag, startPoint x: 260, startPoint y: 93, endPoint x: 267, endPoint y: 95, distance: 7.5
click at [267, 95] on h2 "View Order (# OD41264)" at bounding box center [342, 95] width 265 height 22
copy h2 "Order (# OD41264)"
drag, startPoint x: 251, startPoint y: 93, endPoint x: 434, endPoint y: 101, distance: 182.4
click at [434, 101] on h2 "View Order (# OD41264)" at bounding box center [342, 95] width 265 height 22
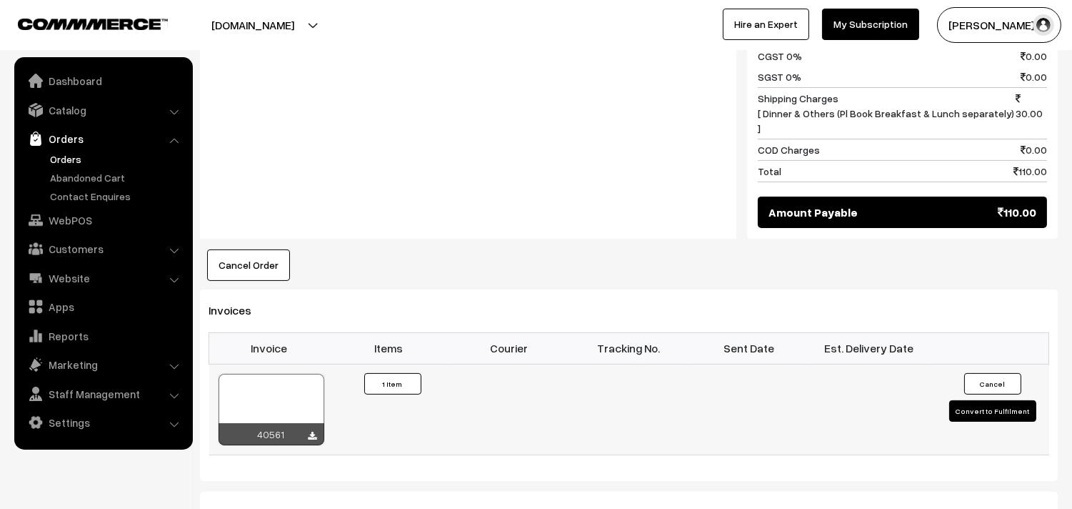
scroll to position [714, 0]
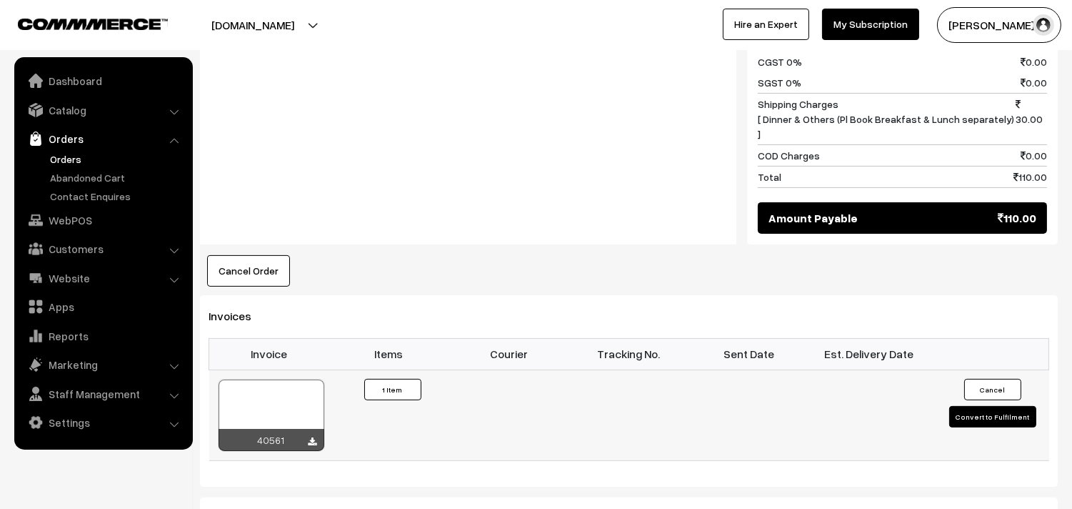
click at [296, 379] on div at bounding box center [272, 414] width 106 height 71
click at [96, 105] on link "Catalog" at bounding box center [103, 110] width 170 height 26
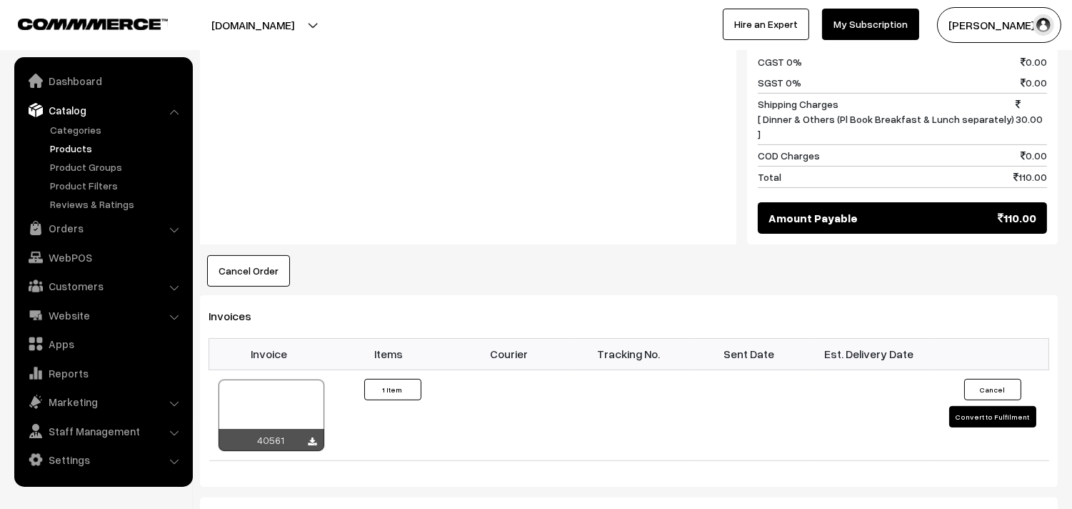
click at [90, 152] on link "Products" at bounding box center [116, 148] width 141 height 15
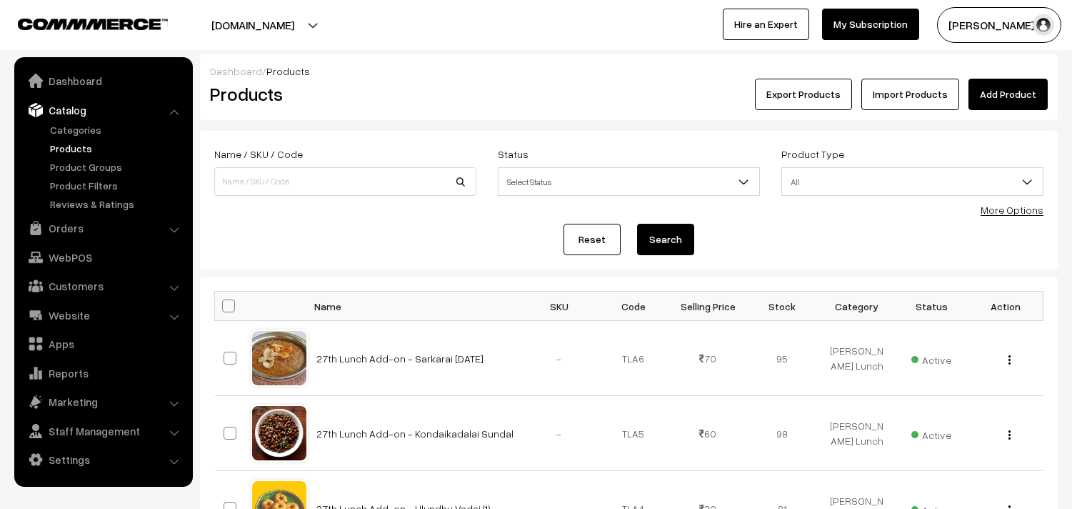
click at [1024, 209] on link "More Options" at bounding box center [1012, 210] width 63 height 12
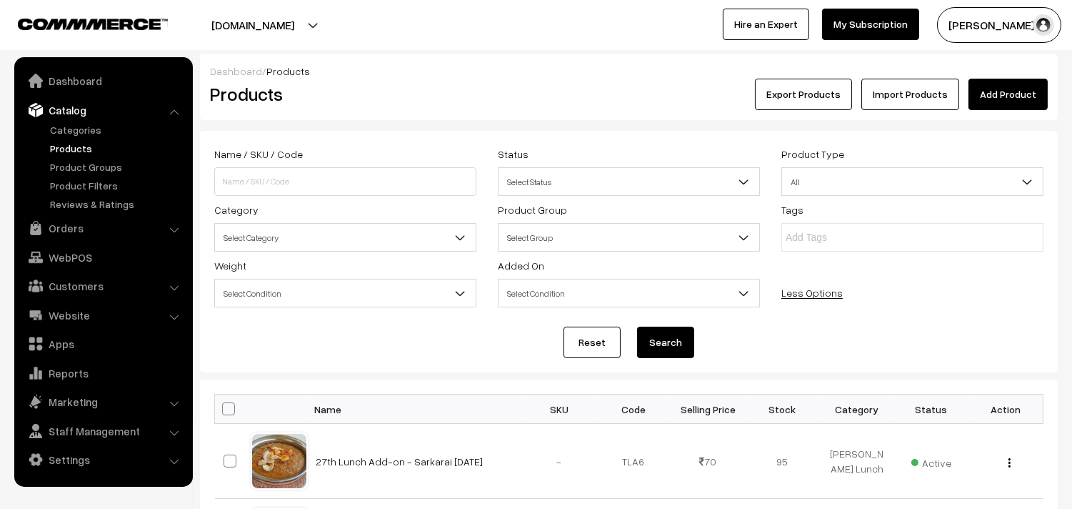
click at [281, 241] on span "Select Category" at bounding box center [345, 237] width 261 height 25
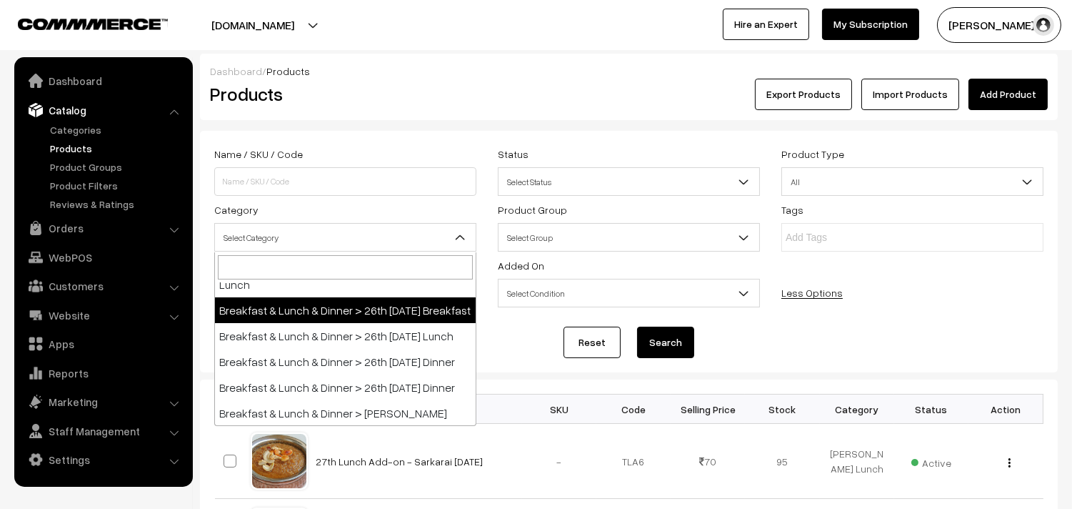
scroll to position [159, 0]
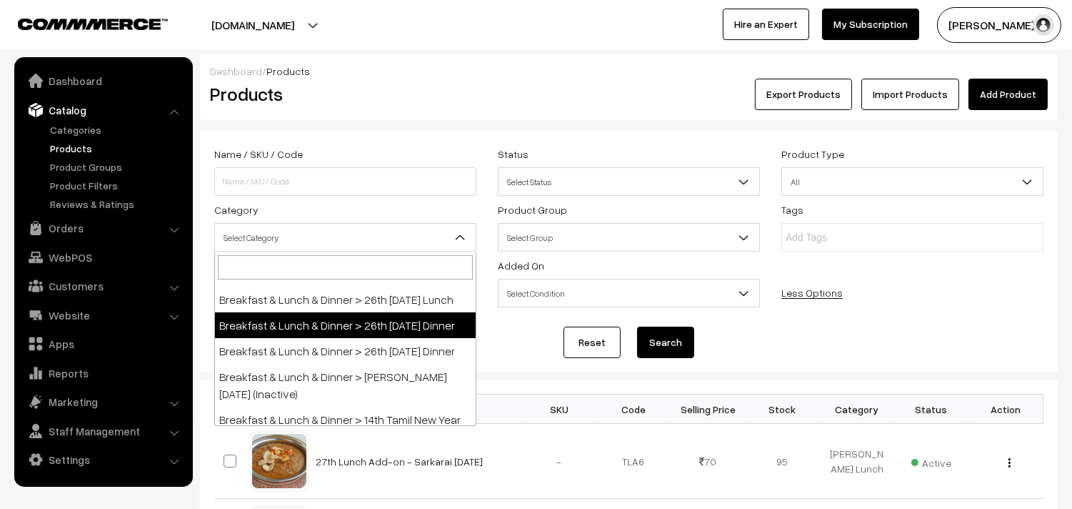
select select "68"
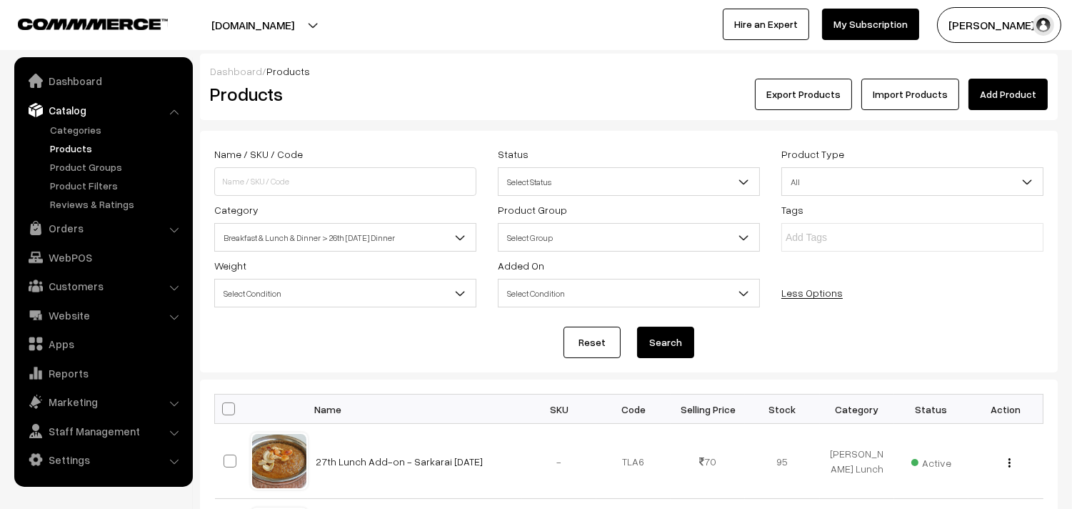
click at [672, 330] on button "Search" at bounding box center [665, 341] width 57 height 31
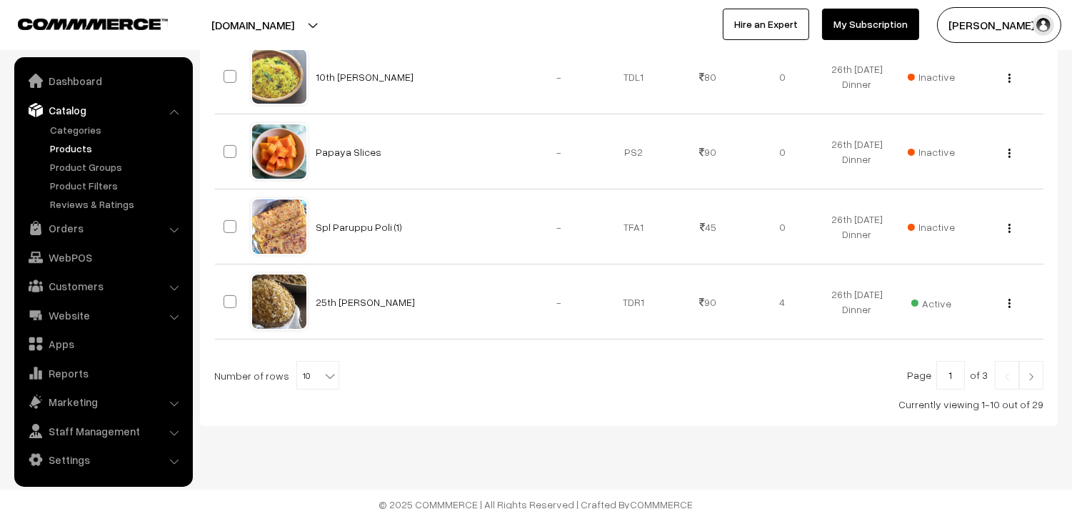
scroll to position [846, 0]
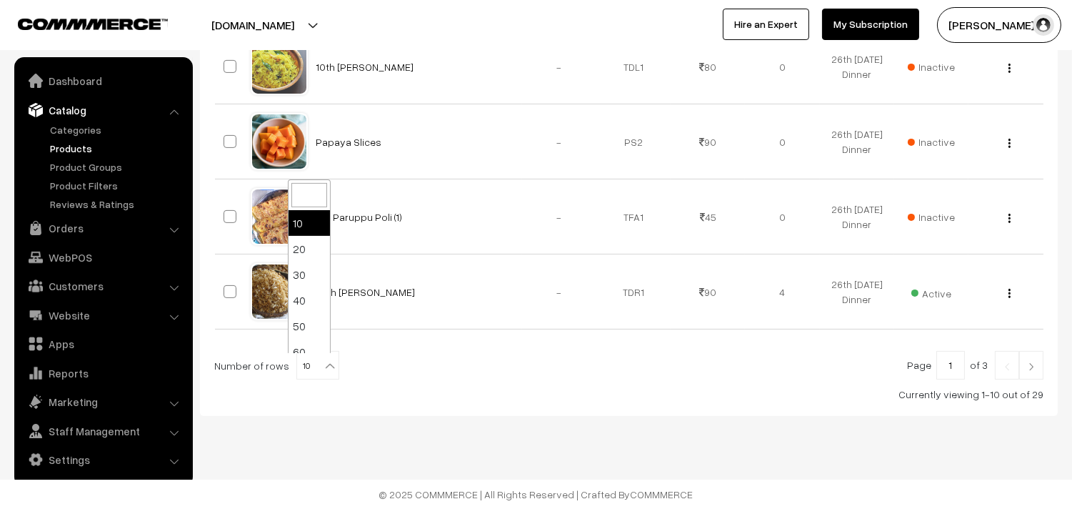
click at [323, 364] on b at bounding box center [330, 366] width 14 height 14
select select "100"
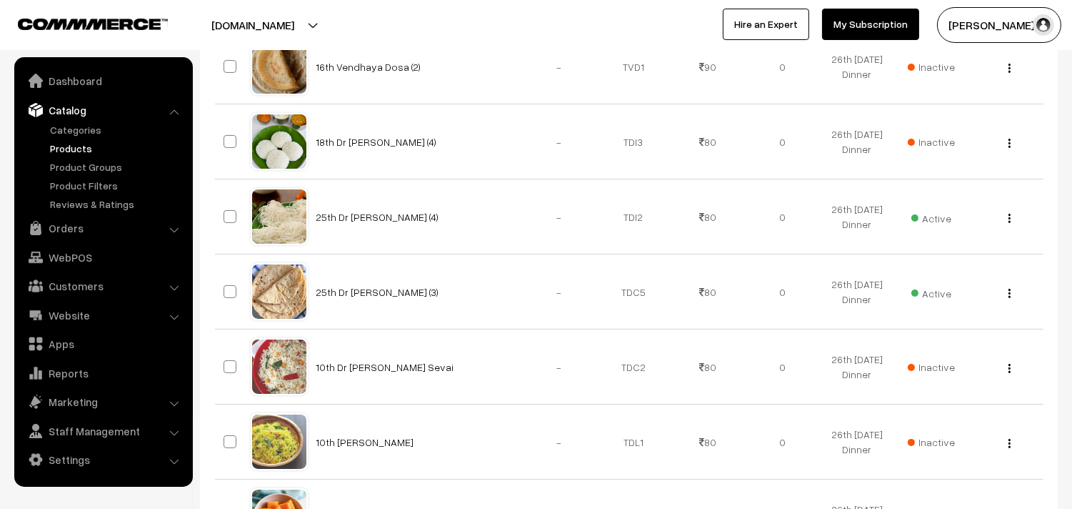
scroll to position [411, 0]
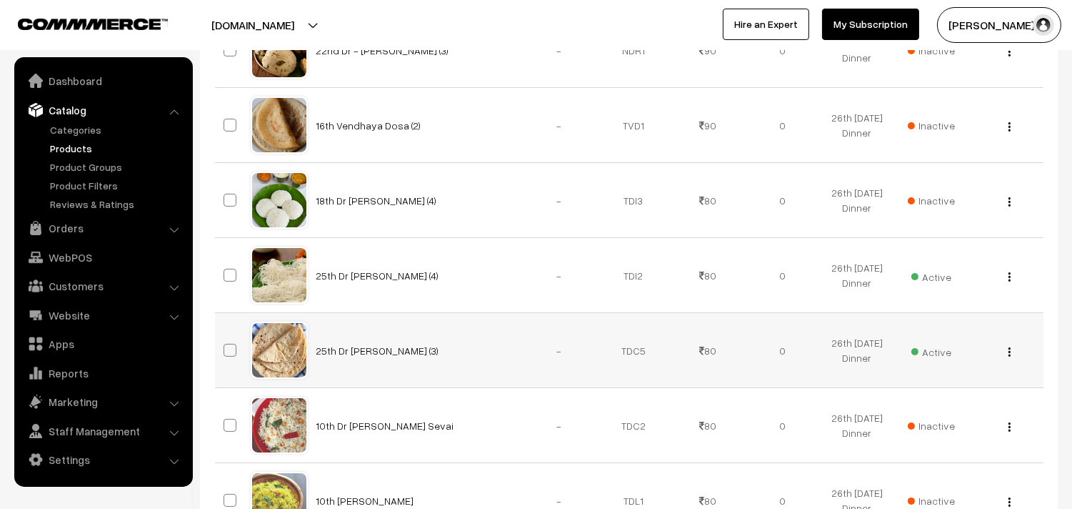
click at [1009, 348] on img "button" at bounding box center [1010, 351] width 2 height 9
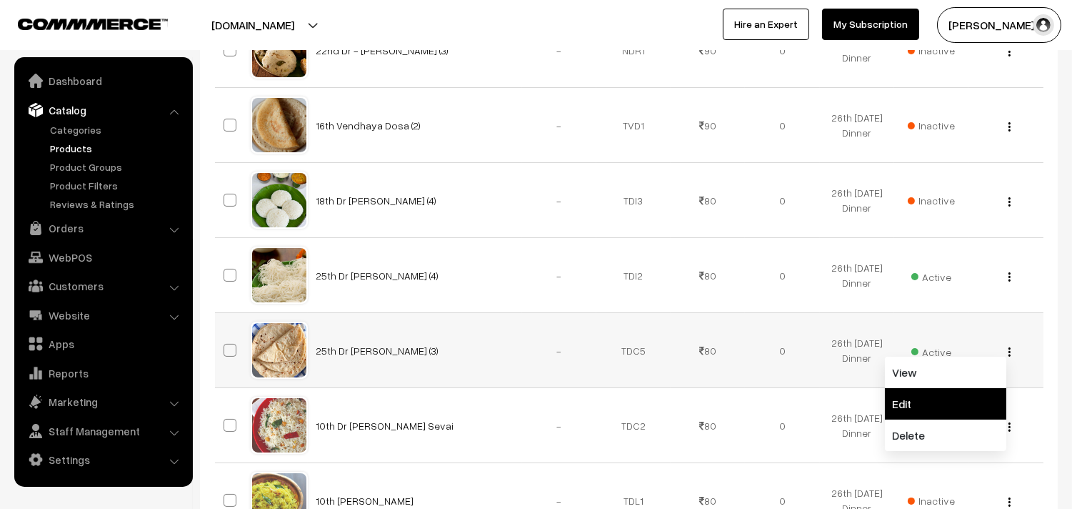
click at [936, 410] on link "Edit" at bounding box center [945, 403] width 121 height 31
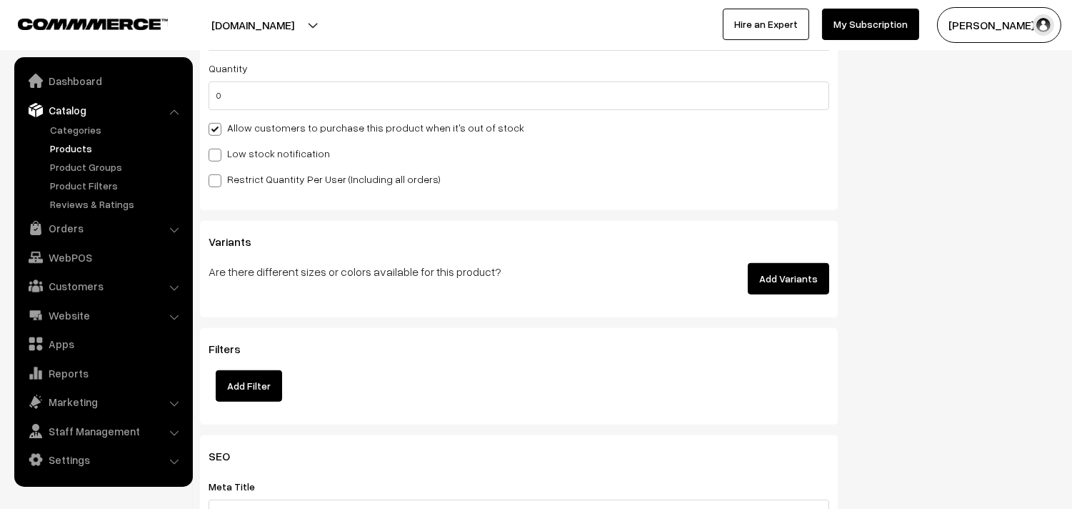
scroll to position [1508, 0]
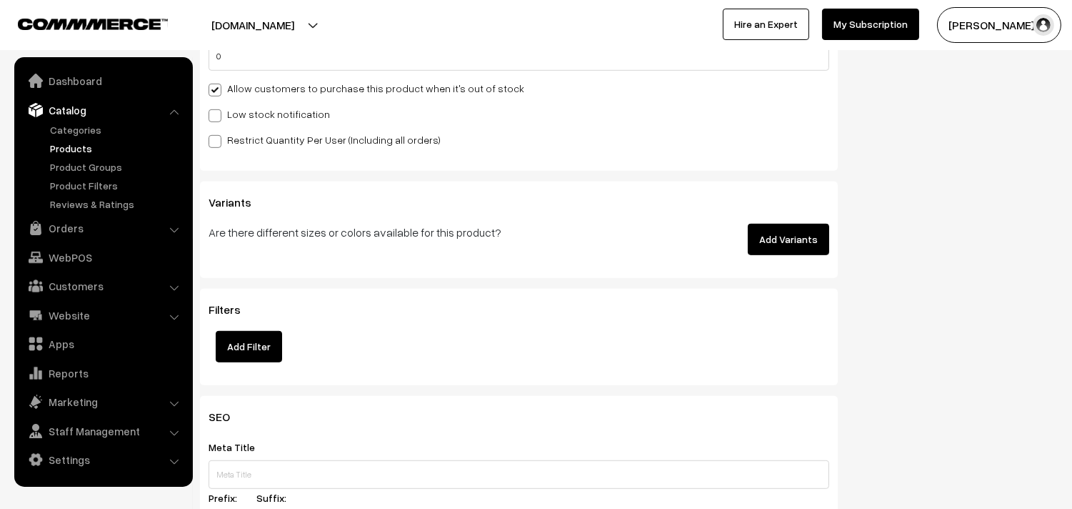
click at [253, 91] on label "Allow customers to purchase this product when it's out of stock" at bounding box center [367, 88] width 316 height 15
click at [218, 91] on input "Allow customers to purchase this product when it's out of stock" at bounding box center [213, 87] width 9 height 9
checkbox input "false"
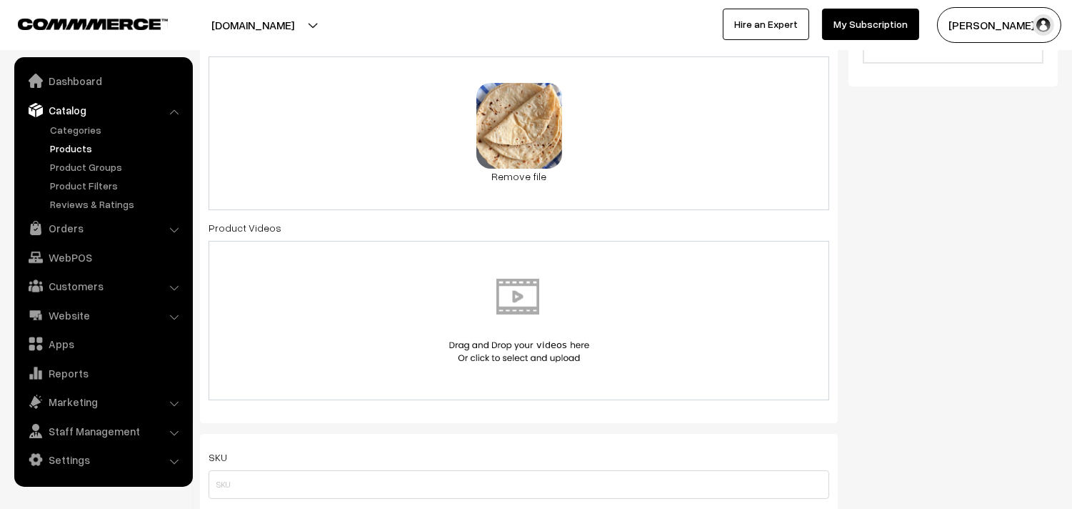
scroll to position [0, 0]
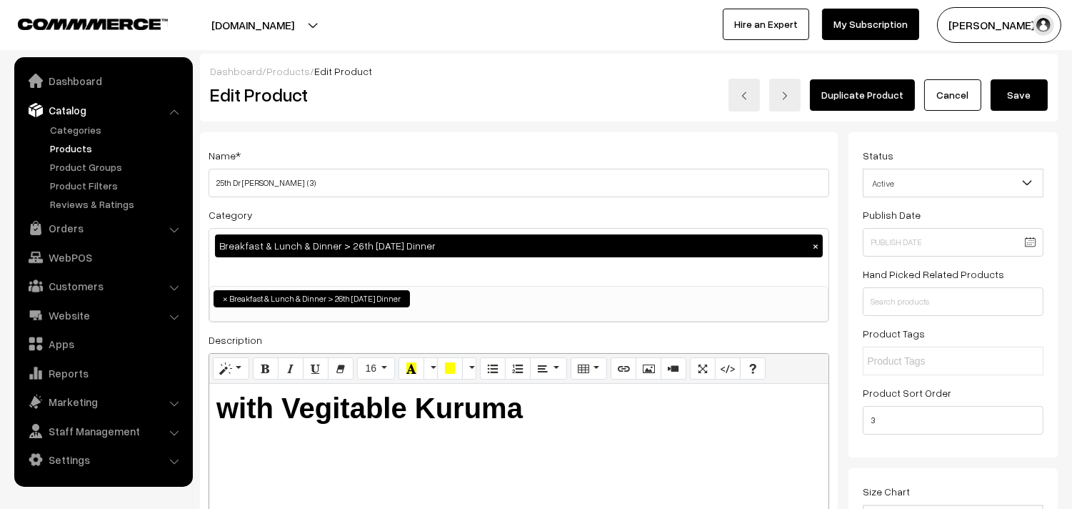
click at [1022, 87] on button "Save" at bounding box center [1019, 94] width 57 height 31
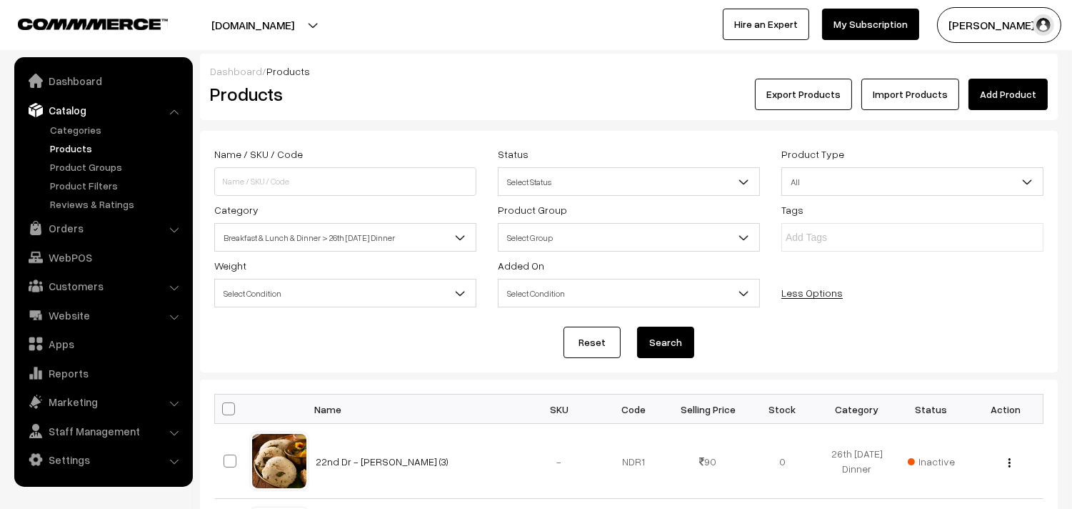
scroll to position [79, 0]
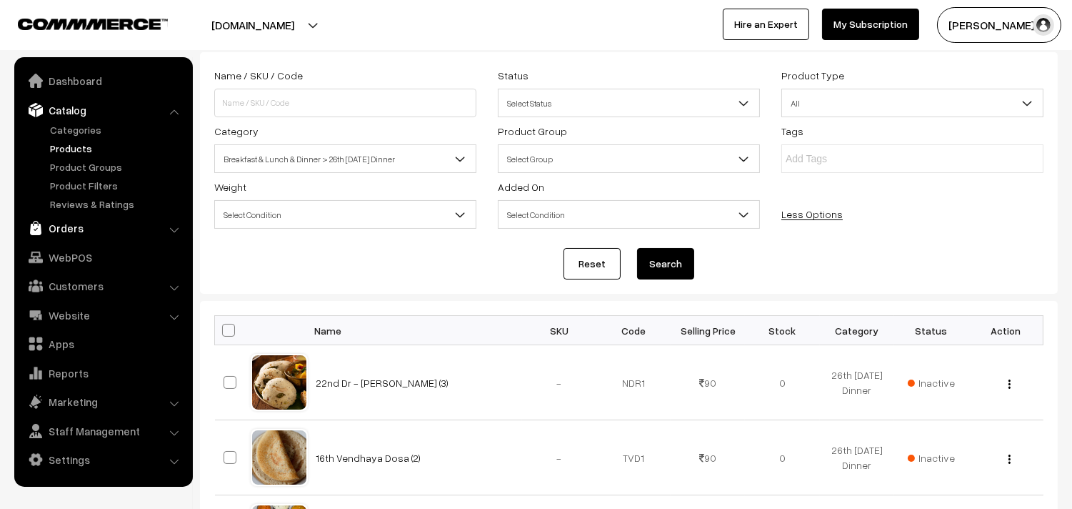
click at [79, 219] on link "Orders" at bounding box center [103, 228] width 170 height 26
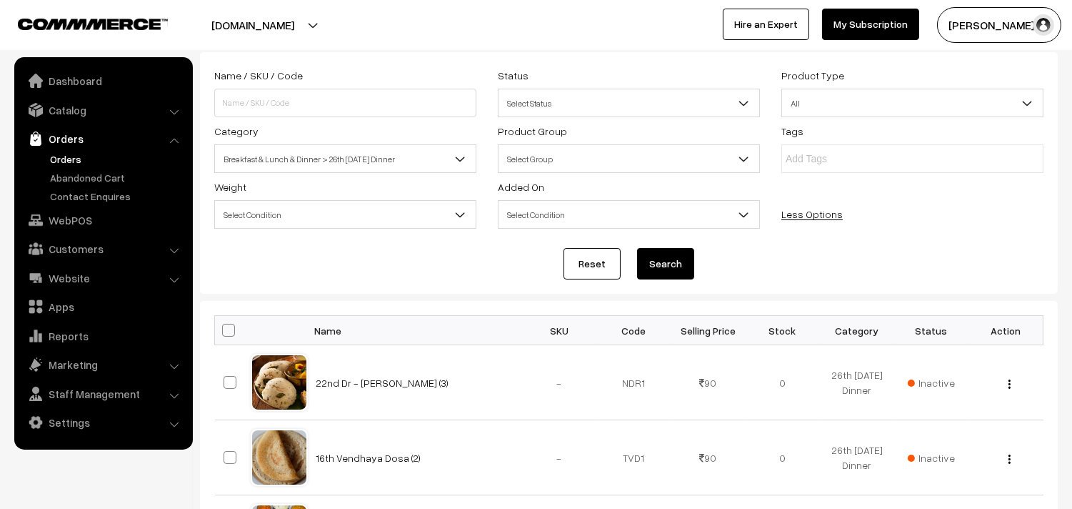
click at [89, 154] on link "Orders" at bounding box center [116, 158] width 141 height 15
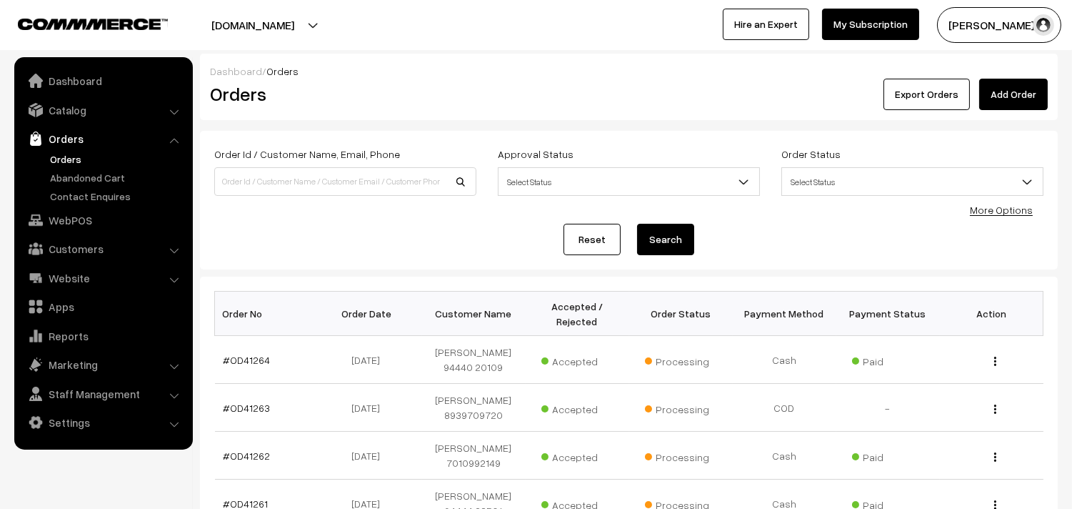
click at [76, 157] on link "Orders" at bounding box center [116, 158] width 141 height 15
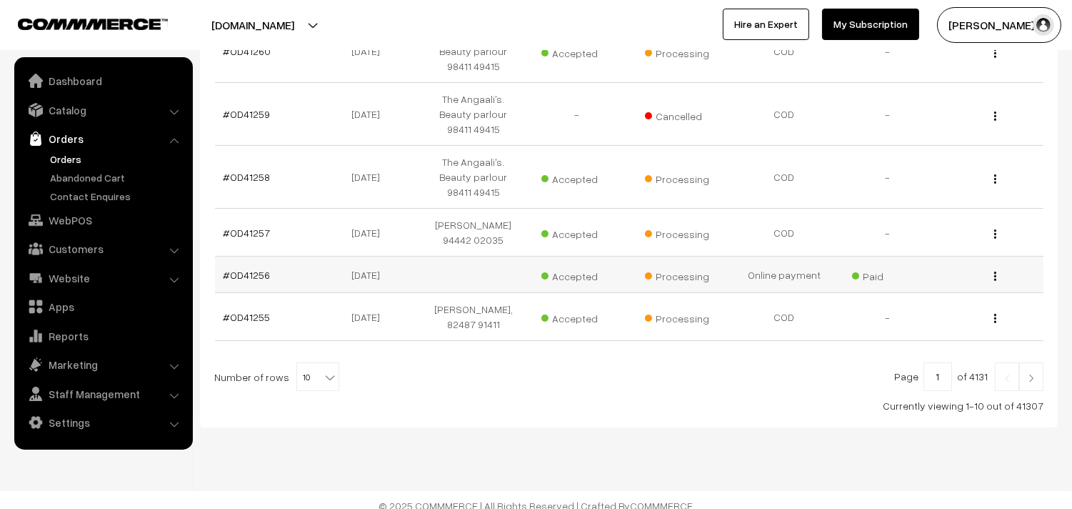
scroll to position [512, 0]
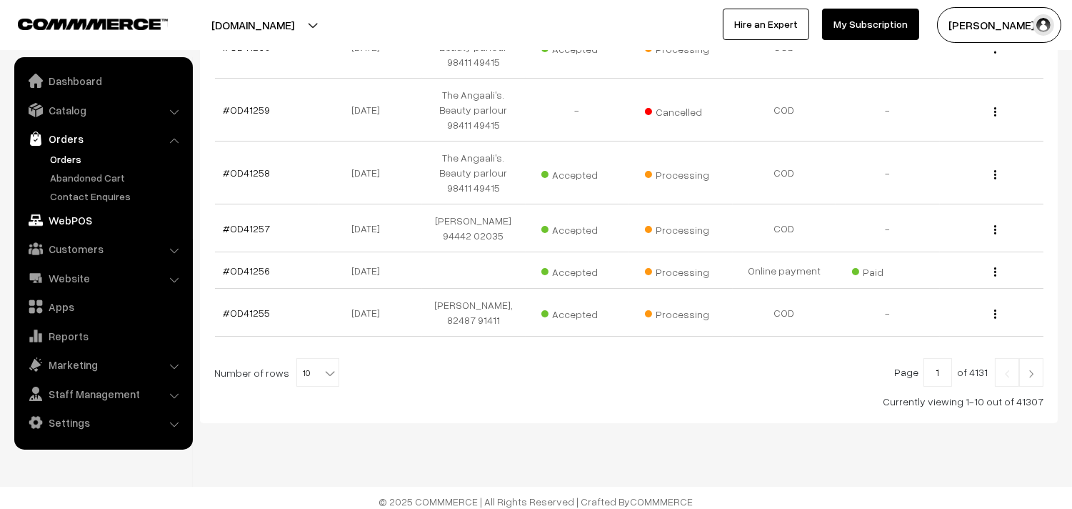
click at [68, 219] on link "WebPOS" at bounding box center [103, 220] width 170 height 26
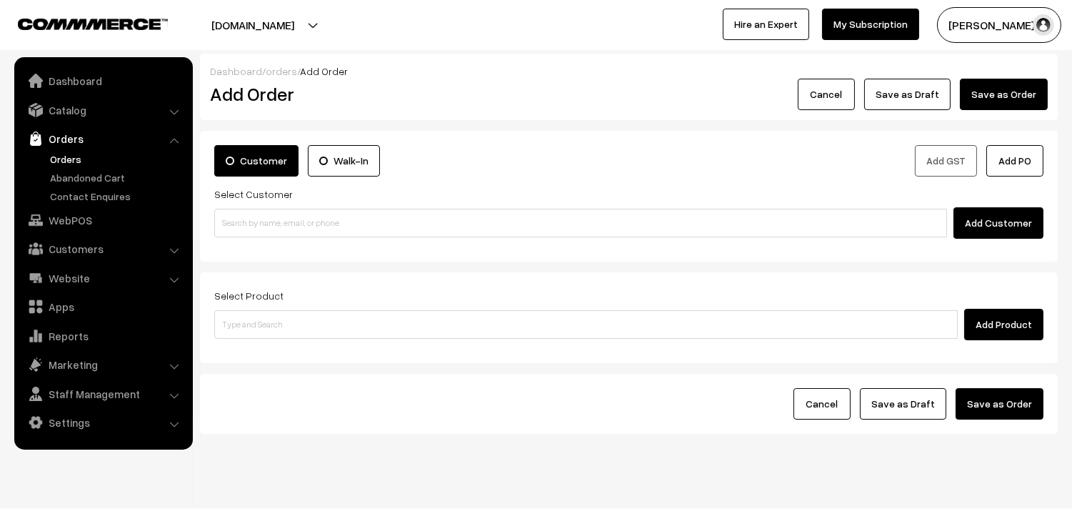
click at [311, 220] on input at bounding box center [580, 223] width 733 height 29
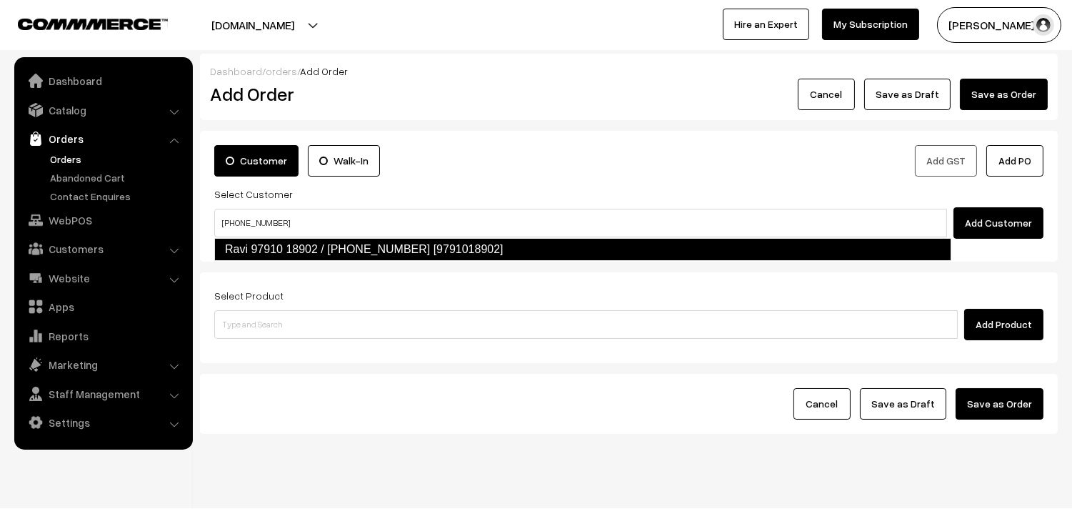
click at [284, 252] on link "Ravi 97910 18902 / +971 50 450 6283 97910 20892 [9791018902]" at bounding box center [582, 249] width 737 height 23
type input "+971 50 450 6283"
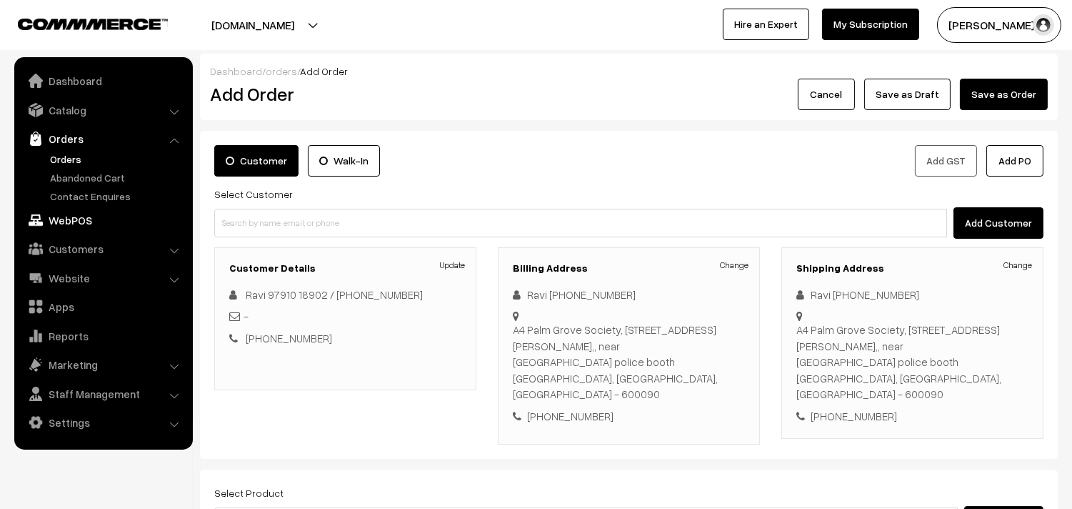
click at [86, 216] on link "WebPOS" at bounding box center [103, 220] width 170 height 26
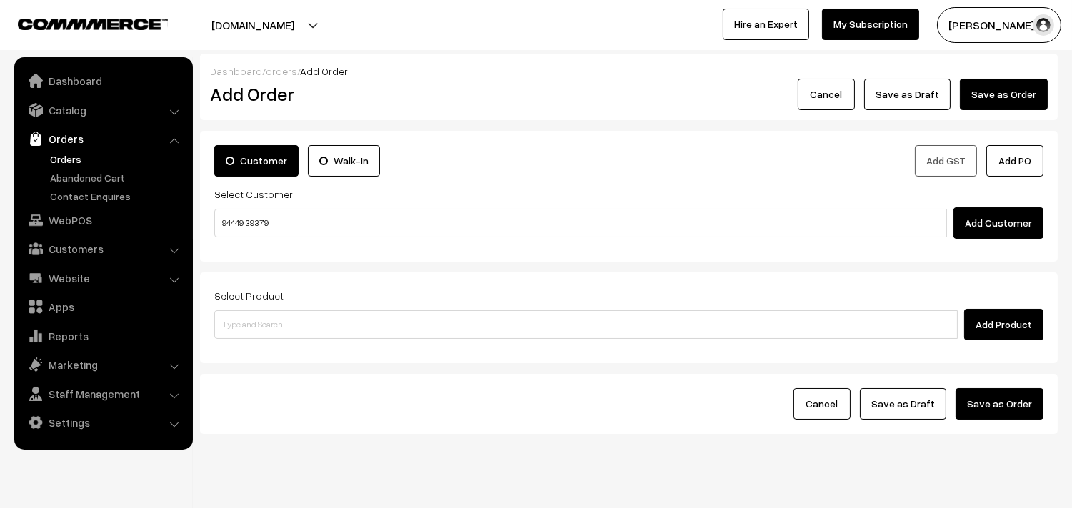
click at [260, 214] on input "94449 39379" at bounding box center [580, 223] width 733 height 29
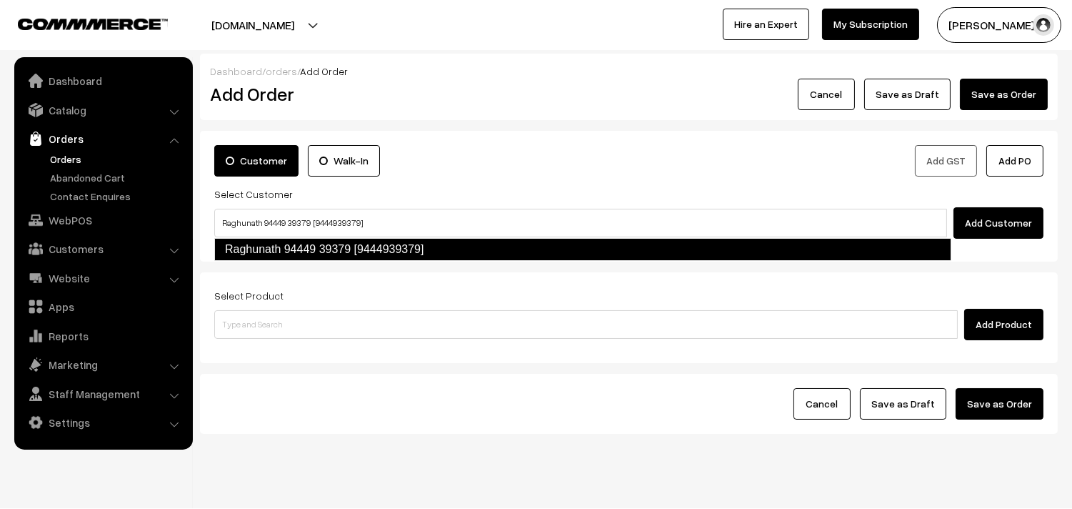
type input "Raghunath 94449 39379 [9444939379]"
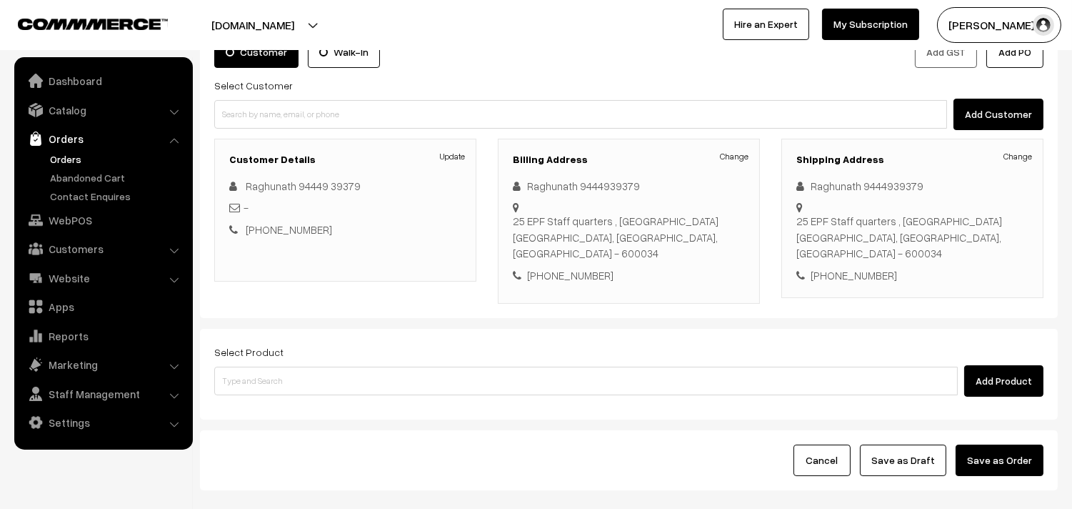
scroll to position [194, 0]
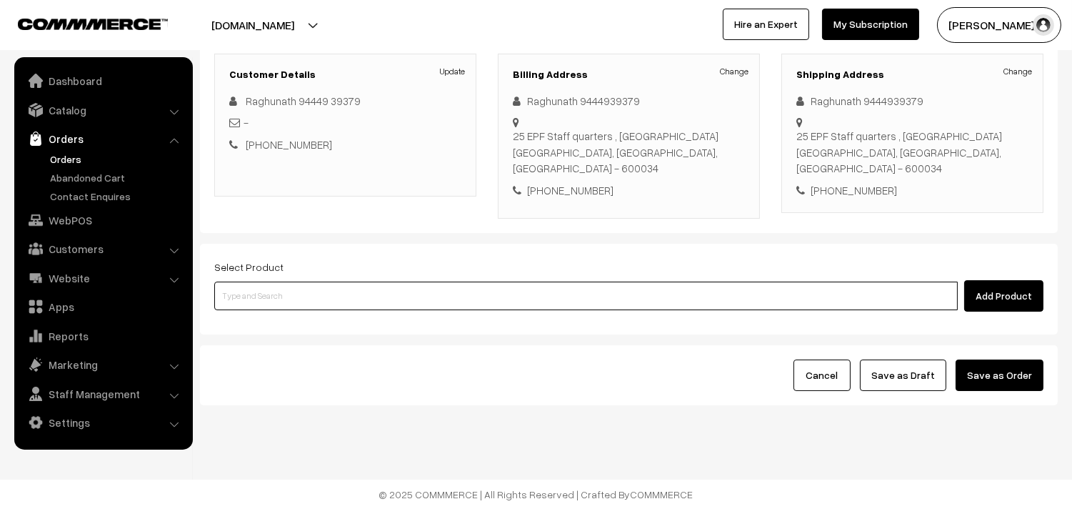
click at [319, 294] on input at bounding box center [586, 295] width 744 height 29
type input "o"
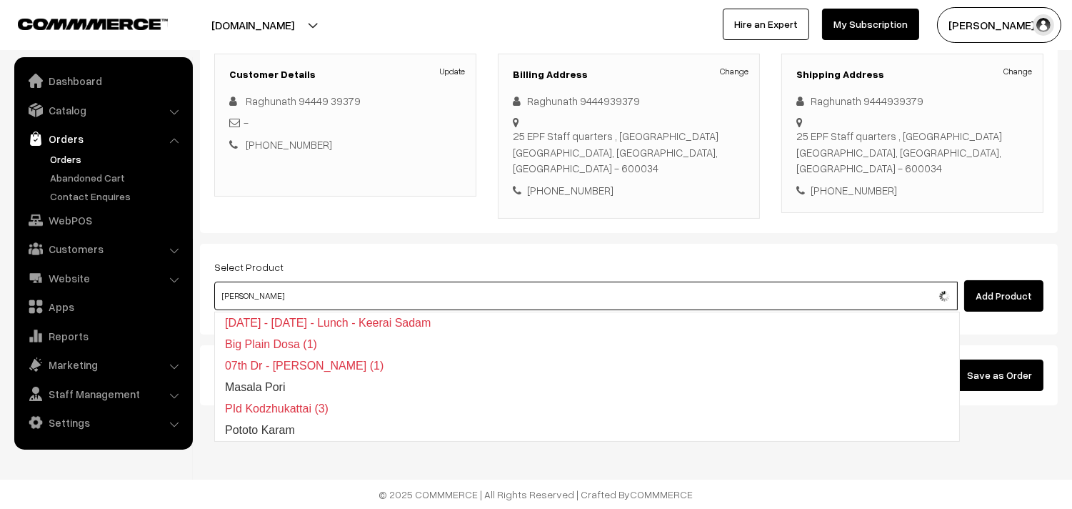
type input "Poorna Kozhukattai (3)"
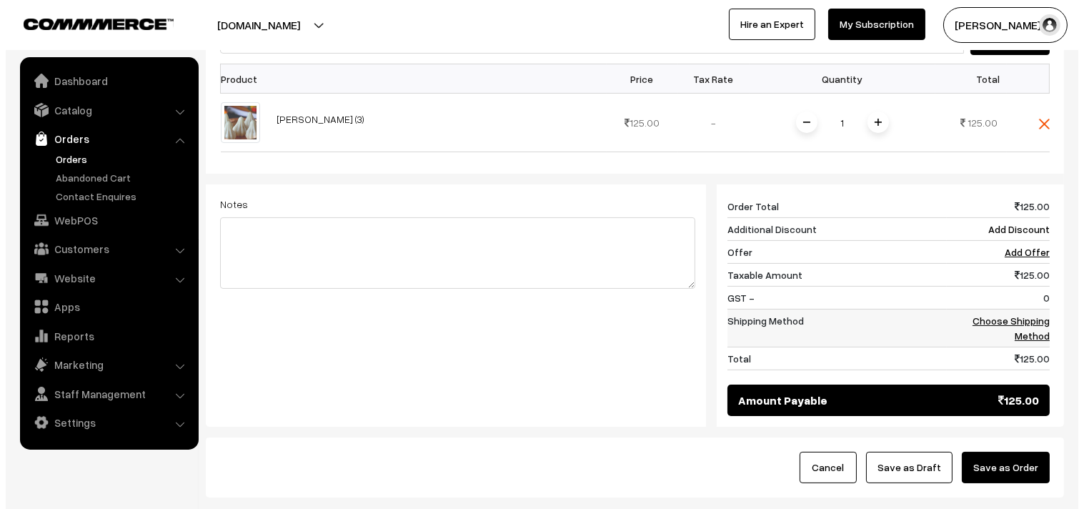
scroll to position [512, 0]
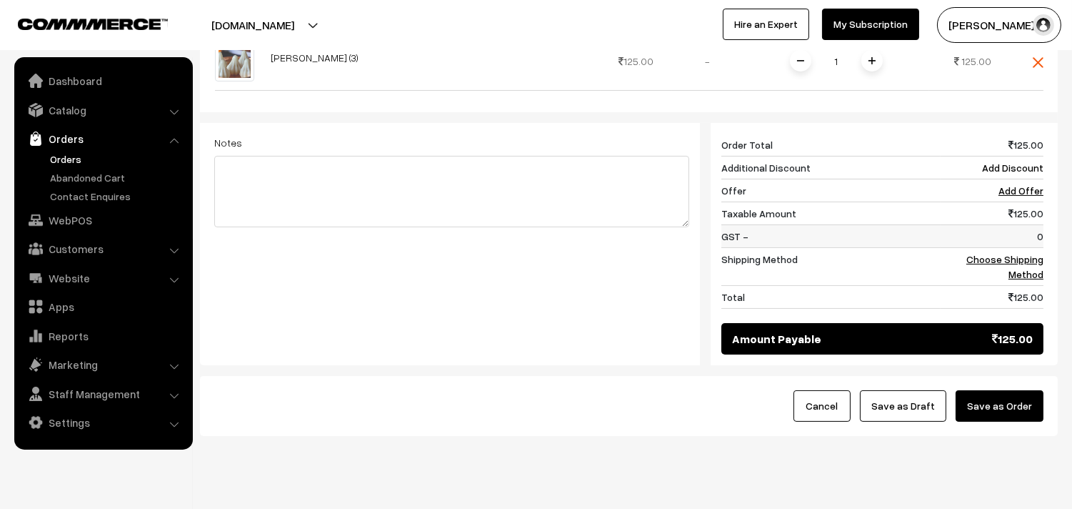
click at [1042, 246] on td "0" at bounding box center [992, 235] width 103 height 23
click at [1013, 266] on td "Choose Shipping Method" at bounding box center [992, 266] width 103 height 38
click at [1005, 262] on link "Choose Shipping Method" at bounding box center [1005, 266] width 77 height 27
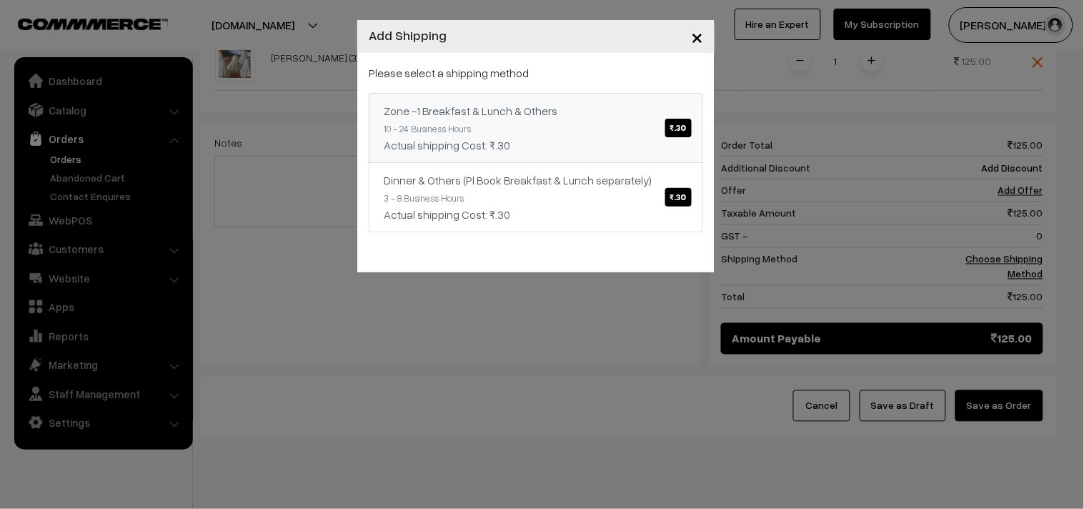
click at [532, 109] on div "Zone -1 Breakfast & Lunch & Others ₹.30" at bounding box center [536, 110] width 304 height 17
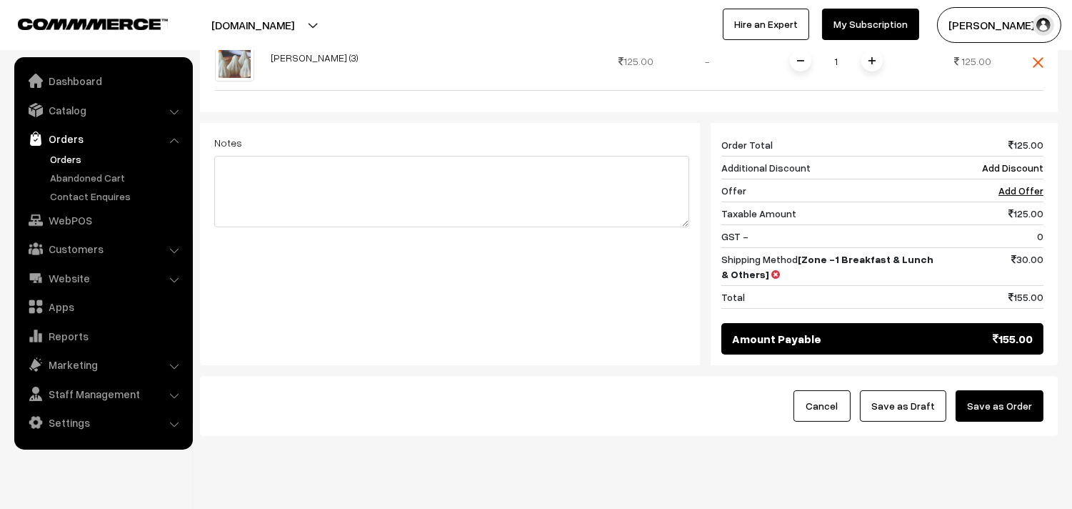
click at [1004, 422] on button "Save as Order" at bounding box center [1000, 405] width 88 height 31
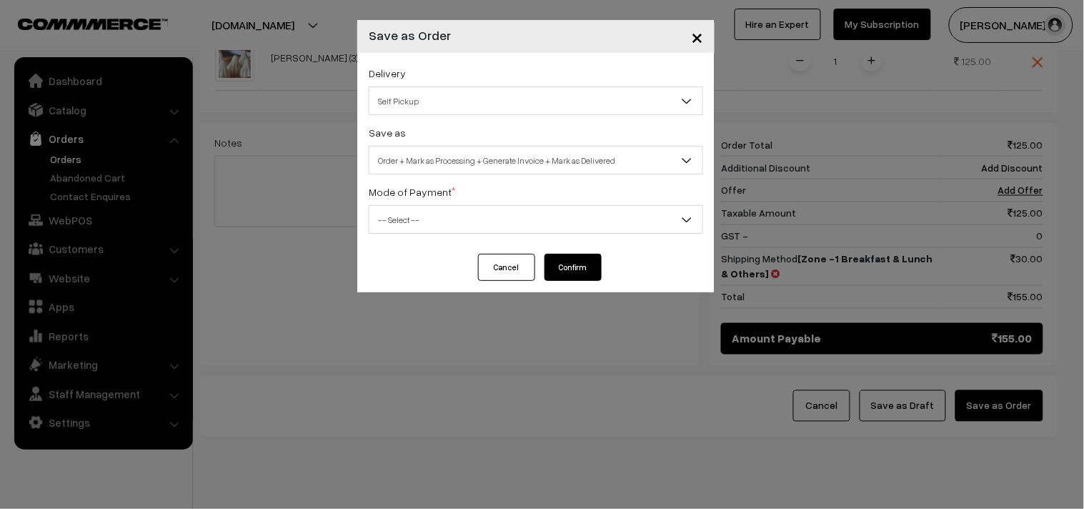
click at [519, 241] on div "Delivery Self Pickup Zone -1 Breakfast & Lunch & Others (₹30) (10 - 24 Business…" at bounding box center [535, 153] width 357 height 201
click at [487, 231] on span "-- Select --" at bounding box center [535, 219] width 333 height 25
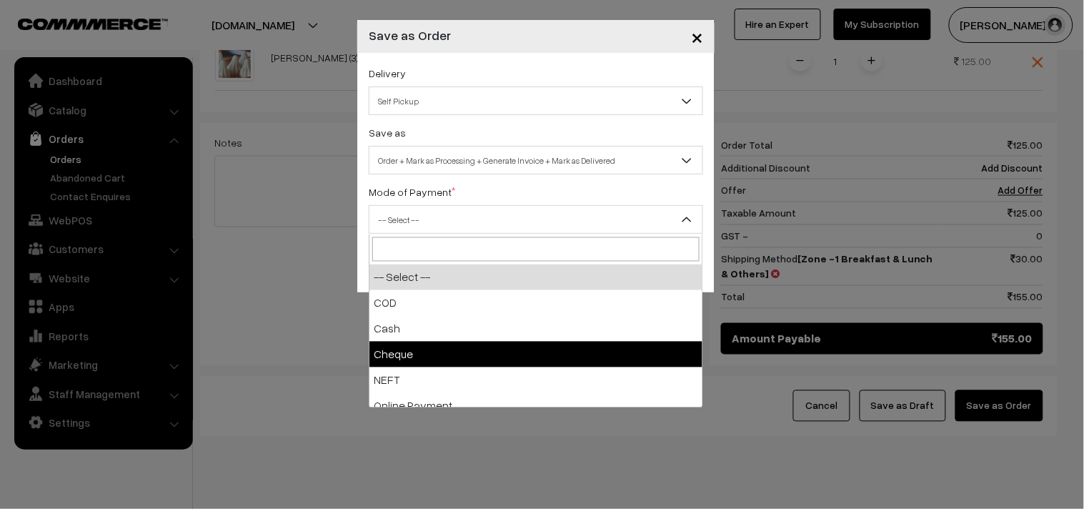
drag, startPoint x: 446, startPoint y: 340, endPoint x: 452, endPoint y: 333, distance: 9.1
select select "2"
checkbox input "true"
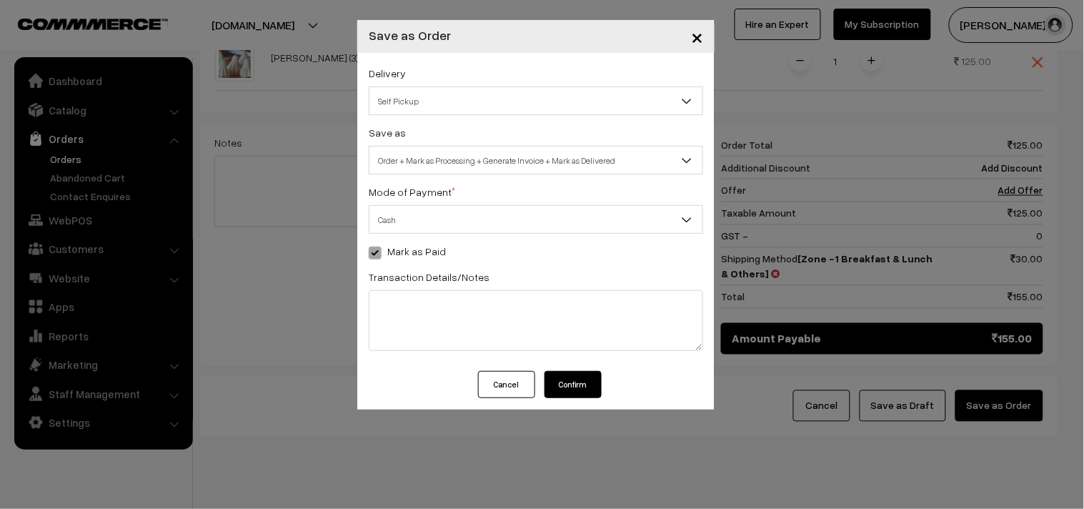
drag, startPoint x: 467, startPoint y: 186, endPoint x: 469, endPoint y: 176, distance: 10.8
click at [468, 186] on div "Mode of Payment * -- Select -- COD Cash Cheque NEFT Online Payment DD Others" at bounding box center [536, 208] width 334 height 51
click at [472, 166] on span "Order + Mark as Processing + Generate Invoice + Mark as Delivered" at bounding box center [535, 160] width 333 height 25
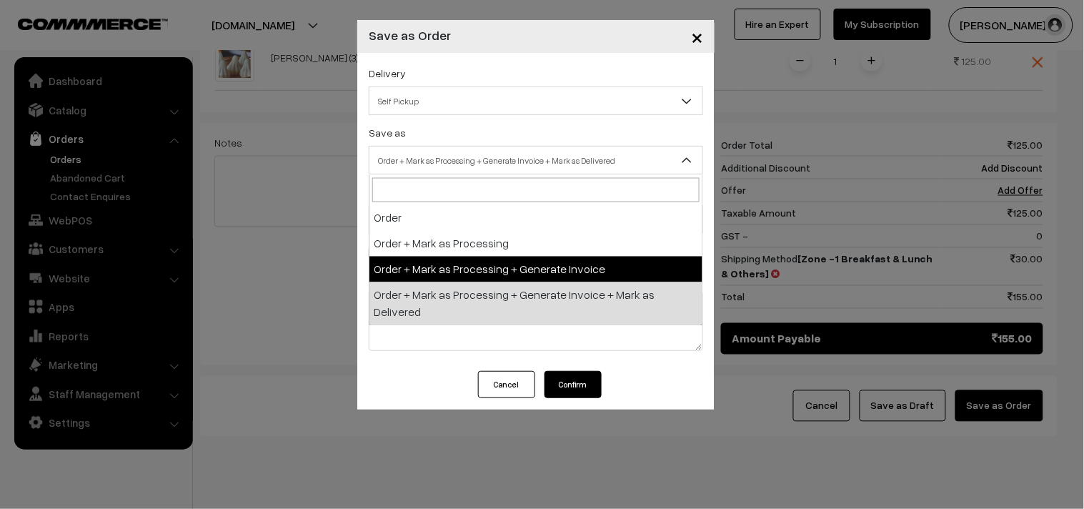
select select "3"
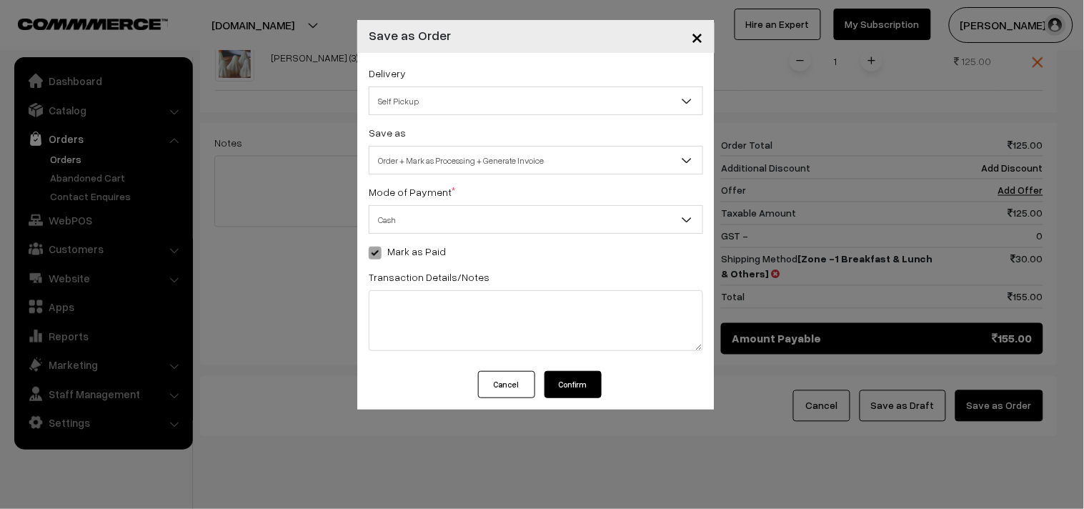
click at [569, 382] on button "Confirm" at bounding box center [572, 384] width 57 height 27
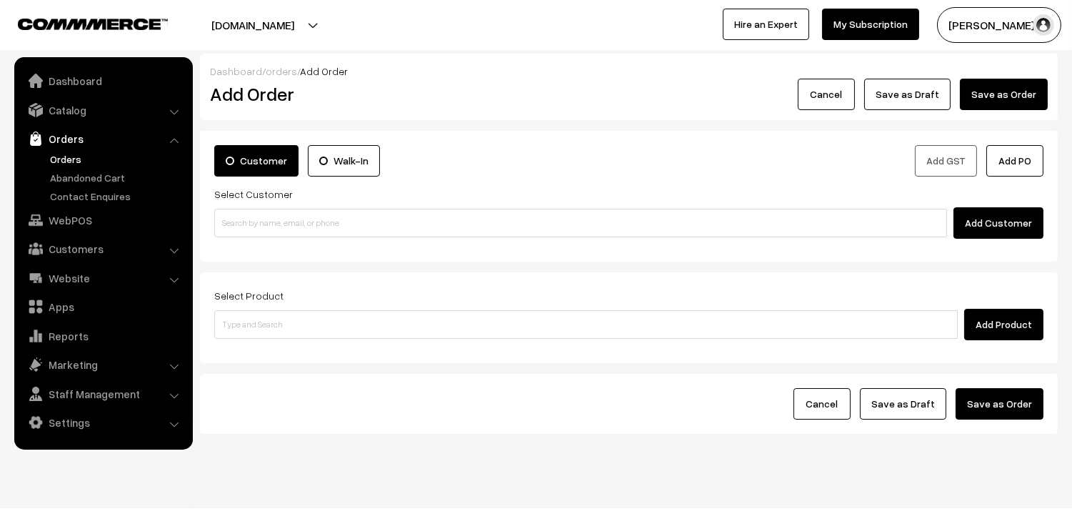
click at [66, 159] on link "Orders" at bounding box center [116, 158] width 141 height 15
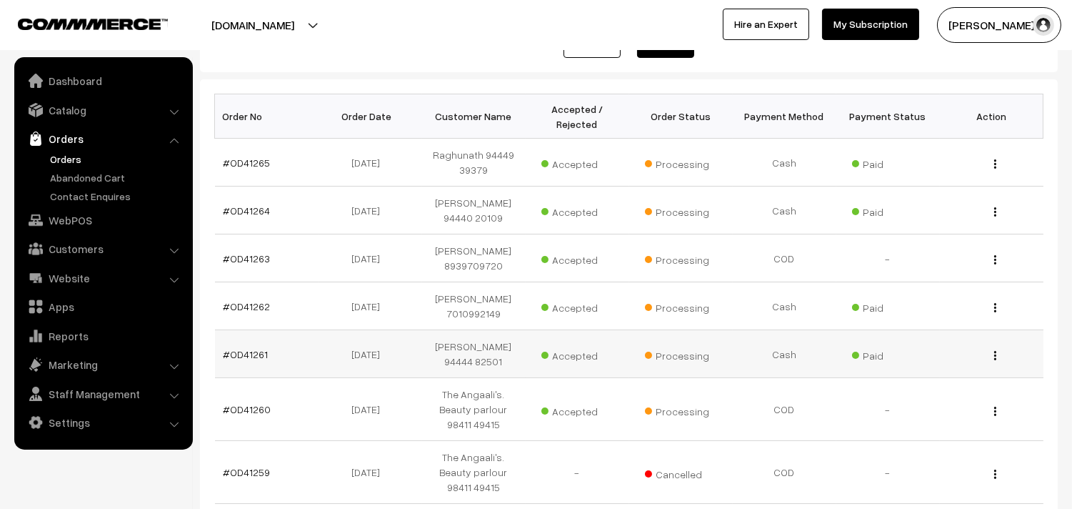
scroll to position [159, 0]
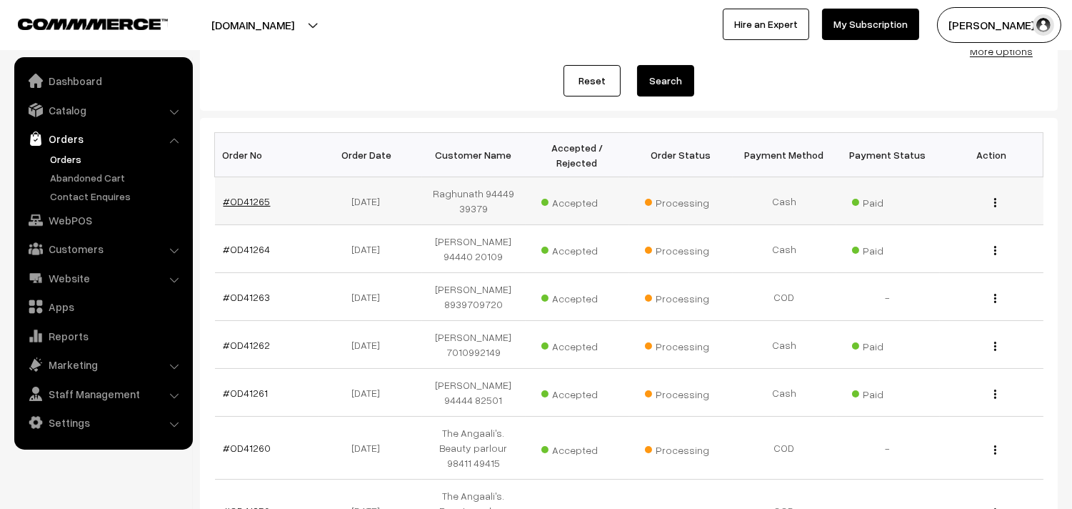
click at [248, 196] on link "#OD41265" at bounding box center [247, 201] width 47 height 12
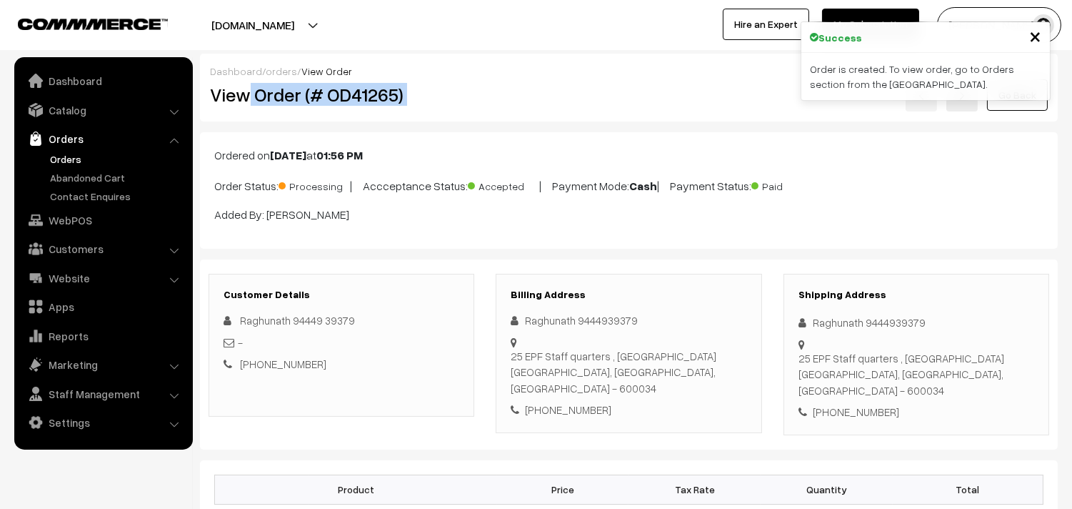
drag, startPoint x: 338, startPoint y: 102, endPoint x: 579, endPoint y: 134, distance: 243.5
click at [604, 102] on div "View Order (# OD41265) Go Back" at bounding box center [628, 95] width 859 height 33
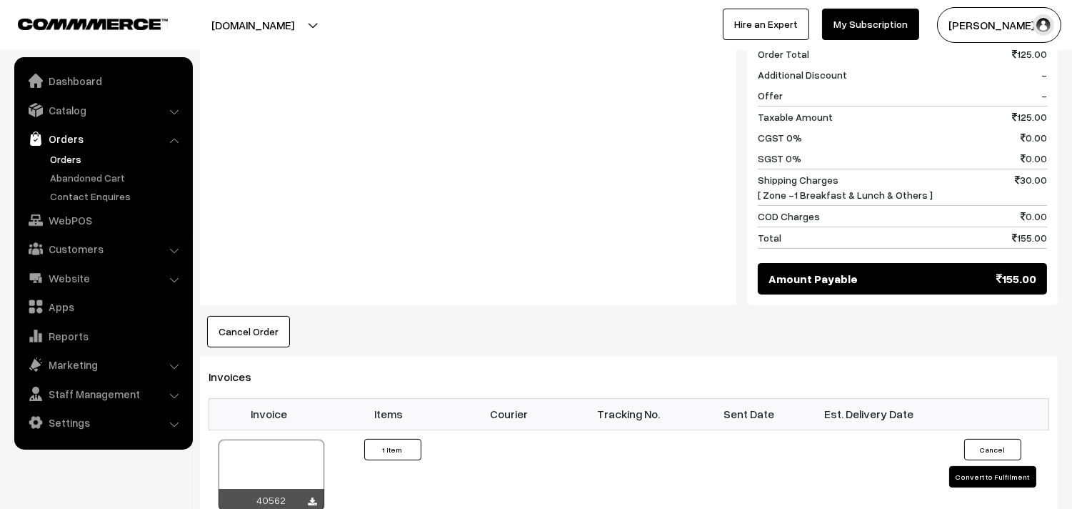
scroll to position [714, 0]
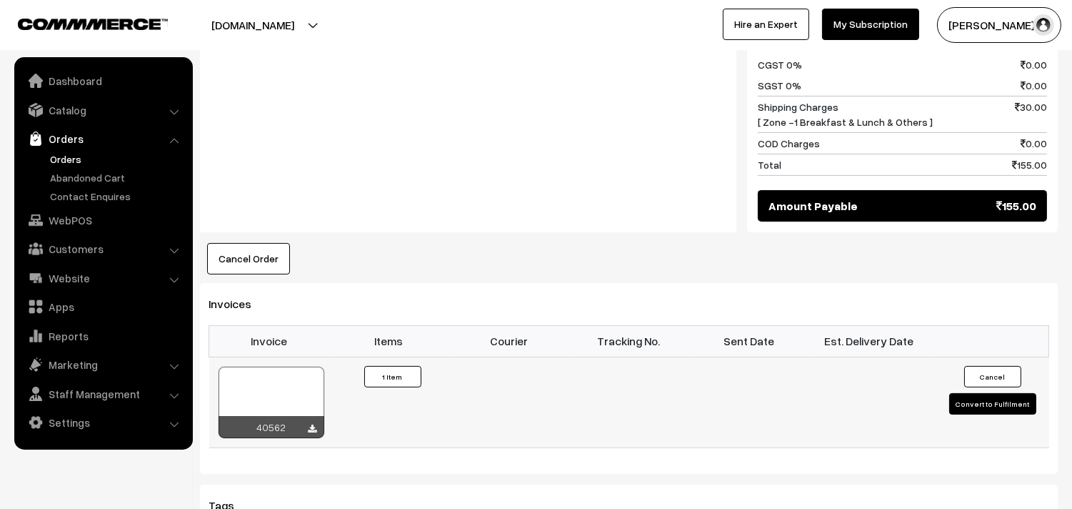
click at [276, 383] on div at bounding box center [272, 402] width 106 height 71
click at [61, 154] on link "Orders" at bounding box center [116, 158] width 141 height 15
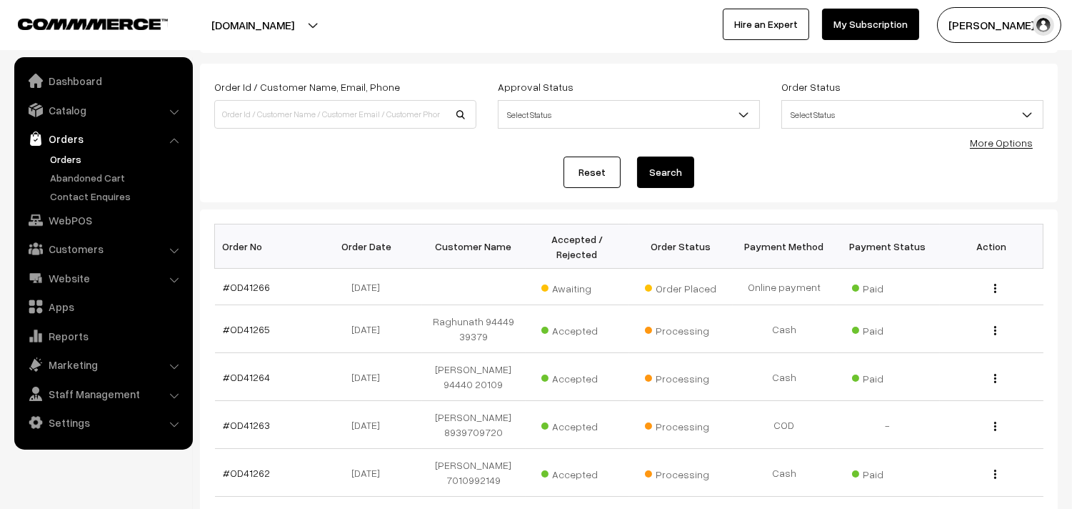
scroll to position [159, 0]
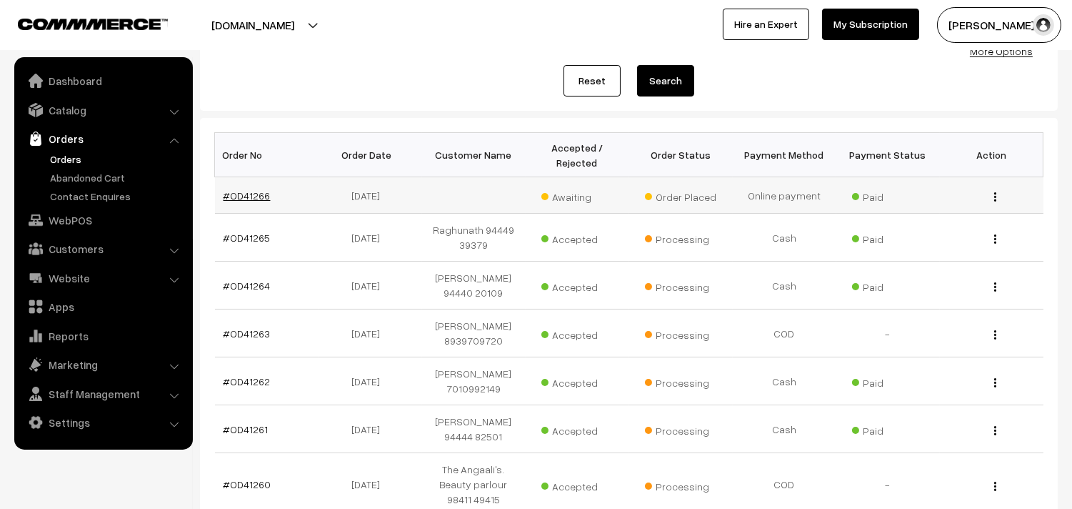
click at [255, 191] on link "#OD41266" at bounding box center [247, 195] width 47 height 12
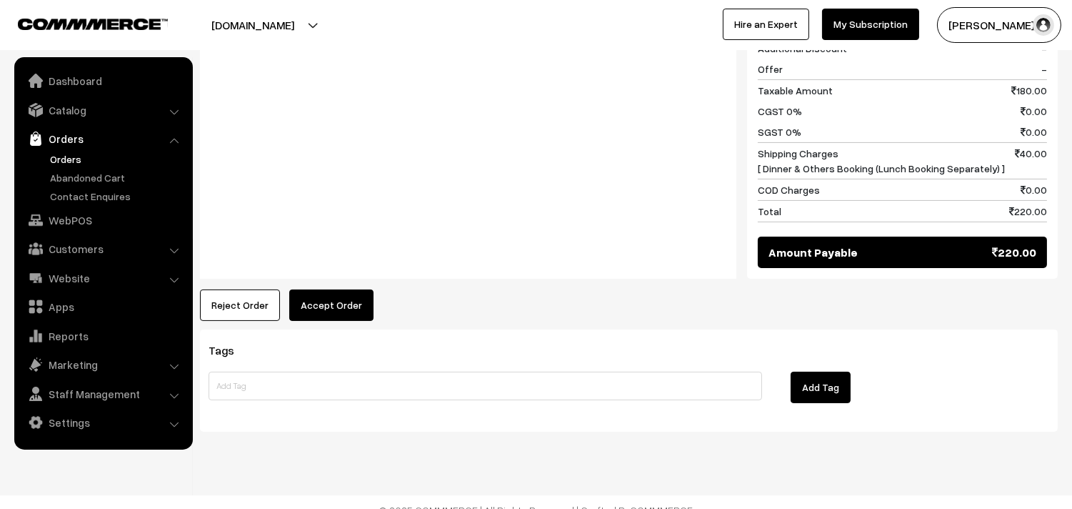
click at [329, 289] on button "Accept Order" at bounding box center [331, 304] width 84 height 31
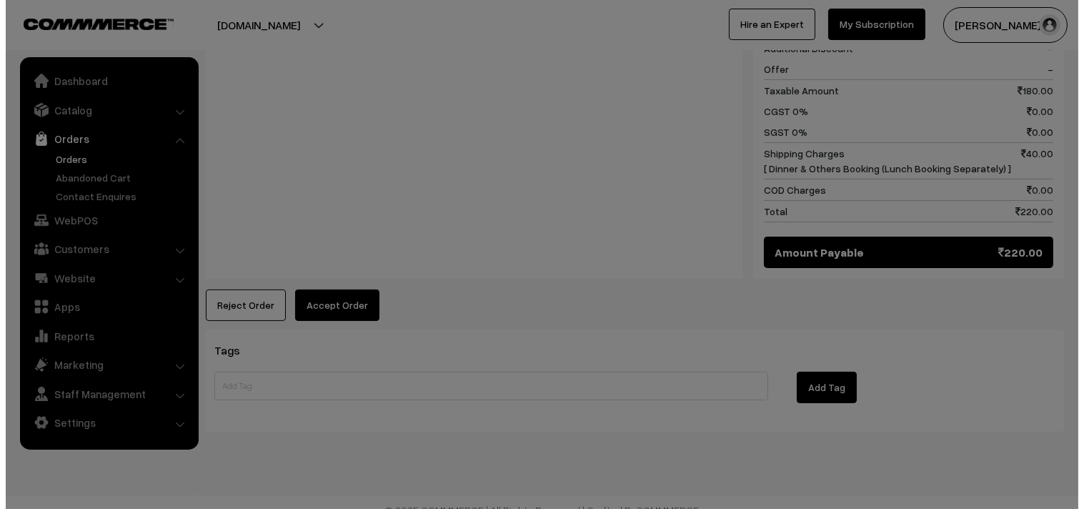
scroll to position [672, 0]
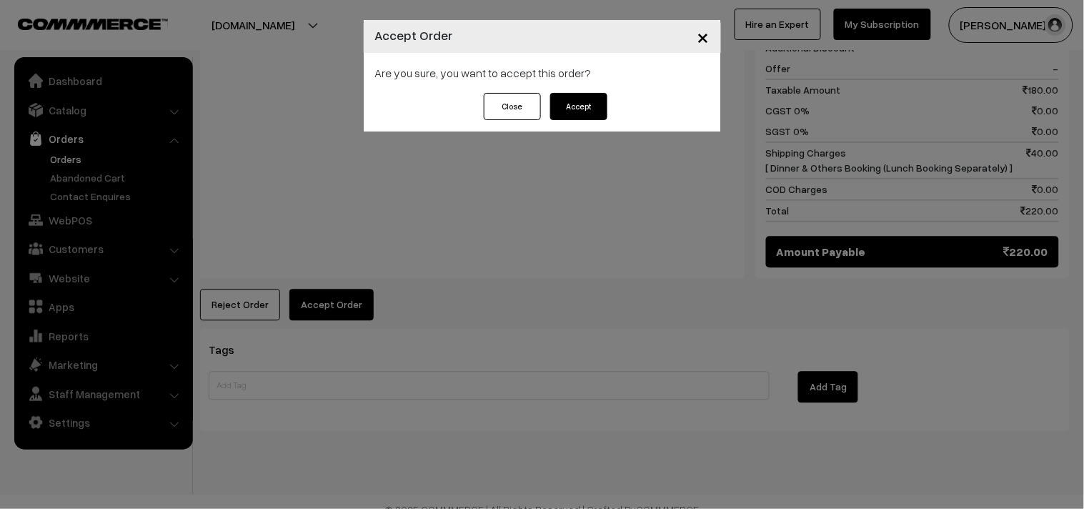
click at [575, 108] on button "Accept" at bounding box center [578, 106] width 57 height 27
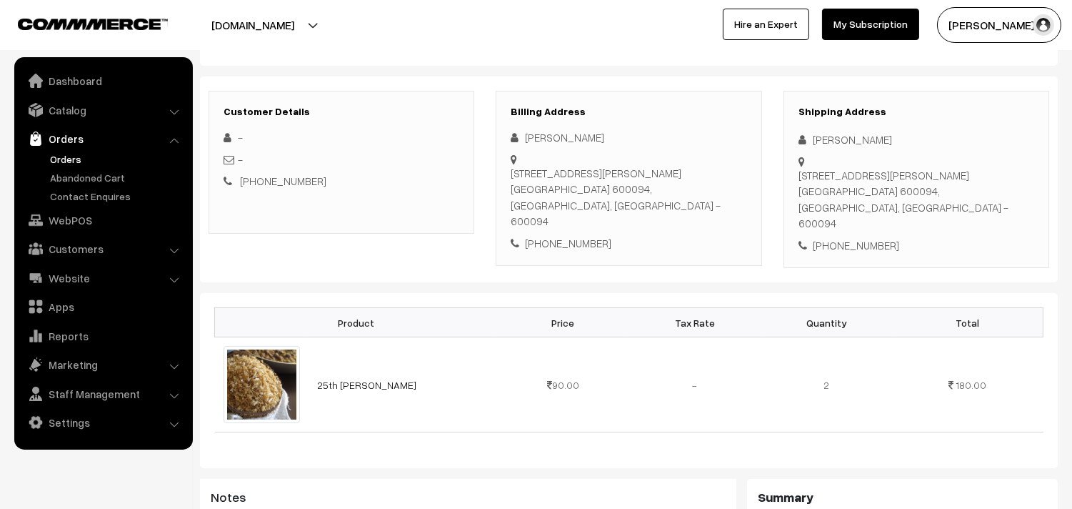
scroll to position [159, 0]
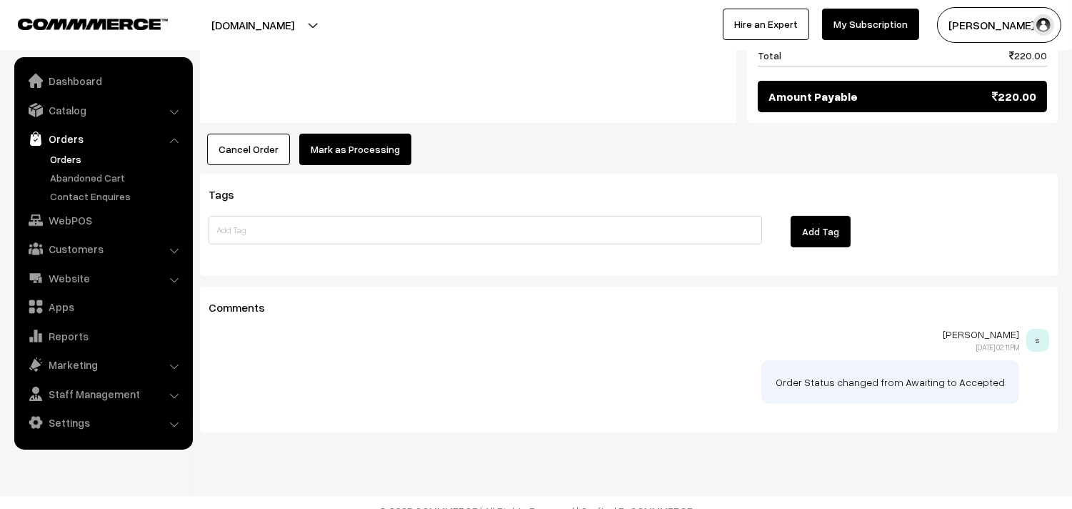
click at [359, 140] on button "Mark as Processing" at bounding box center [355, 149] width 112 height 31
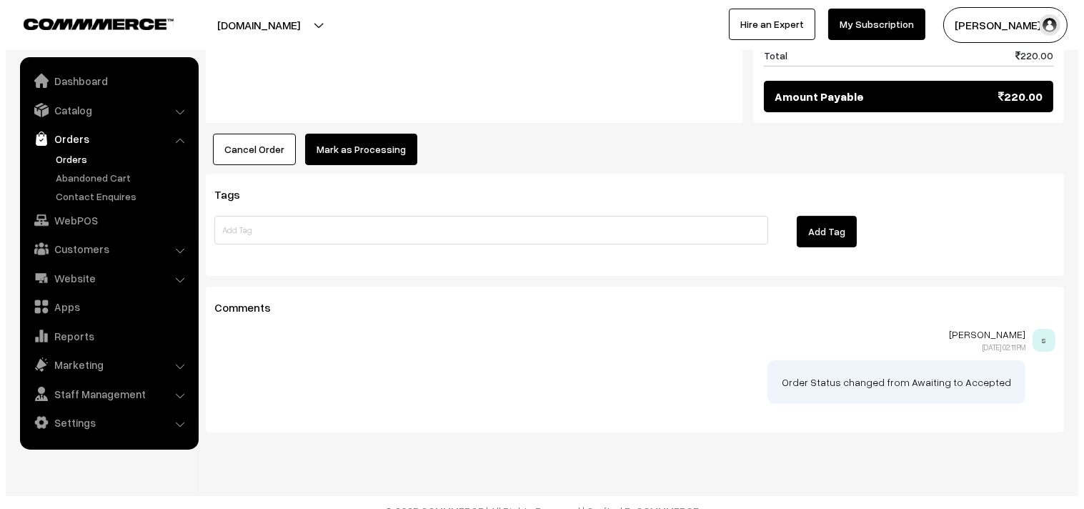
scroll to position [827, 0]
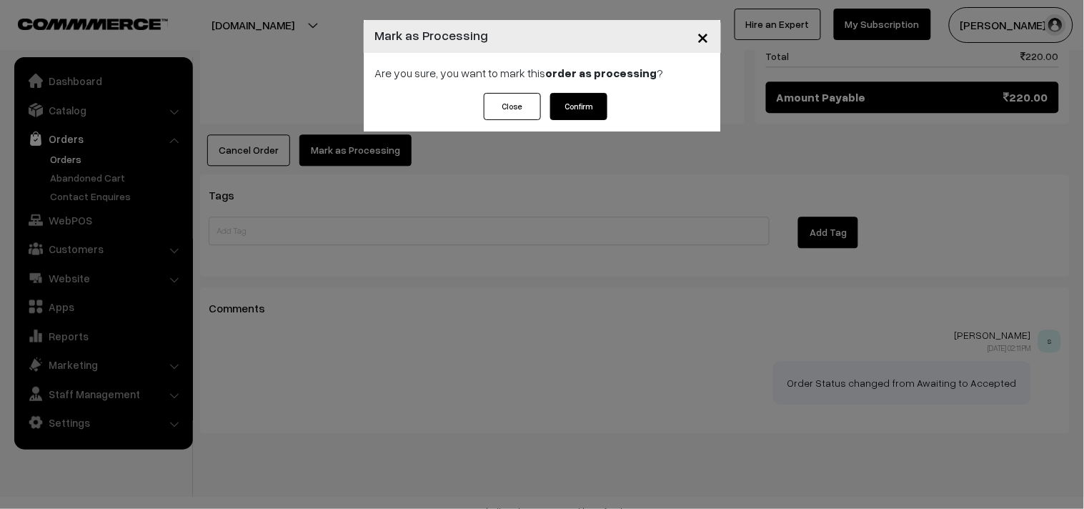
click at [605, 114] on div "Close Confirm" at bounding box center [542, 106] width 131 height 27
click at [579, 111] on button "Confirm" at bounding box center [578, 106] width 57 height 27
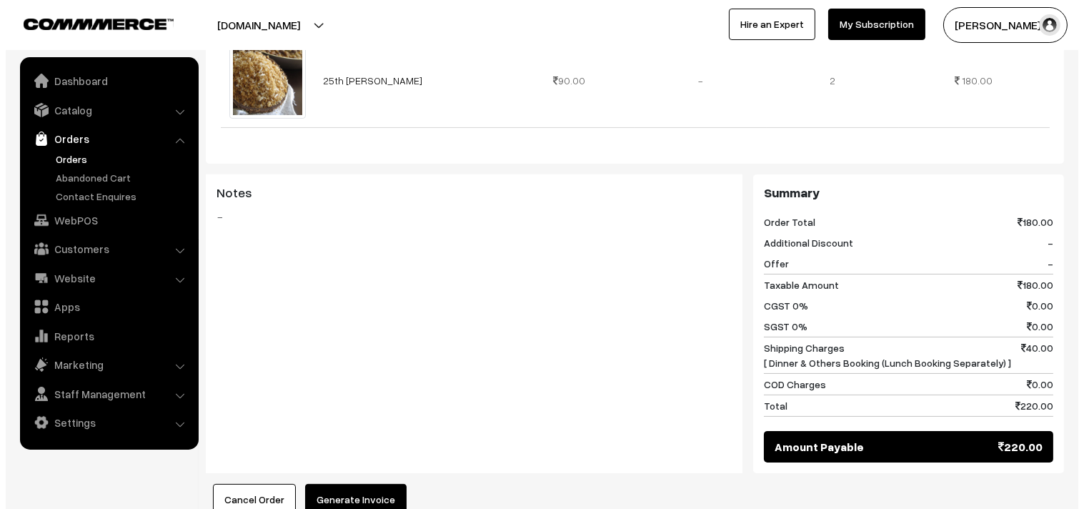
scroll to position [555, 0]
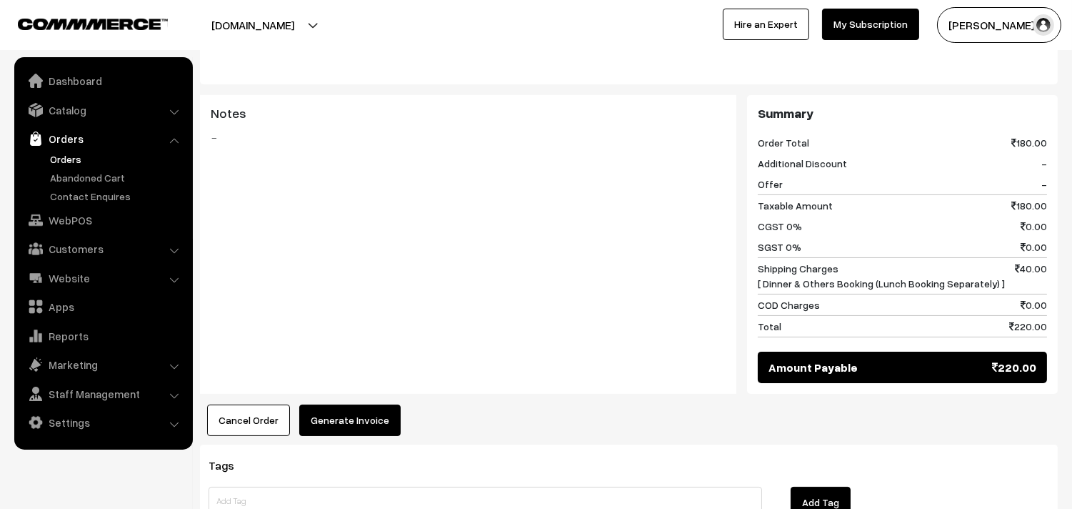
click at [357, 410] on button "Generate Invoice" at bounding box center [349, 419] width 101 height 31
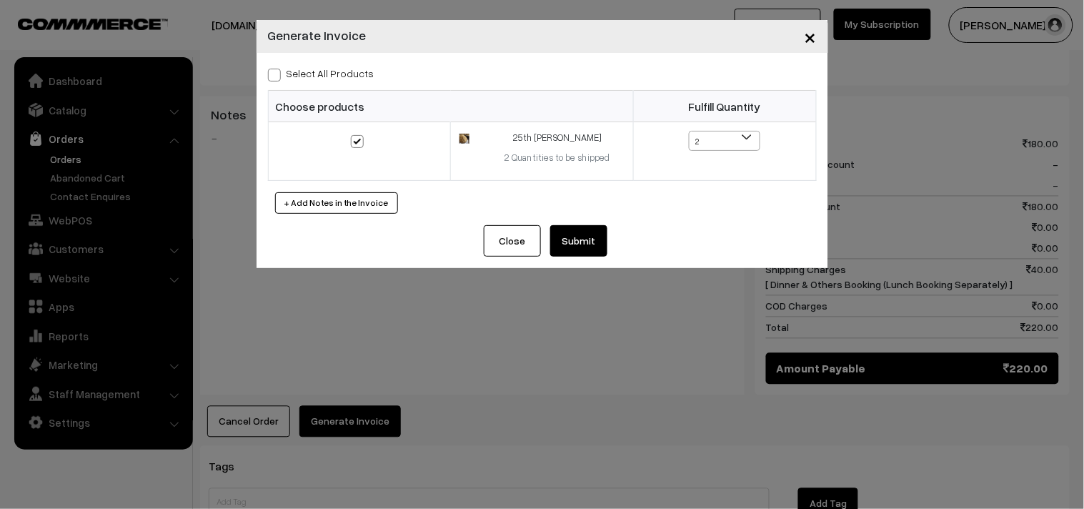
click at [552, 226] on button "Submit" at bounding box center [578, 240] width 57 height 31
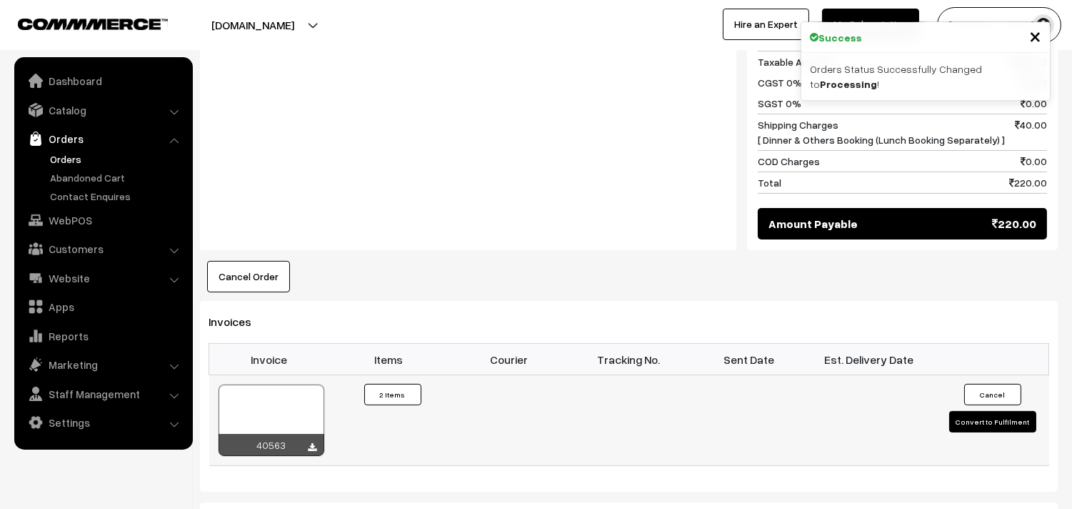
scroll to position [794, 0]
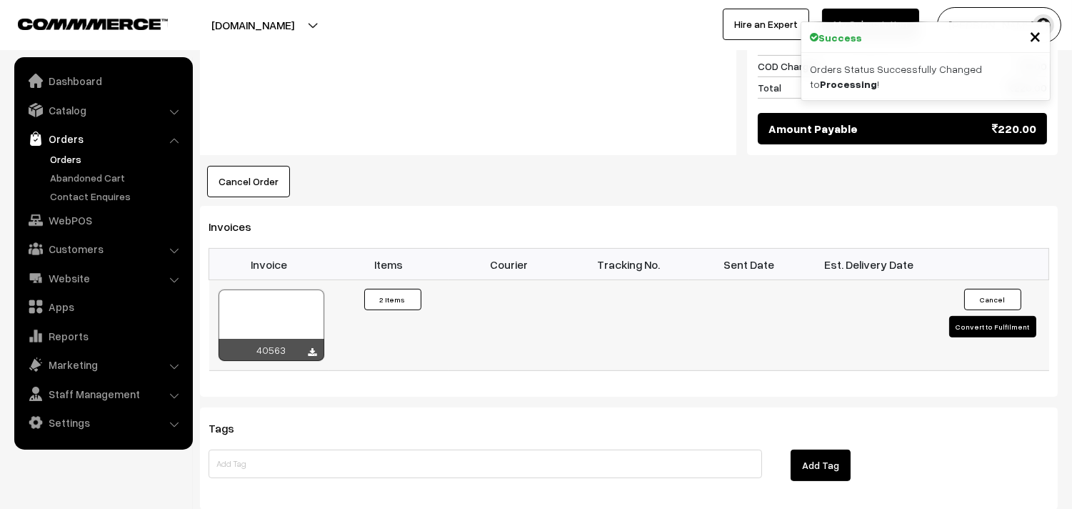
click at [276, 307] on div at bounding box center [272, 324] width 106 height 71
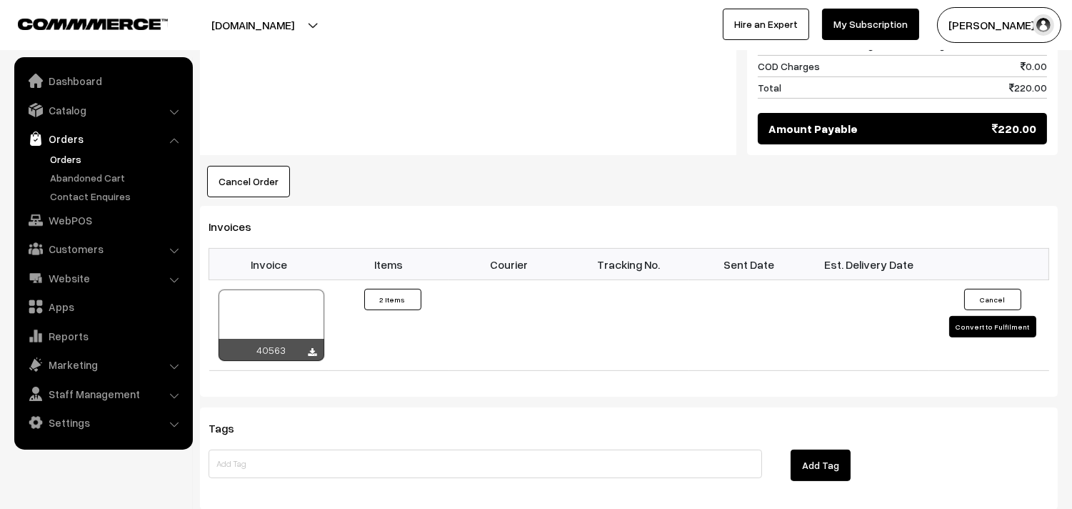
click at [74, 160] on link "Orders" at bounding box center [116, 158] width 141 height 15
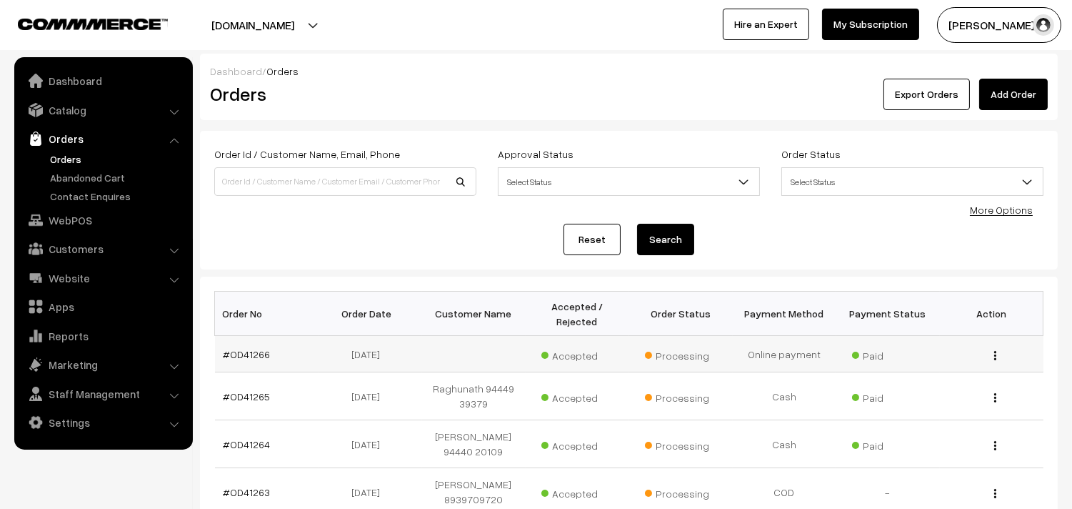
click at [251, 343] on td "#OD41266" at bounding box center [267, 354] width 104 height 36
click at [251, 348] on link "#OD41266" at bounding box center [247, 354] width 47 height 12
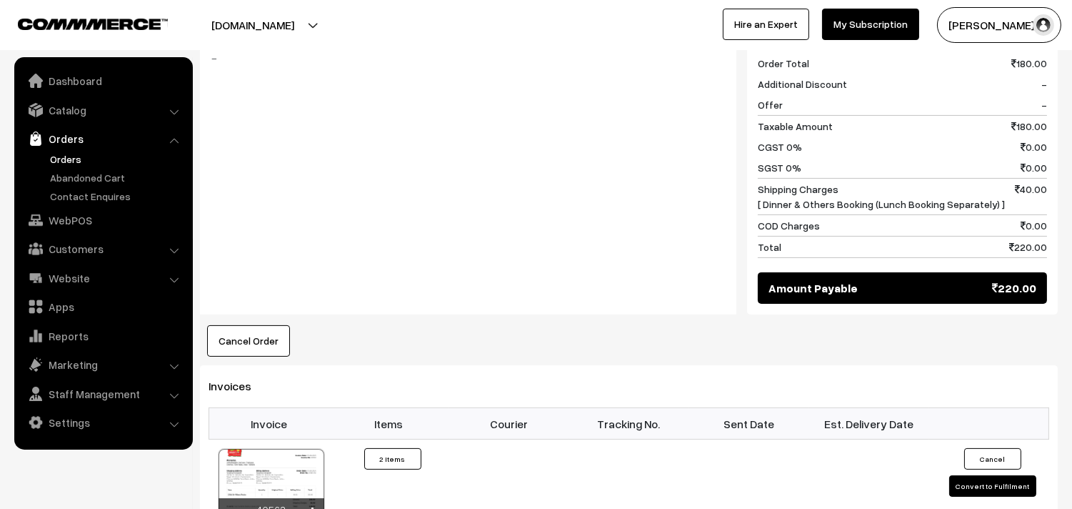
scroll to position [317, 0]
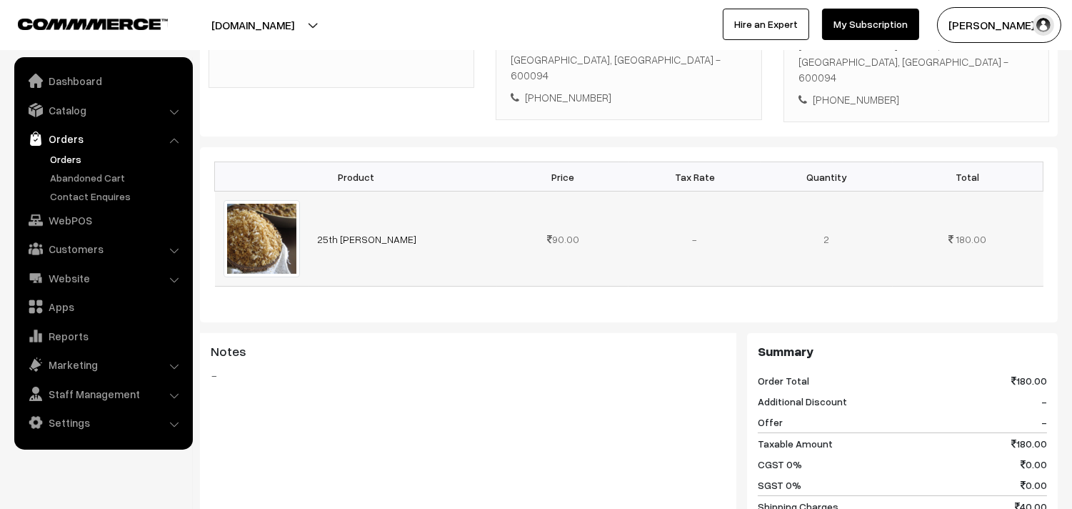
click at [359, 210] on td "25th [PERSON_NAME]" at bounding box center [403, 238] width 189 height 95
click at [358, 233] on link "25th [PERSON_NAME]" at bounding box center [366, 239] width 99 height 12
click at [72, 154] on link "Orders" at bounding box center [116, 158] width 141 height 15
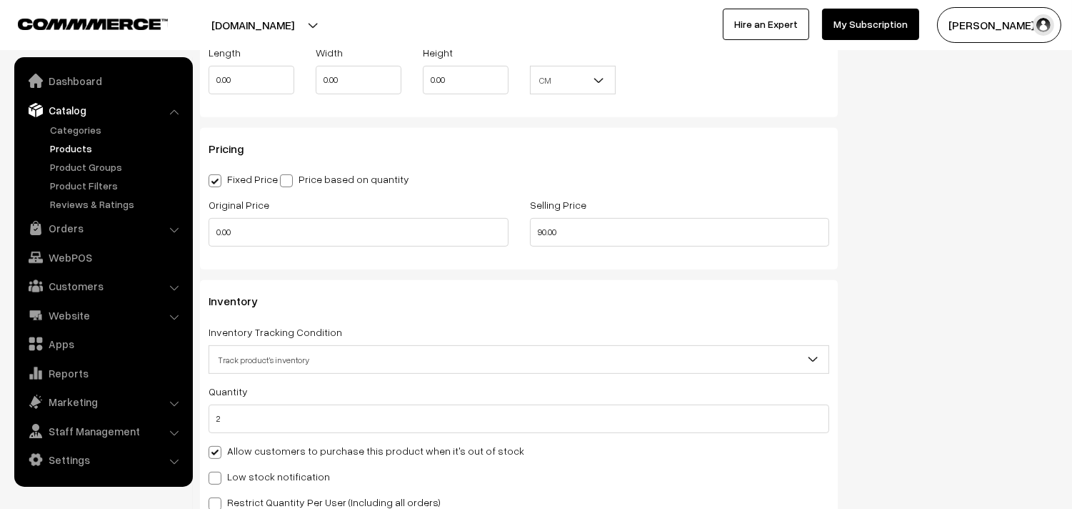
scroll to position [1270, 0]
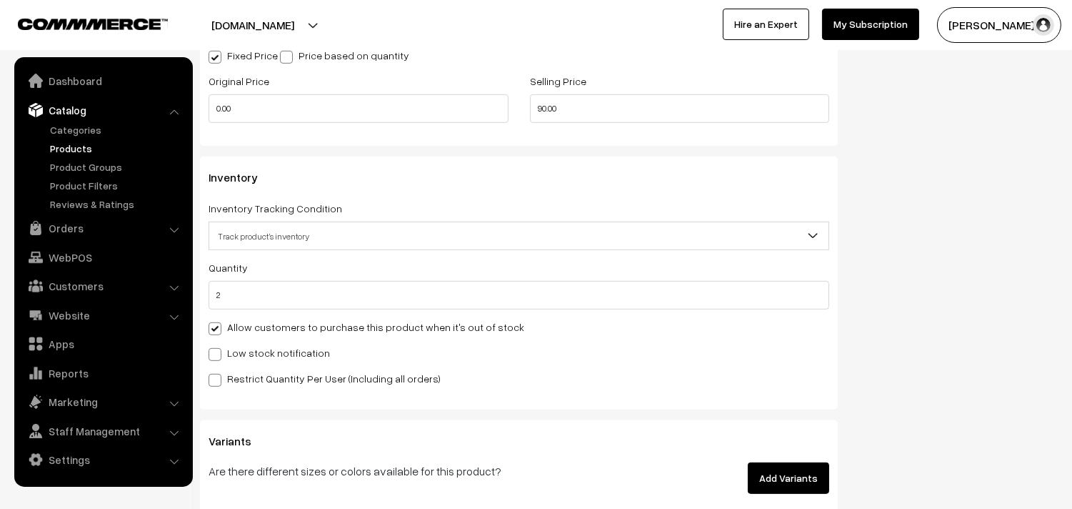
click at [261, 334] on label "Allow customers to purchase this product when it's out of stock" at bounding box center [367, 326] width 316 height 15
click at [218, 331] on input "Allow customers to purchase this product when it's out of stock" at bounding box center [213, 325] width 9 height 9
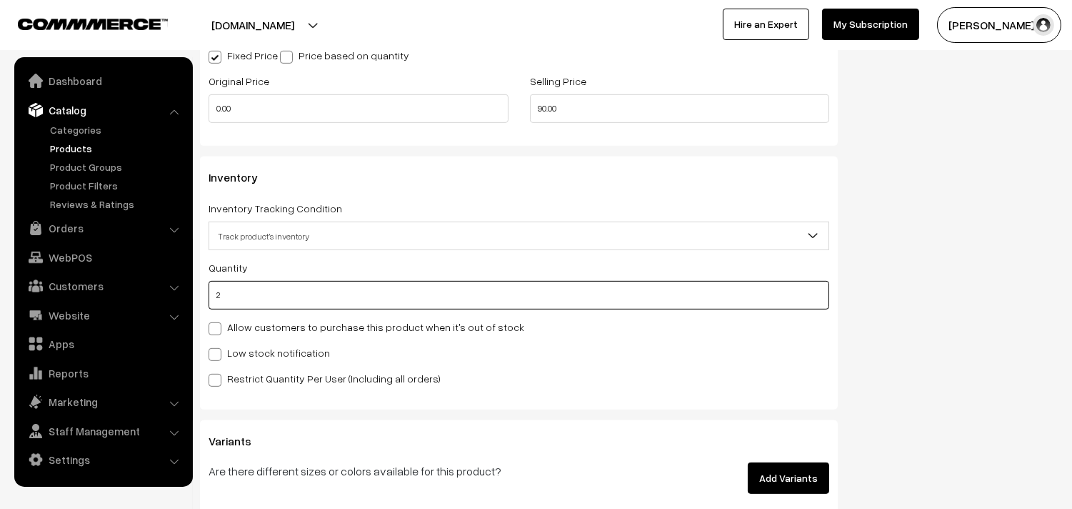
click at [269, 308] on input "2" at bounding box center [519, 295] width 621 height 29
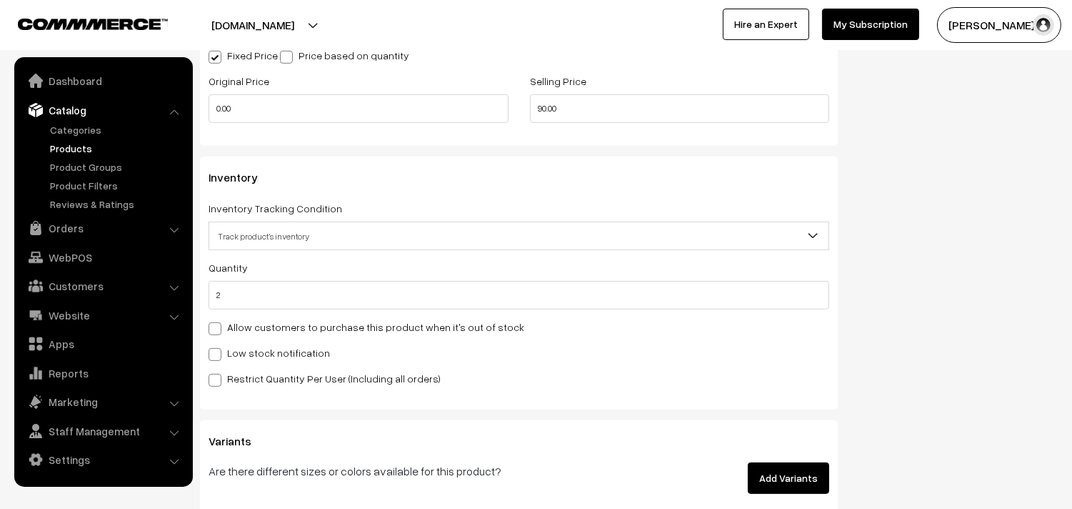
click at [259, 324] on label "Allow customers to purchase this product when it's out of stock" at bounding box center [367, 326] width 316 height 15
click at [218, 324] on input "Allow customers to purchase this product when it's out of stock" at bounding box center [213, 325] width 9 height 9
click at [259, 323] on label "Allow customers to purchase this product when it's out of stock" at bounding box center [367, 326] width 316 height 15
click at [218, 323] on input "Allow customers to purchase this product when it's out of stock" at bounding box center [213, 325] width 9 height 9
checkbox input "false"
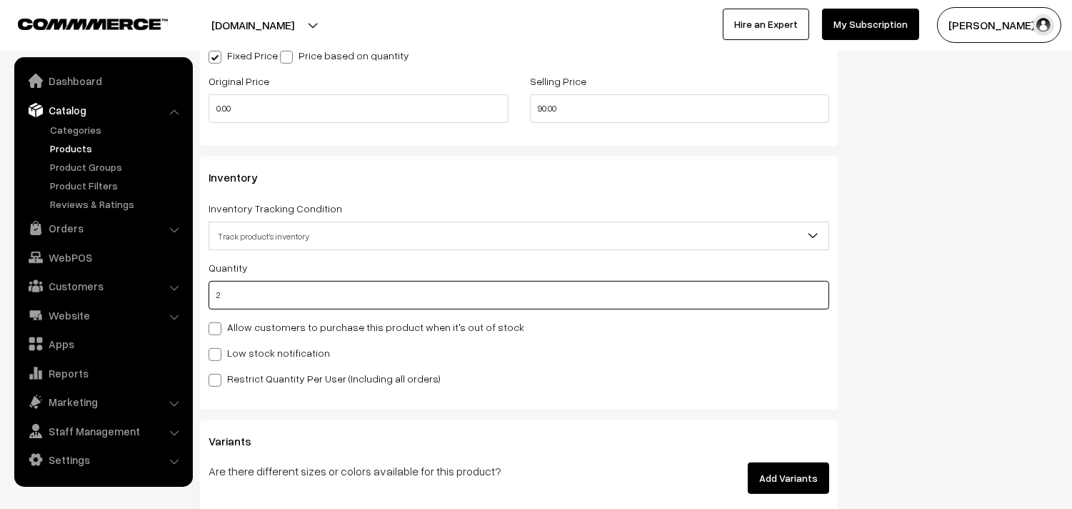
drag, startPoint x: 262, startPoint y: 304, endPoint x: 152, endPoint y: 298, distance: 110.2
click at [152, 298] on body "Thank you for showing interest. Our team will call you shortly. Close annamfood…" at bounding box center [536, 15] width 1072 height 2571
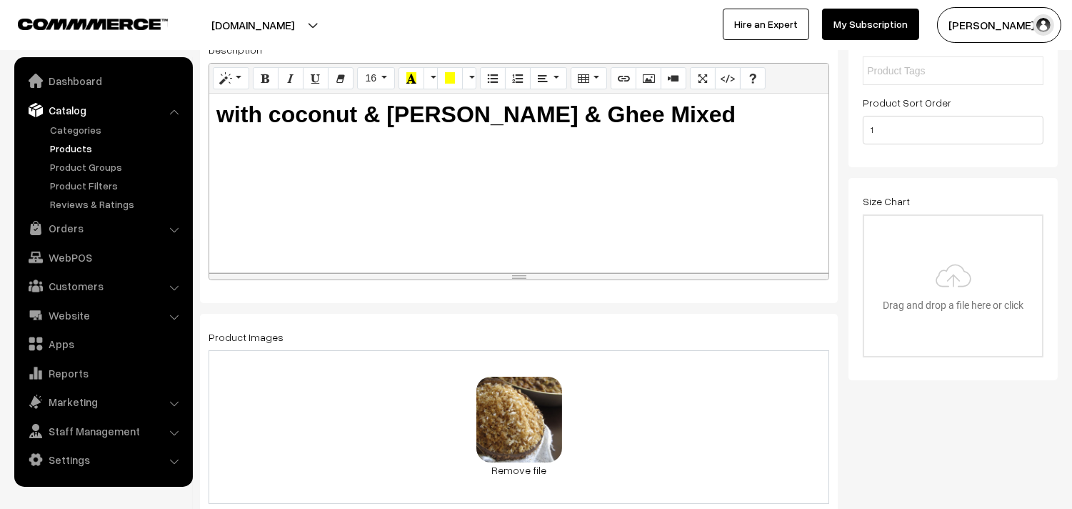
scroll to position [0, 0]
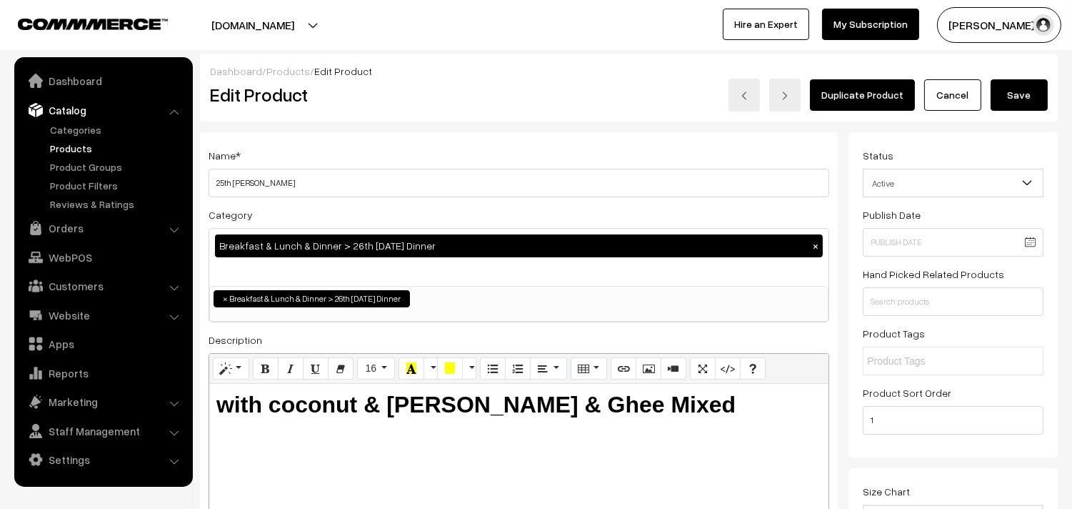
type input "0"
click at [1025, 115] on div "Dashboard / Products / Edit Product Edit Product Duplicate Product Cancel Save" at bounding box center [629, 88] width 858 height 68
click at [1024, 98] on button "Save" at bounding box center [1019, 94] width 57 height 31
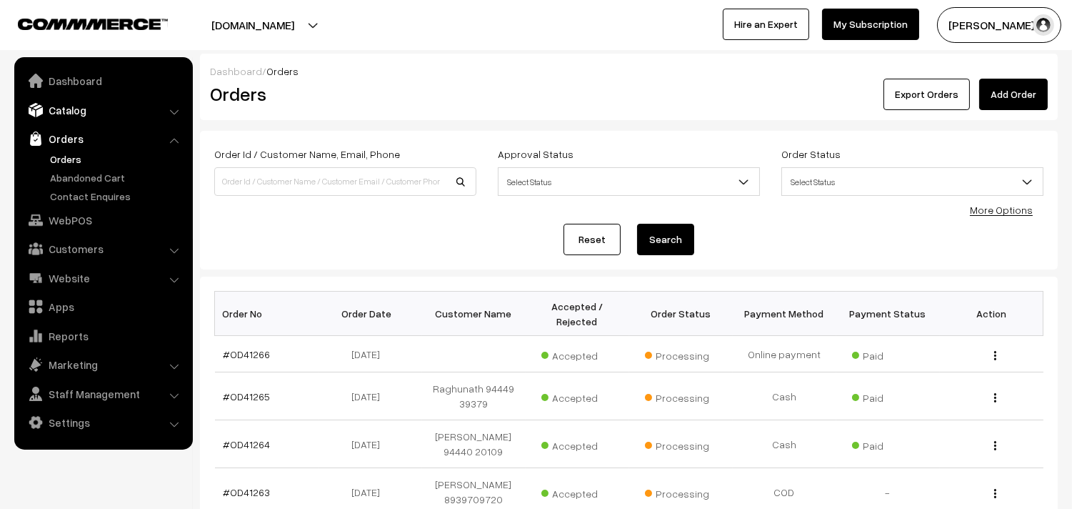
click at [101, 99] on link "Catalog" at bounding box center [103, 110] width 170 height 26
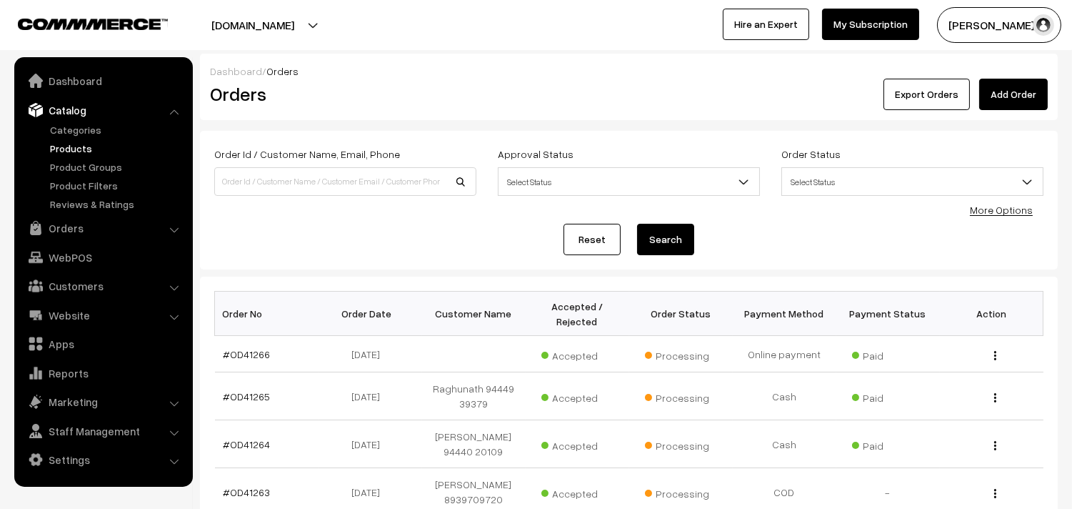
click at [81, 149] on link "Products" at bounding box center [116, 148] width 141 height 15
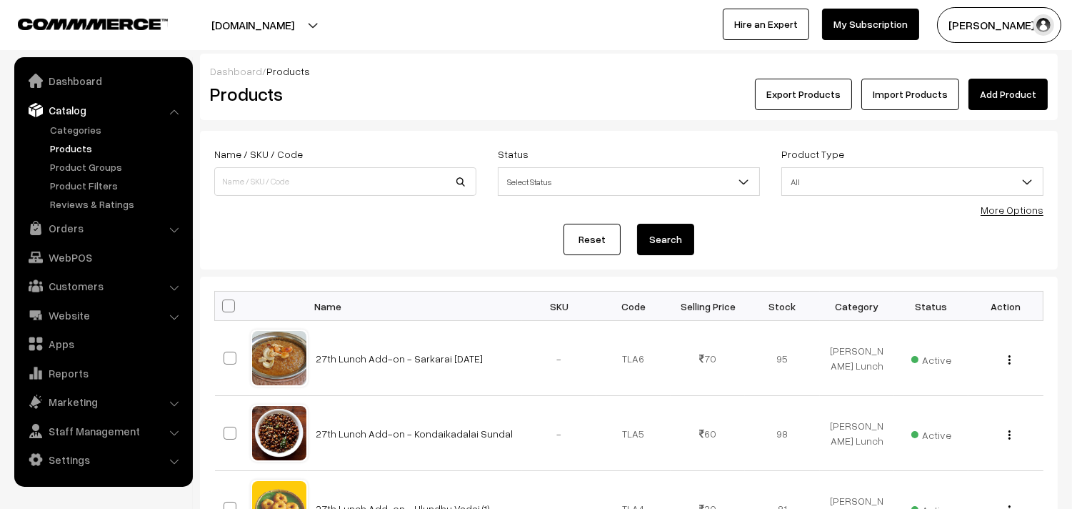
click at [1032, 205] on link "More Options" at bounding box center [1012, 210] width 63 height 12
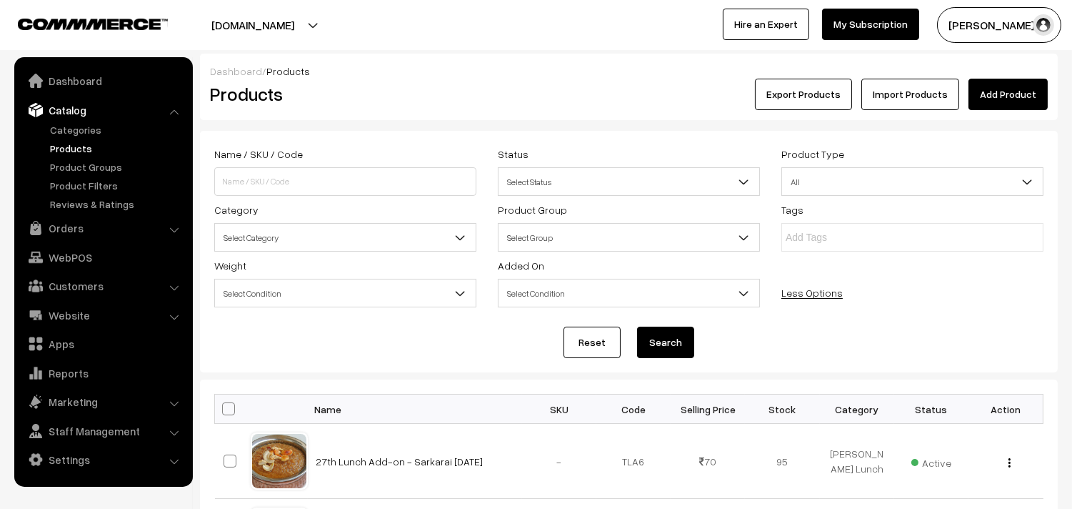
click at [327, 254] on div "Name / SKU / Code Status Select Status Active Inactive Select Status Product Ty…" at bounding box center [629, 228] width 851 height 167
click at [320, 250] on span "Select Category" at bounding box center [345, 237] width 261 height 25
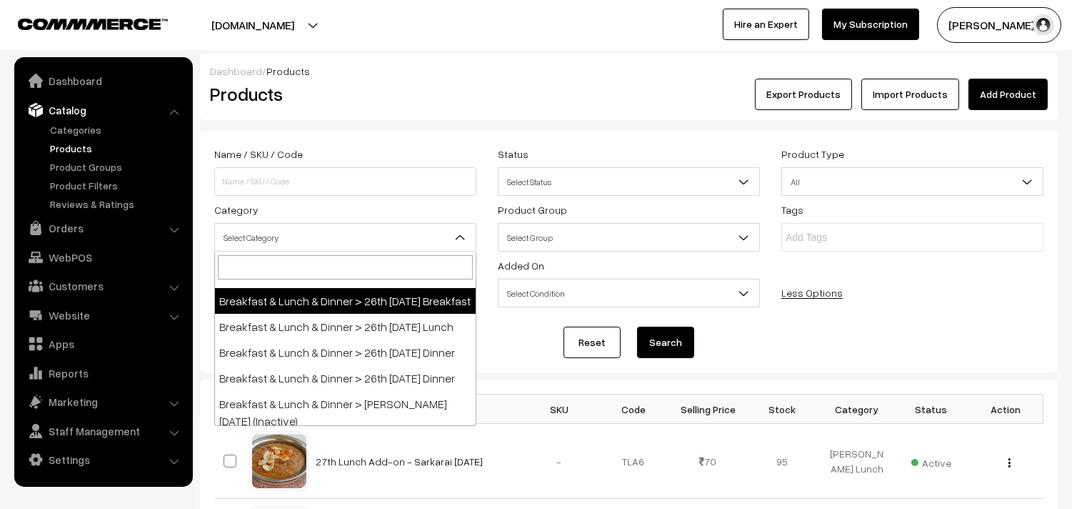
scroll to position [159, 0]
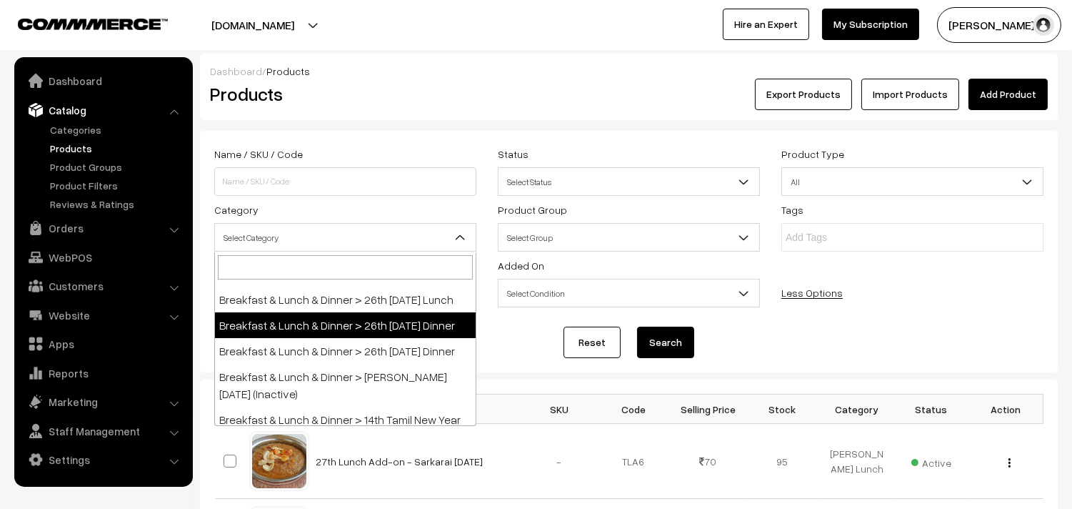
select select "68"
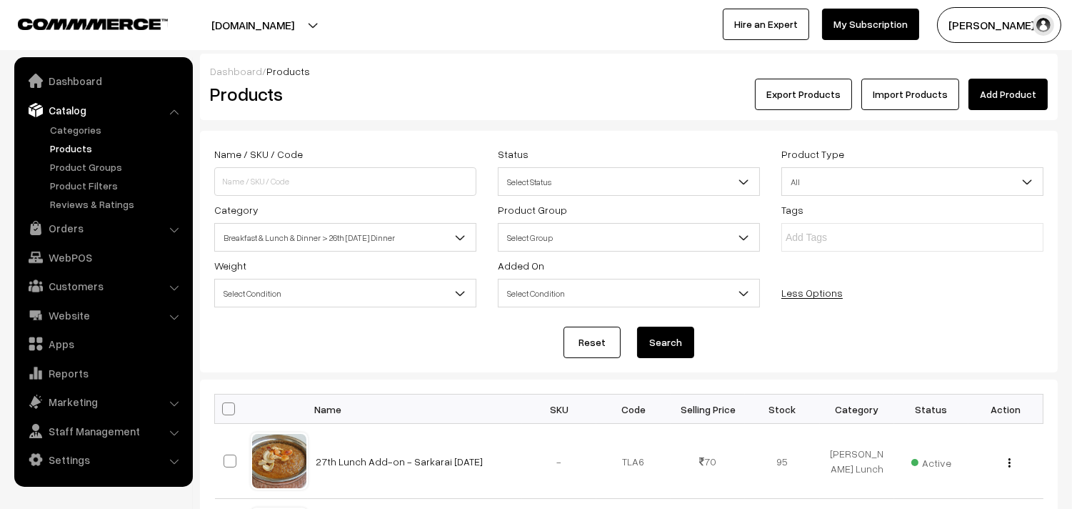
click at [674, 337] on button "Search" at bounding box center [665, 341] width 57 height 31
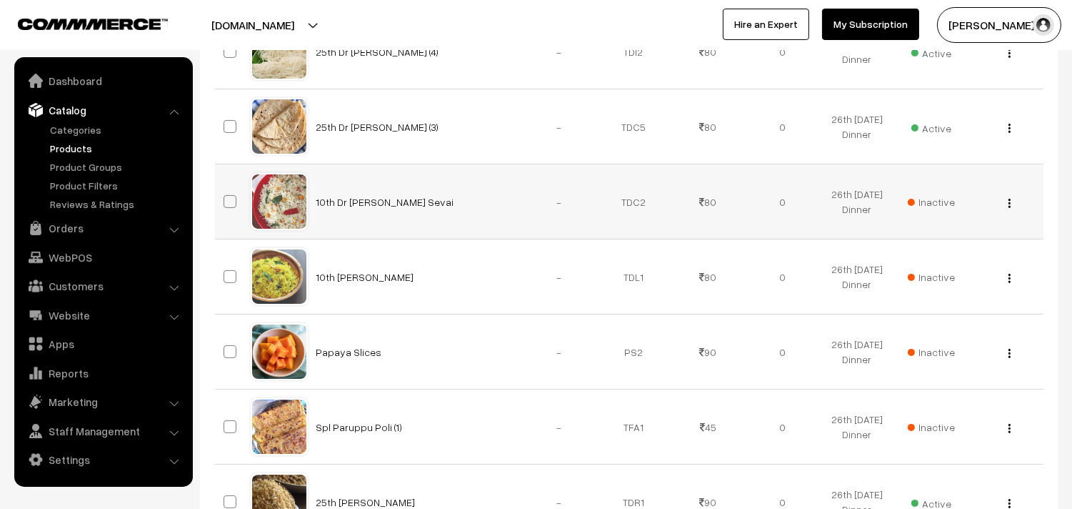
scroll to position [608, 0]
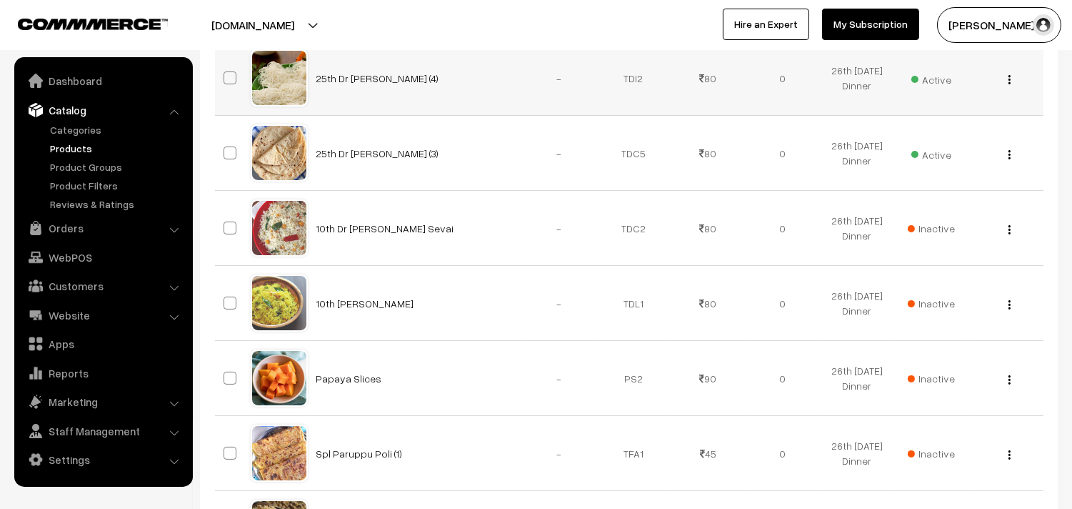
click at [1010, 79] on img "button" at bounding box center [1010, 79] width 2 height 9
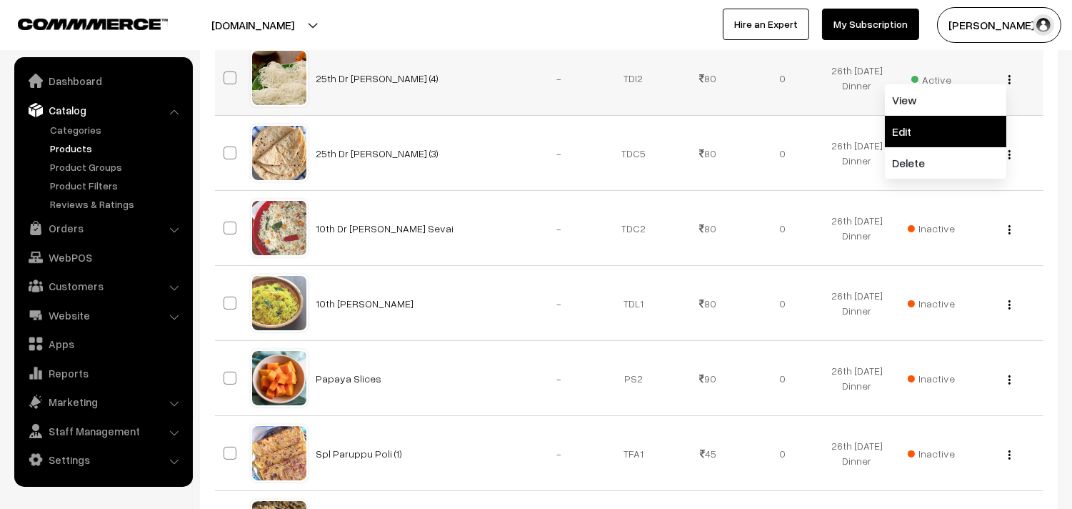
click at [941, 139] on link "Edit" at bounding box center [945, 131] width 121 height 31
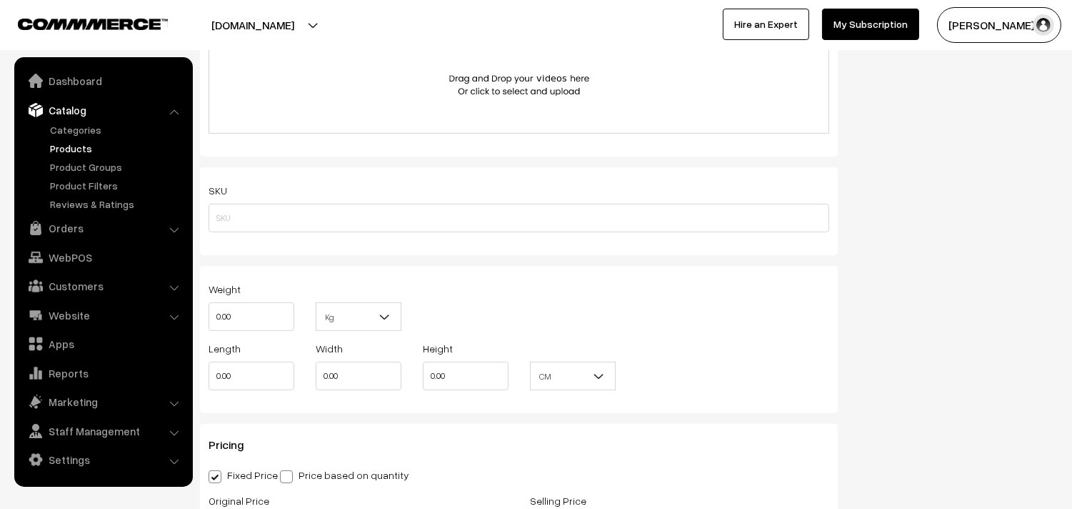
scroll to position [1111, 0]
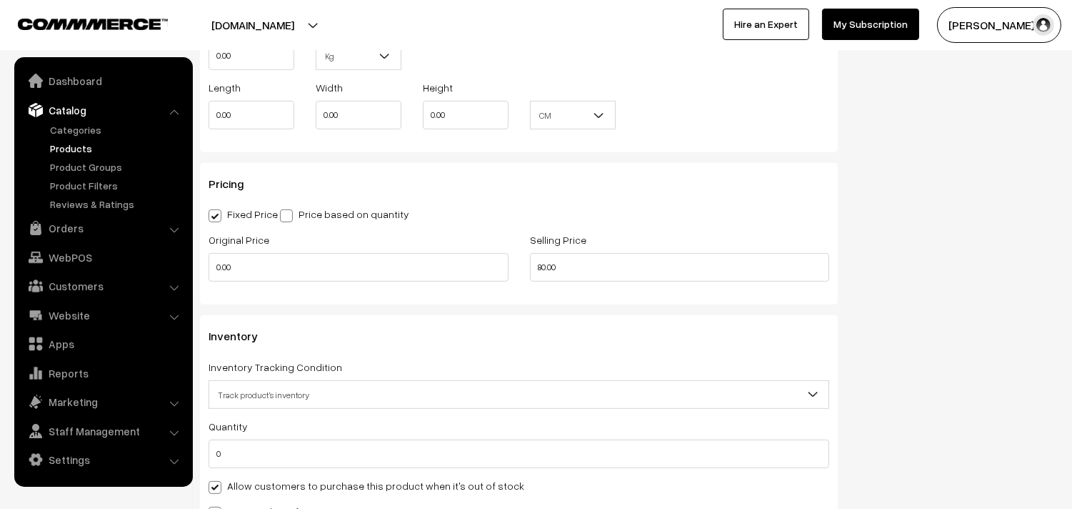
drag, startPoint x: 239, startPoint y: 484, endPoint x: 391, endPoint y: 440, distance: 157.8
click at [240, 484] on label "Allow customers to purchase this product when it's out of stock" at bounding box center [367, 485] width 316 height 15
click at [218, 484] on input "Allow customers to purchase this product when it's out of stock" at bounding box center [213, 484] width 9 height 9
checkbox input "false"
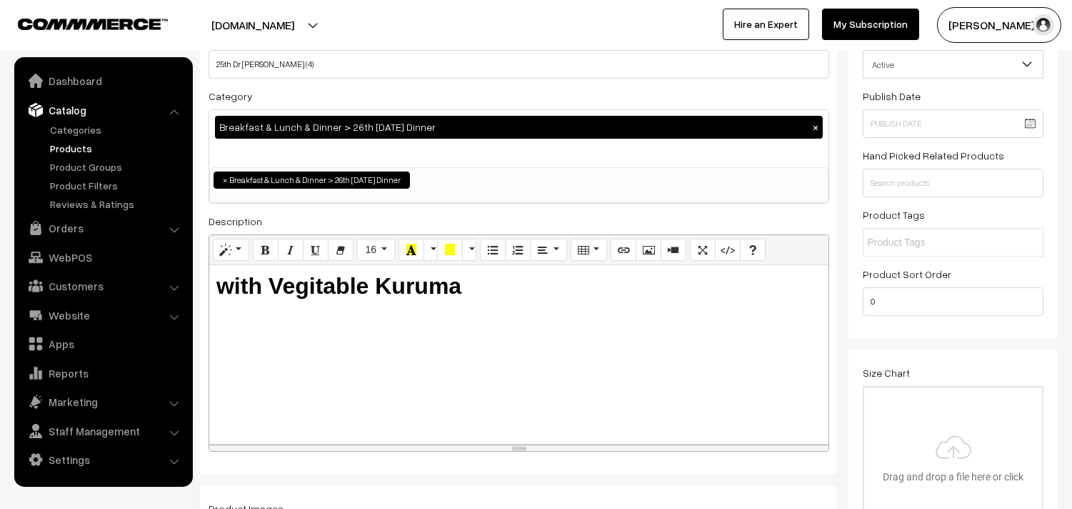
scroll to position [0, 0]
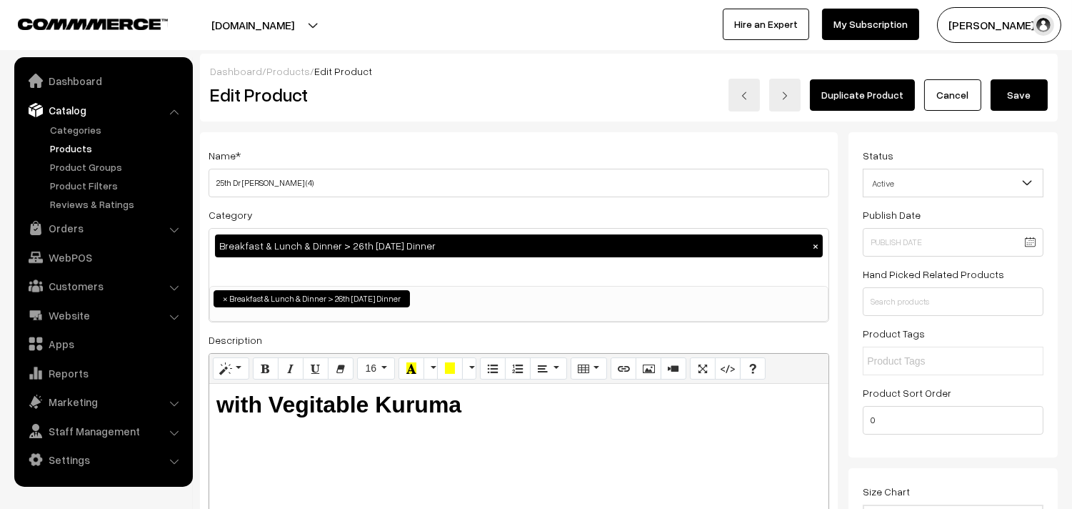
drag, startPoint x: 1024, startPoint y: 94, endPoint x: 807, endPoint y: 201, distance: 241.9
click at [1023, 94] on button "Save" at bounding box center [1019, 94] width 57 height 31
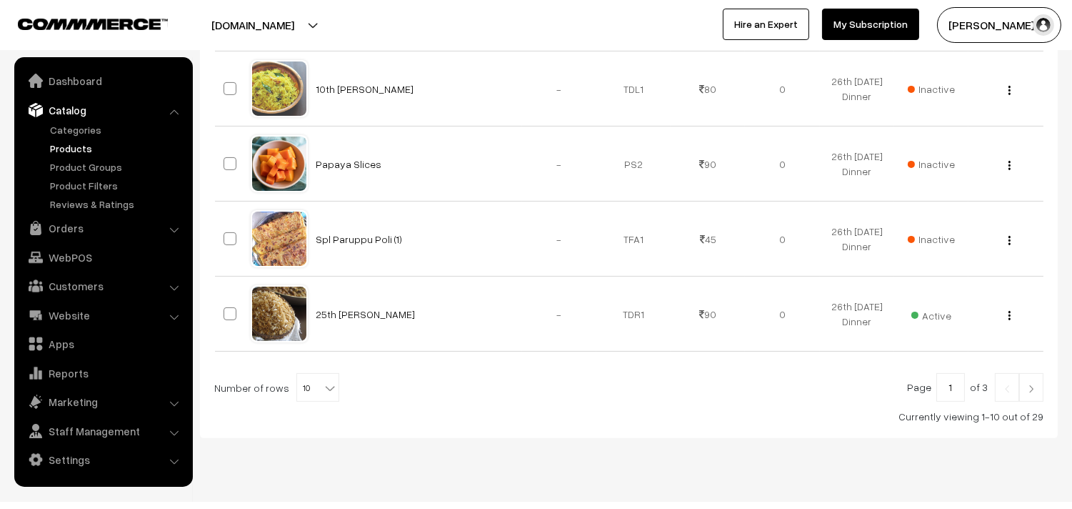
scroll to position [846, 0]
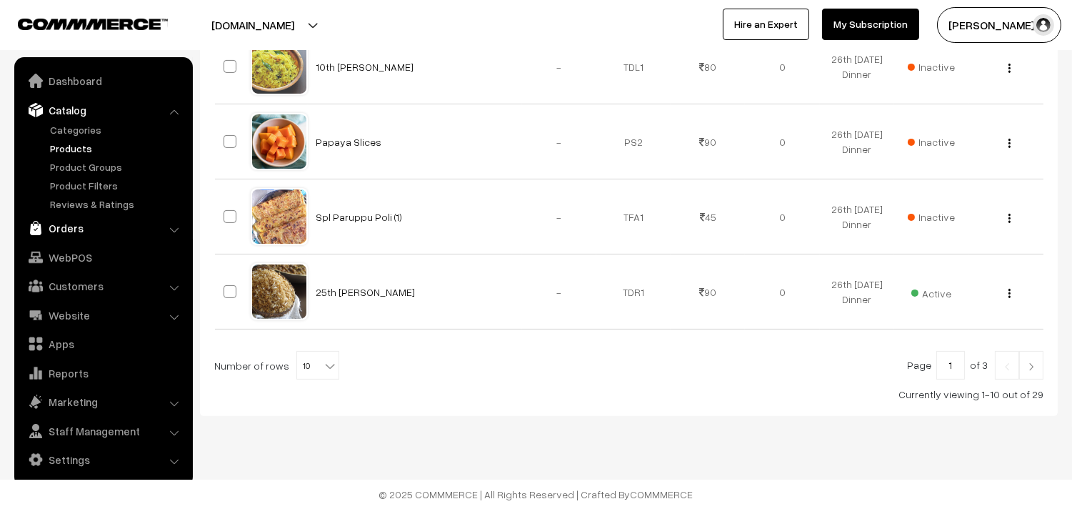
click at [70, 230] on link "Orders" at bounding box center [103, 228] width 170 height 26
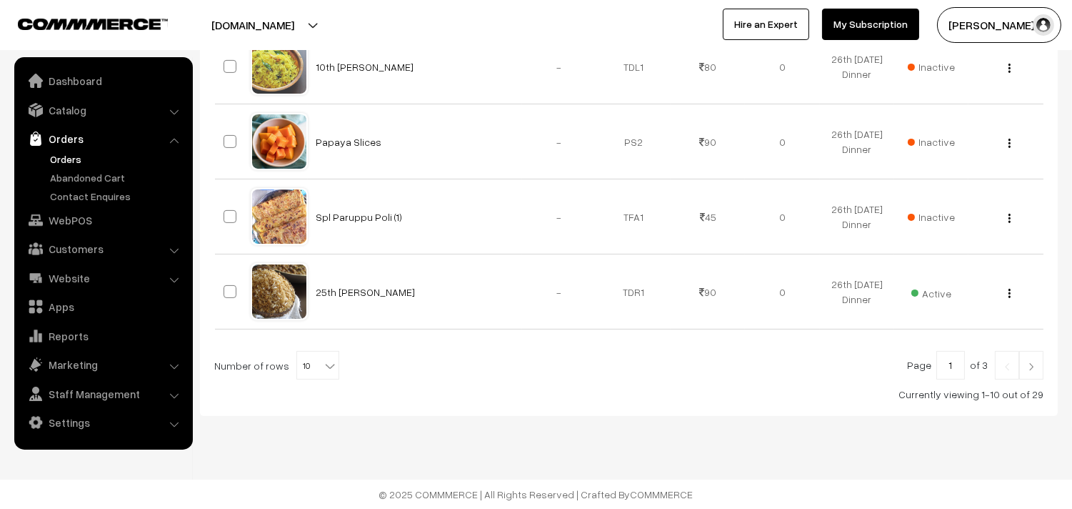
click at [75, 159] on link "Orders" at bounding box center [116, 158] width 141 height 15
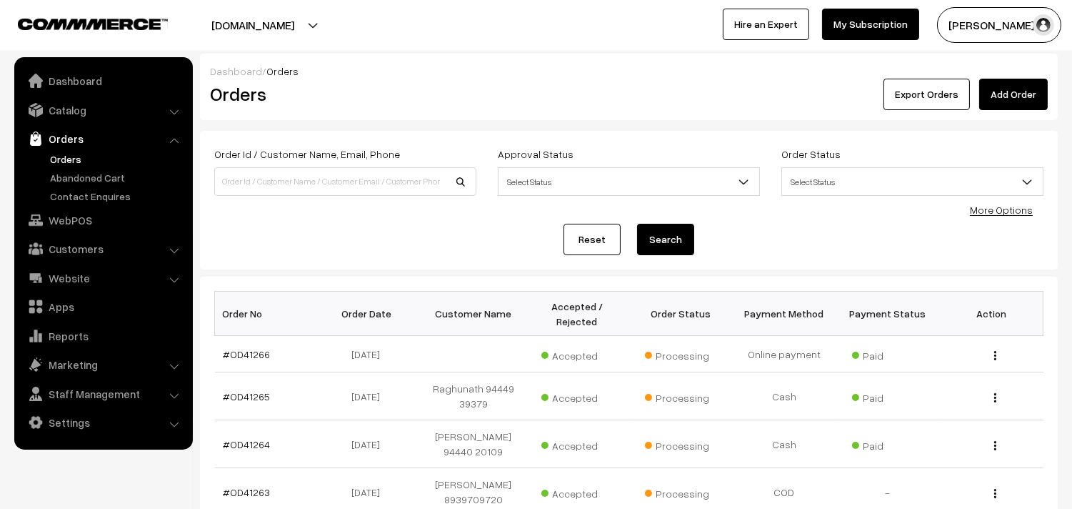
click at [61, 161] on link "Orders" at bounding box center [116, 158] width 141 height 15
click at [61, 158] on link "Orders" at bounding box center [116, 158] width 141 height 15
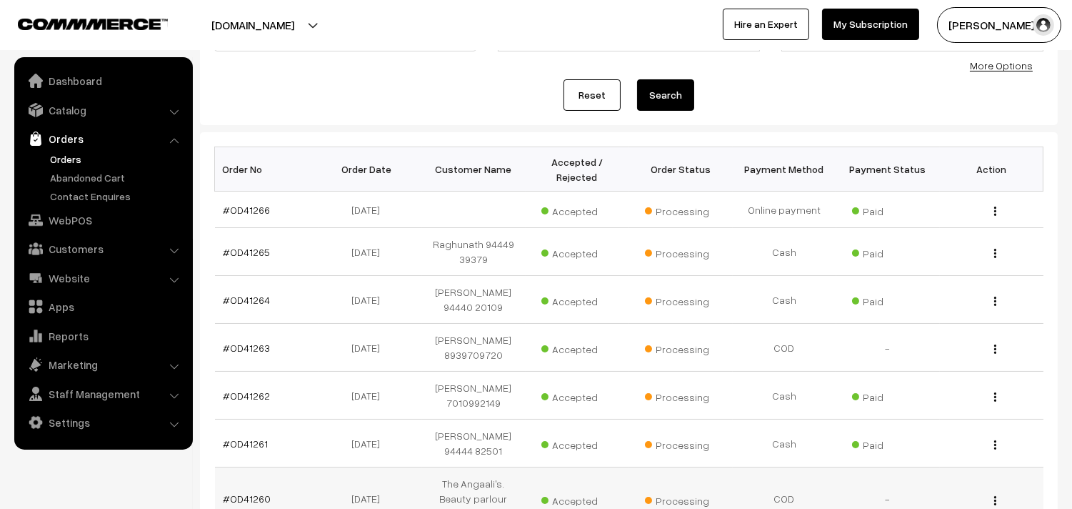
scroll to position [159, 0]
